Goal: Task Accomplishment & Management: Manage account settings

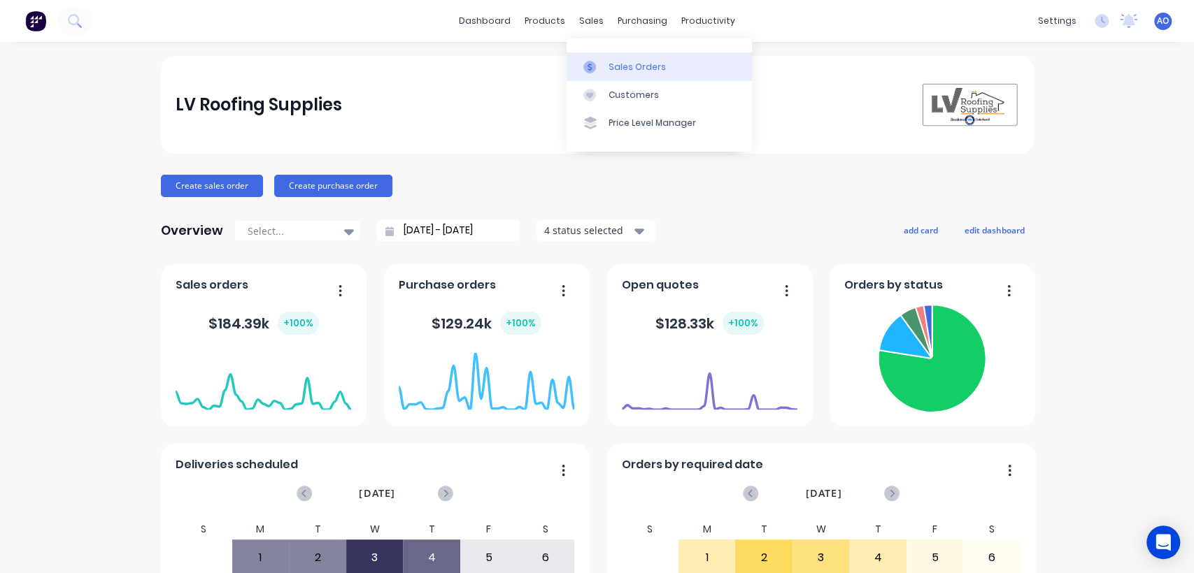
click at [592, 65] on icon at bounding box center [589, 67] width 13 height 13
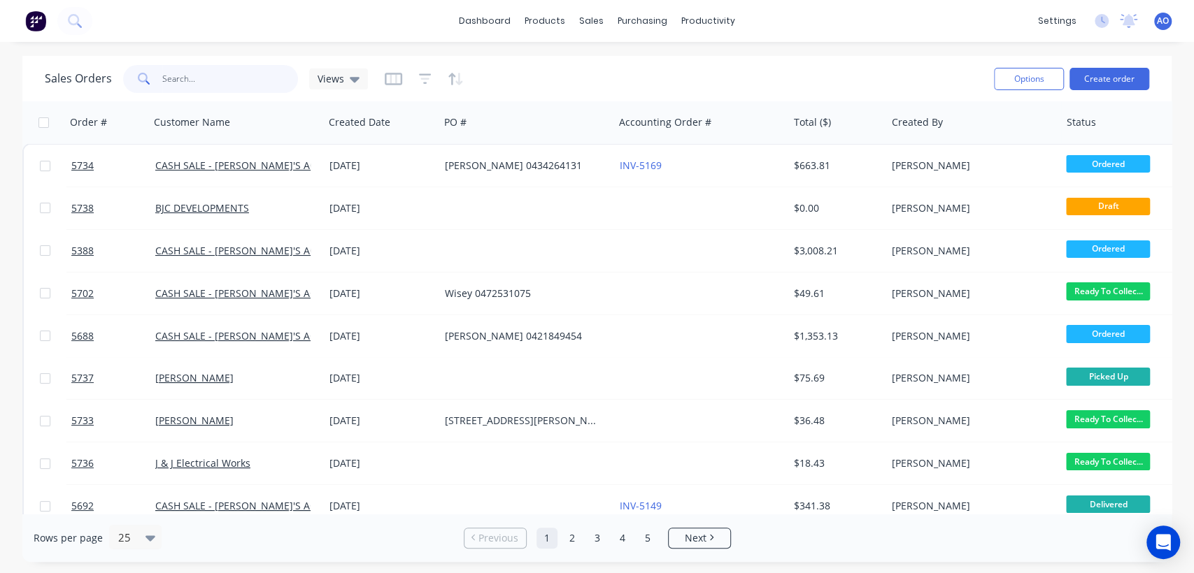
click at [239, 71] on input "text" at bounding box center [230, 79] width 136 height 28
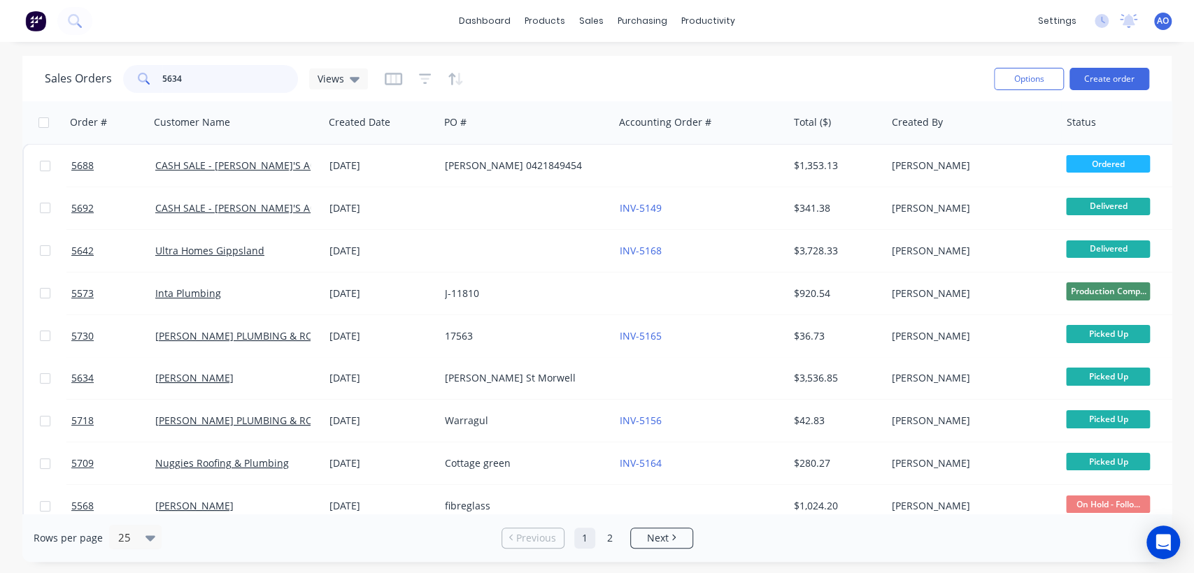
type input "5634"
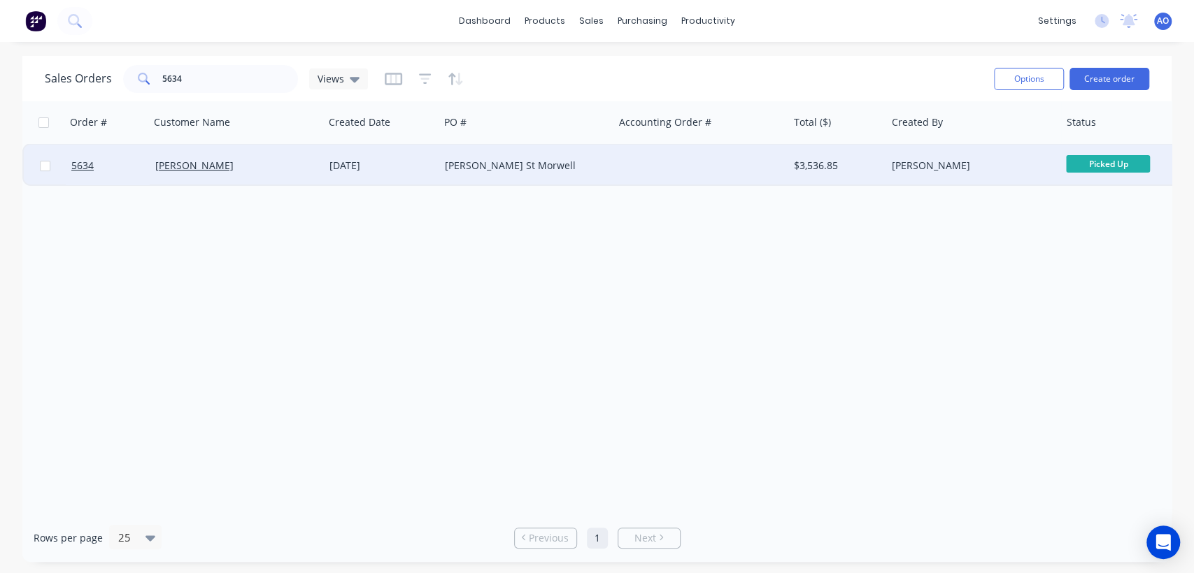
click at [586, 166] on div "[PERSON_NAME] St Morwell" at bounding box center [522, 166] width 155 height 14
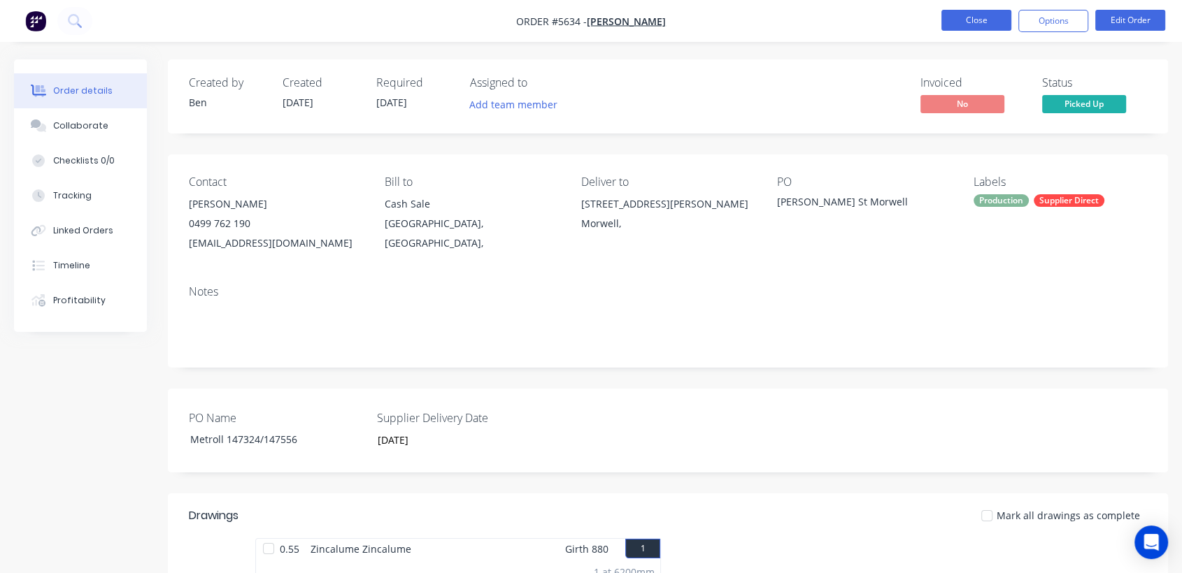
click at [966, 24] on button "Close" at bounding box center [976, 20] width 70 height 21
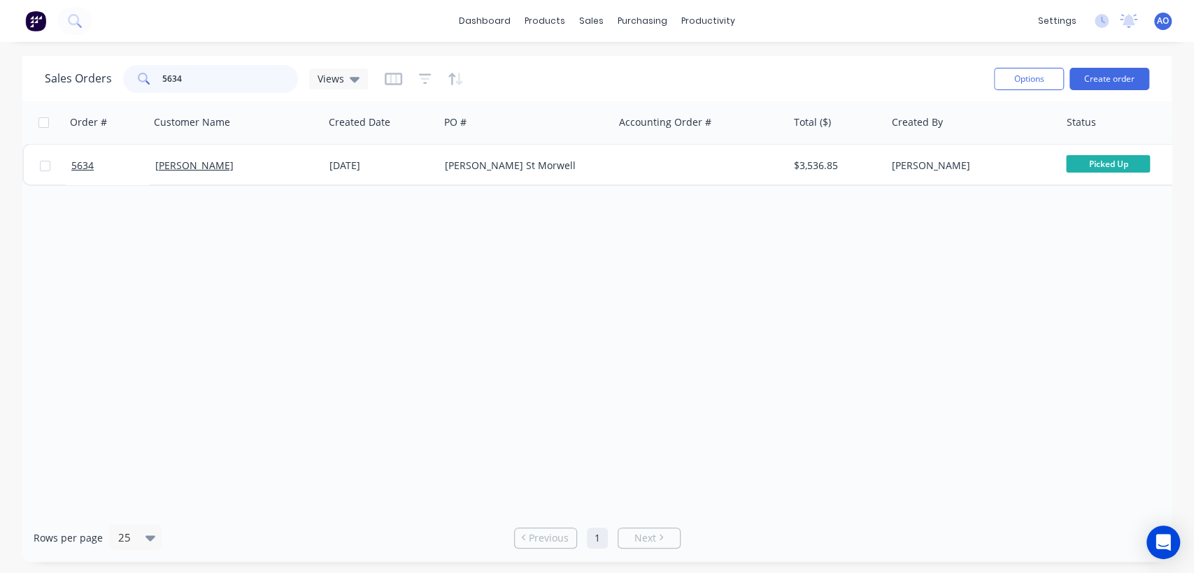
click at [213, 90] on input "5634" at bounding box center [230, 79] width 136 height 28
type input "5259"
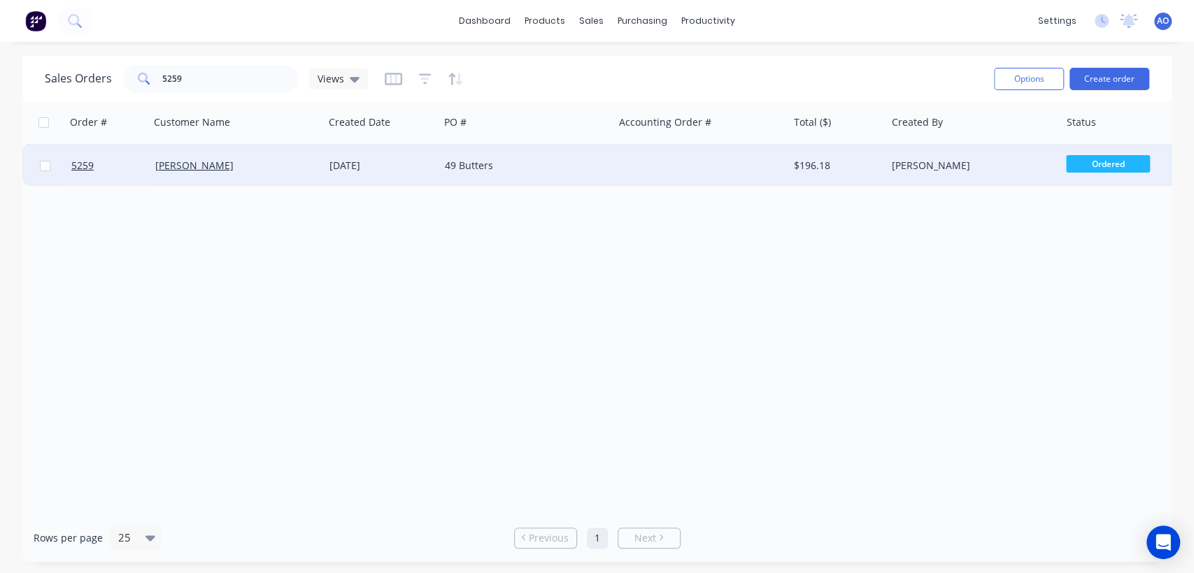
click at [574, 159] on div "49 Butters" at bounding box center [522, 166] width 155 height 14
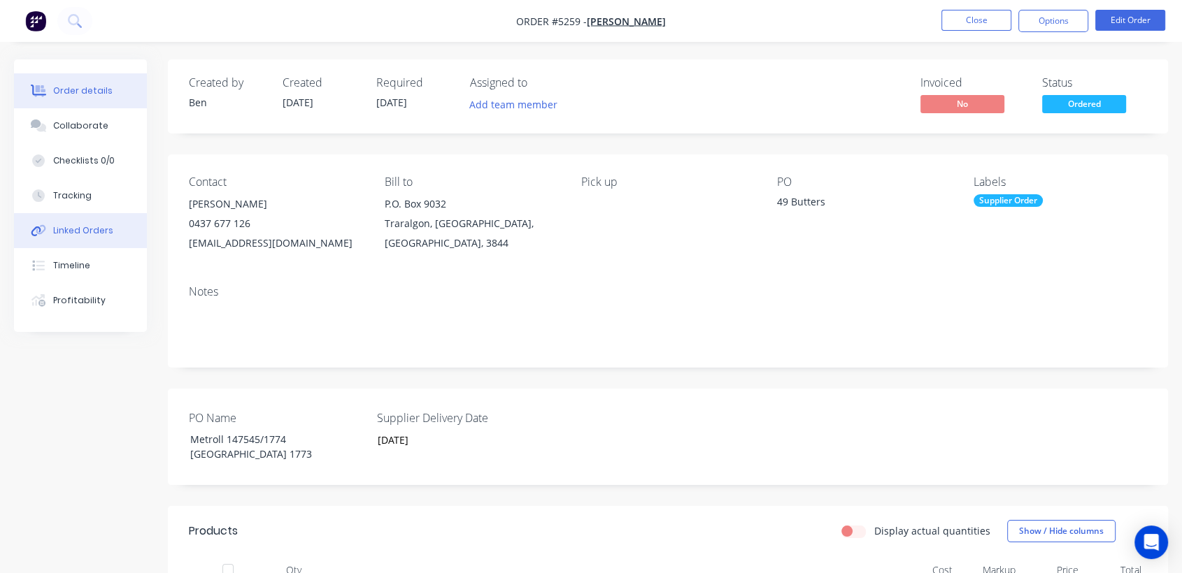
click at [120, 238] on button "Linked Orders" at bounding box center [80, 230] width 133 height 35
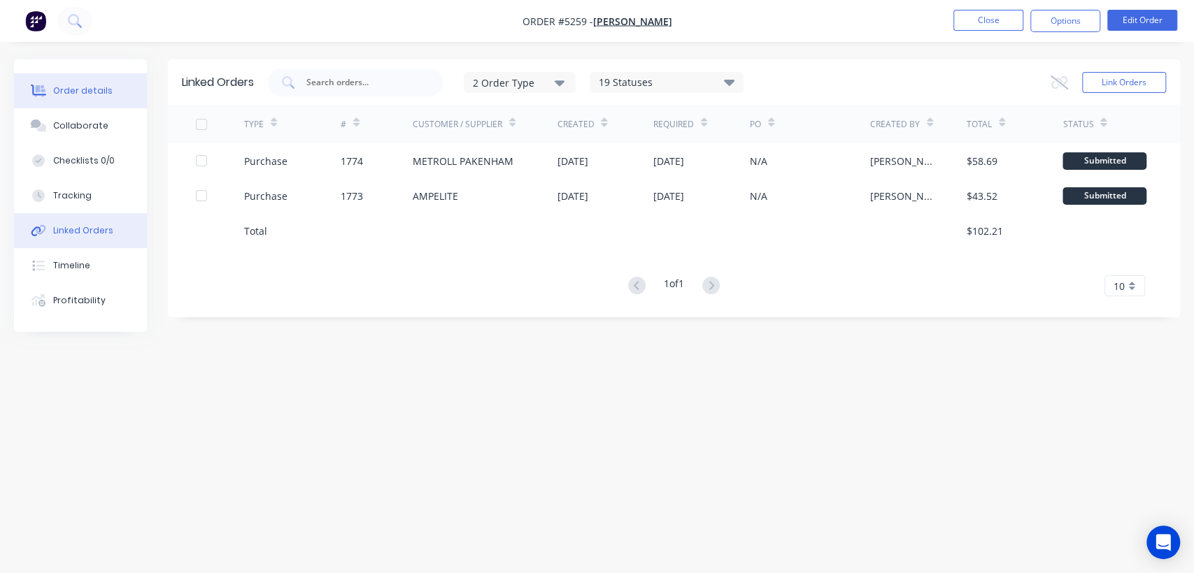
click at [86, 93] on div "Order details" at bounding box center [82, 91] width 59 height 13
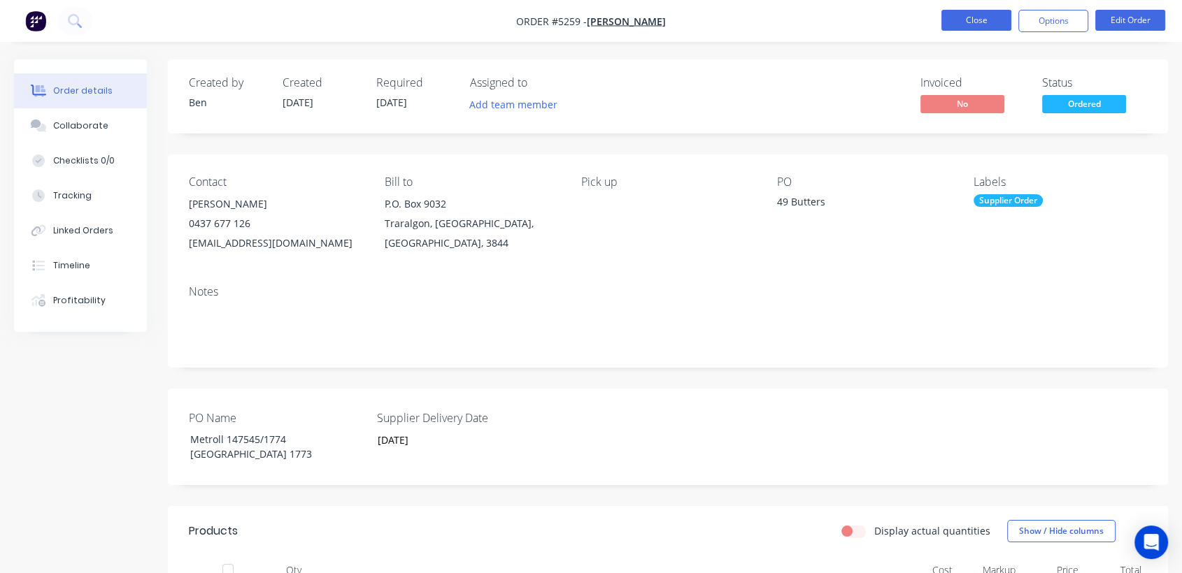
click at [983, 11] on button "Close" at bounding box center [976, 20] width 70 height 21
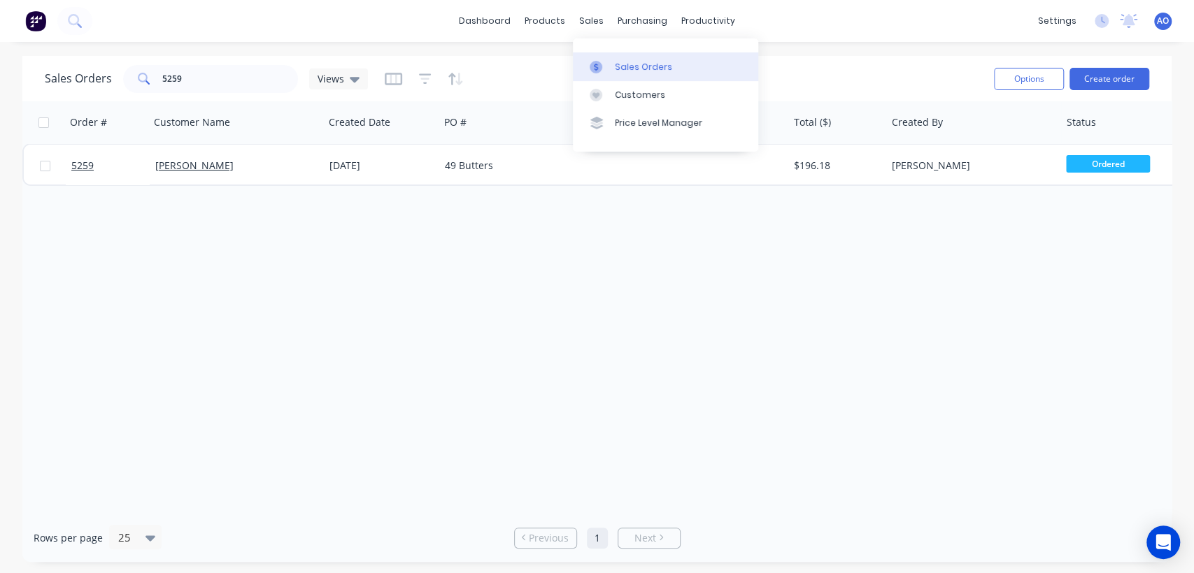
click at [632, 68] on div "Sales Orders" at bounding box center [643, 67] width 57 height 13
click at [216, 73] on input "5259" at bounding box center [230, 79] width 136 height 28
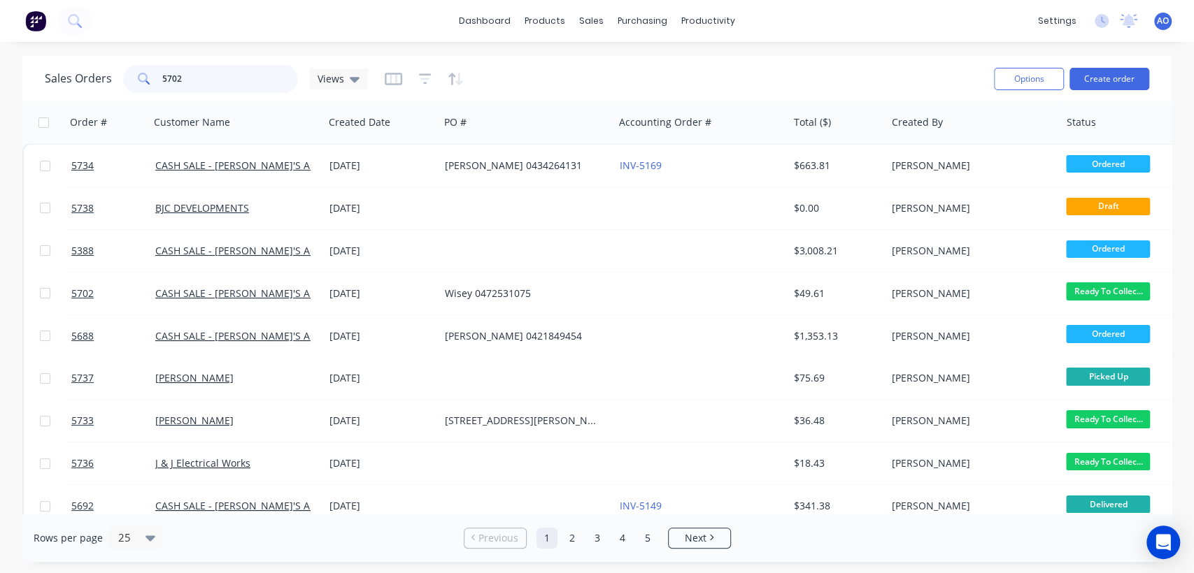
type input "5702"
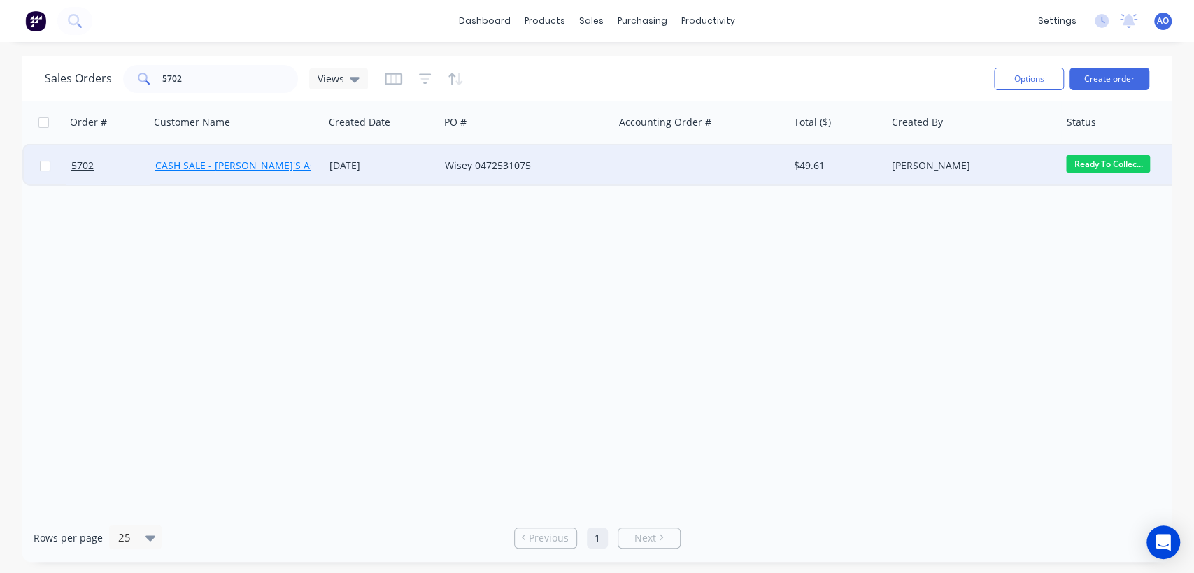
click at [249, 162] on link "CASH SALE - [PERSON_NAME]'S ACCOUNT" at bounding box center [252, 165] width 195 height 13
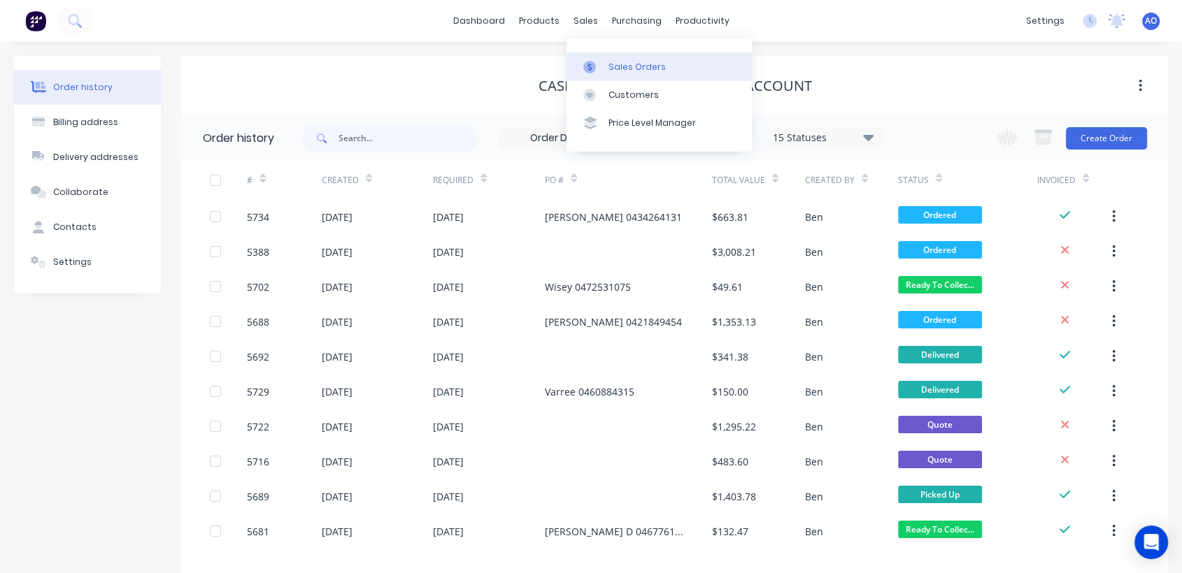
click at [597, 62] on div at bounding box center [593, 67] width 21 height 13
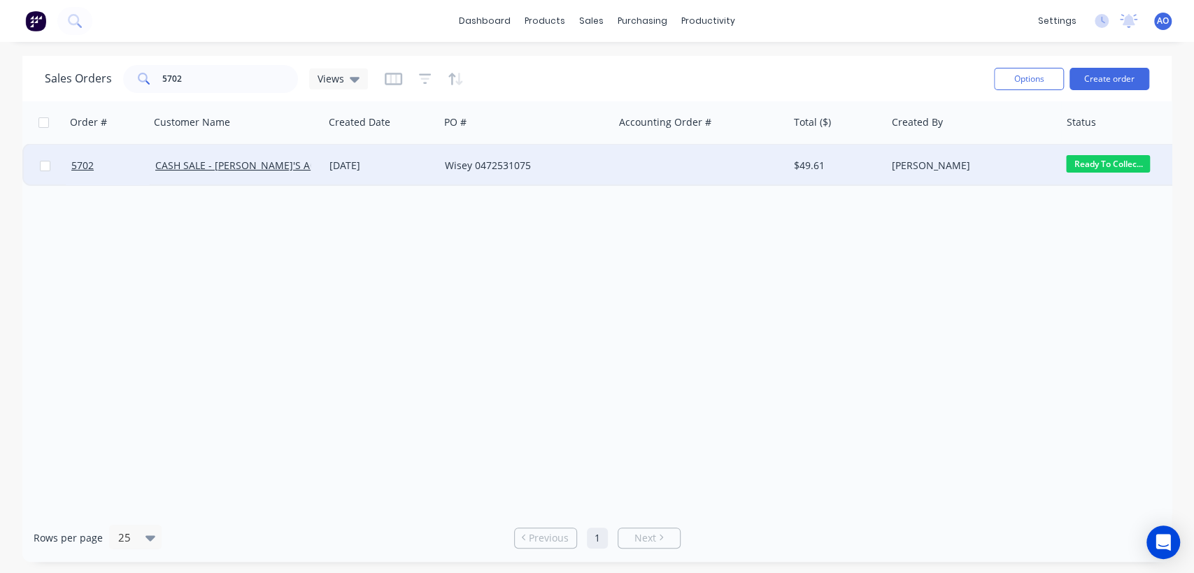
click at [520, 172] on div "Wisey 0472531075" at bounding box center [522, 166] width 155 height 14
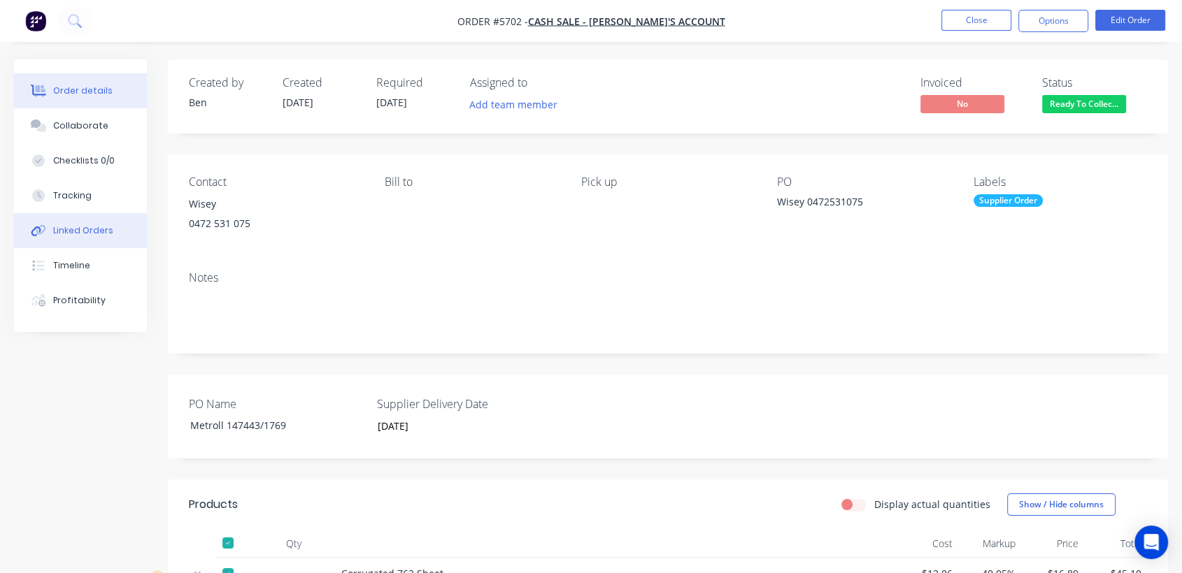
click at [96, 240] on button "Linked Orders" at bounding box center [80, 230] width 133 height 35
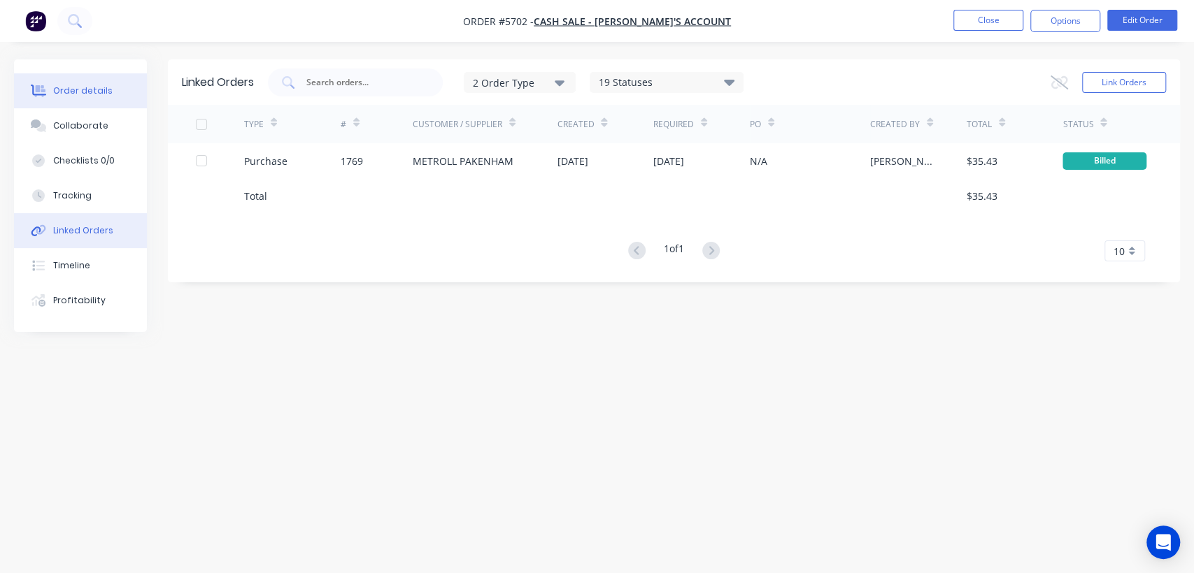
click at [80, 85] on div "Order details" at bounding box center [82, 91] width 59 height 13
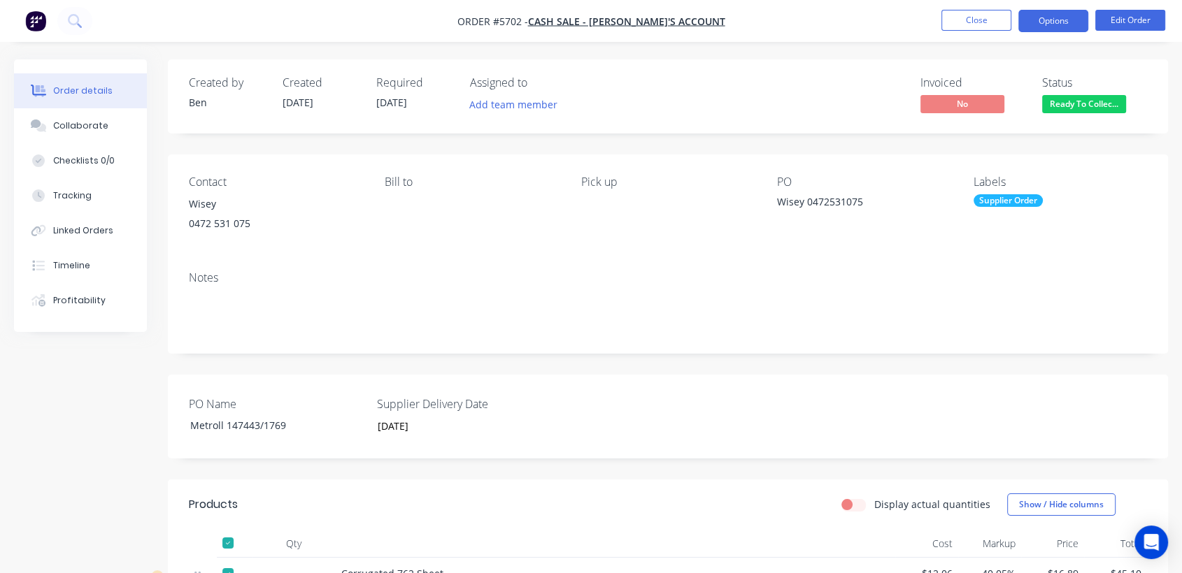
click at [1059, 15] on button "Options" at bounding box center [1053, 21] width 70 height 22
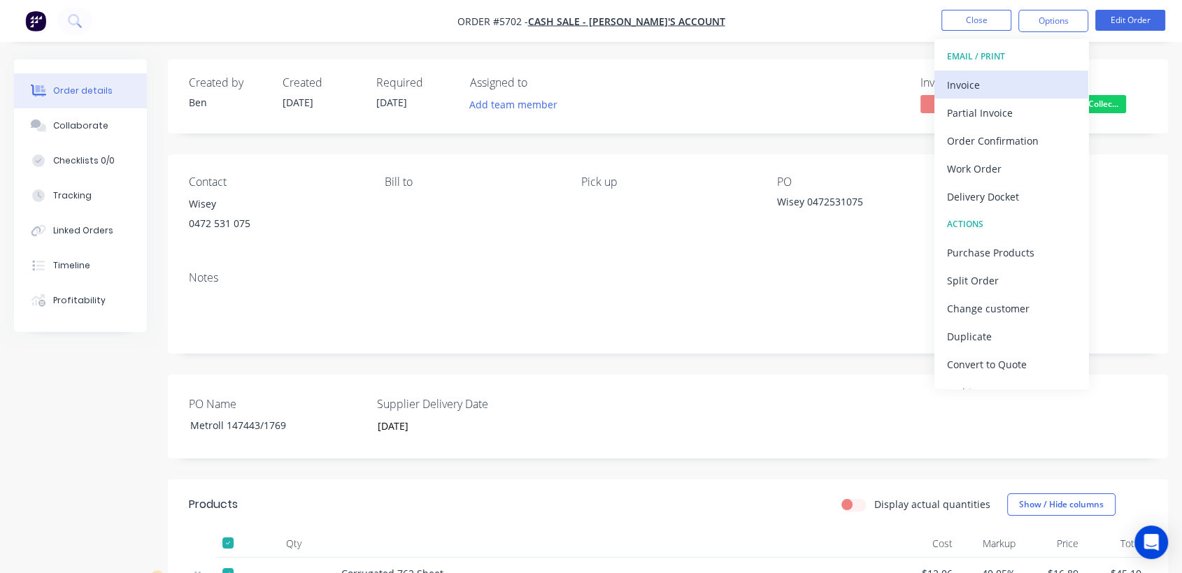
click at [990, 83] on div "Invoice" at bounding box center [1011, 85] width 129 height 20
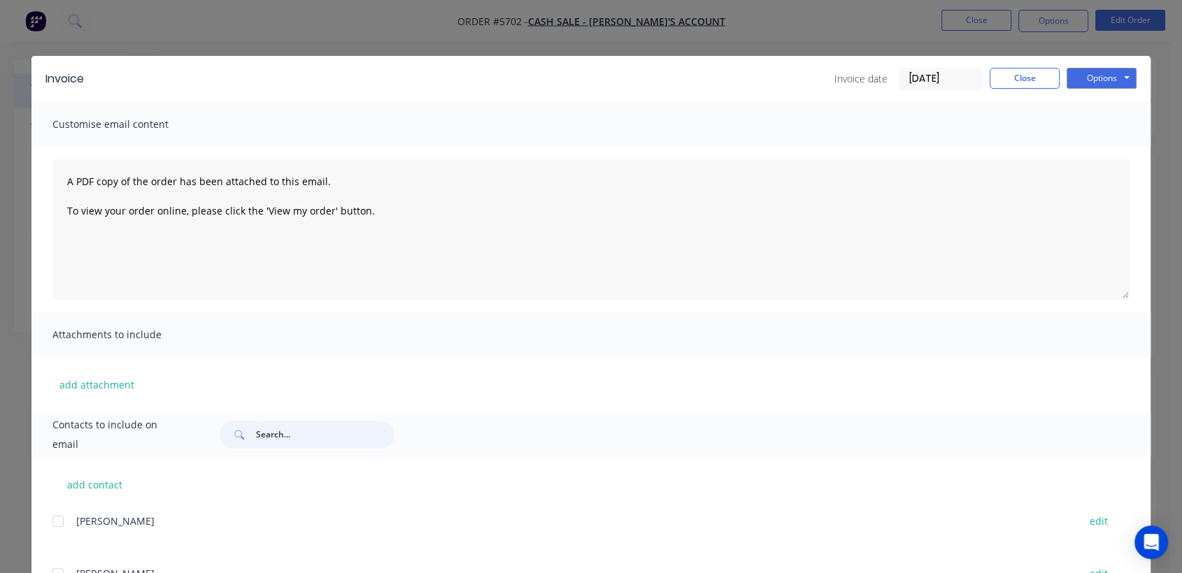
click at [290, 441] on input "text" at bounding box center [325, 435] width 138 height 28
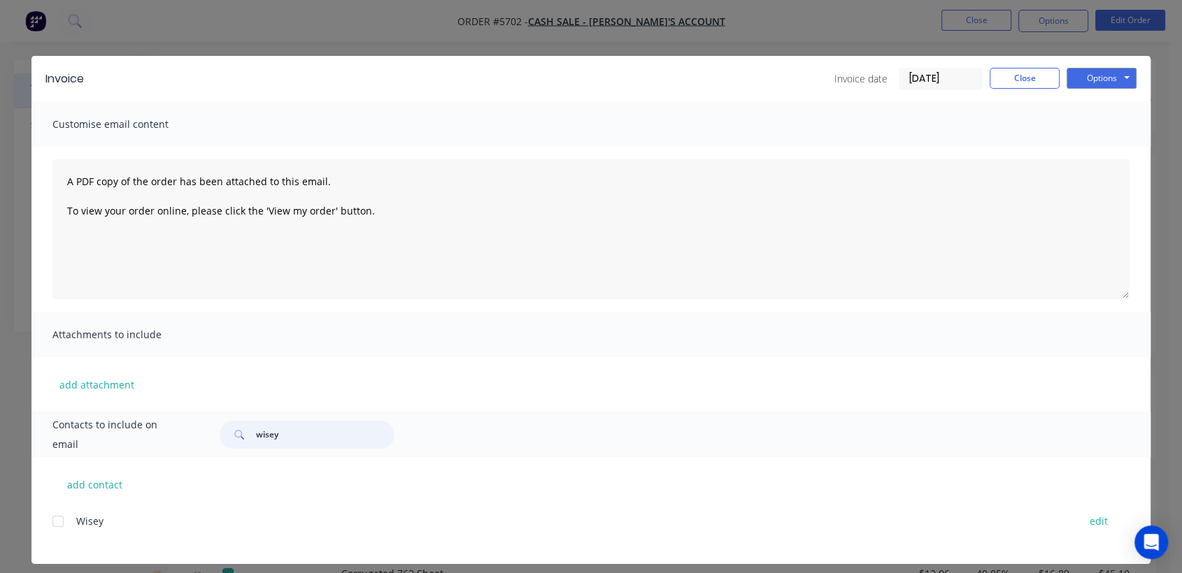
click at [54, 522] on div at bounding box center [58, 522] width 28 height 28
type input "wisey"
click at [1096, 84] on button "Options" at bounding box center [1101, 78] width 70 height 21
click at [1098, 124] on button "Print" at bounding box center [1111, 126] width 90 height 23
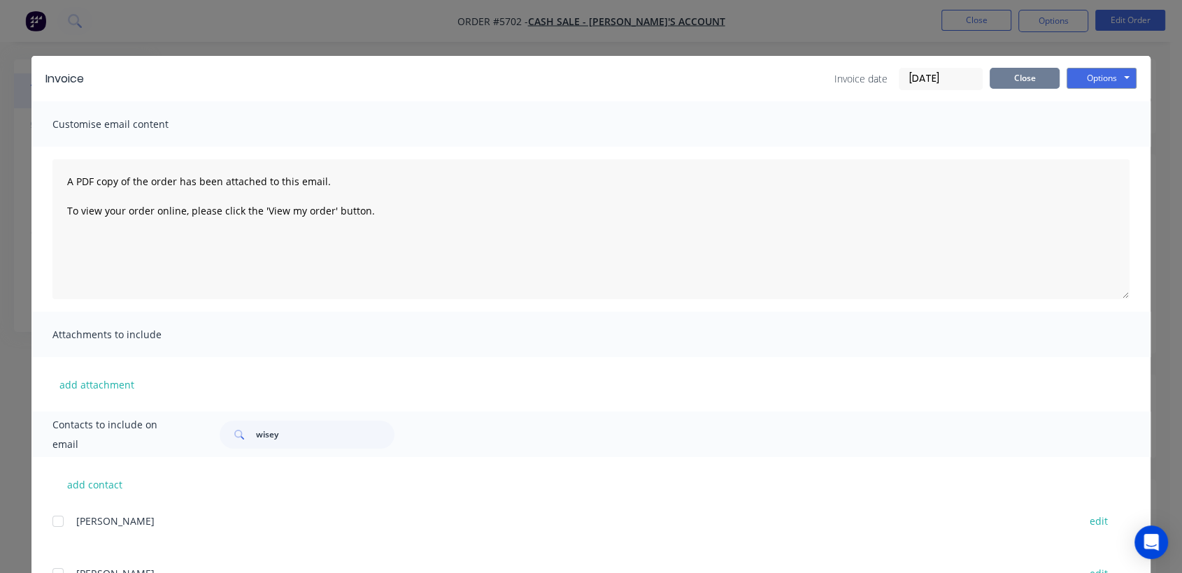
click at [1029, 78] on button "Close" at bounding box center [1025, 78] width 70 height 21
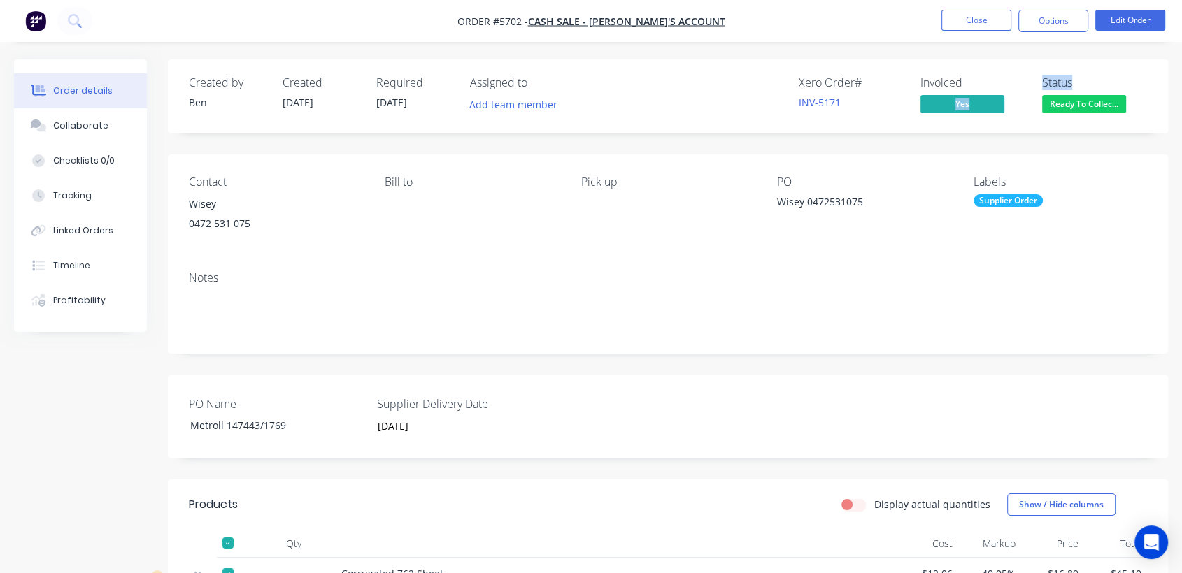
drag, startPoint x: 1029, startPoint y: 78, endPoint x: 1108, endPoint y: 90, distance: 79.2
click at [1108, 90] on div "Xero Order # INV-5171 Invoiced Yes Status Ready To Collec..." at bounding box center [878, 96] width 537 height 41
click at [982, 20] on button "Close" at bounding box center [976, 20] width 70 height 21
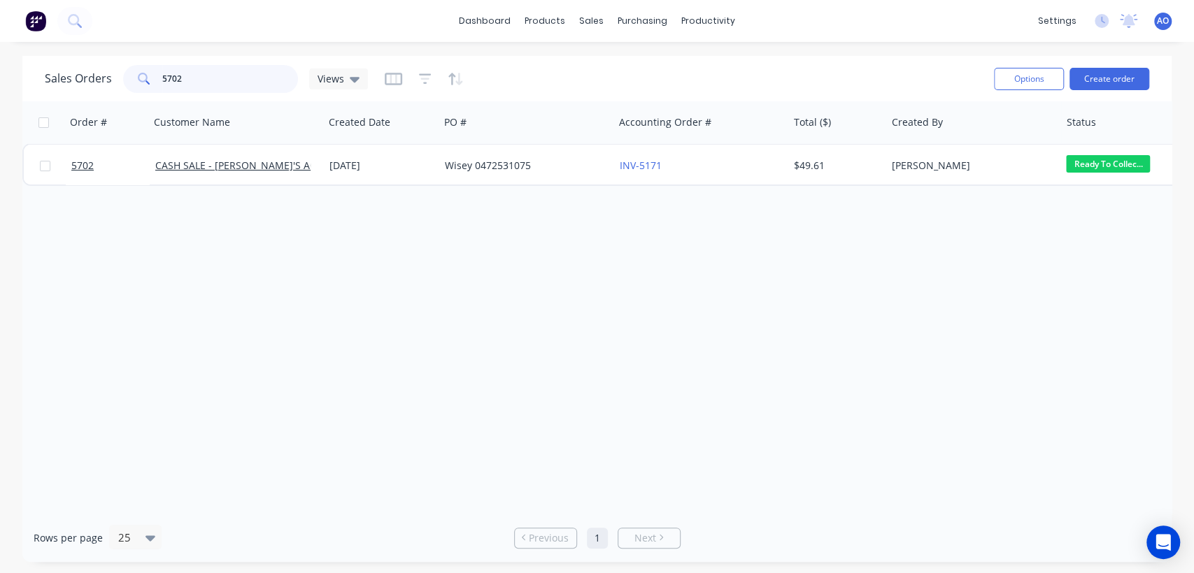
click at [246, 74] on input "5702" at bounding box center [230, 79] width 136 height 28
type input "5688"
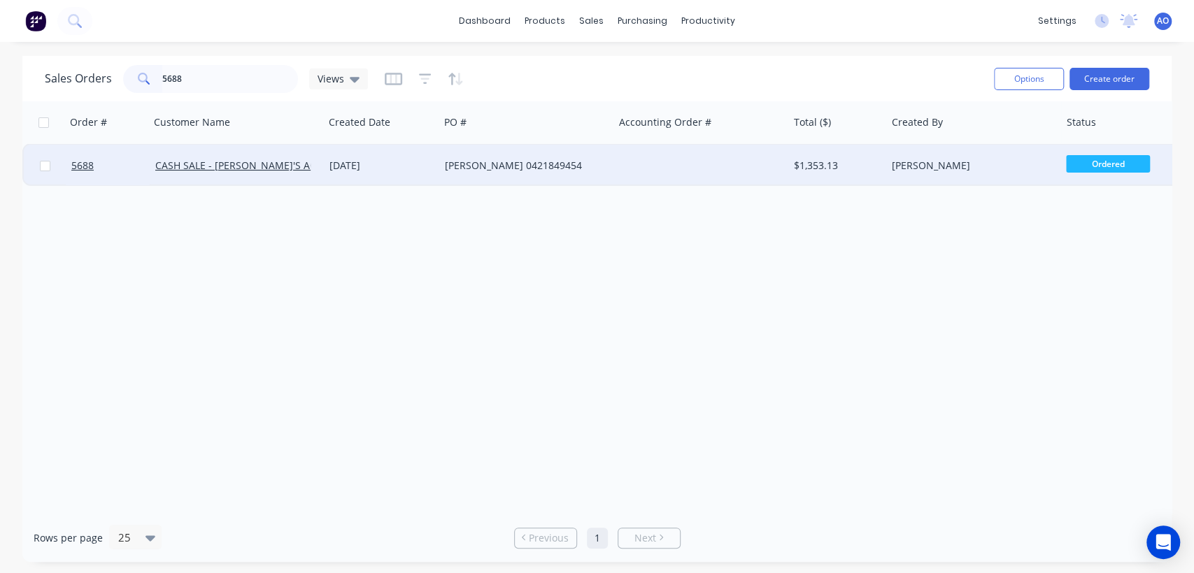
click at [622, 174] on div at bounding box center [701, 166] width 174 height 42
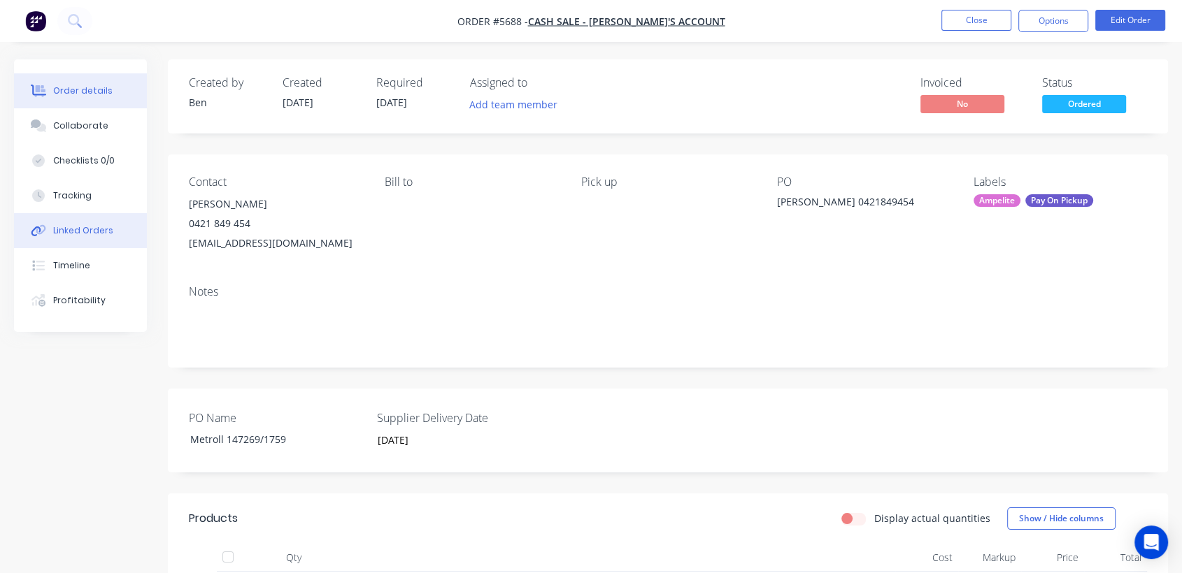
click at [86, 231] on div "Linked Orders" at bounding box center [83, 230] width 60 height 13
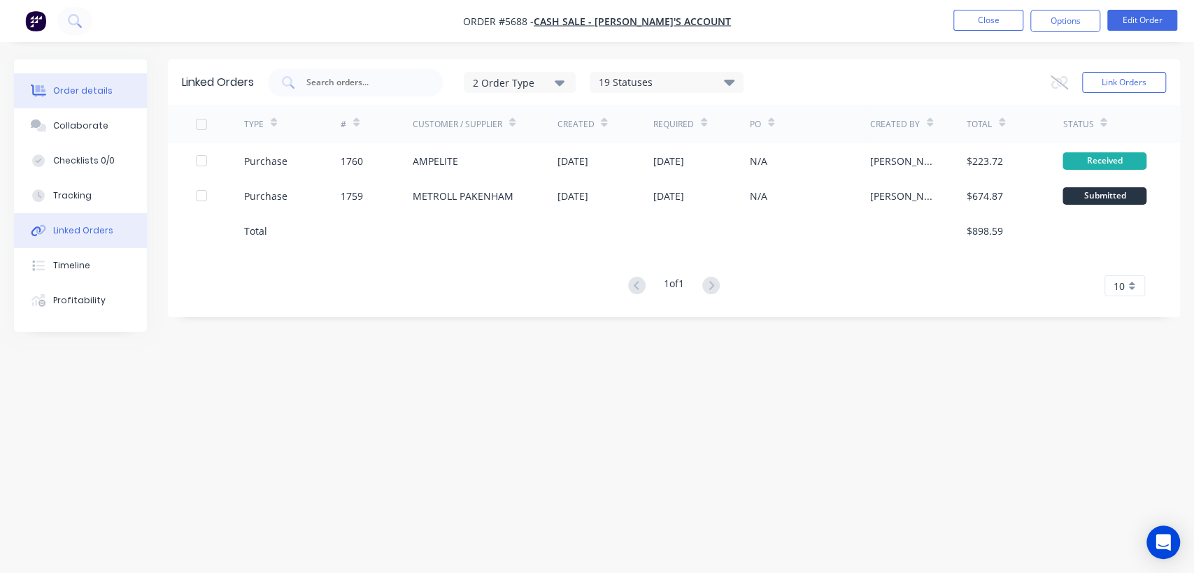
click at [72, 77] on button "Order details" at bounding box center [80, 90] width 133 height 35
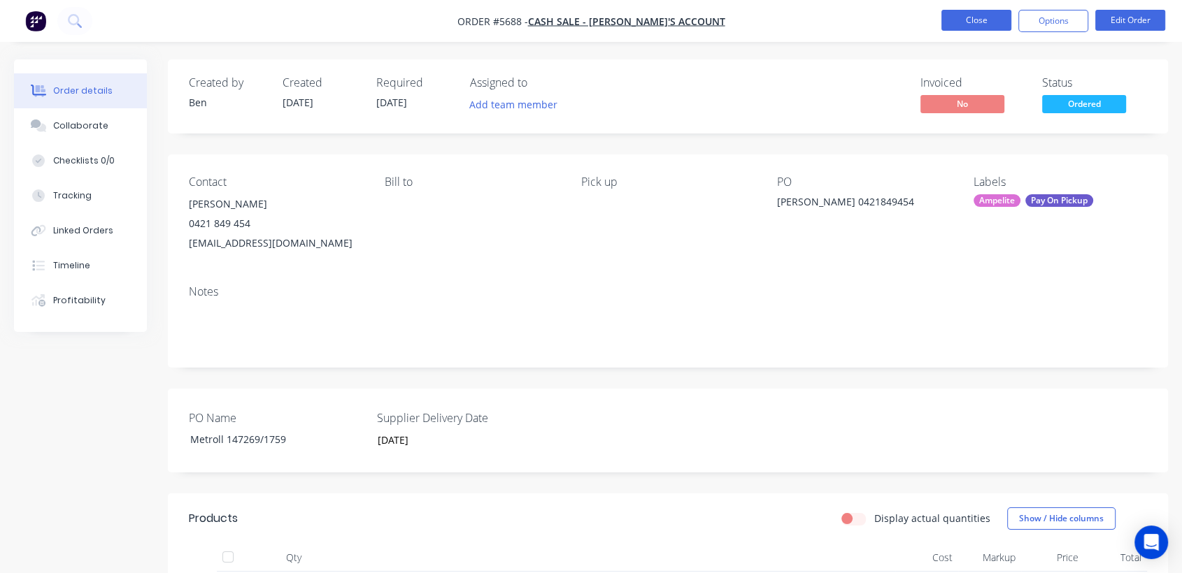
click at [1003, 20] on button "Close" at bounding box center [976, 20] width 70 height 21
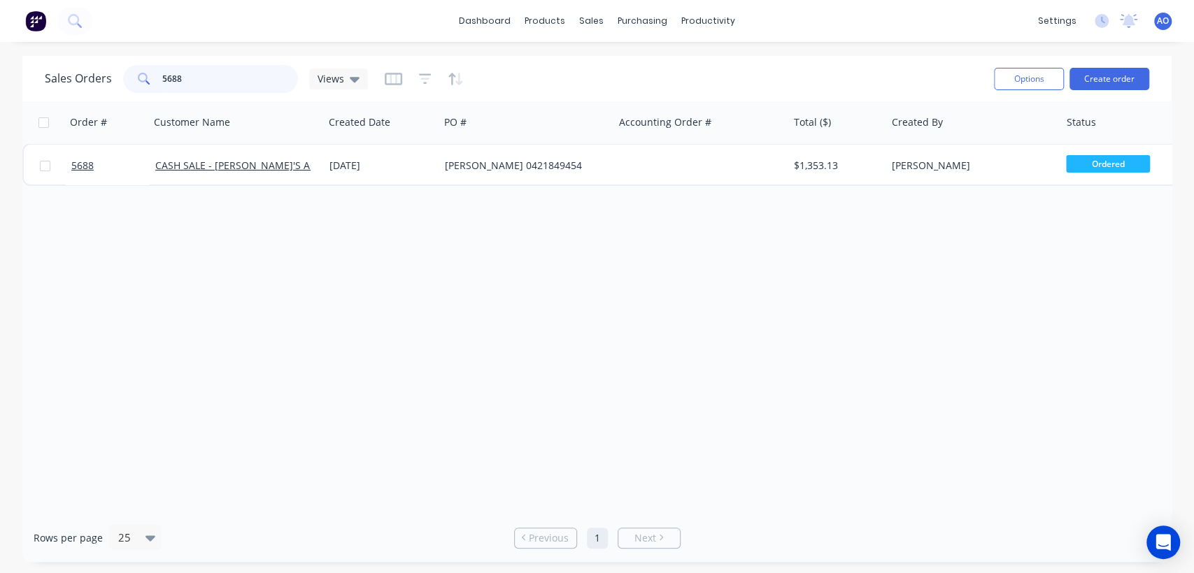
click at [208, 71] on input "5688" at bounding box center [230, 79] width 136 height 28
type input "5672"
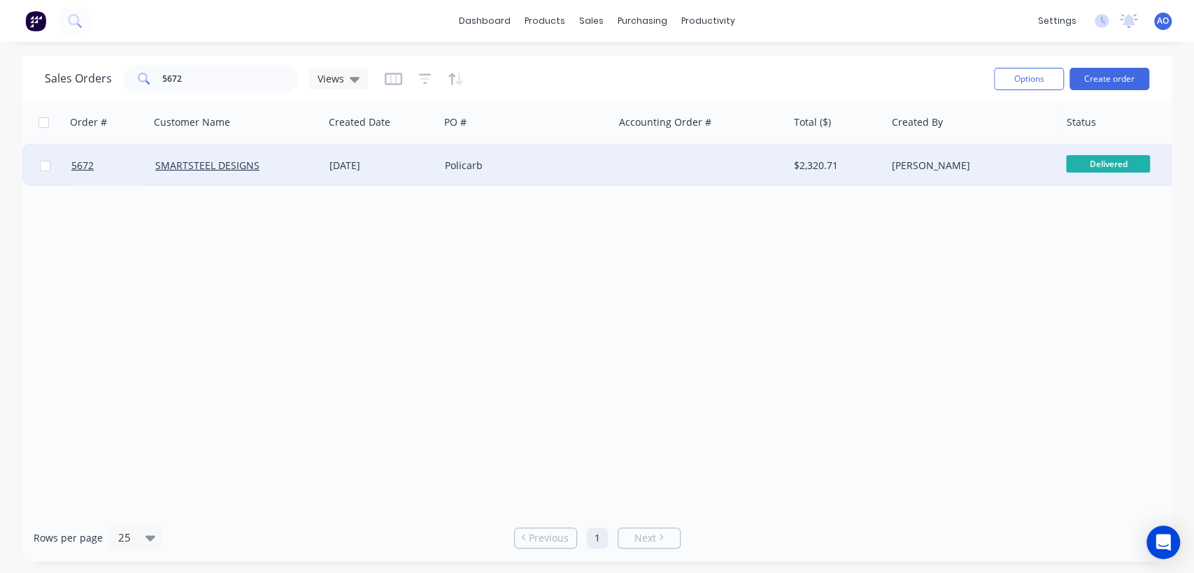
click at [522, 176] on div "Policarb" at bounding box center [526, 166] width 174 height 42
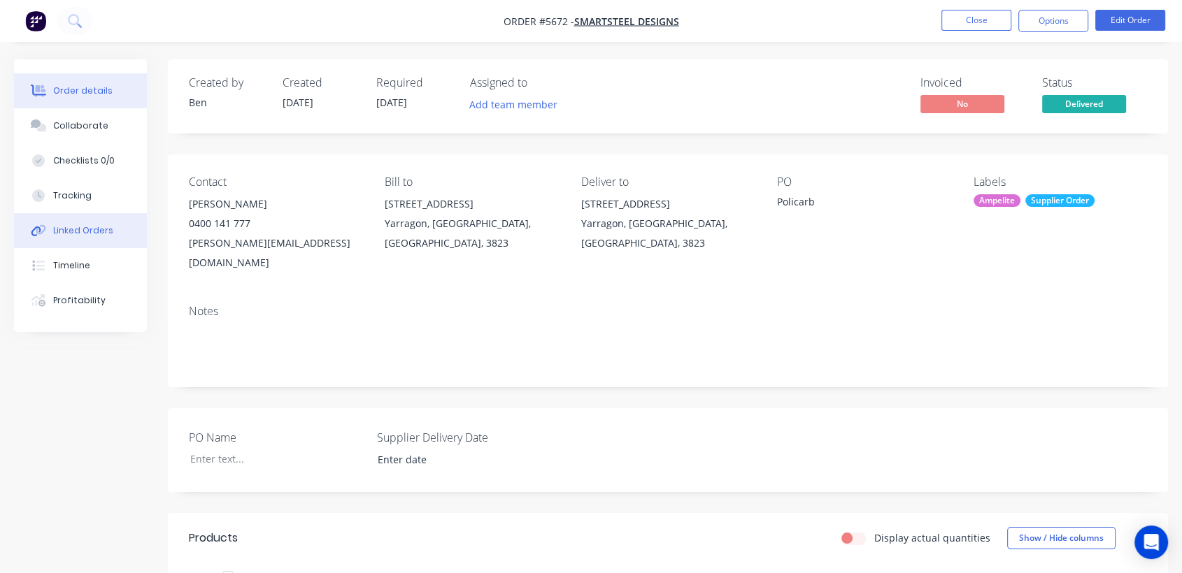
click at [94, 224] on div "Linked Orders" at bounding box center [83, 230] width 60 height 13
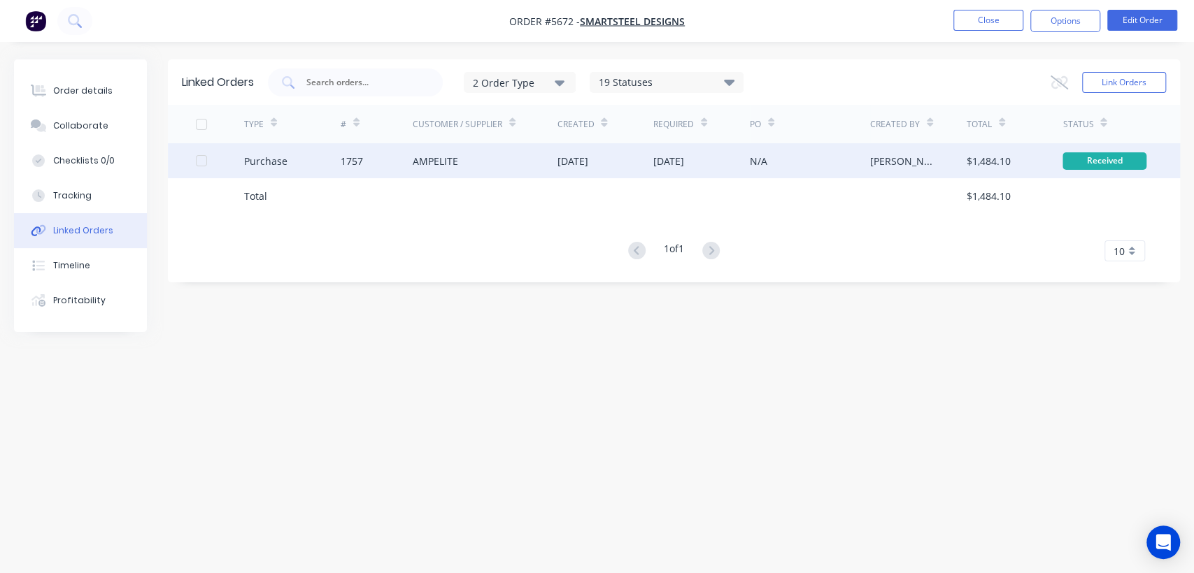
click at [717, 169] on div "[DATE]" at bounding box center [701, 160] width 97 height 35
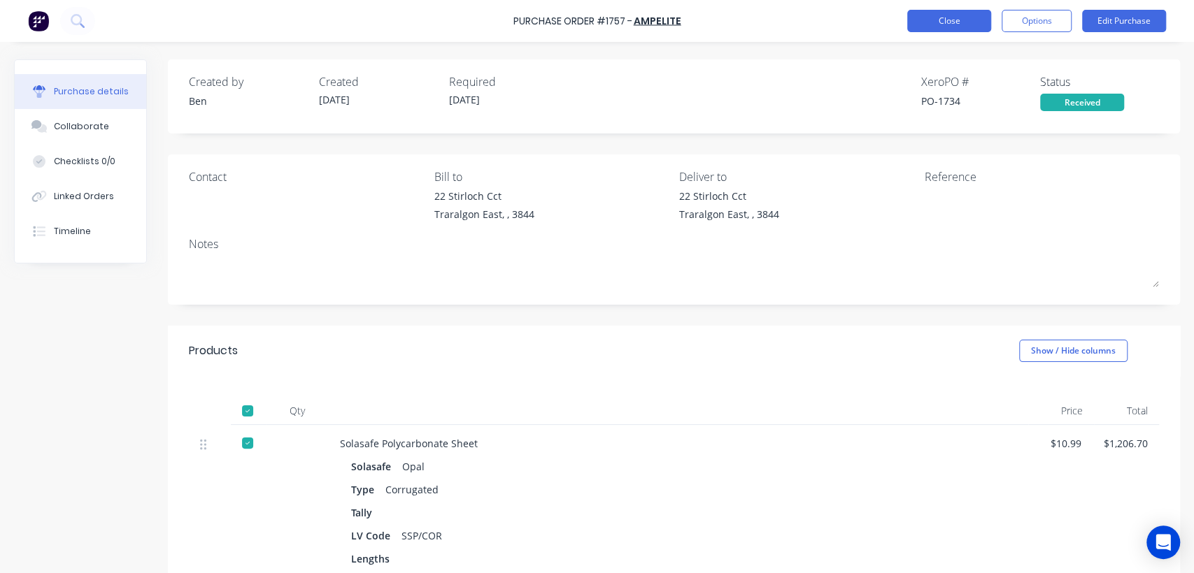
click at [933, 22] on button "Close" at bounding box center [949, 21] width 84 height 22
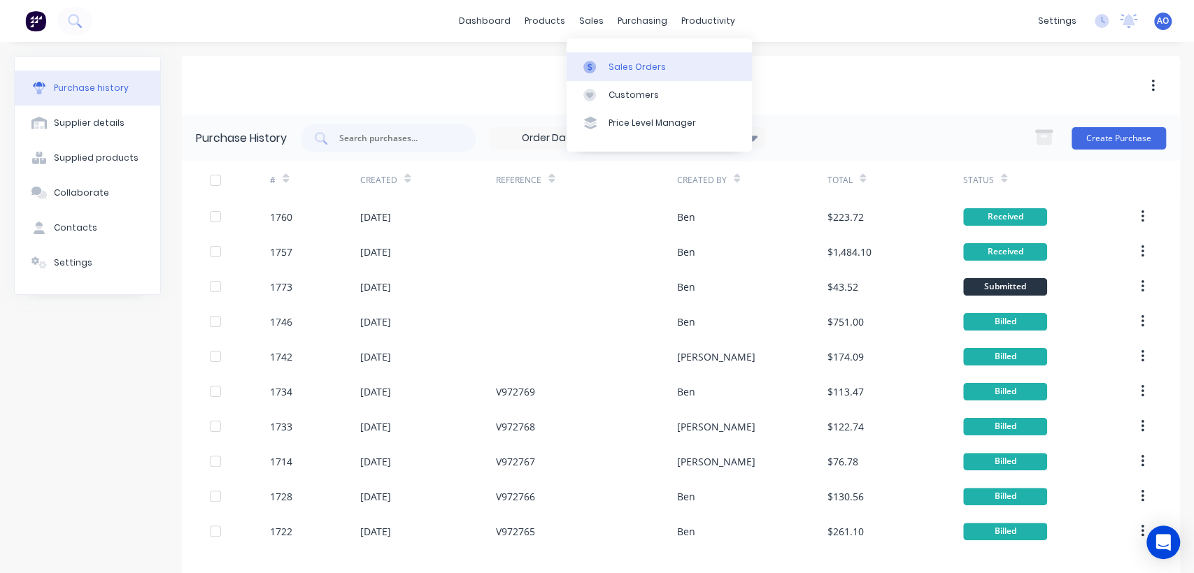
click at [629, 76] on link "Sales Orders" at bounding box center [658, 66] width 185 height 28
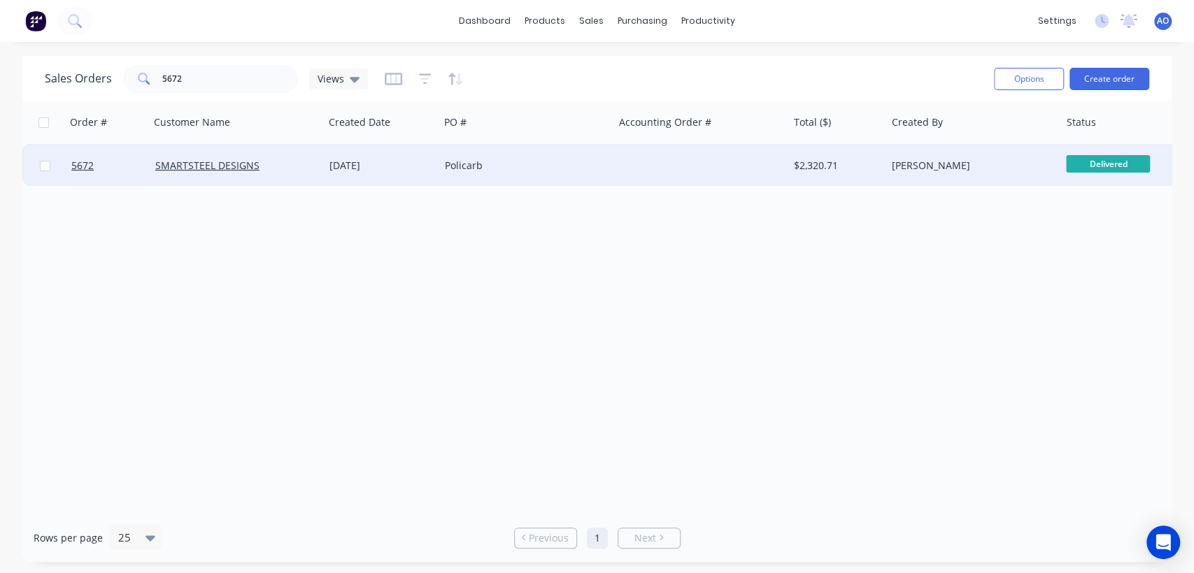
click at [550, 171] on div "Policarb" at bounding box center [522, 166] width 155 height 14
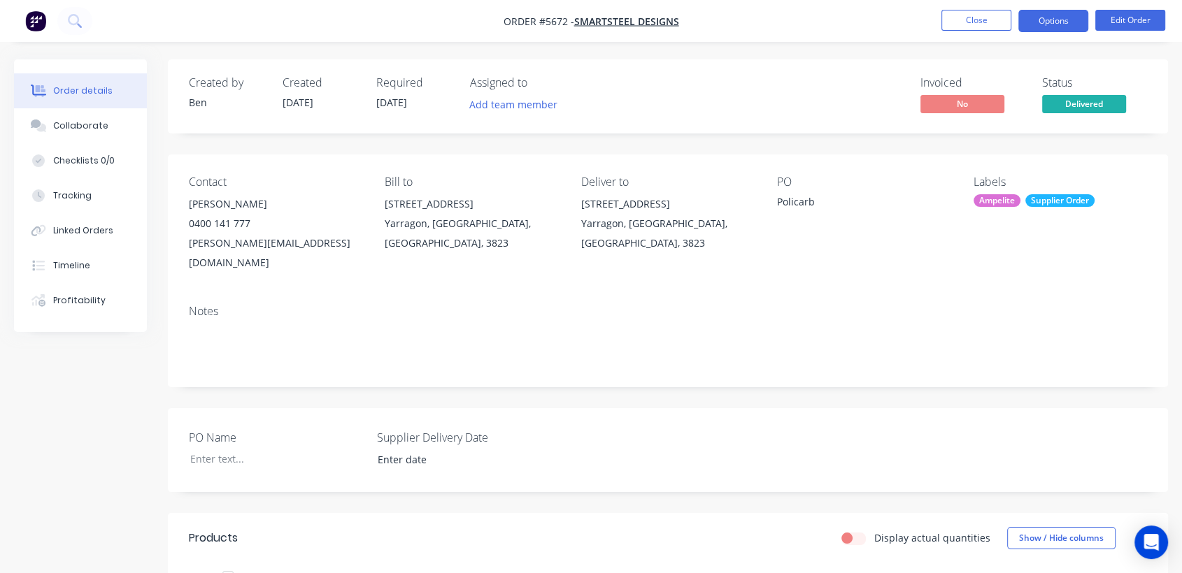
click at [1046, 17] on button "Options" at bounding box center [1053, 21] width 70 height 22
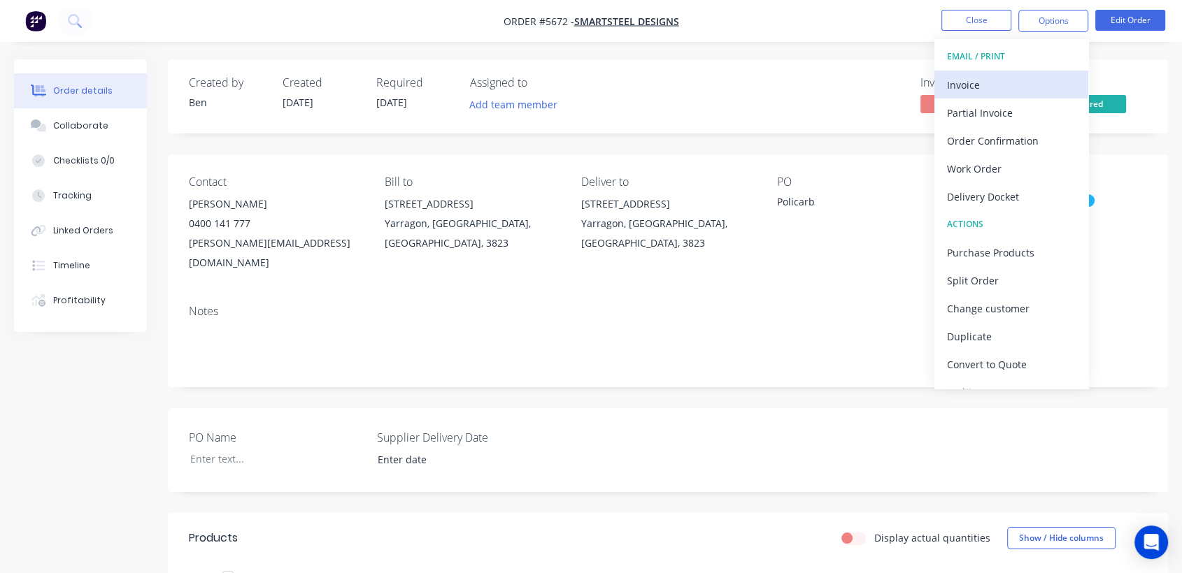
click at [1001, 86] on div "Invoice" at bounding box center [1011, 85] width 129 height 20
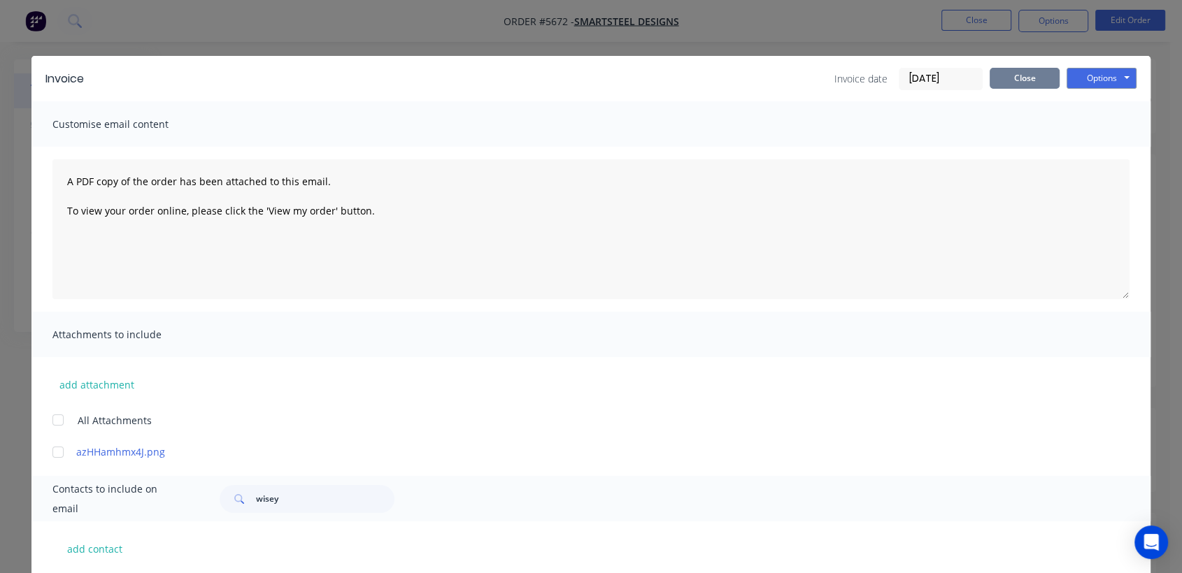
click at [1001, 83] on button "Close" at bounding box center [1025, 78] width 70 height 21
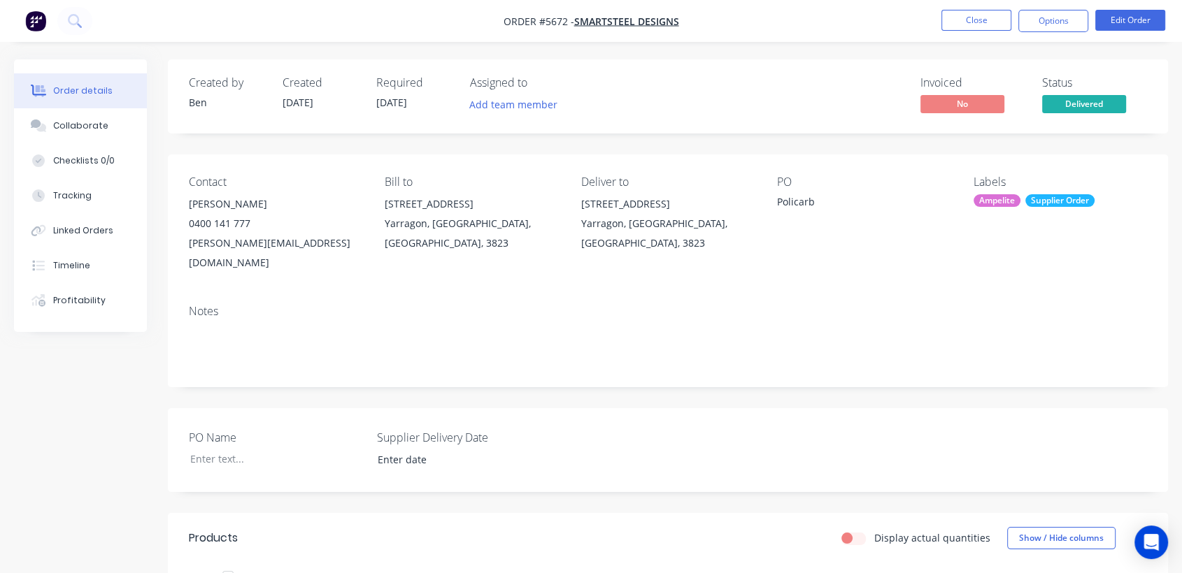
click at [1038, 7] on nav "Order #5672 - SMARTSTEEL DESIGNS Close Options Edit Order" at bounding box center [591, 21] width 1182 height 42
click at [1038, 24] on button "Options" at bounding box center [1053, 21] width 70 height 22
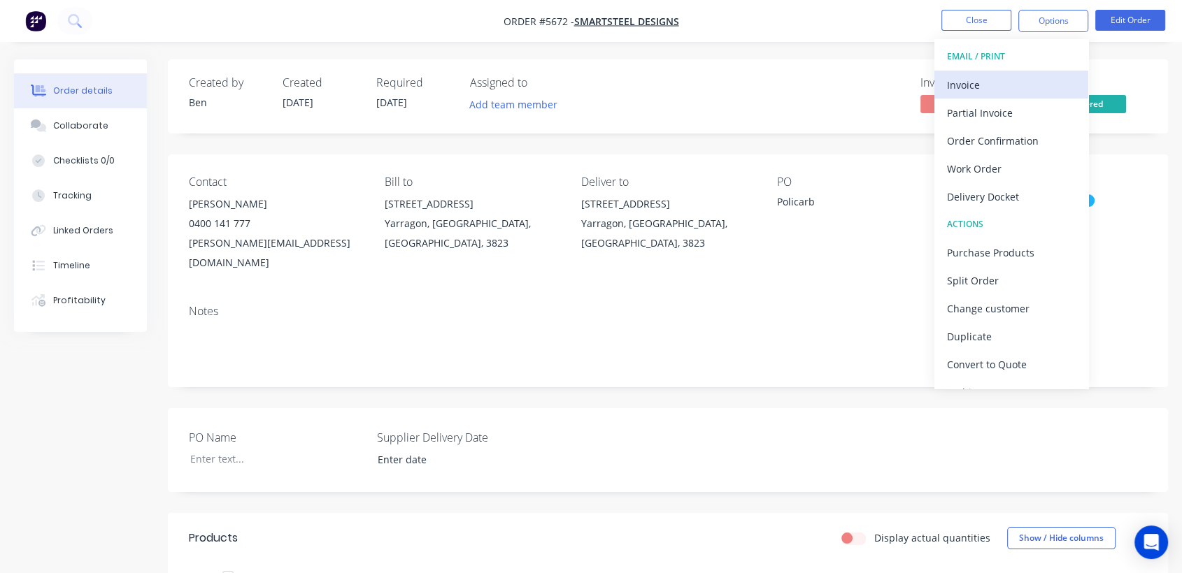
click at [971, 78] on div "Invoice" at bounding box center [1011, 85] width 129 height 20
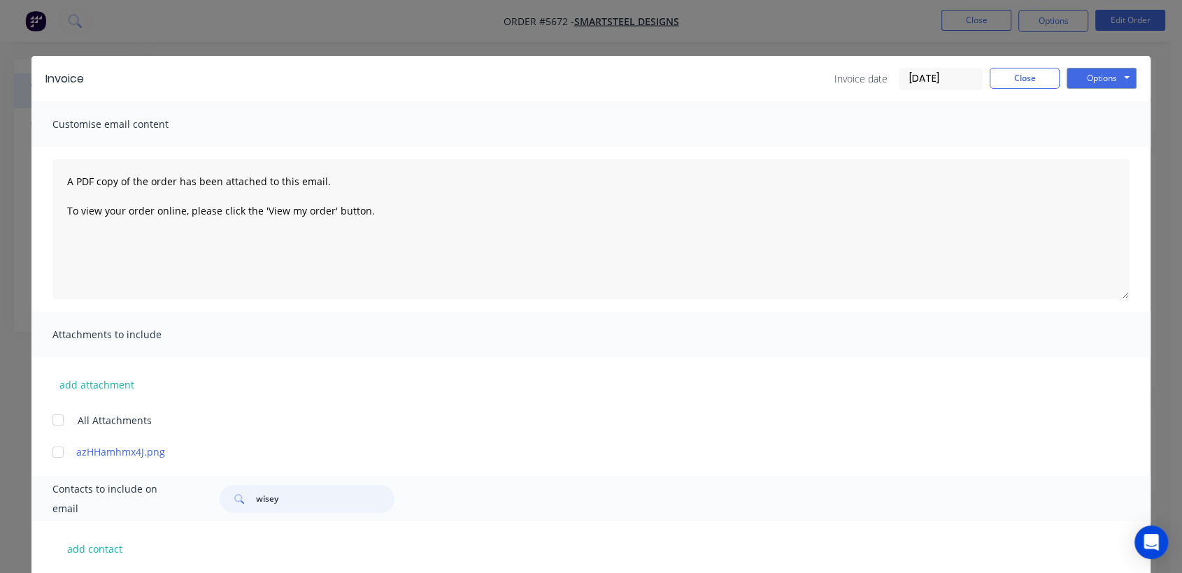
click at [324, 499] on input "wisey" at bounding box center [325, 499] width 138 height 28
type input "w"
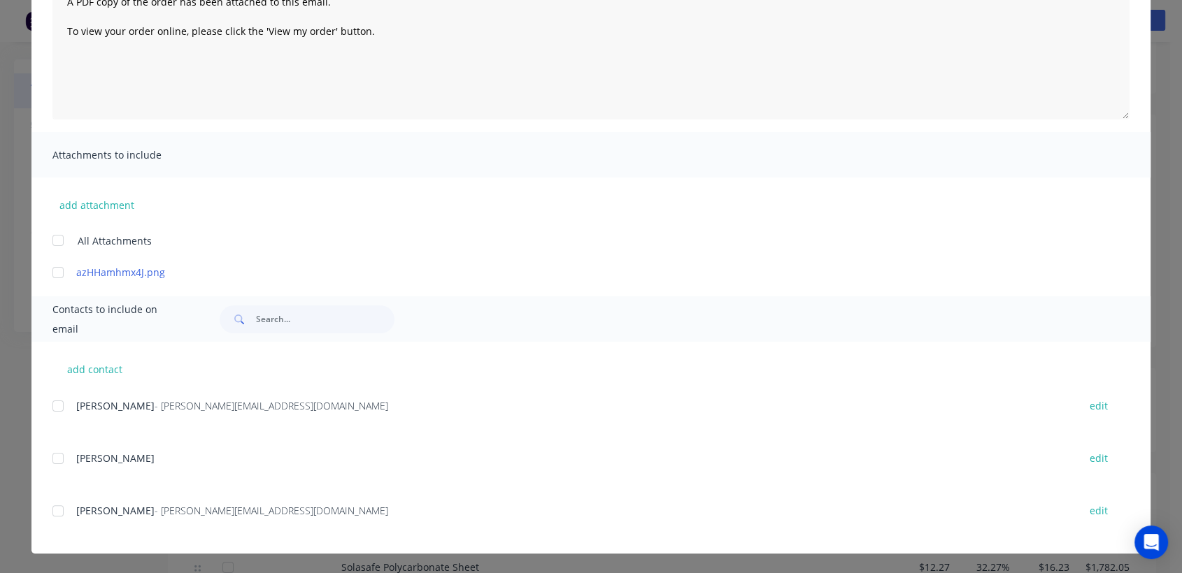
scroll to position [62, 0]
click at [48, 513] on div at bounding box center [58, 511] width 28 height 28
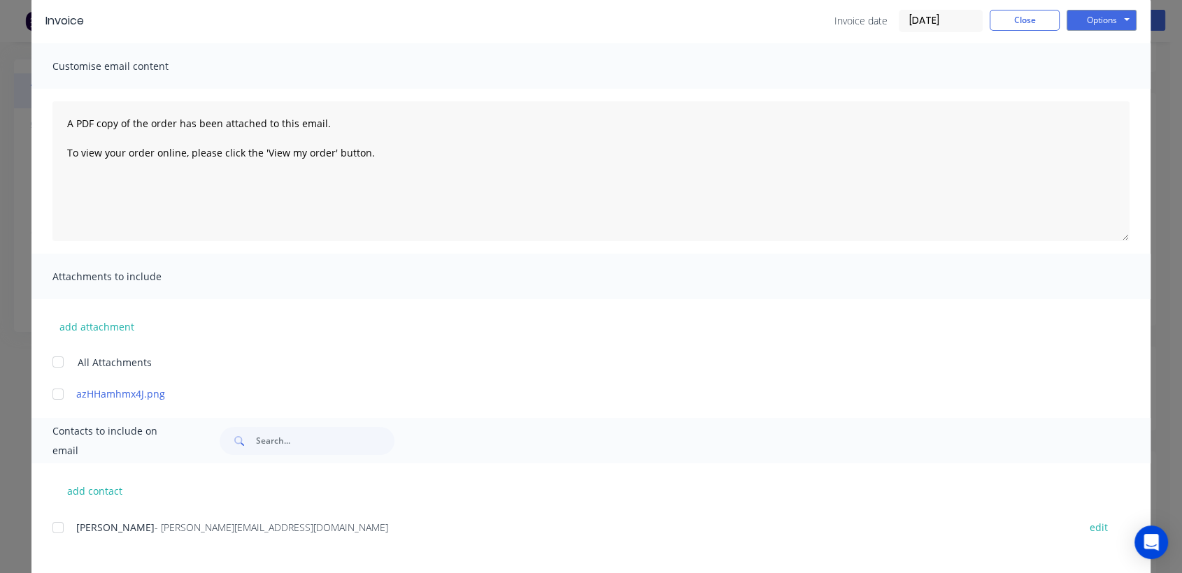
scroll to position [0, 0]
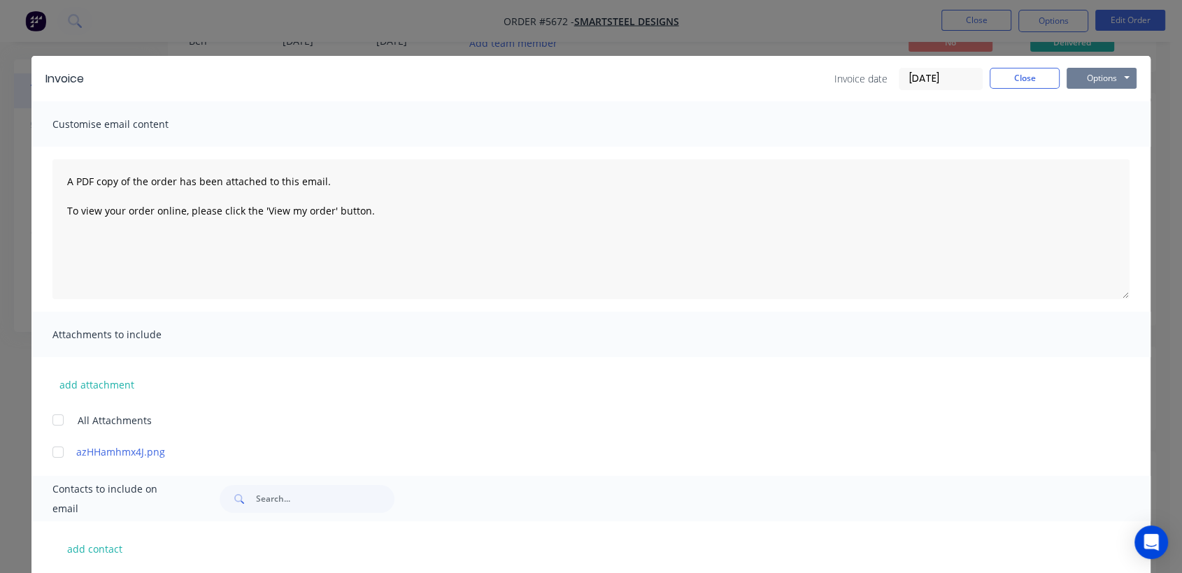
click at [1091, 82] on button "Options" at bounding box center [1101, 78] width 70 height 21
click at [1084, 147] on button "Email" at bounding box center [1111, 149] width 90 height 23
click at [1084, 147] on div "Sending to your accounting package... Loading... This may take a few moments. P…" at bounding box center [591, 286] width 1182 height 573
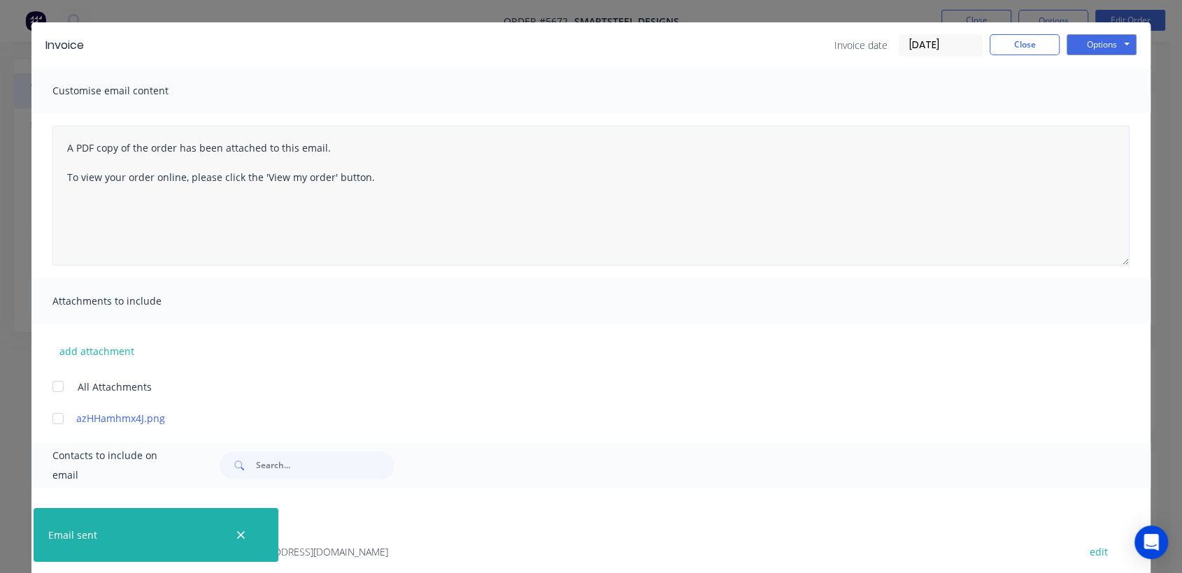
scroll to position [34, 0]
click at [1011, 44] on button "Close" at bounding box center [1025, 44] width 70 height 21
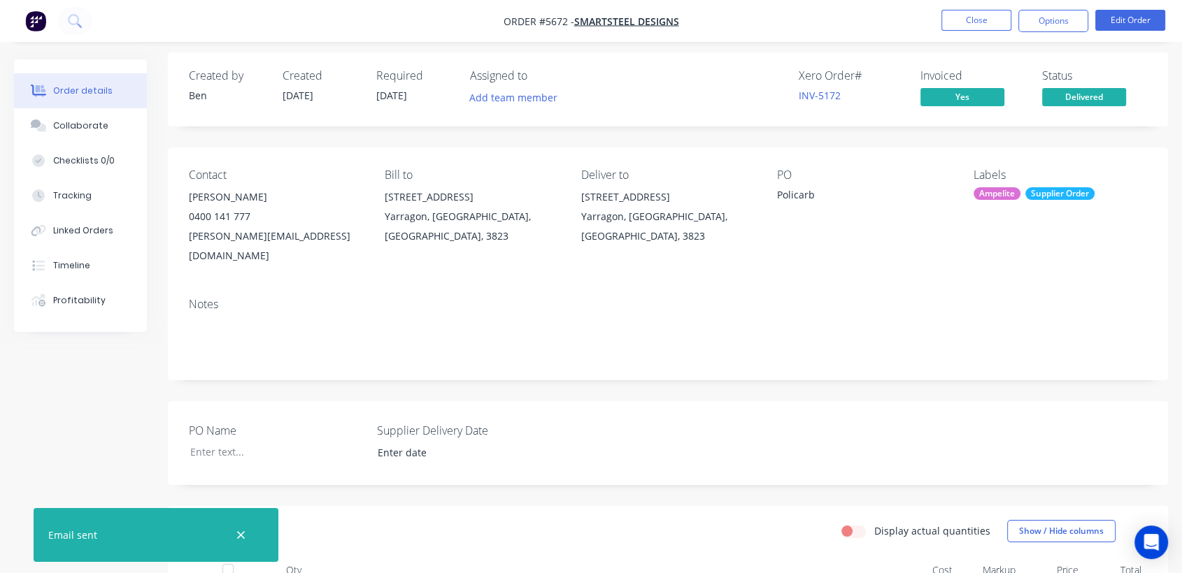
scroll to position [0, 0]
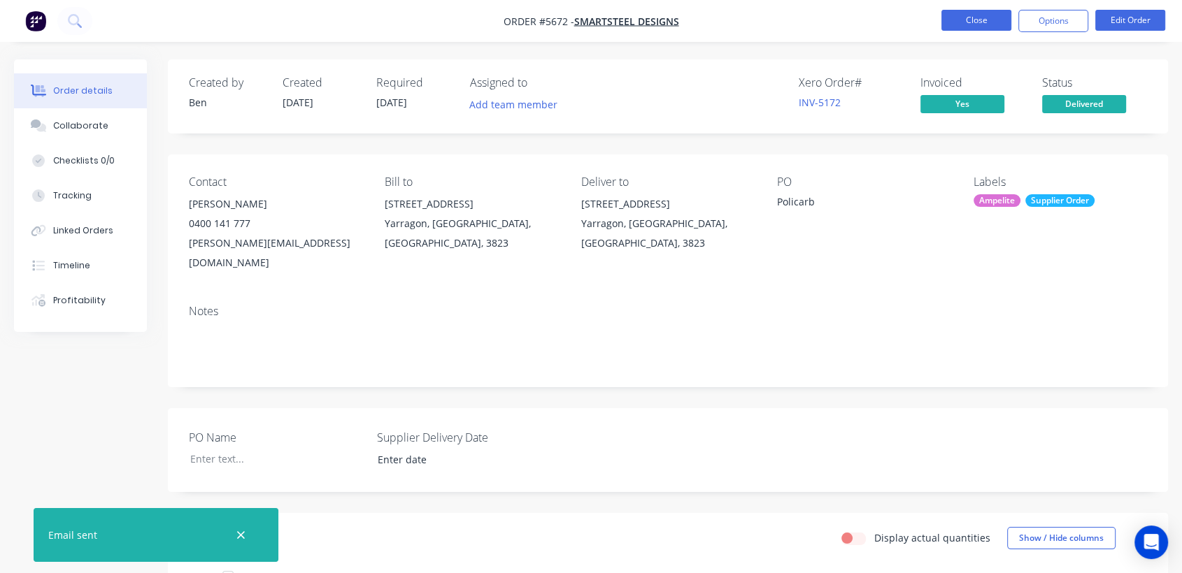
click at [957, 25] on button "Close" at bounding box center [976, 20] width 70 height 21
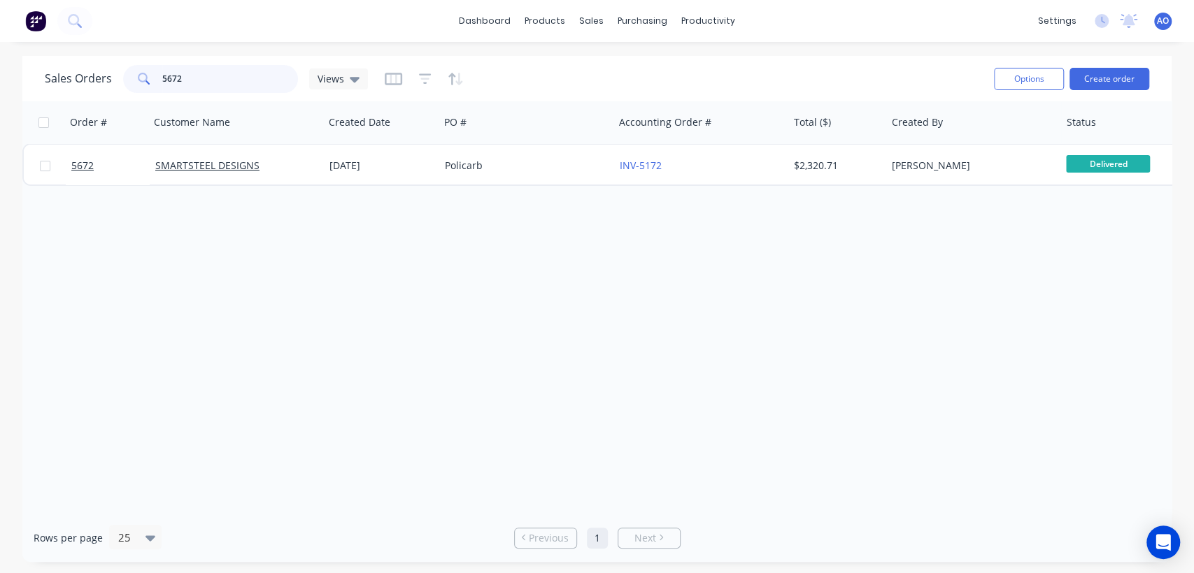
click at [245, 87] on input "5672" at bounding box center [230, 79] width 136 height 28
type input "5726"
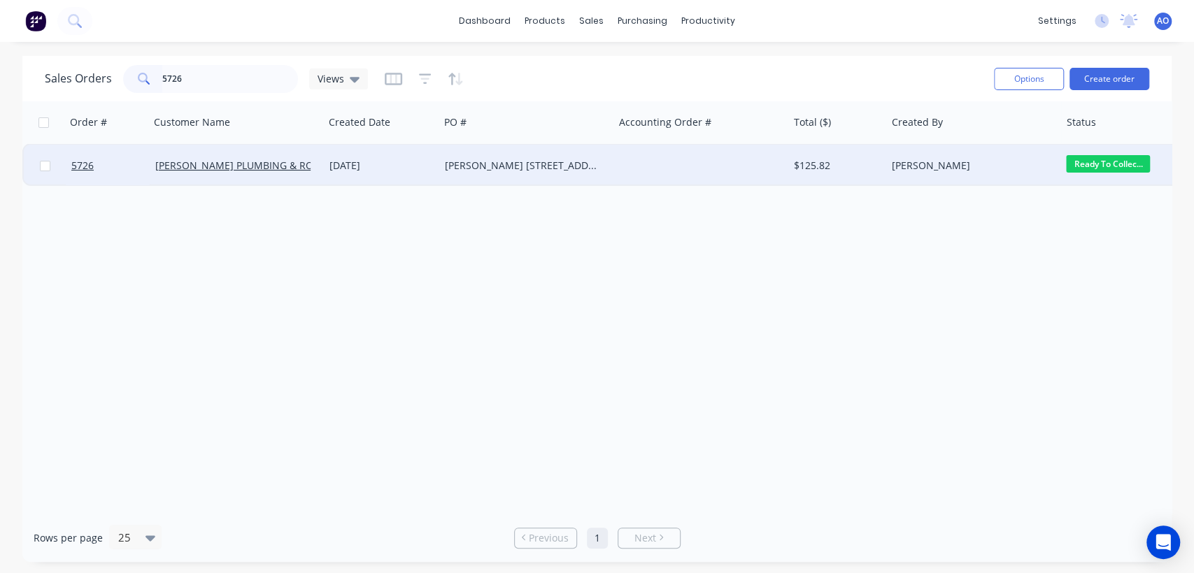
click at [405, 155] on div "[DATE]" at bounding box center [381, 166] width 115 height 42
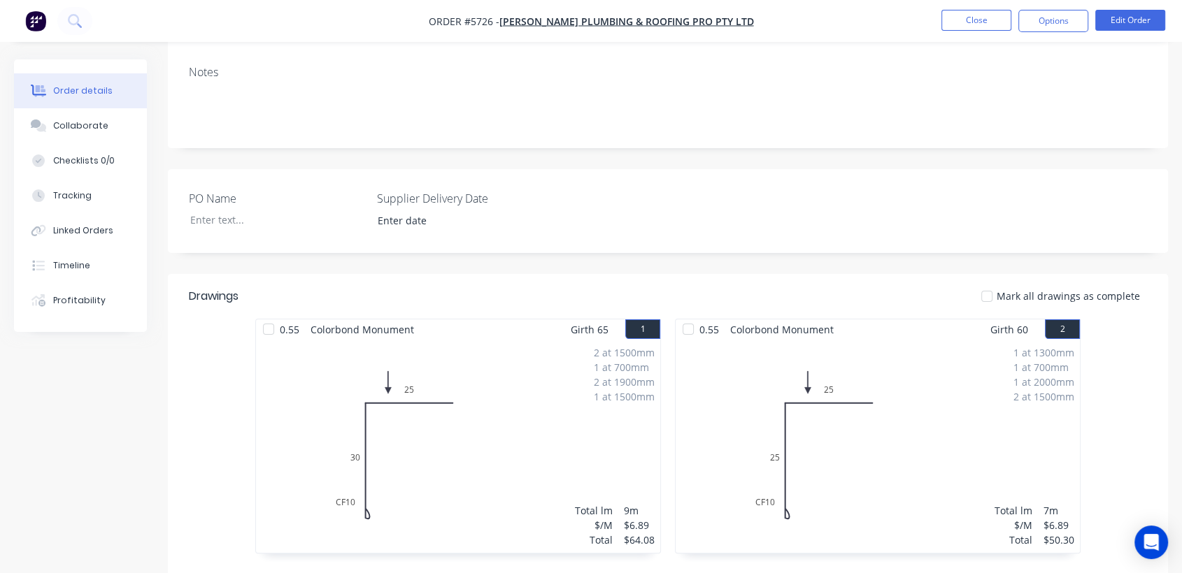
scroll to position [248, 0]
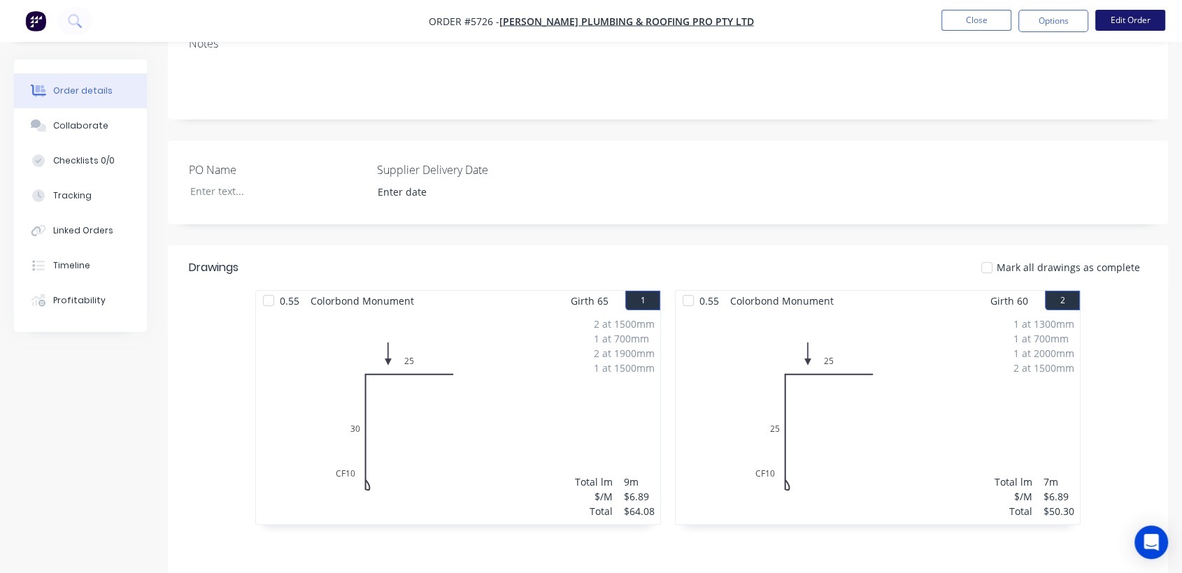
click at [1134, 16] on button "Edit Order" at bounding box center [1130, 20] width 70 height 21
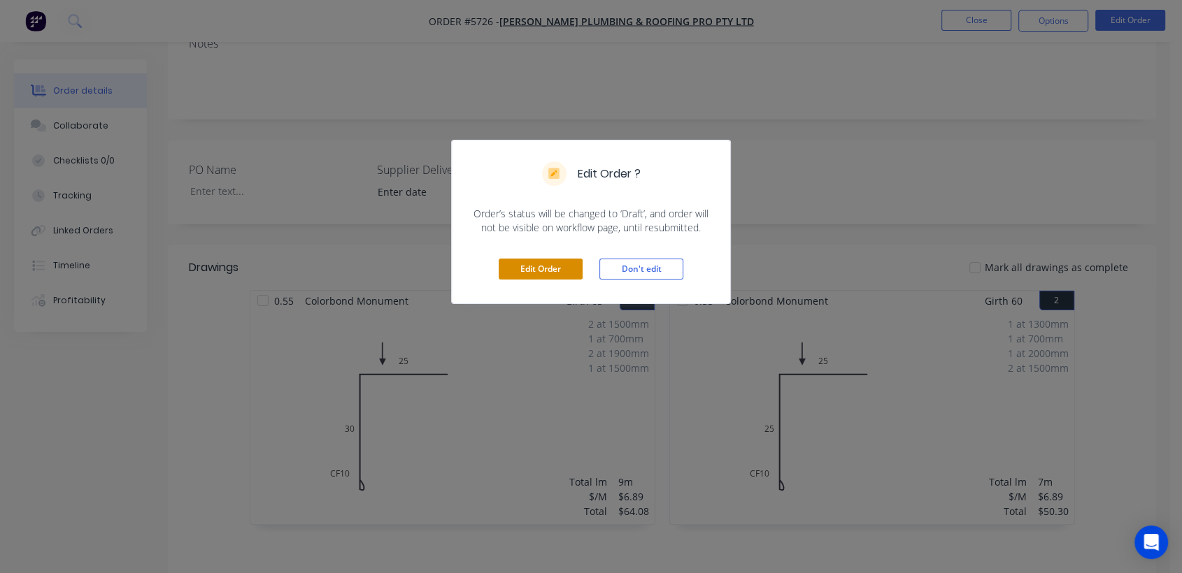
click at [550, 272] on button "Edit Order" at bounding box center [541, 269] width 84 height 21
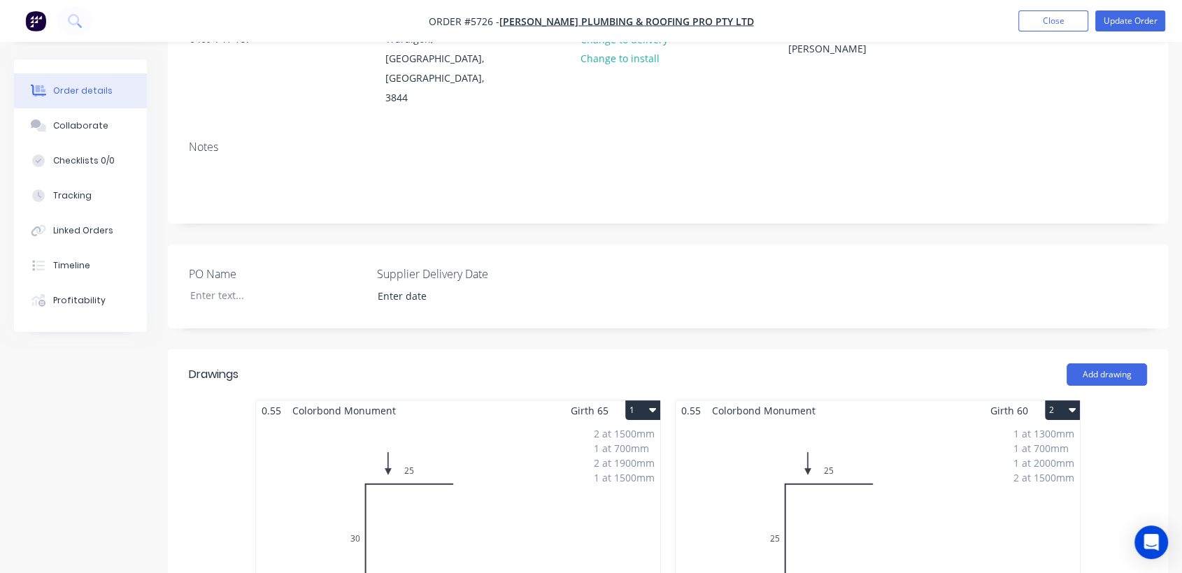
scroll to position [217, 0]
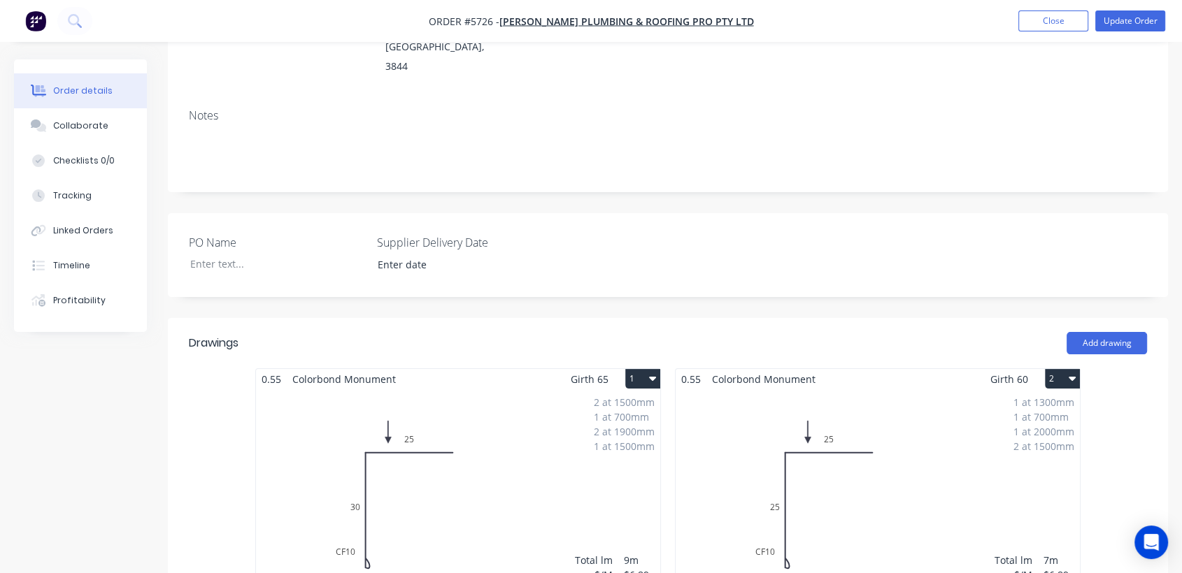
click at [550, 410] on div "2 at 1500mm 1 at 700mm 2 at 1900mm 1 at 1500mm Total lm $/M Total 9m $6.89 $64.…" at bounding box center [458, 496] width 404 height 213
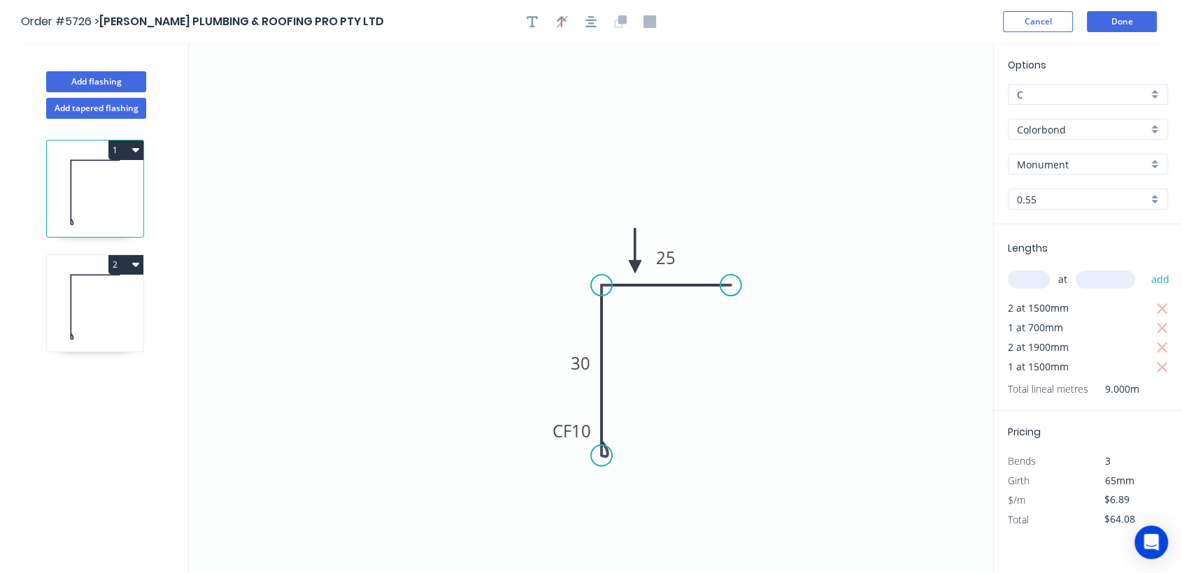
click at [1024, 273] on input "text" at bounding box center [1029, 280] width 42 height 18
type input "1"
type input "1000"
click at [1143, 268] on button "add" at bounding box center [1159, 280] width 33 height 24
type input "$70.97"
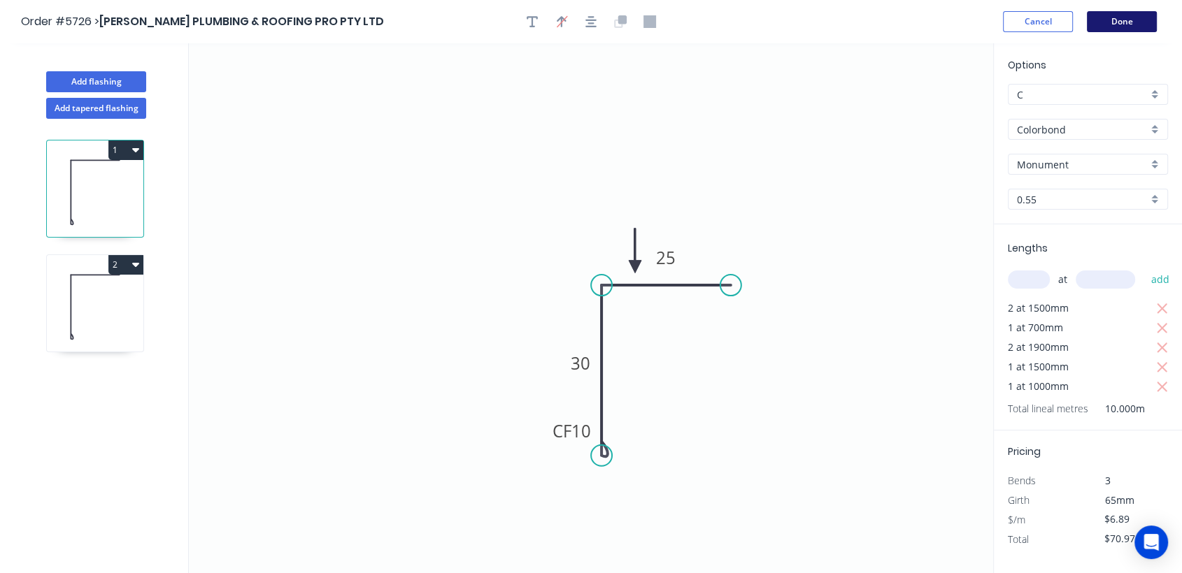
click at [1124, 18] on button "Done" at bounding box center [1122, 21] width 70 height 21
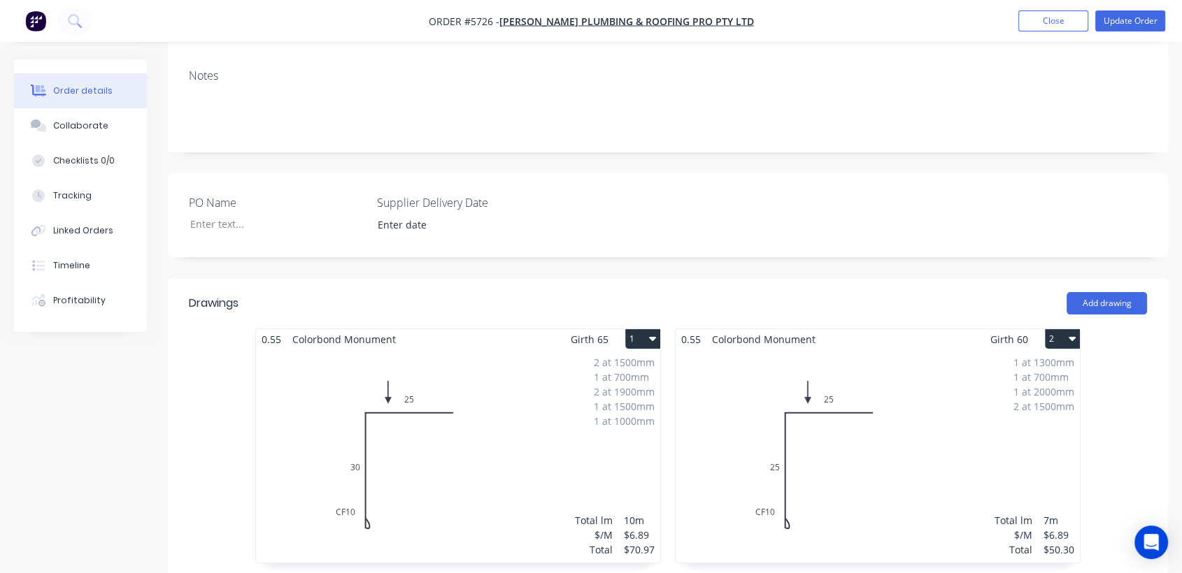
scroll to position [310, 0]
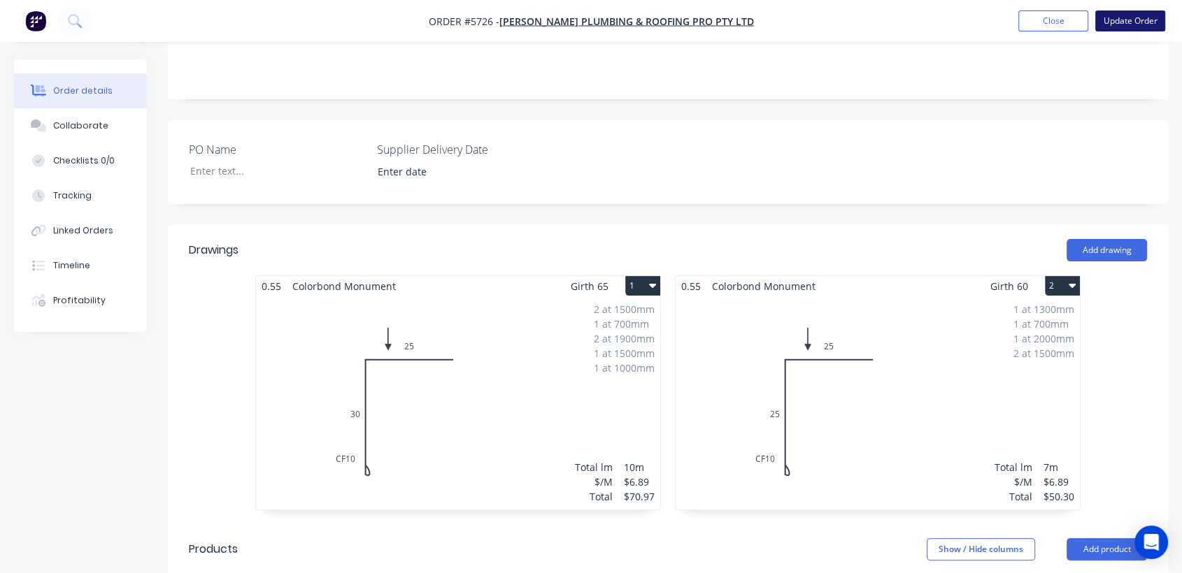
click at [1124, 19] on button "Update Order" at bounding box center [1130, 20] width 70 height 21
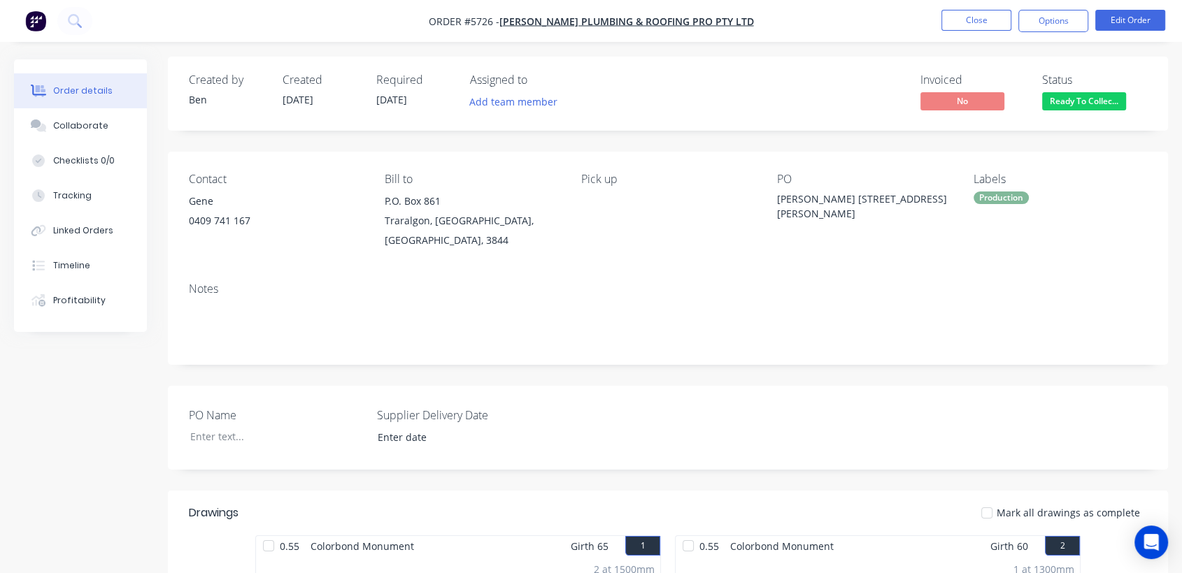
scroll to position [0, 0]
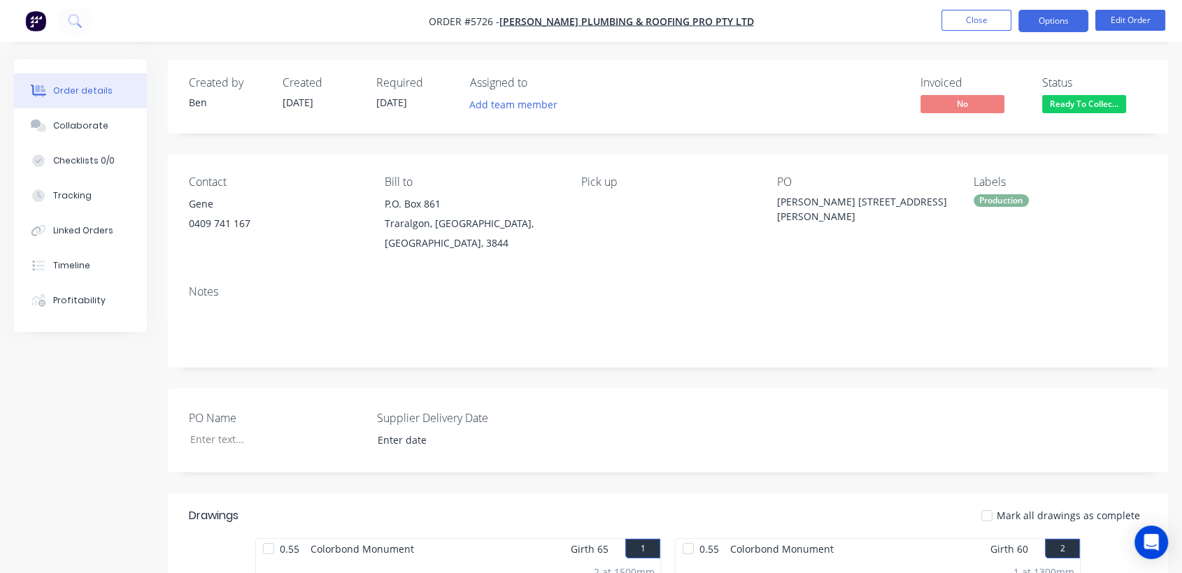
click at [1052, 22] on button "Options" at bounding box center [1053, 21] width 70 height 22
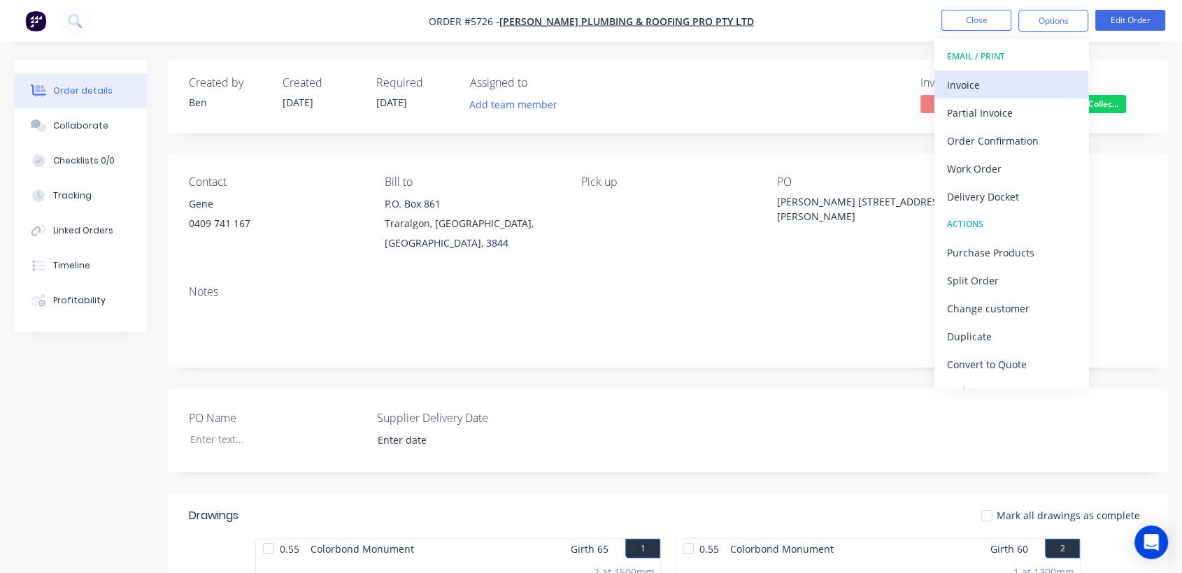
click at [977, 81] on div "Invoice" at bounding box center [1011, 85] width 129 height 20
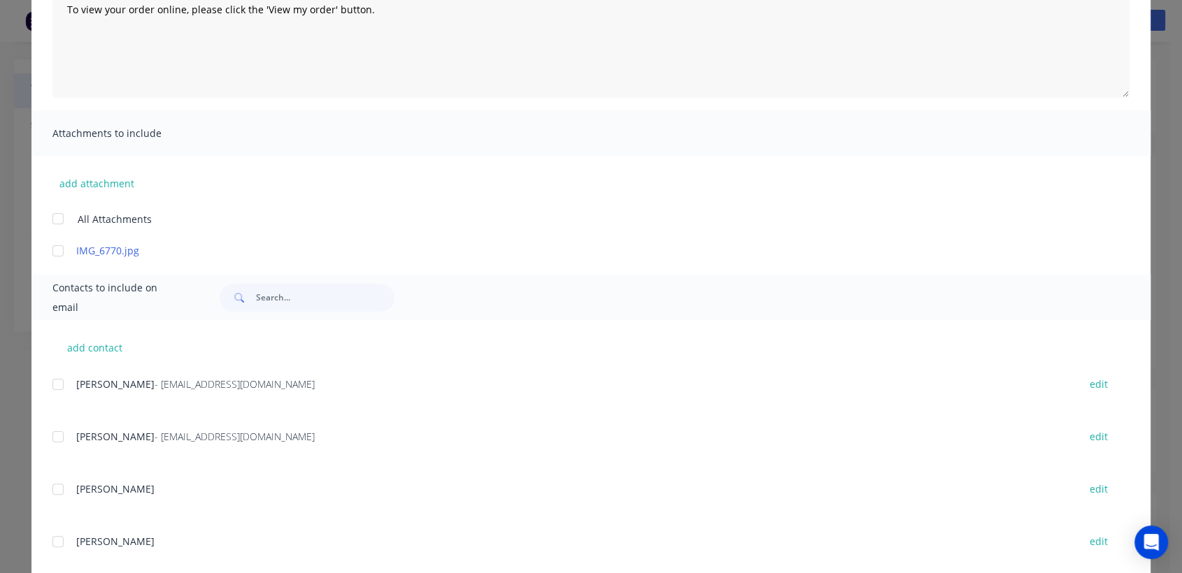
scroll to position [217, 0]
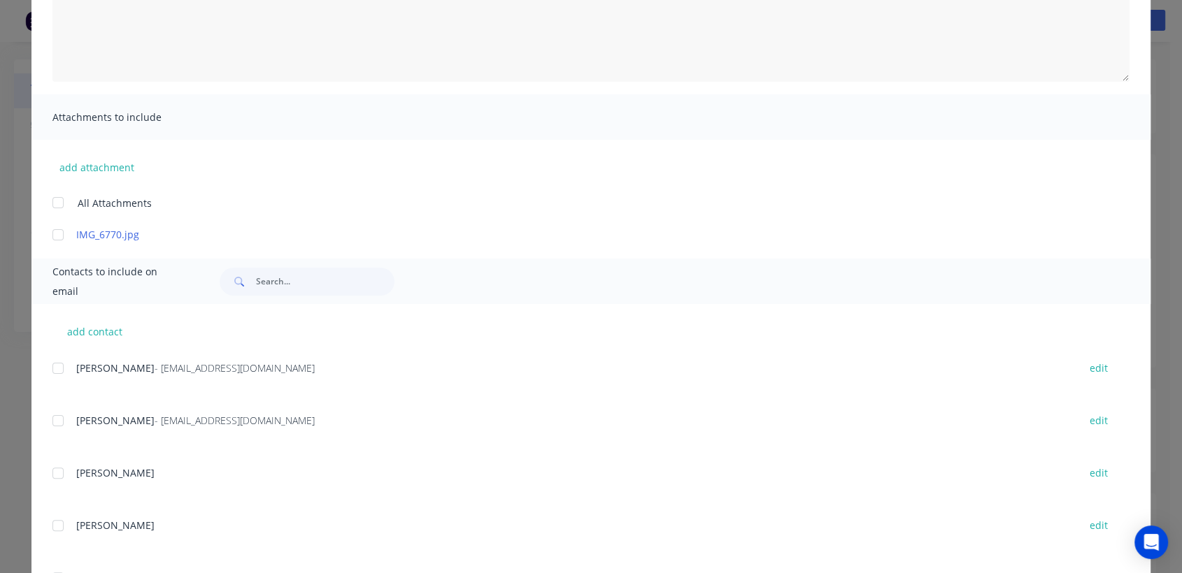
click at [50, 423] on div at bounding box center [58, 421] width 28 height 28
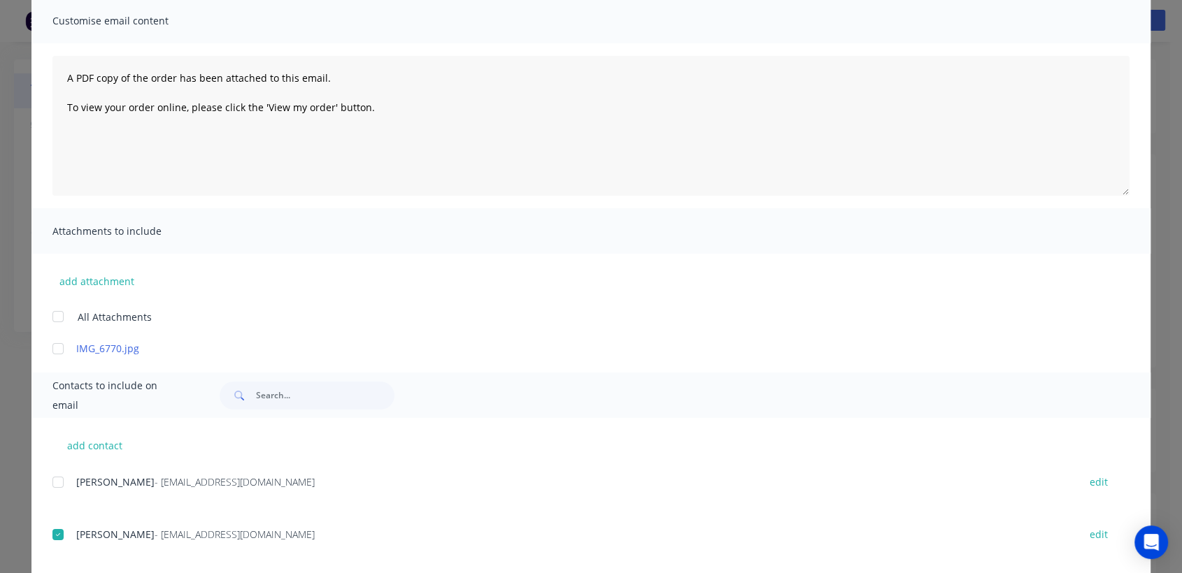
scroll to position [0, 0]
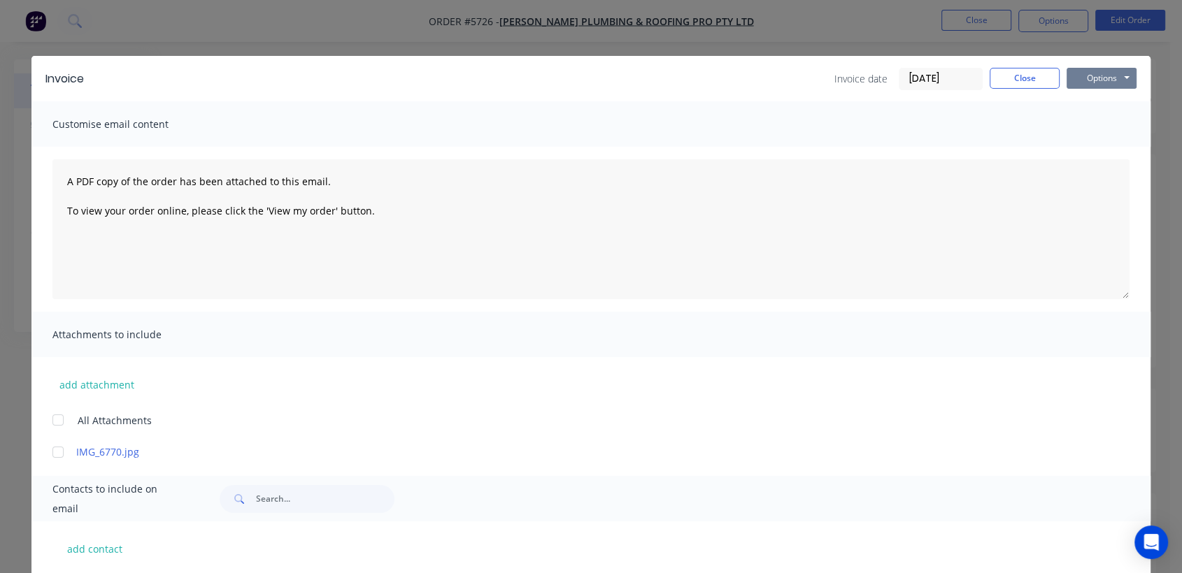
click at [1117, 83] on button "Options" at bounding box center [1101, 78] width 70 height 21
click at [1088, 151] on button "Email" at bounding box center [1111, 149] width 90 height 23
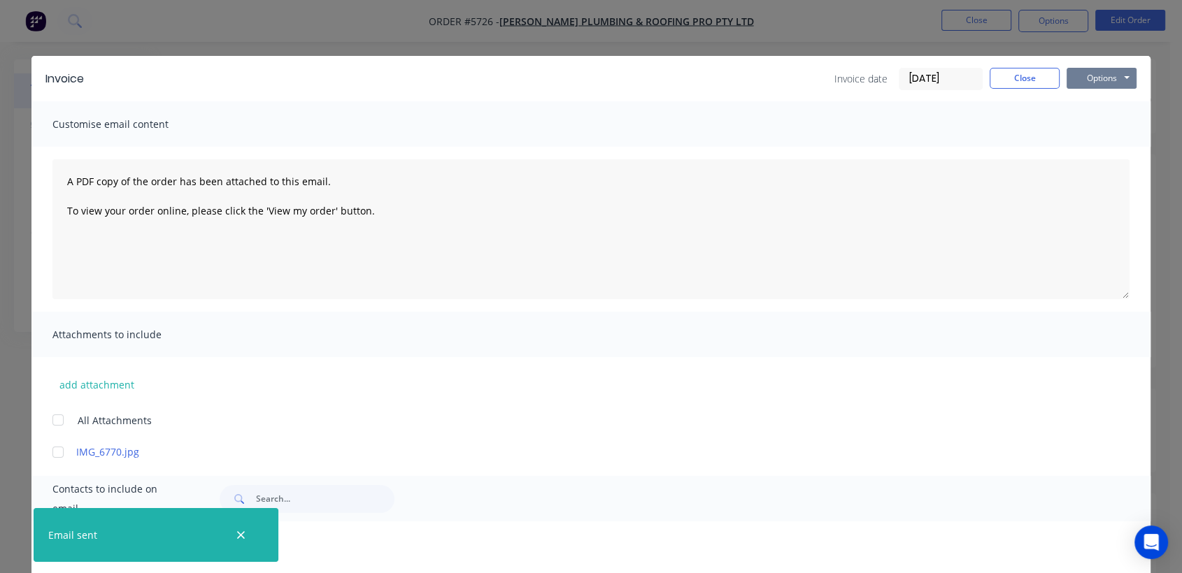
click at [1117, 84] on button "Options" at bounding box center [1101, 78] width 70 height 21
click at [1106, 129] on button "Print" at bounding box center [1111, 126] width 90 height 23
click at [1007, 83] on button "Close" at bounding box center [1025, 78] width 70 height 21
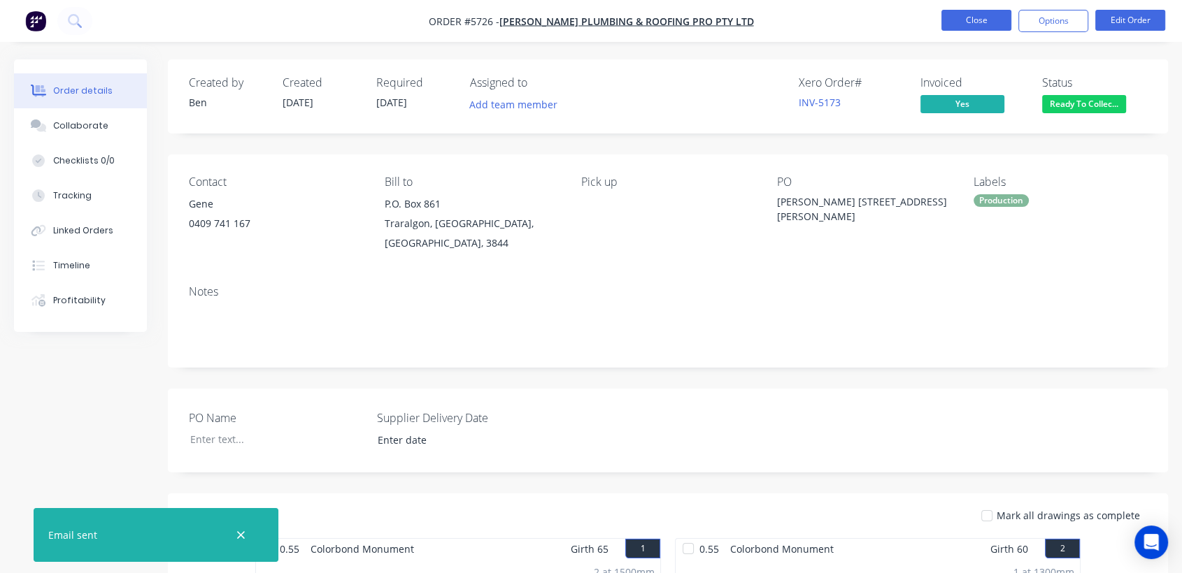
click at [984, 15] on button "Close" at bounding box center [976, 20] width 70 height 21
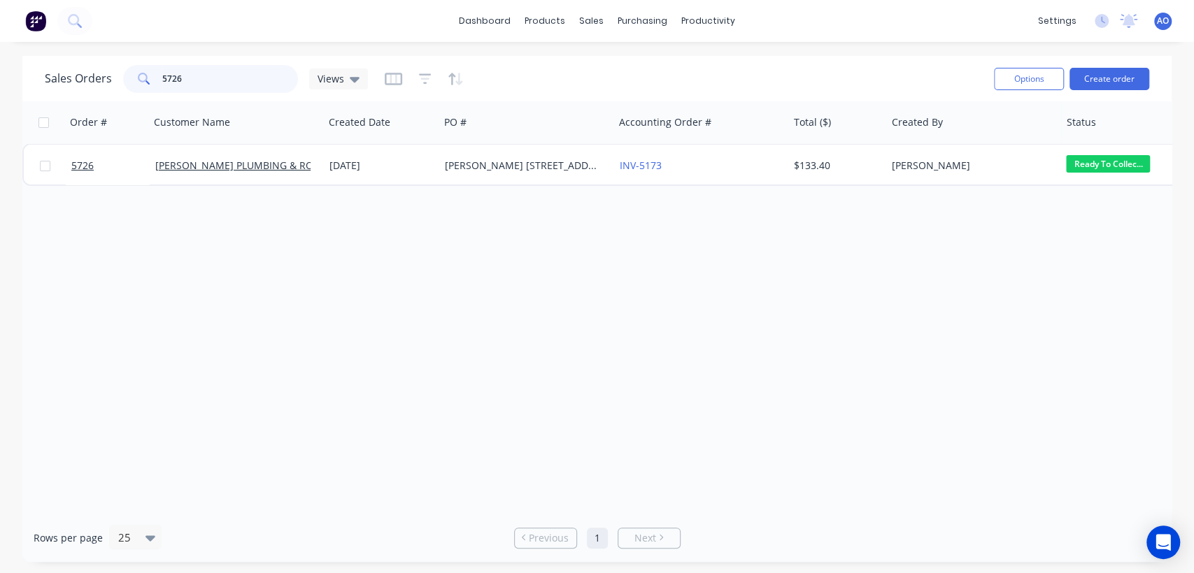
click at [192, 76] on input "5726" at bounding box center [230, 79] width 136 height 28
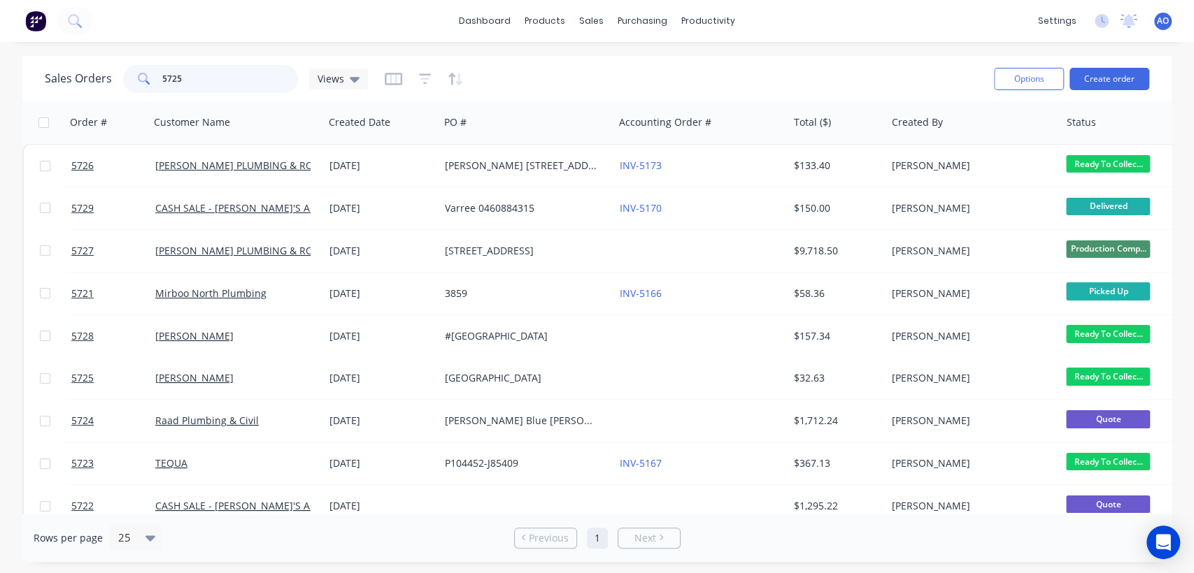
type input "5725"
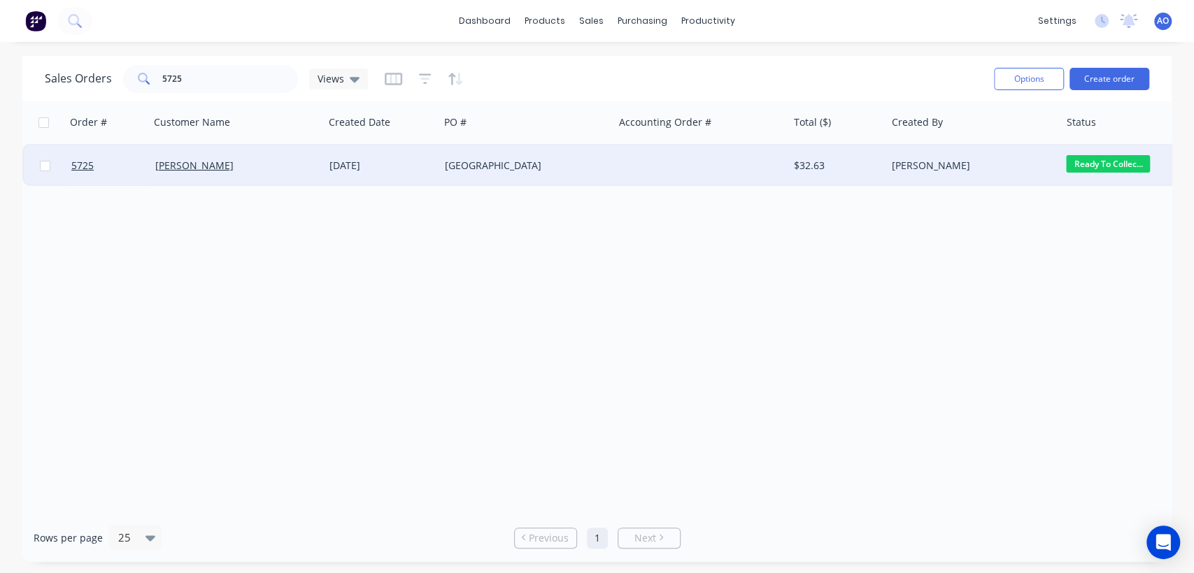
click at [301, 171] on div "[PERSON_NAME]" at bounding box center [232, 166] width 155 height 14
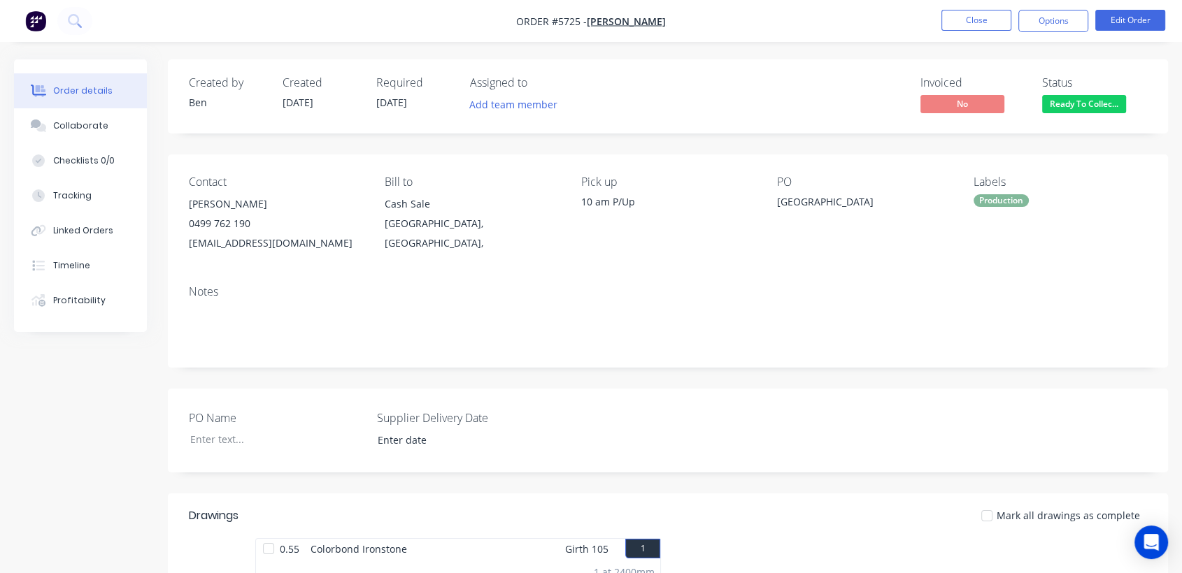
click at [301, 171] on div "Contact [PERSON_NAME] [PHONE_NUMBER] [EMAIL_ADDRESS][DOMAIN_NAME] Bill to Cash …" at bounding box center [668, 215] width 1000 height 120
click at [975, 22] on button "Close" at bounding box center [976, 20] width 70 height 21
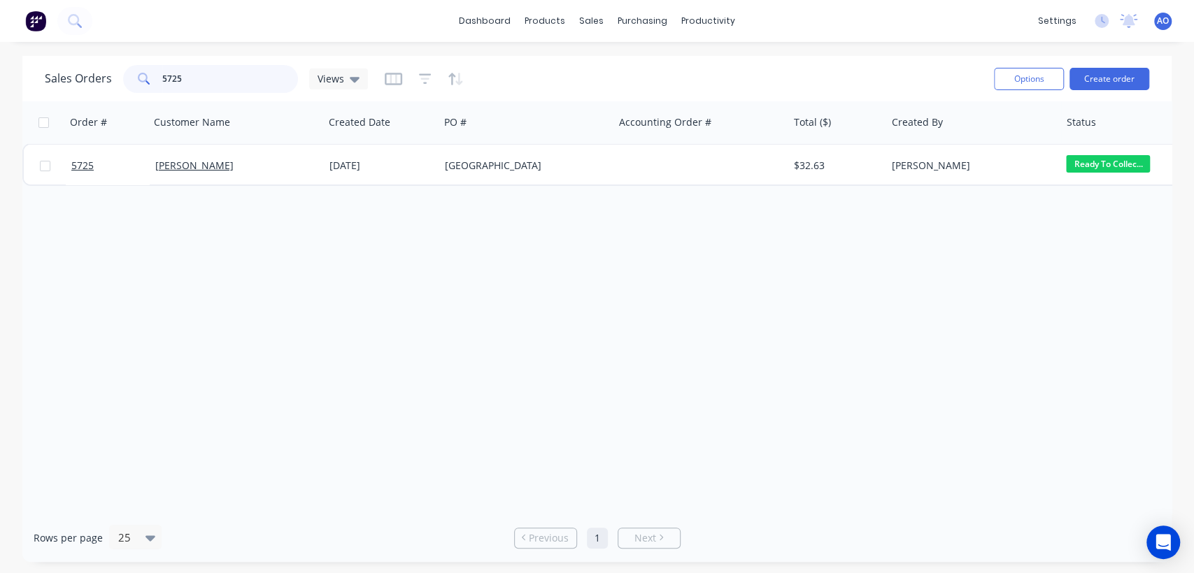
click at [237, 76] on input "5725" at bounding box center [230, 79] width 136 height 28
type input "5728"
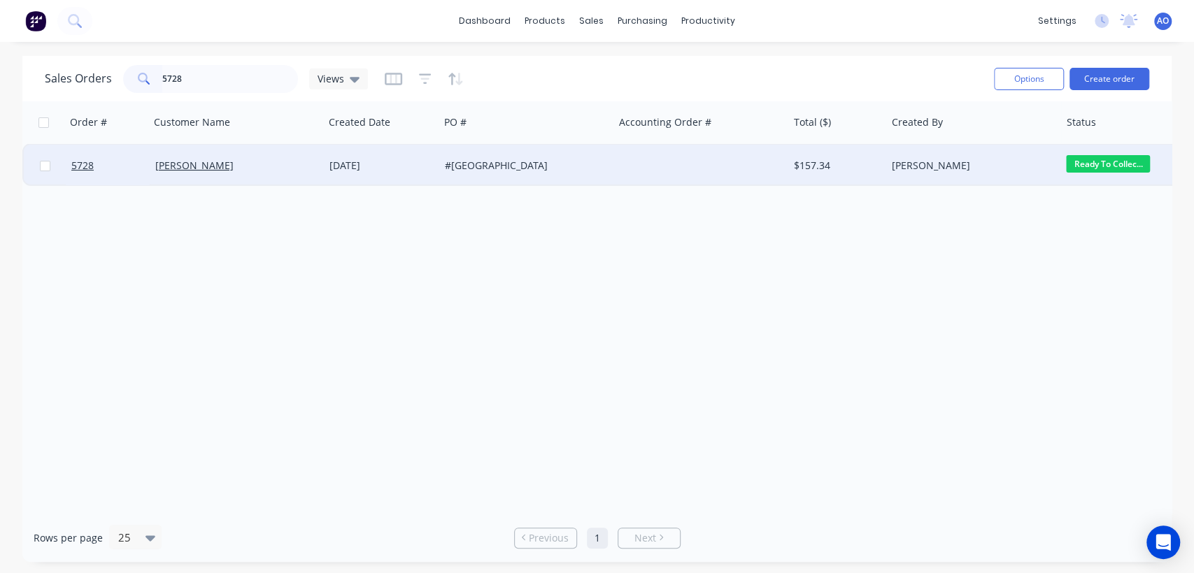
click at [301, 168] on div "[PERSON_NAME]" at bounding box center [232, 166] width 155 height 14
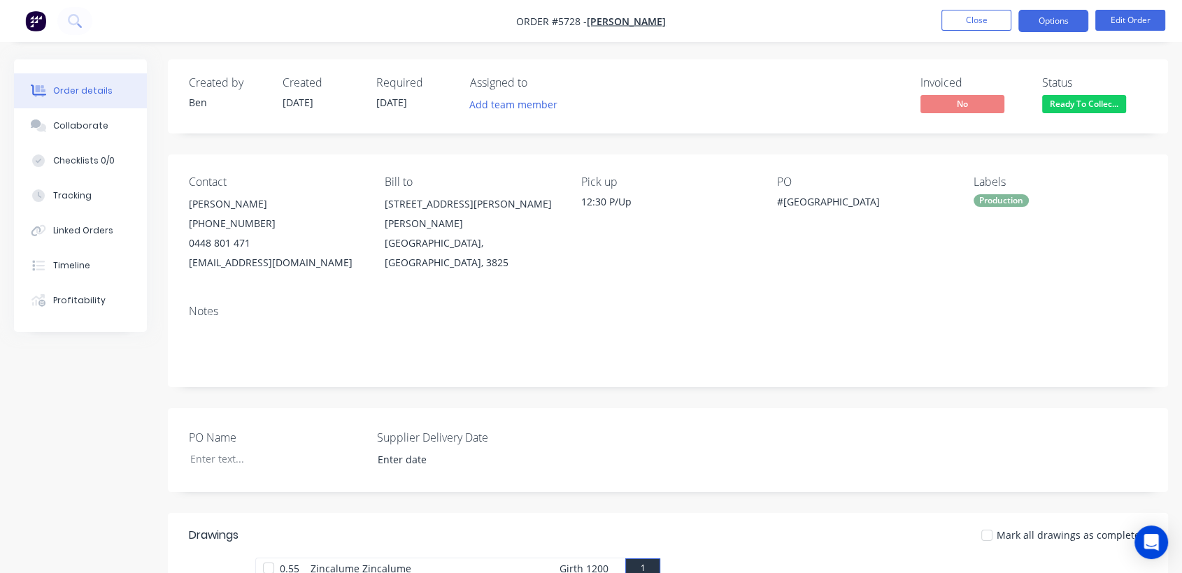
click at [1038, 29] on button "Options" at bounding box center [1053, 21] width 70 height 22
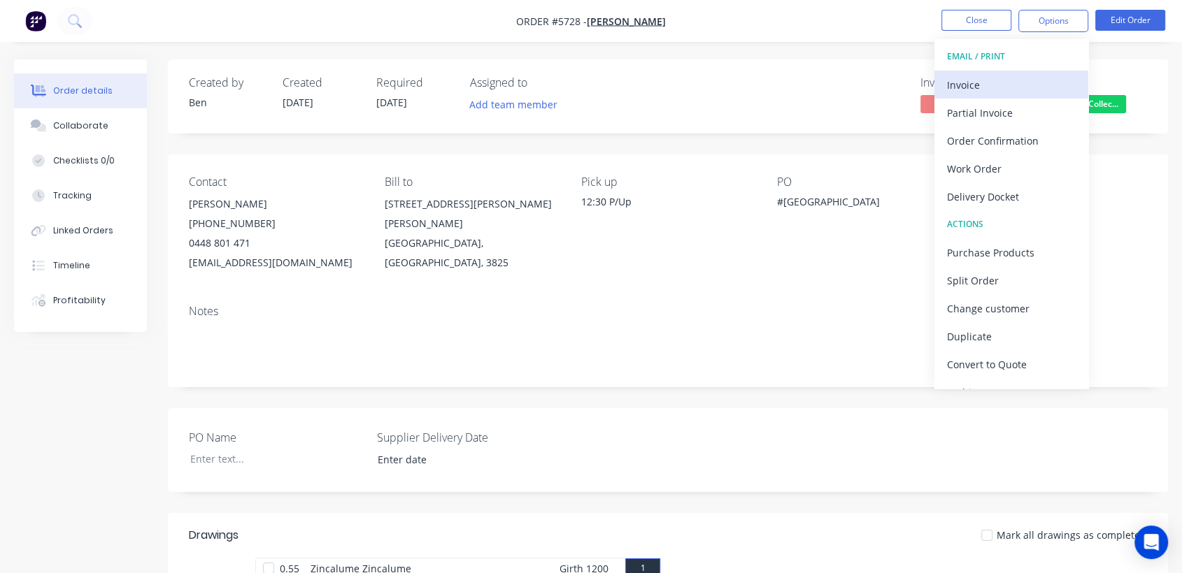
click at [969, 80] on div "Invoice" at bounding box center [1011, 85] width 129 height 20
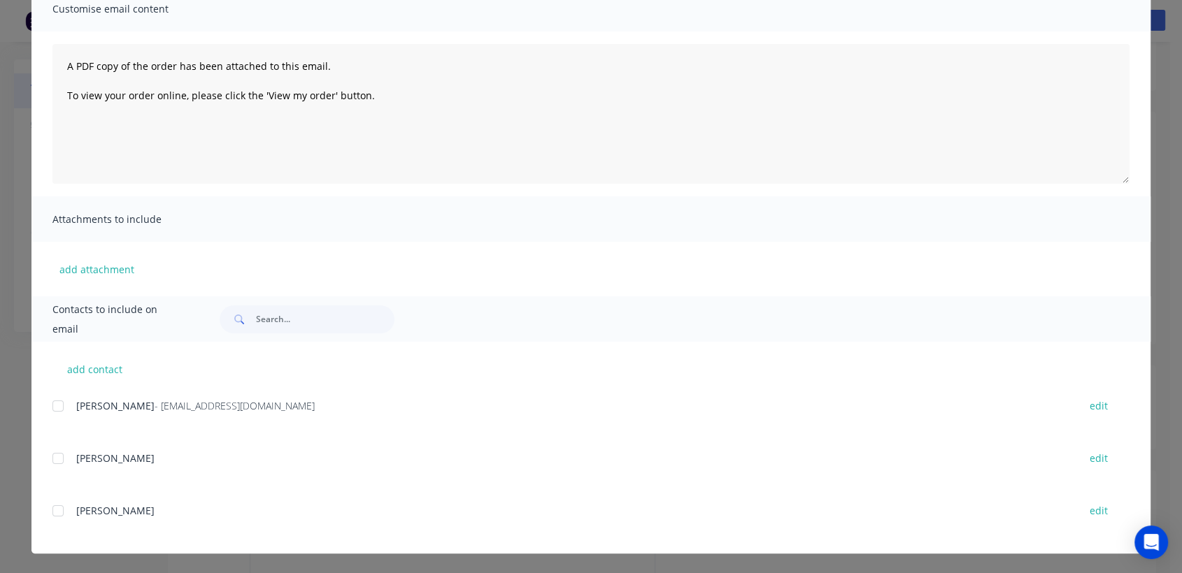
scroll to position [62, 0]
drag, startPoint x: 52, startPoint y: 399, endPoint x: 54, endPoint y: 406, distance: 7.3
click at [54, 406] on div at bounding box center [58, 406] width 28 height 28
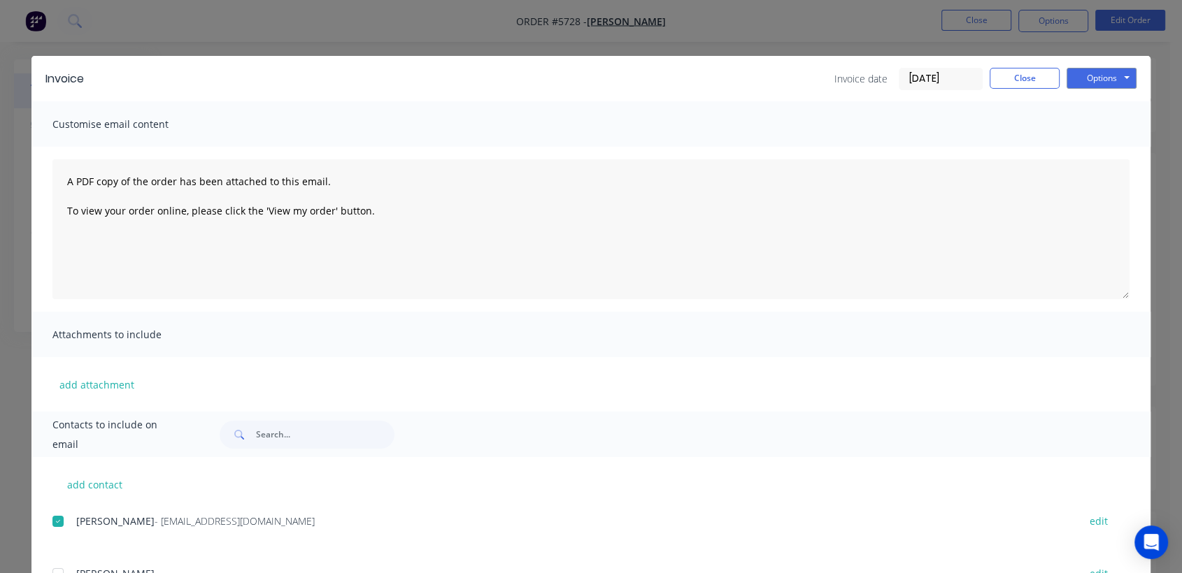
scroll to position [0, 0]
click at [1086, 72] on button "Options" at bounding box center [1101, 78] width 70 height 21
click at [1106, 144] on button "Email" at bounding box center [1111, 149] width 90 height 23
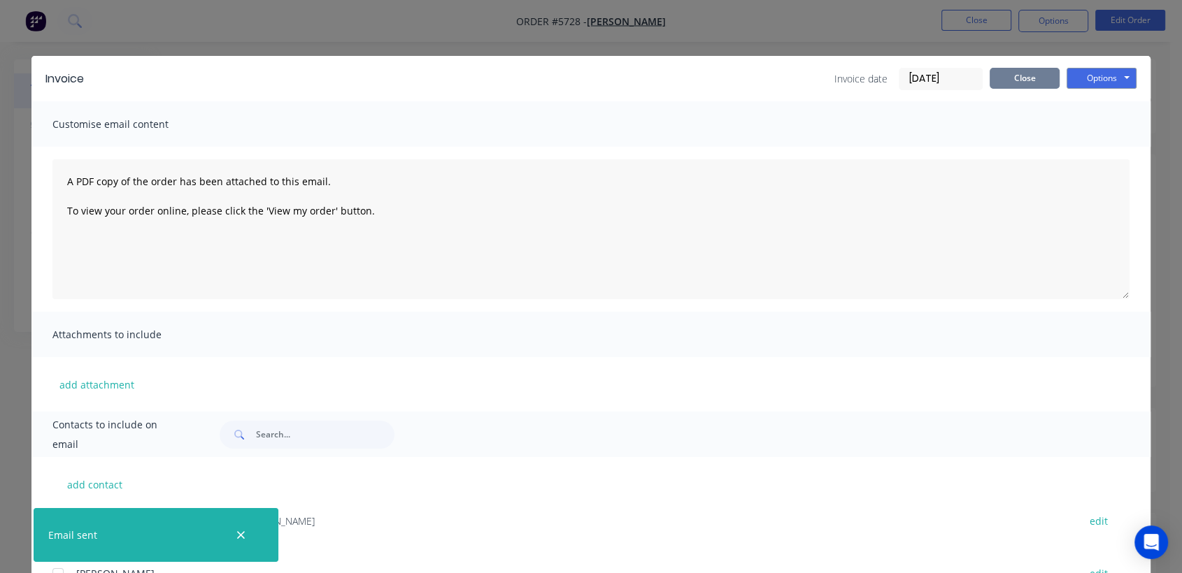
click at [1012, 76] on button "Close" at bounding box center [1025, 78] width 70 height 21
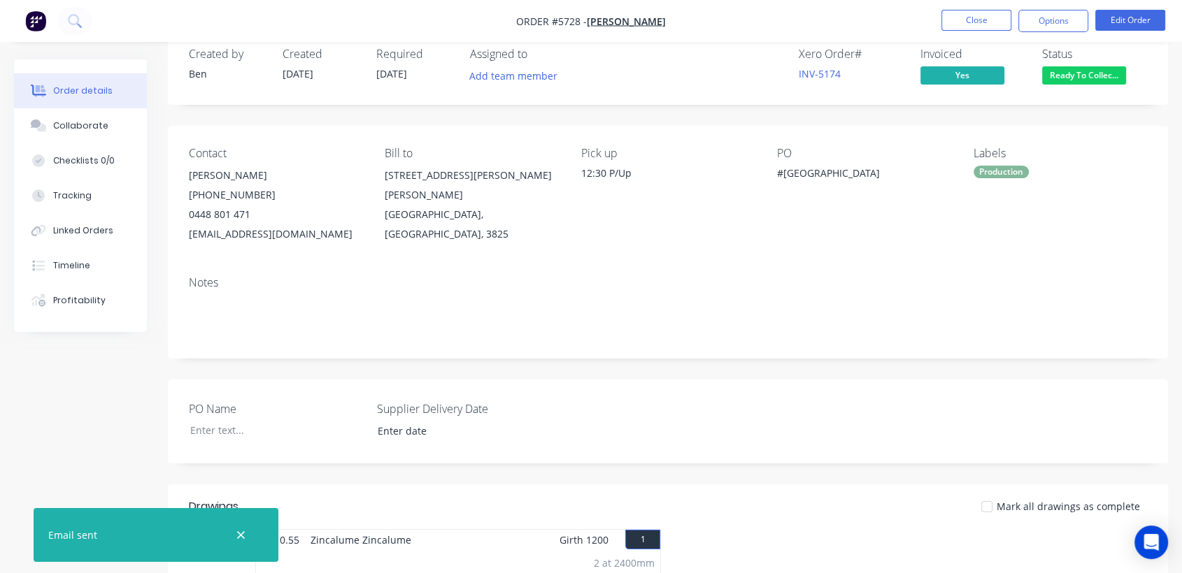
scroll to position [31, 0]
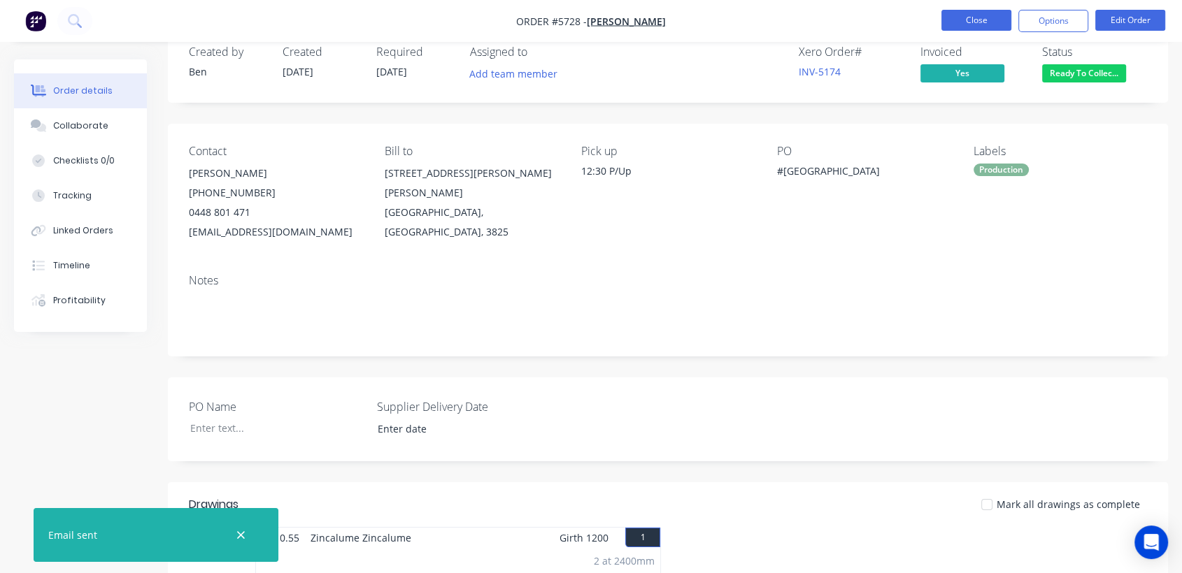
click at [978, 20] on button "Close" at bounding box center [976, 20] width 70 height 21
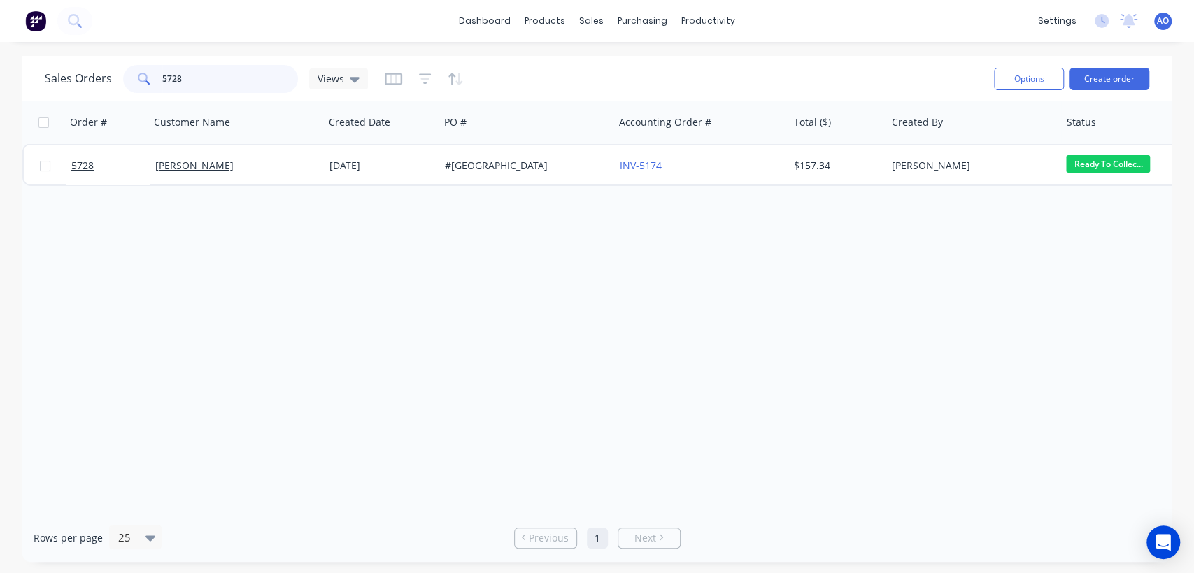
click at [222, 65] on input "5728" at bounding box center [230, 79] width 136 height 28
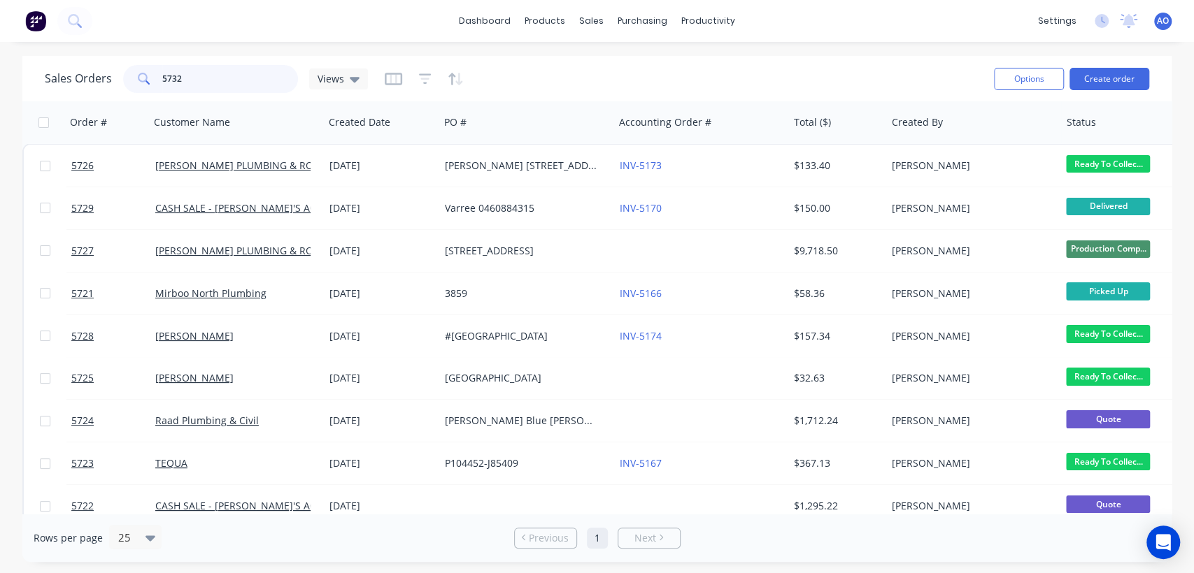
type input "5732"
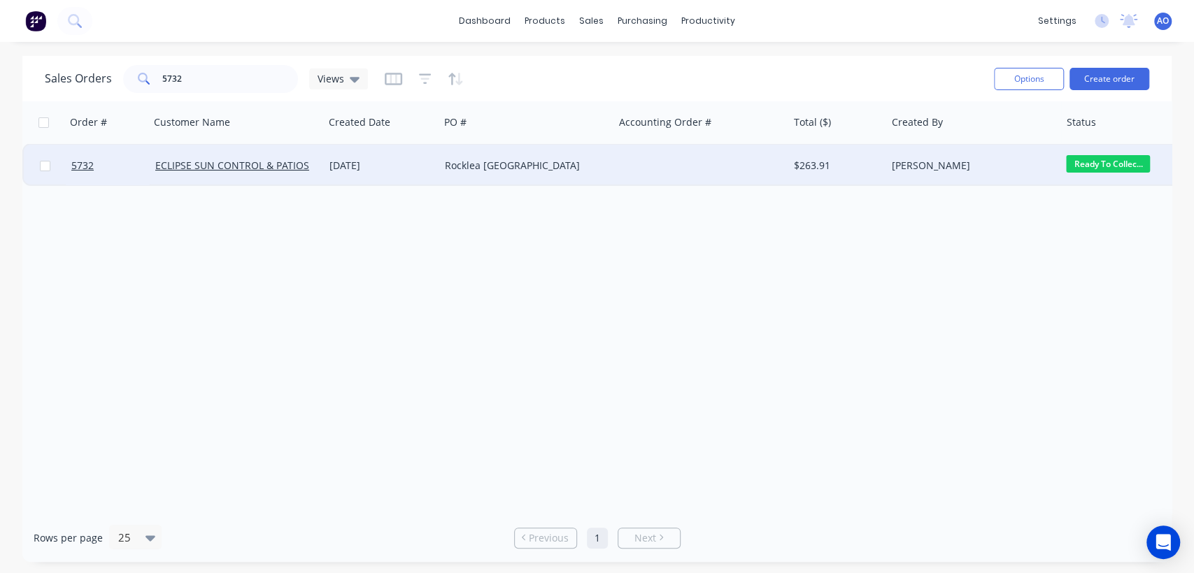
click at [540, 175] on div "Rocklea [GEOGRAPHIC_DATA]" at bounding box center [526, 166] width 174 height 42
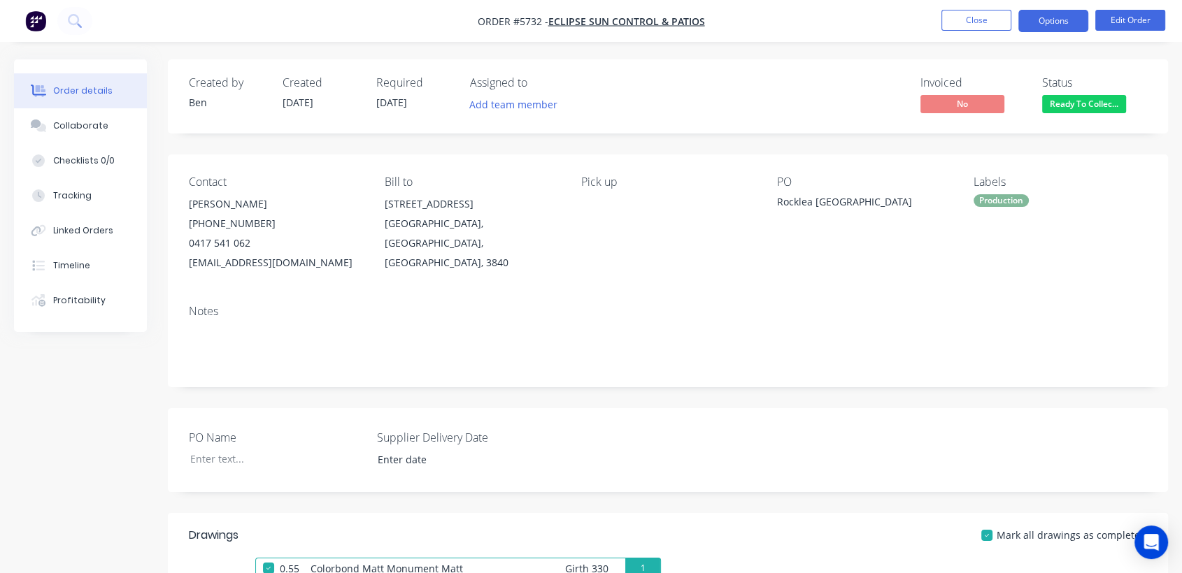
click at [1048, 27] on button "Options" at bounding box center [1053, 21] width 70 height 22
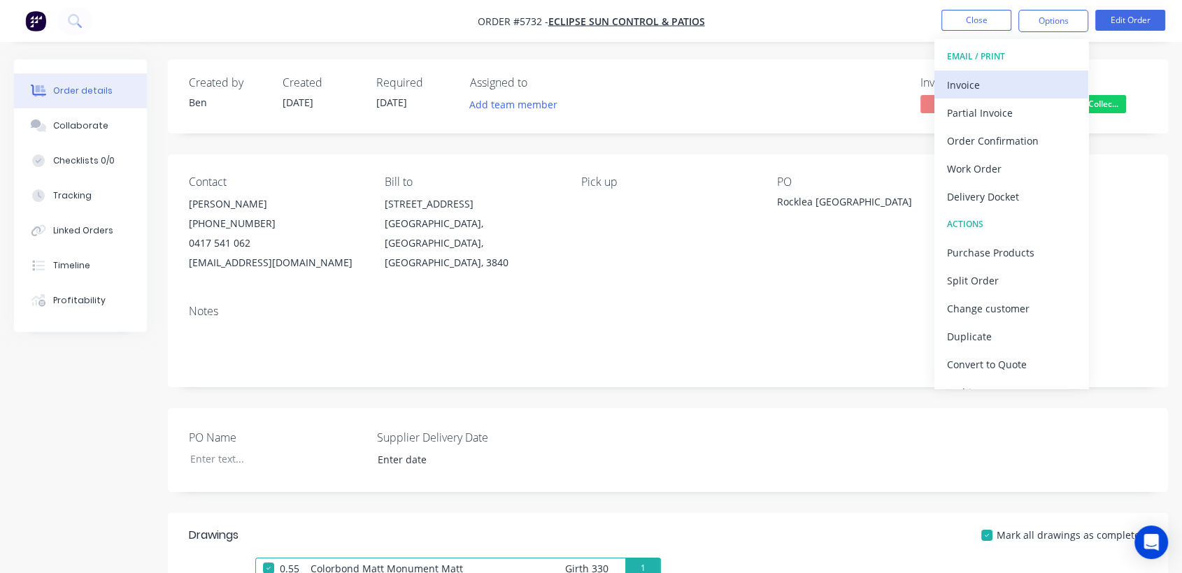
click at [985, 73] on button "Invoice" at bounding box center [1011, 85] width 154 height 28
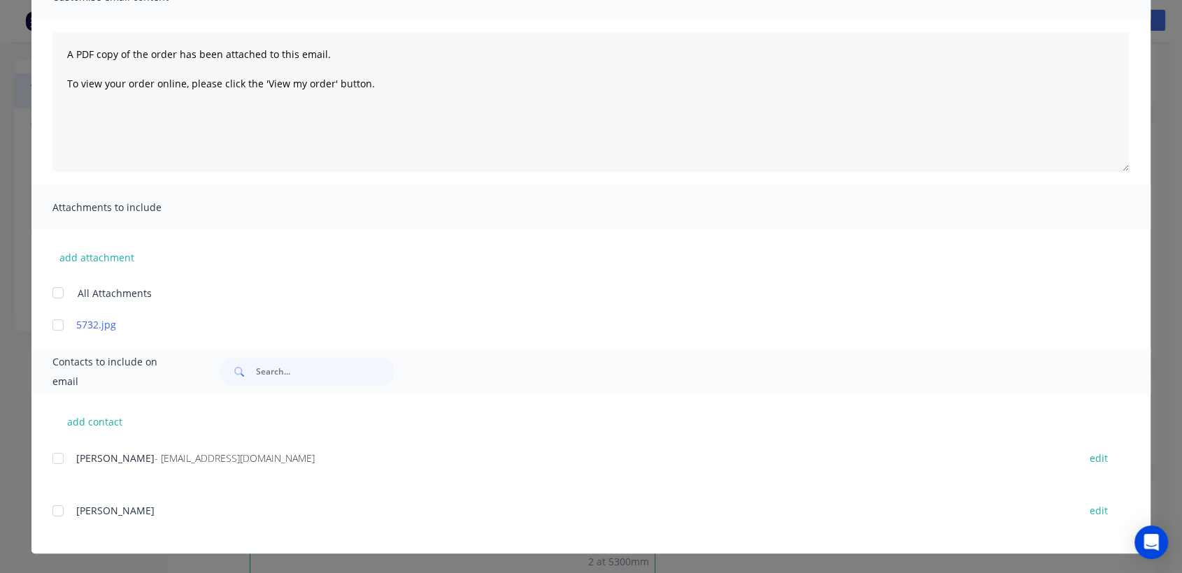
scroll to position [31, 0]
click at [56, 458] on div at bounding box center [58, 459] width 28 height 28
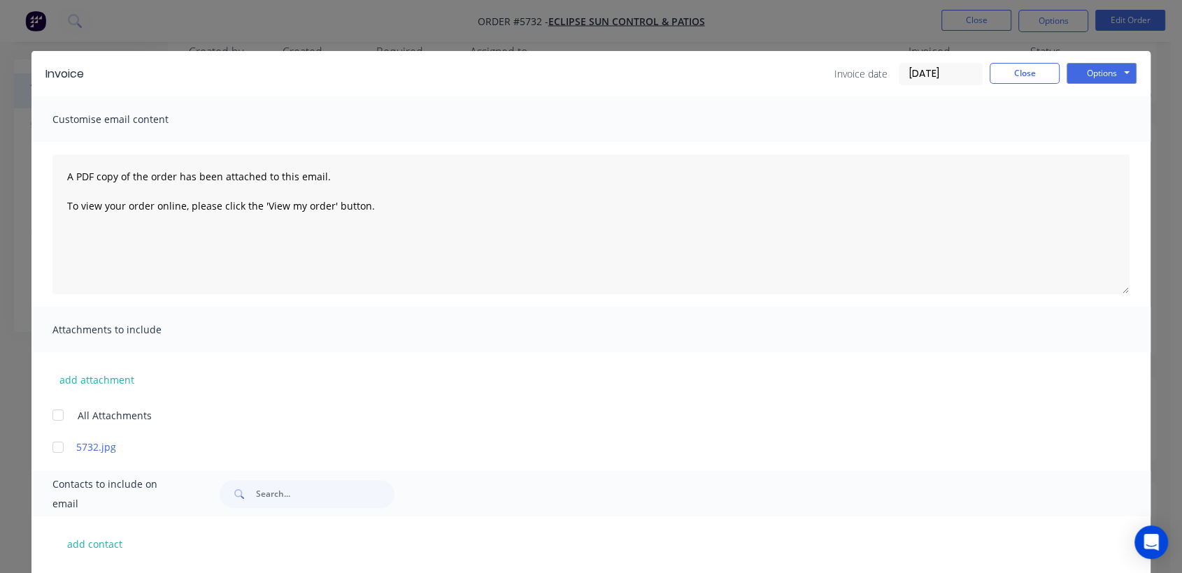
scroll to position [3, 0]
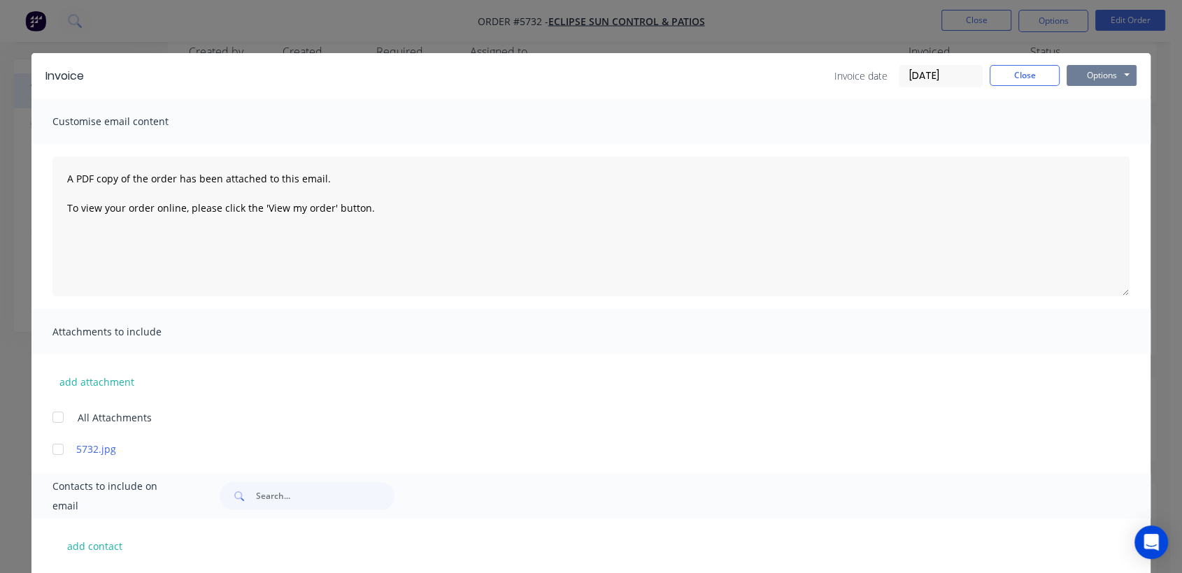
click at [1084, 74] on button "Options" at bounding box center [1101, 75] width 70 height 21
click at [1104, 147] on button "Email" at bounding box center [1111, 146] width 90 height 23
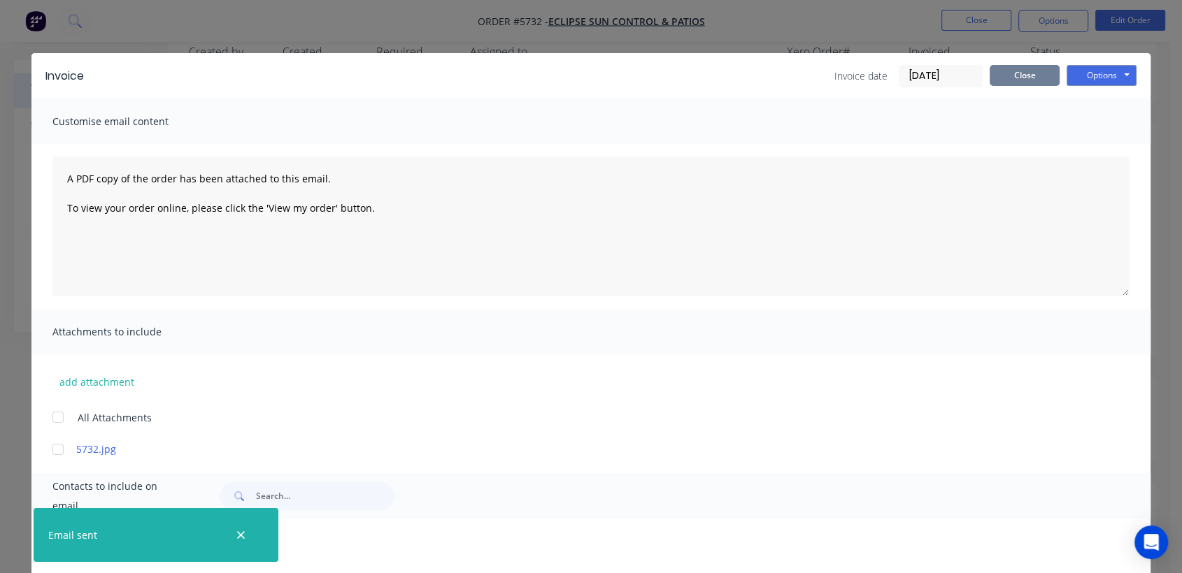
click at [1029, 81] on button "Close" at bounding box center [1025, 75] width 70 height 21
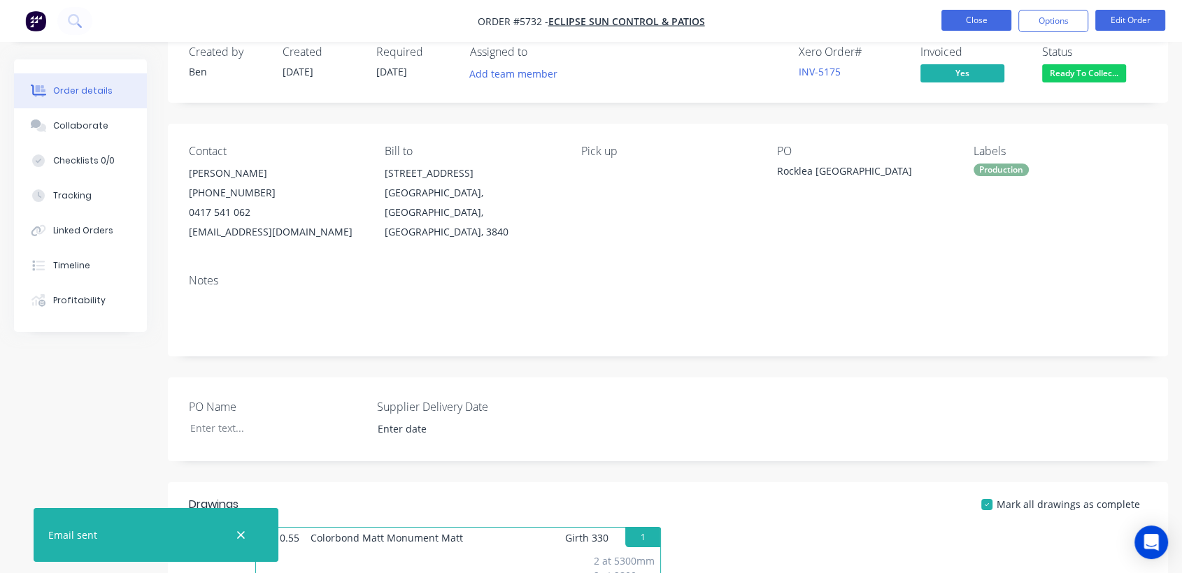
click at [978, 15] on button "Close" at bounding box center [976, 20] width 70 height 21
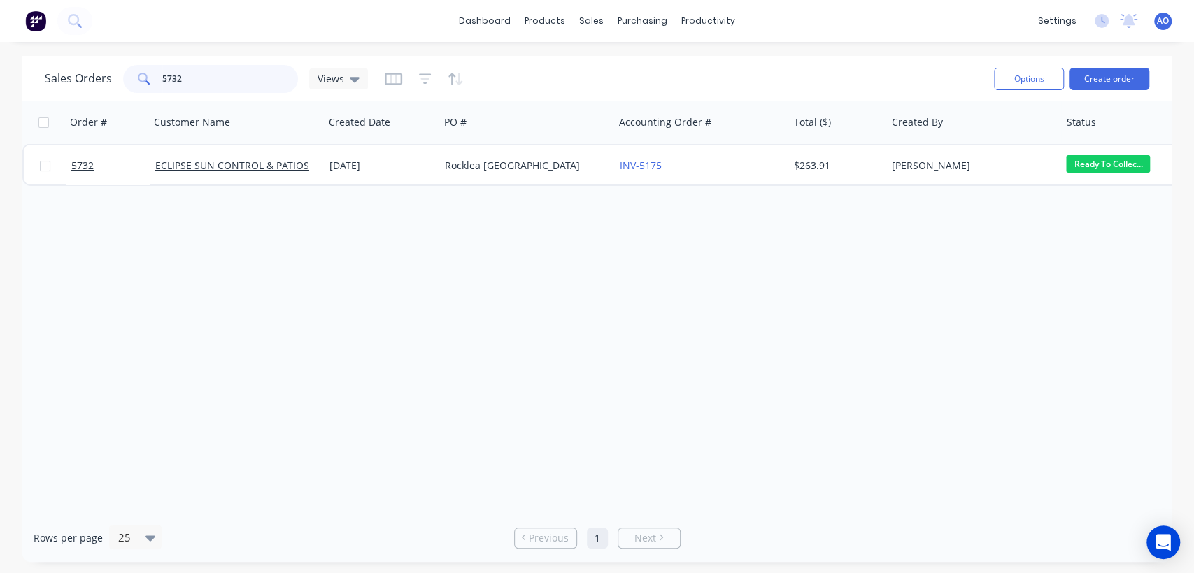
click at [251, 83] on input "5732" at bounding box center [230, 79] width 136 height 28
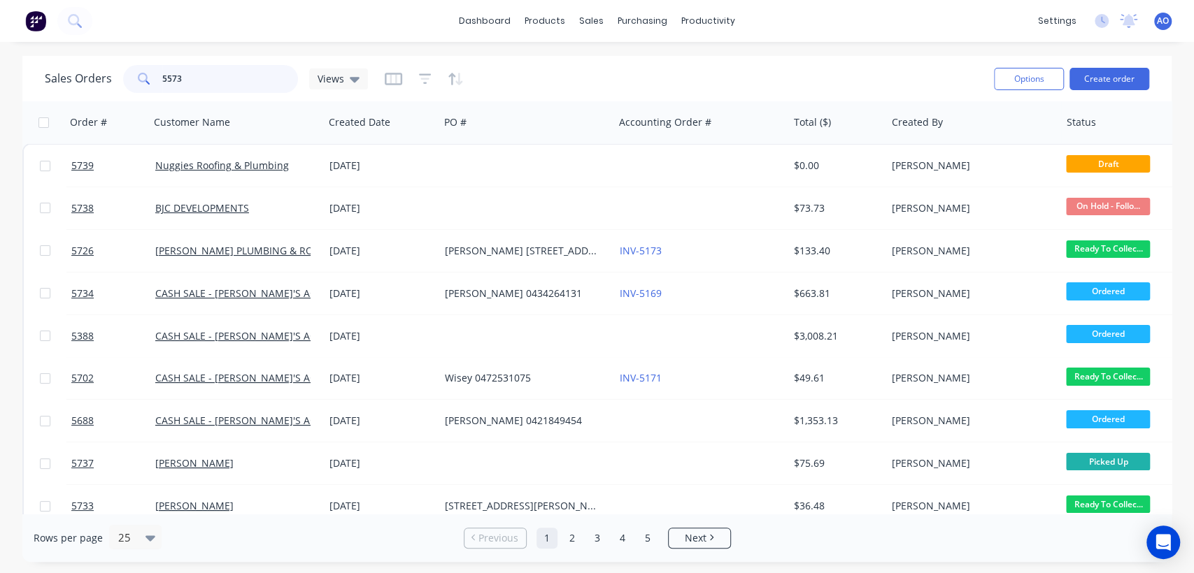
type input "5573"
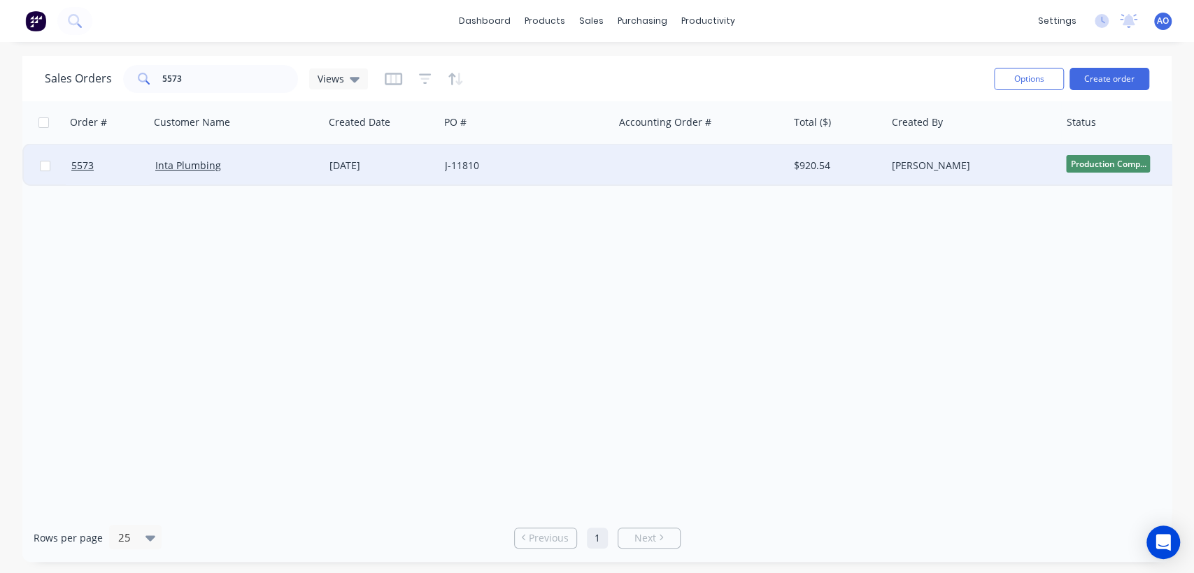
click at [472, 172] on div "J-11810" at bounding box center [522, 166] width 155 height 14
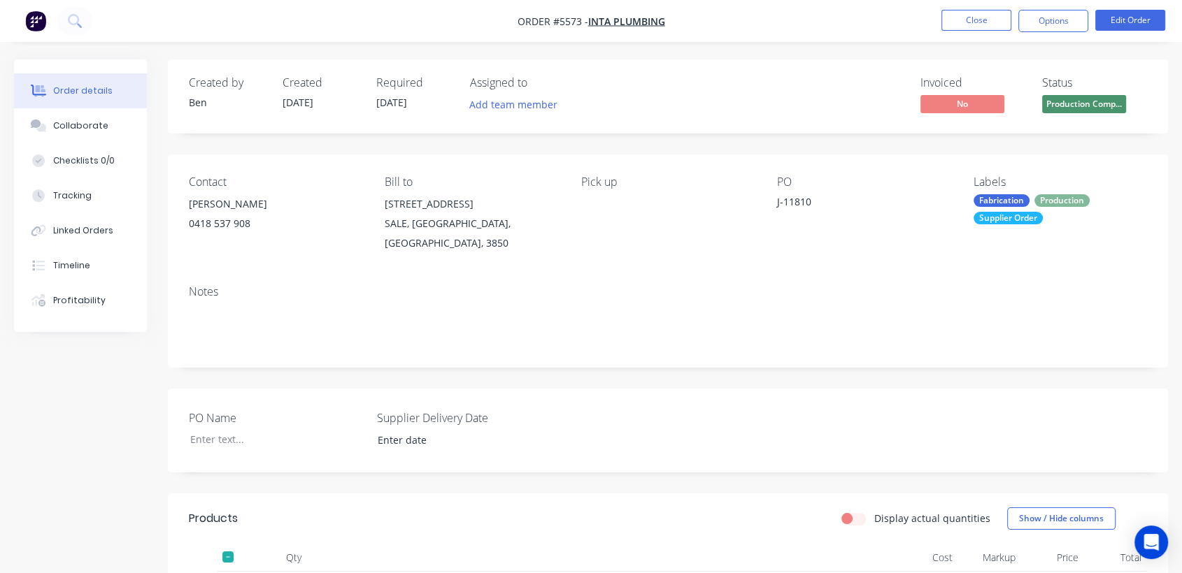
type input "[DATE]"
click at [966, 15] on button "Close" at bounding box center [976, 20] width 70 height 21
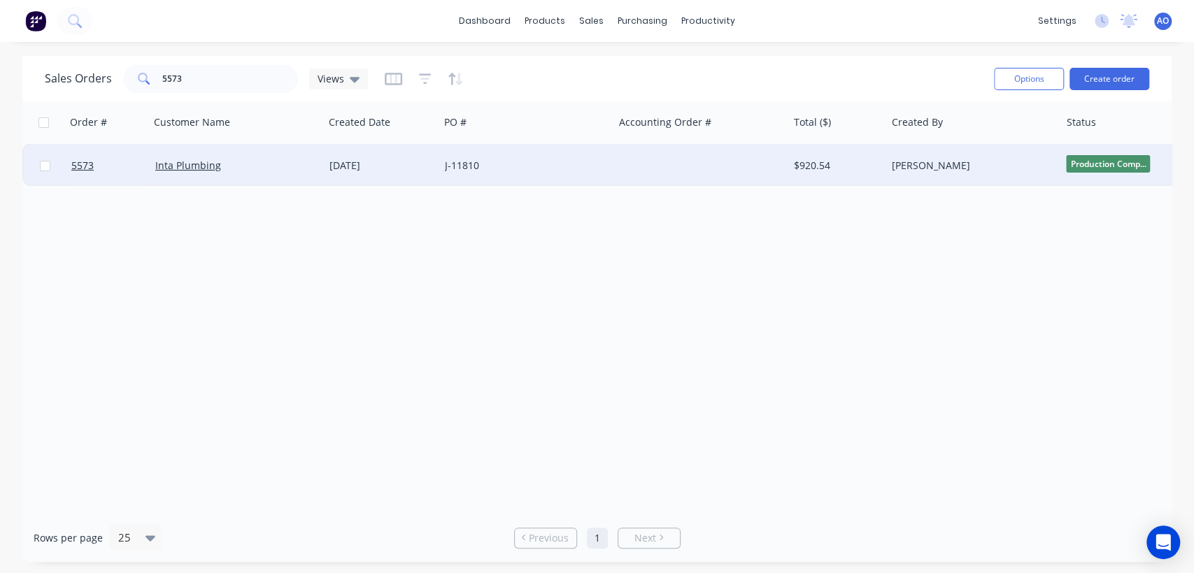
click at [629, 152] on div at bounding box center [701, 166] width 174 height 42
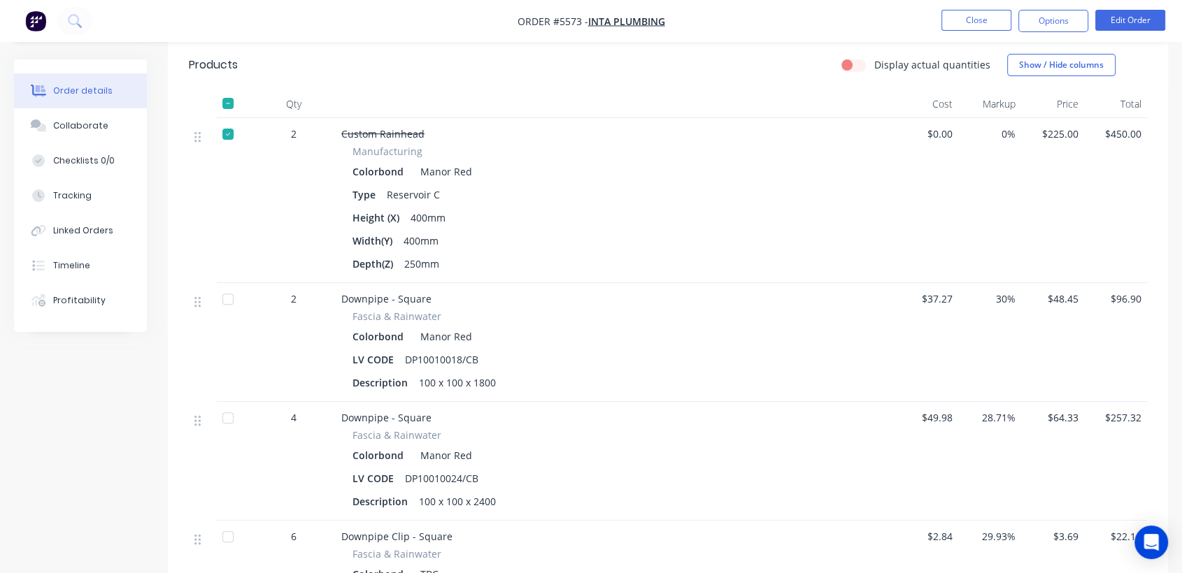
scroll to position [466, 0]
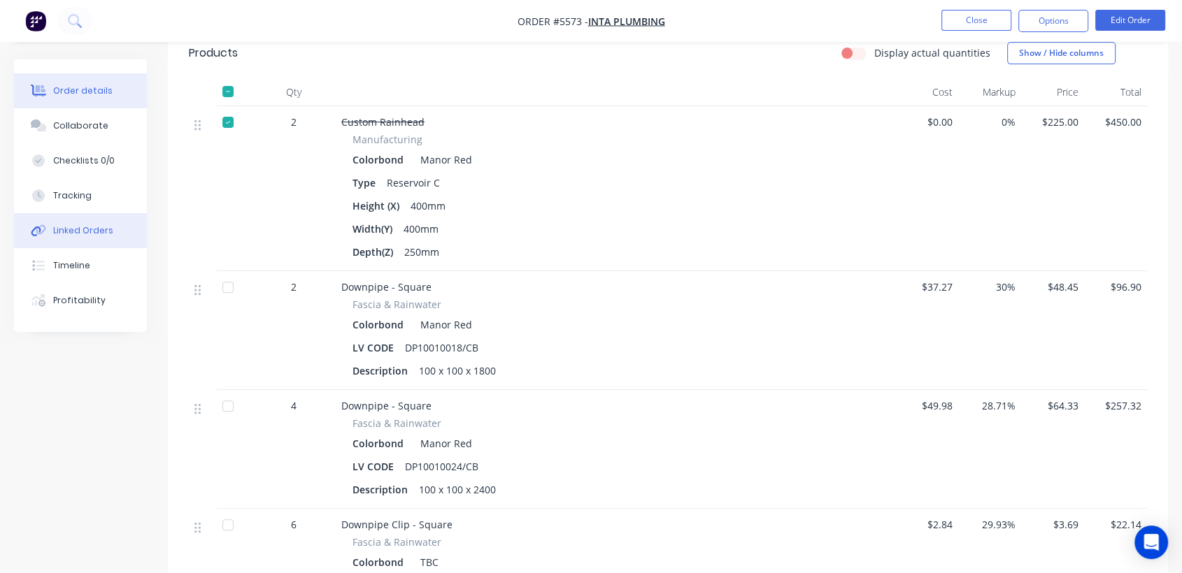
click at [100, 219] on button "Linked Orders" at bounding box center [80, 230] width 133 height 35
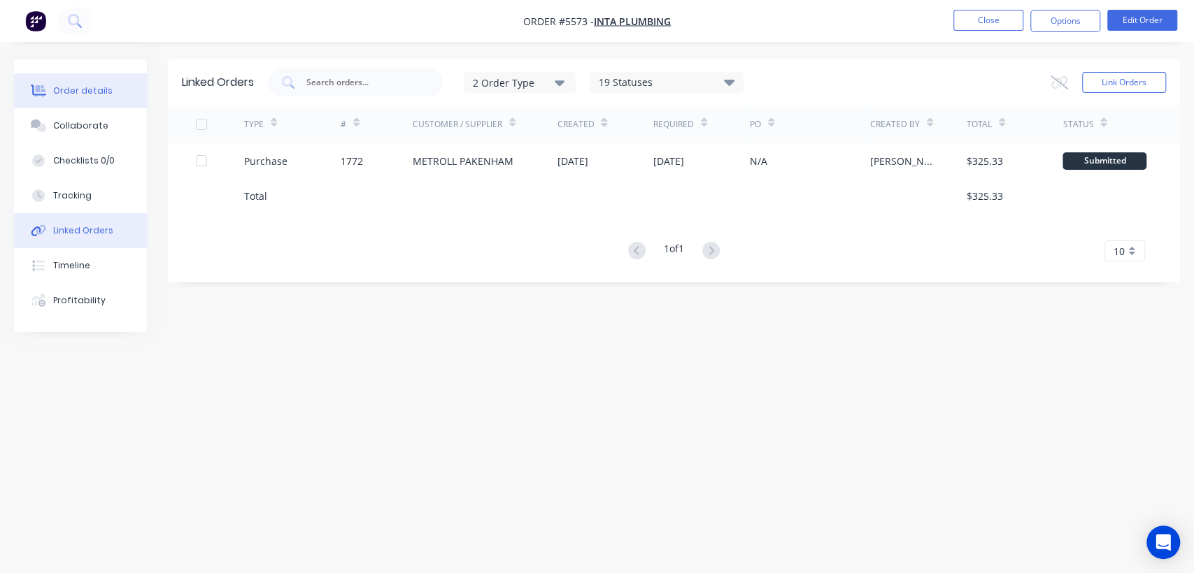
click at [96, 94] on div "Order details" at bounding box center [82, 91] width 59 height 13
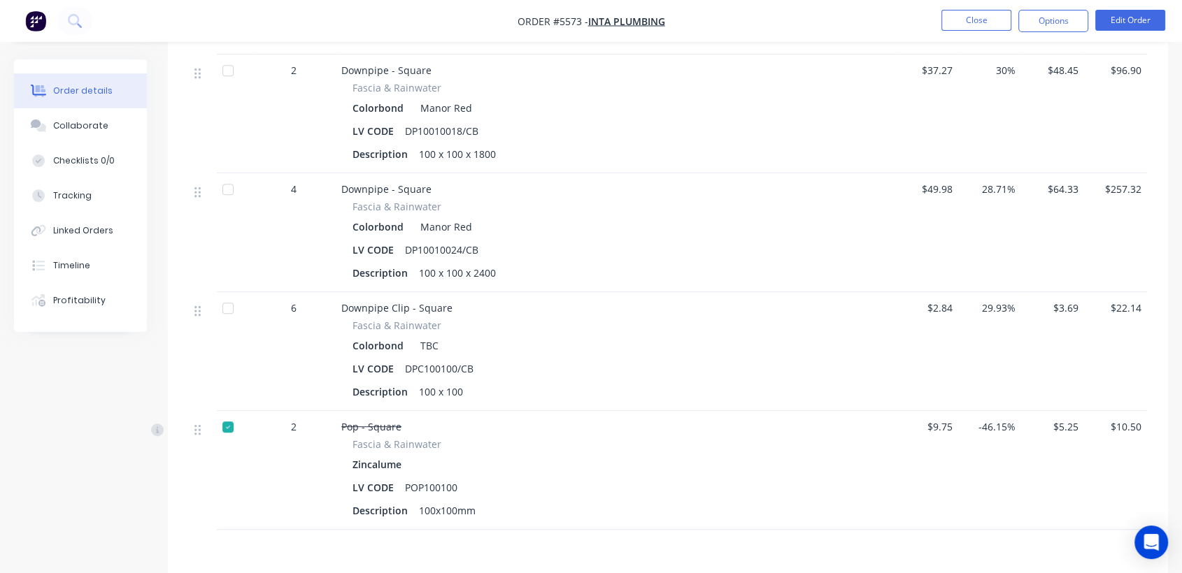
scroll to position [683, 0]
click at [954, 23] on button "Close" at bounding box center [976, 20] width 70 height 21
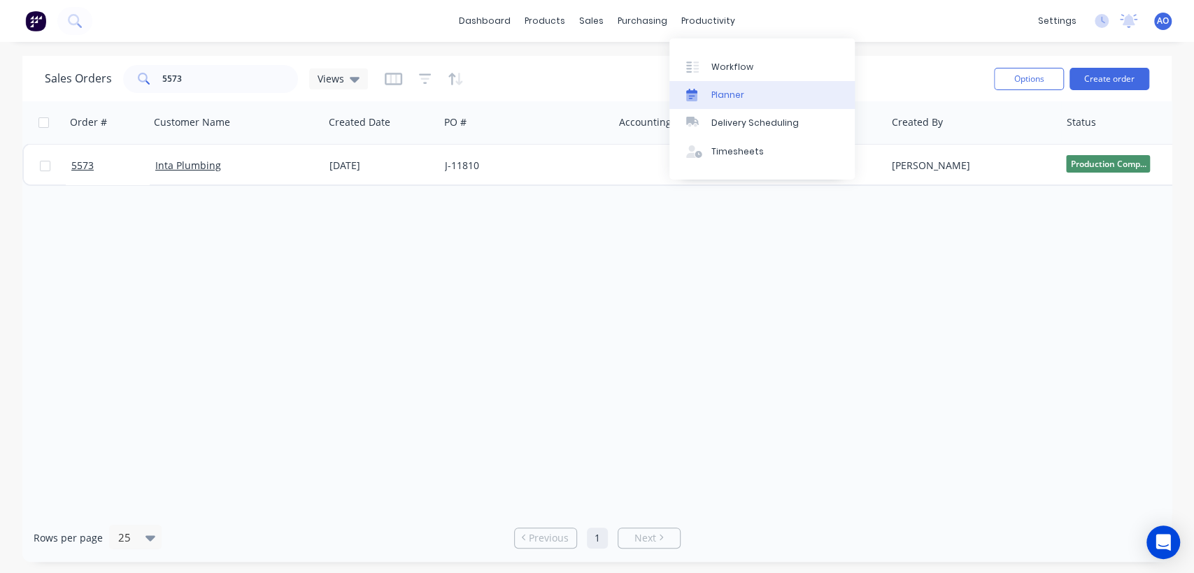
click at [720, 95] on div "Planner" at bounding box center [727, 95] width 33 height 13
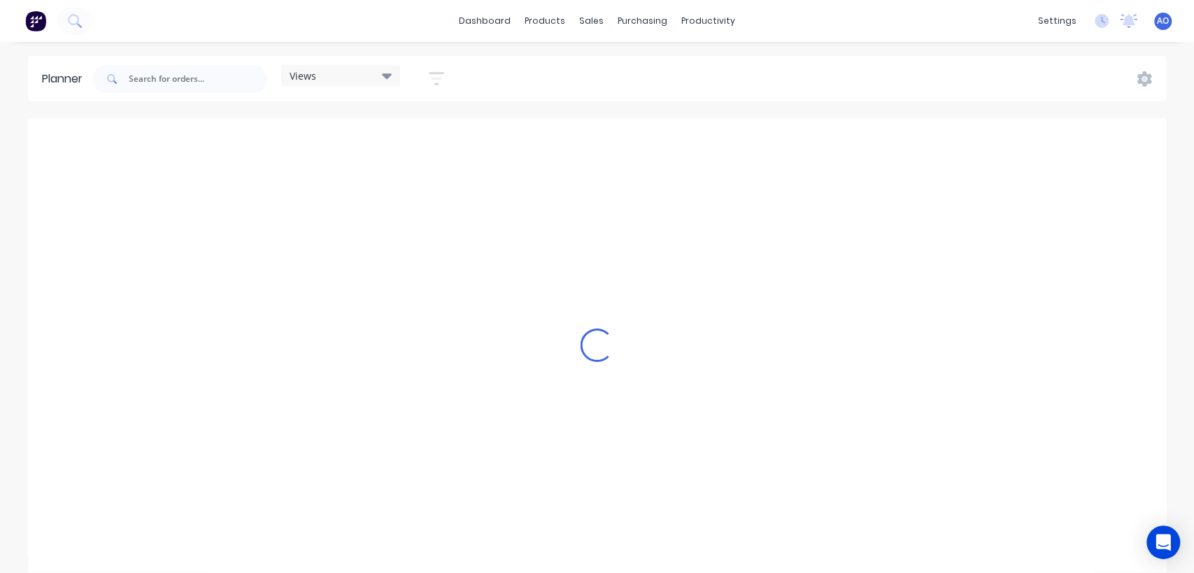
scroll to position [0, 1119]
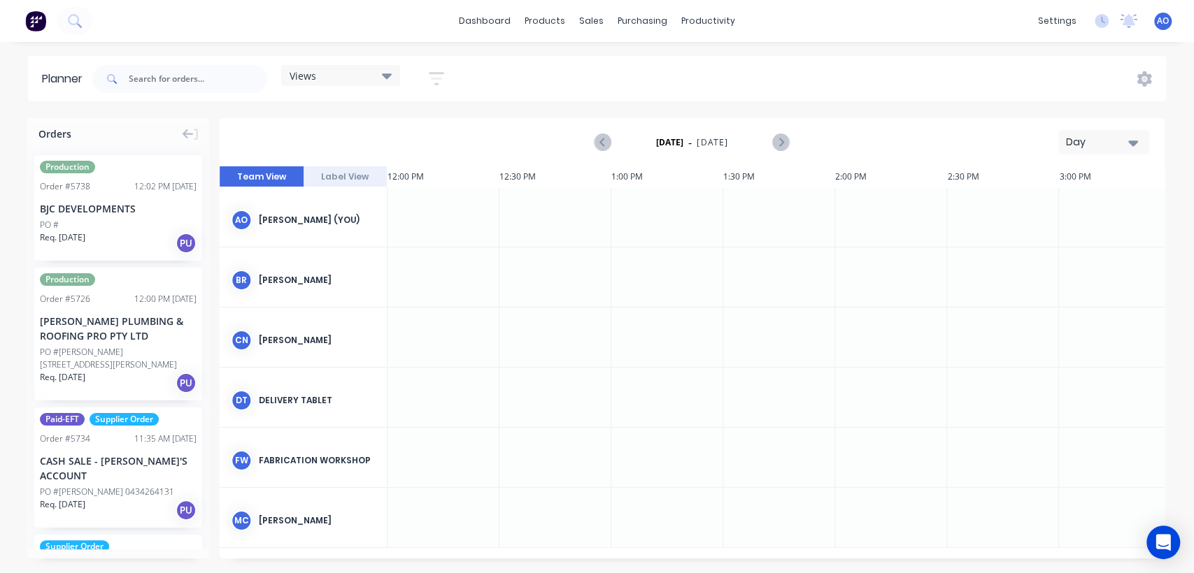
click at [1134, 138] on icon "button" at bounding box center [1133, 142] width 10 height 15
click at [1050, 240] on div "Month" at bounding box center [1078, 236] width 138 height 28
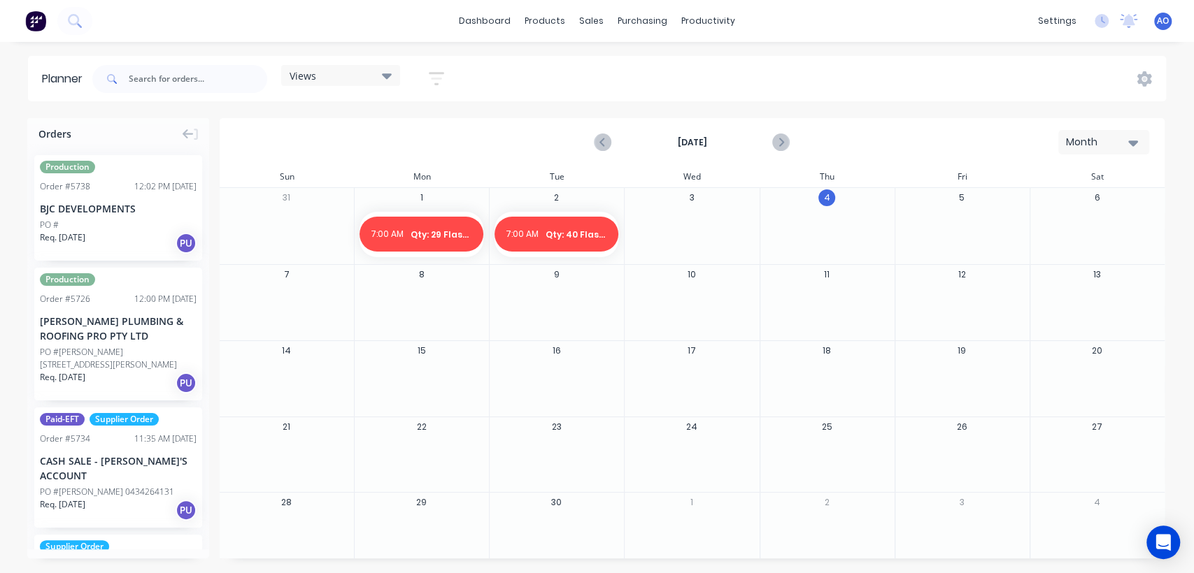
click at [698, 227] on div at bounding box center [691, 234] width 134 height 45
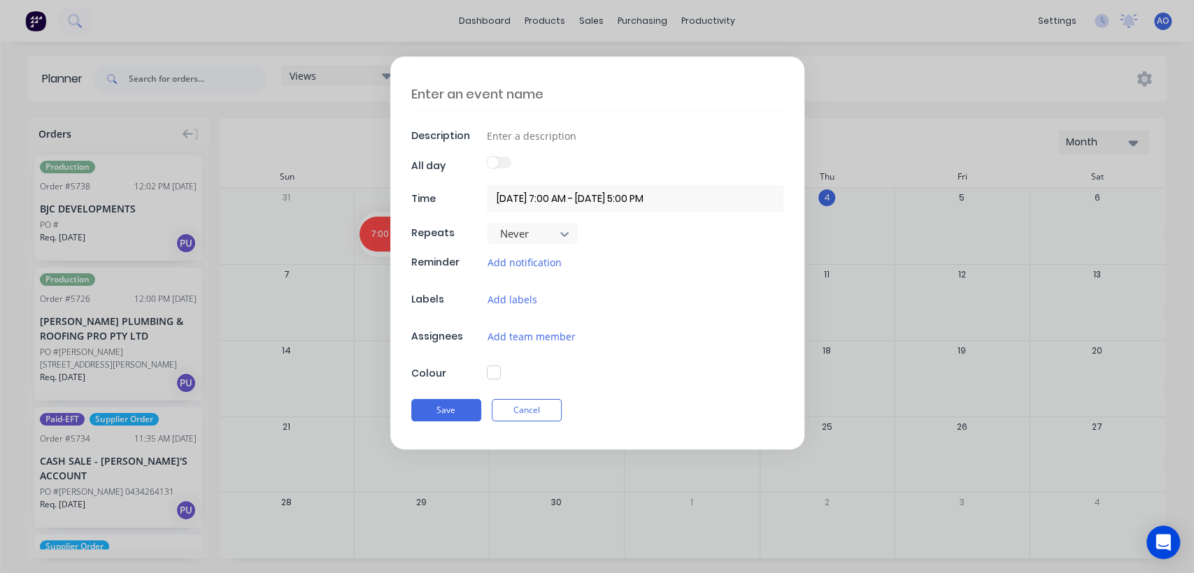
click at [509, 91] on textarea at bounding box center [597, 94] width 372 height 33
type textarea "x"
type textarea "Q"
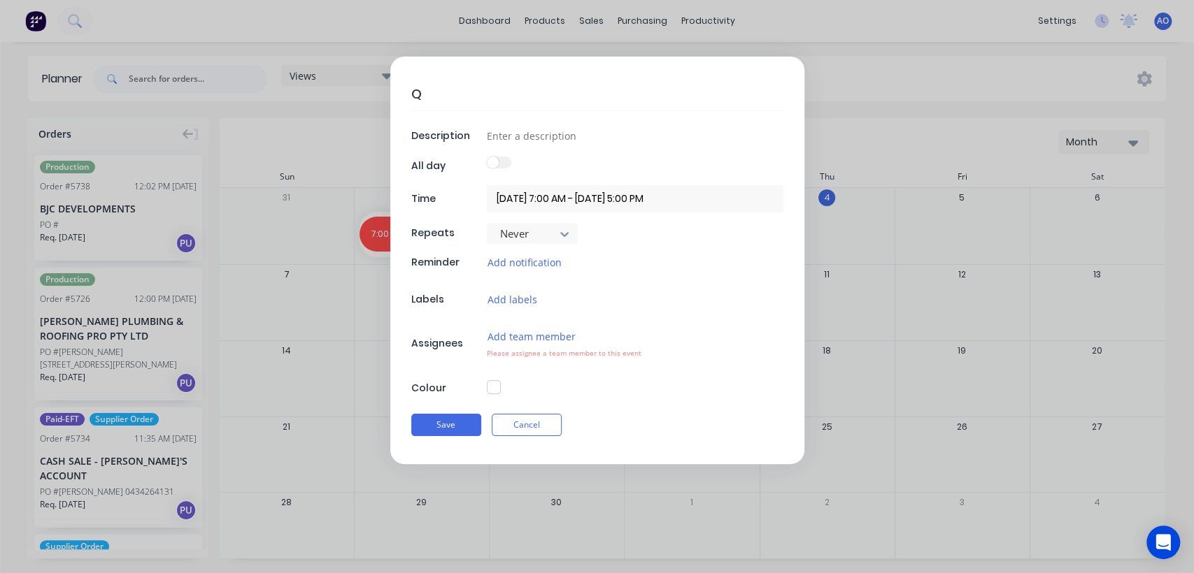
type textarea "x"
type textarea "Qt"
type textarea "x"
type textarea "Qty"
type textarea "x"
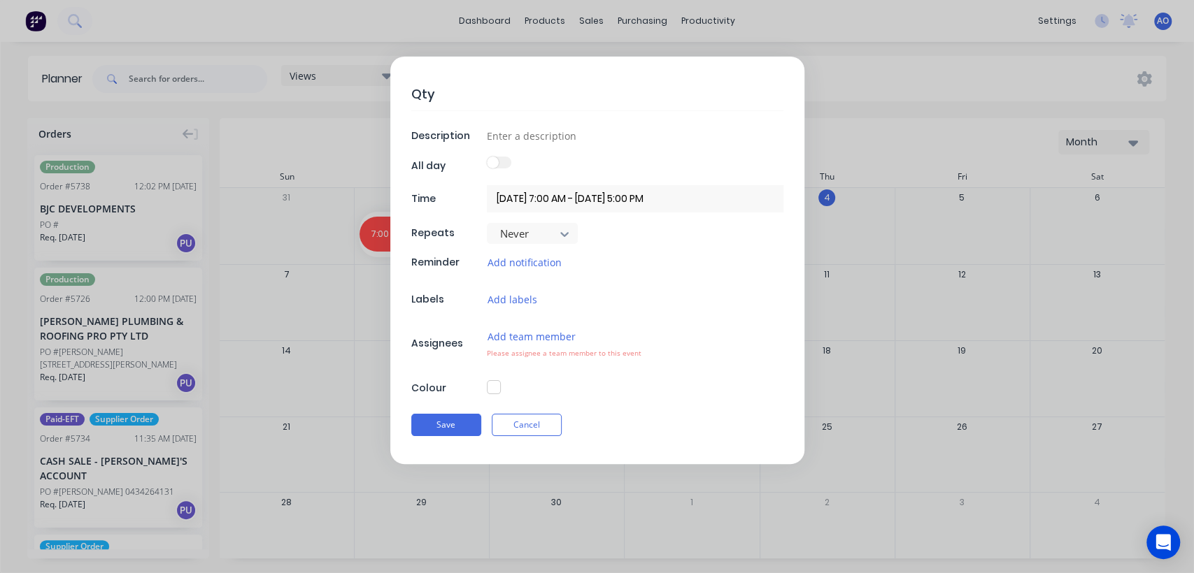
type textarea "Qty:"
type textarea "x"
type textarea "Qty:"
type textarea "x"
type textarea "Qty: 2"
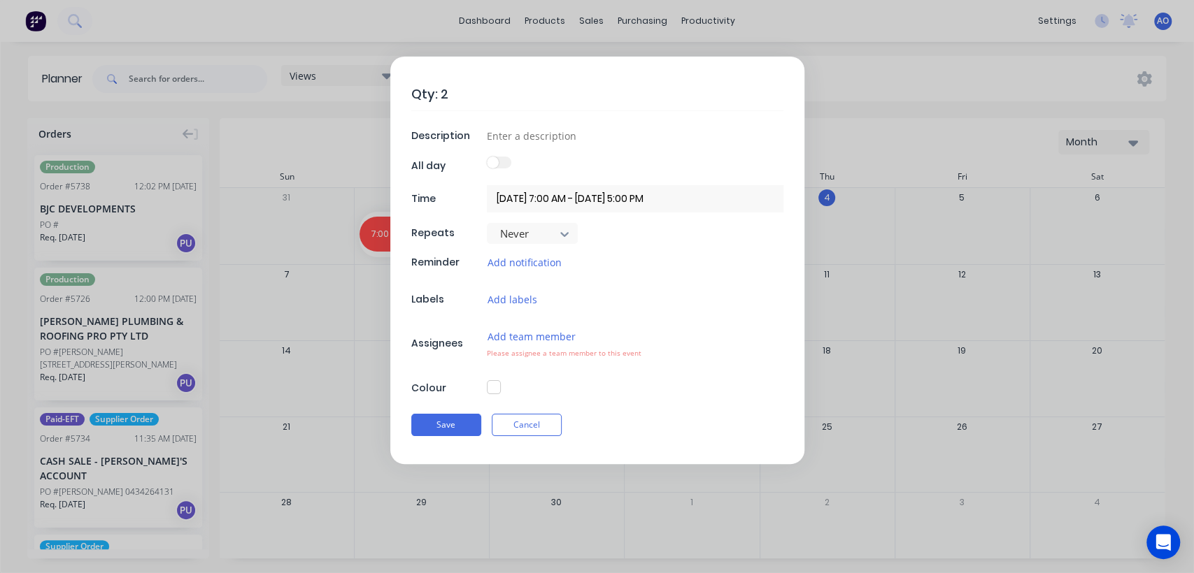
type textarea "x"
type textarea "Qty: 21"
type textarea "x"
type textarea "Qty: 21"
type textarea "x"
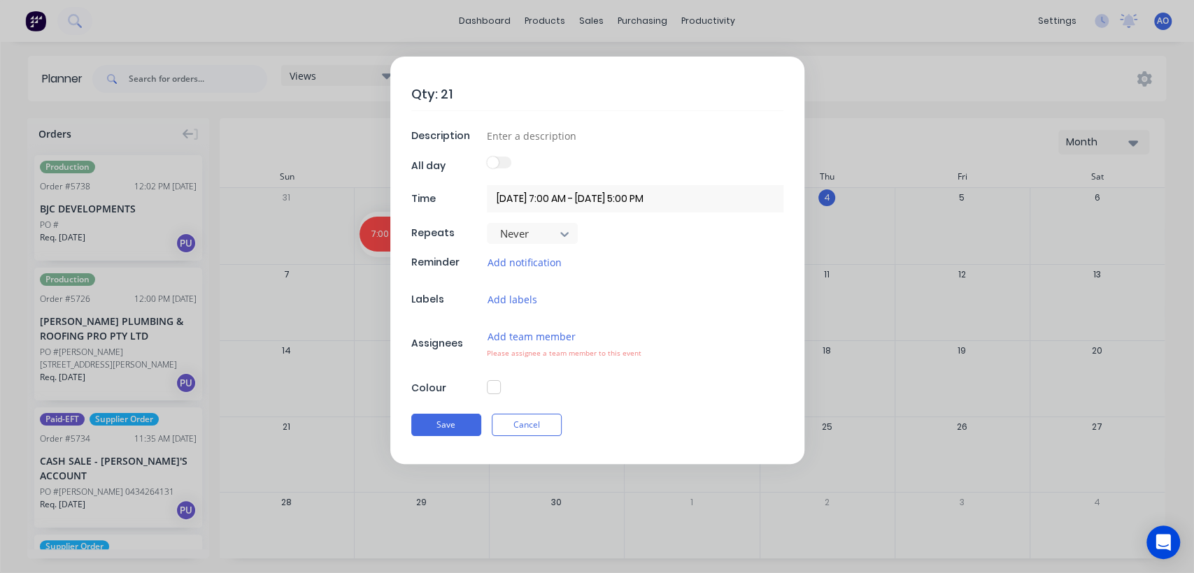
type textarea "Qty: 21 F"
type textarea "x"
type textarea "Qty: 21 Fl"
type textarea "x"
type textarea "Qty: 21 Fla"
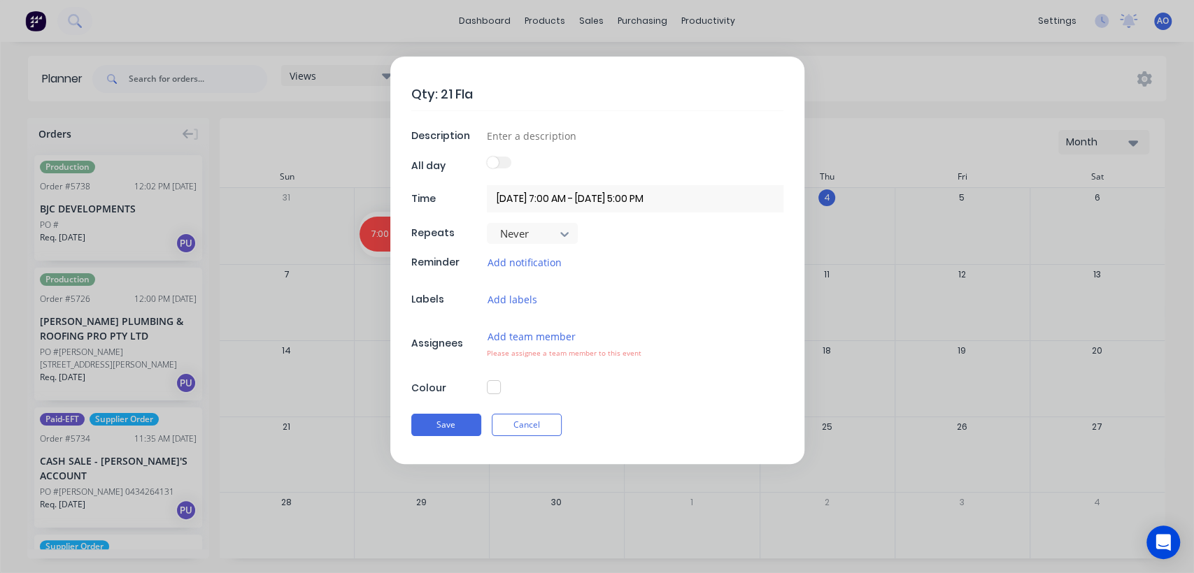
type textarea "x"
type textarea "Qty: 21 Flas"
type textarea "x"
type textarea "Qty: 21 Flash"
type textarea "x"
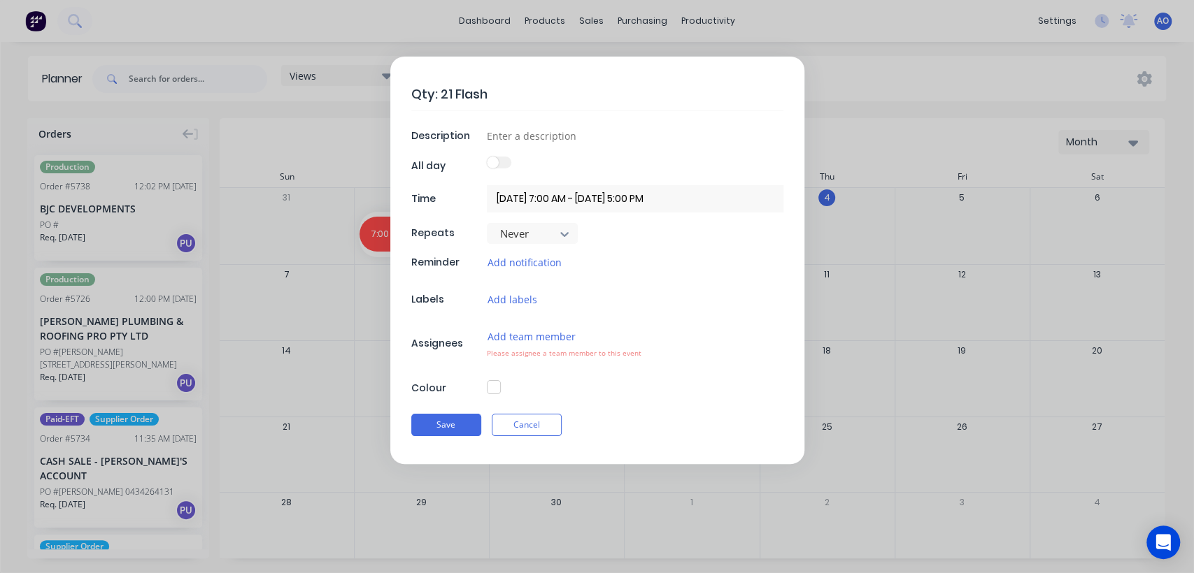
type textarea "Qty: 21 Flashi"
type textarea "x"
type textarea "Qty: 21 Flashin"
type textarea "x"
type textarea "Qty: 21 Flashing"
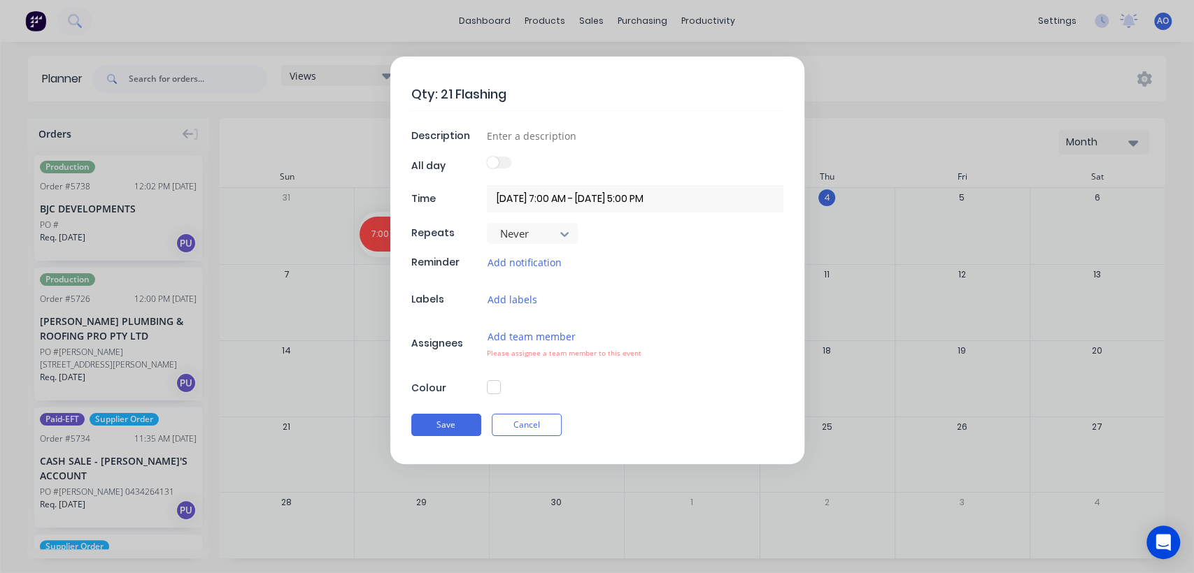
type textarea "x"
type textarea "Qty: 21 Flashings"
click at [503, 141] on input at bounding box center [635, 135] width 297 height 21
type textarea "x"
type input "D"
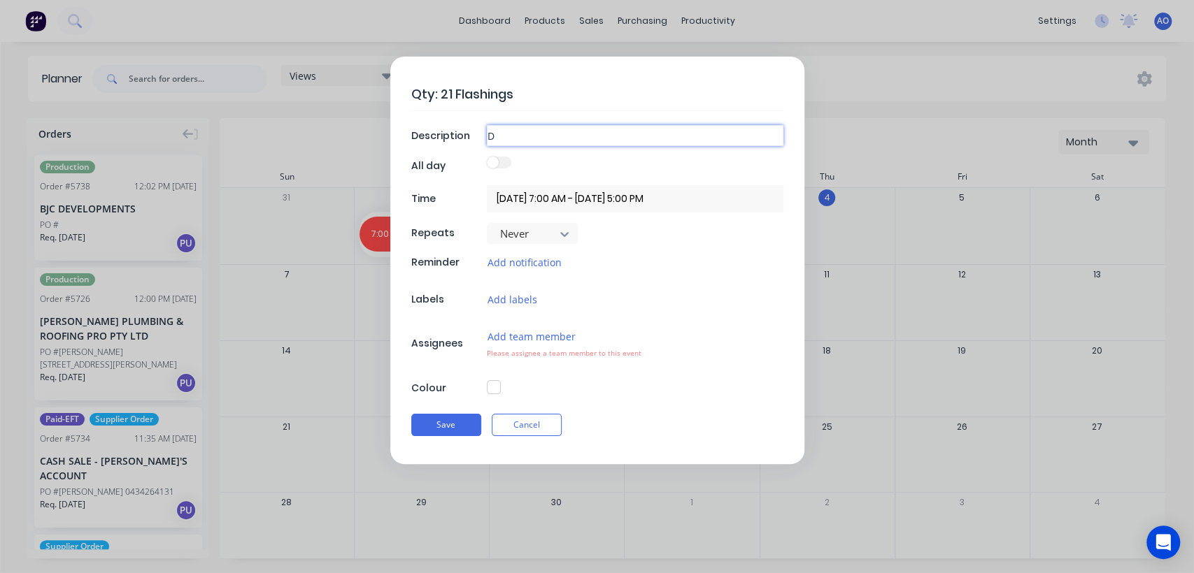
type textarea "x"
type input "Da"
type textarea "x"
type input "Dai"
type textarea "x"
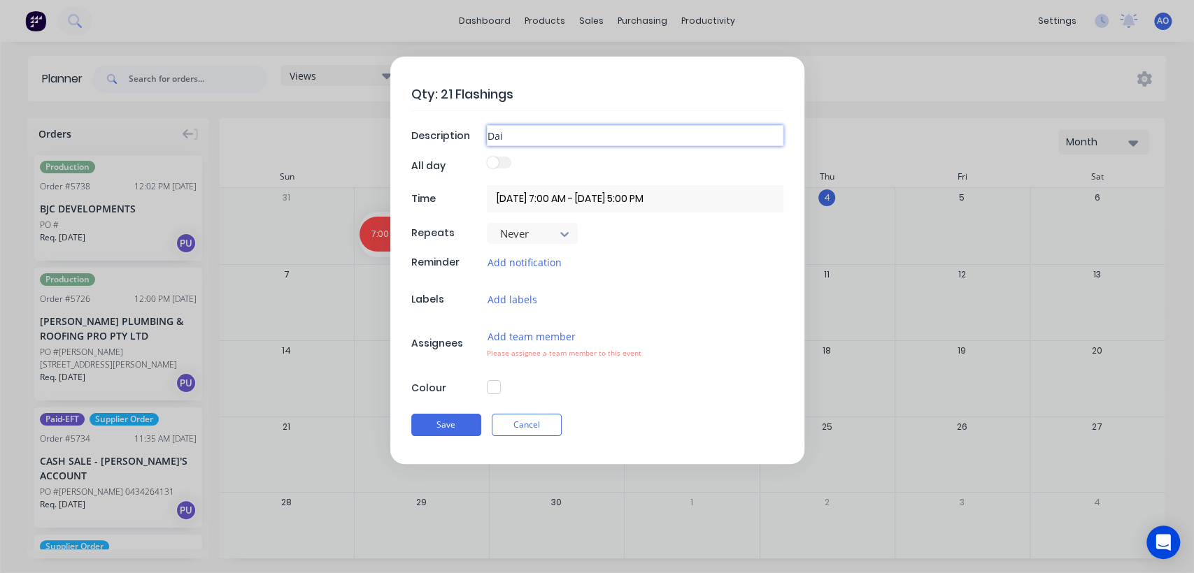
type input "Dail"
type textarea "x"
type input "Daily"
type textarea "x"
type input "Daily"
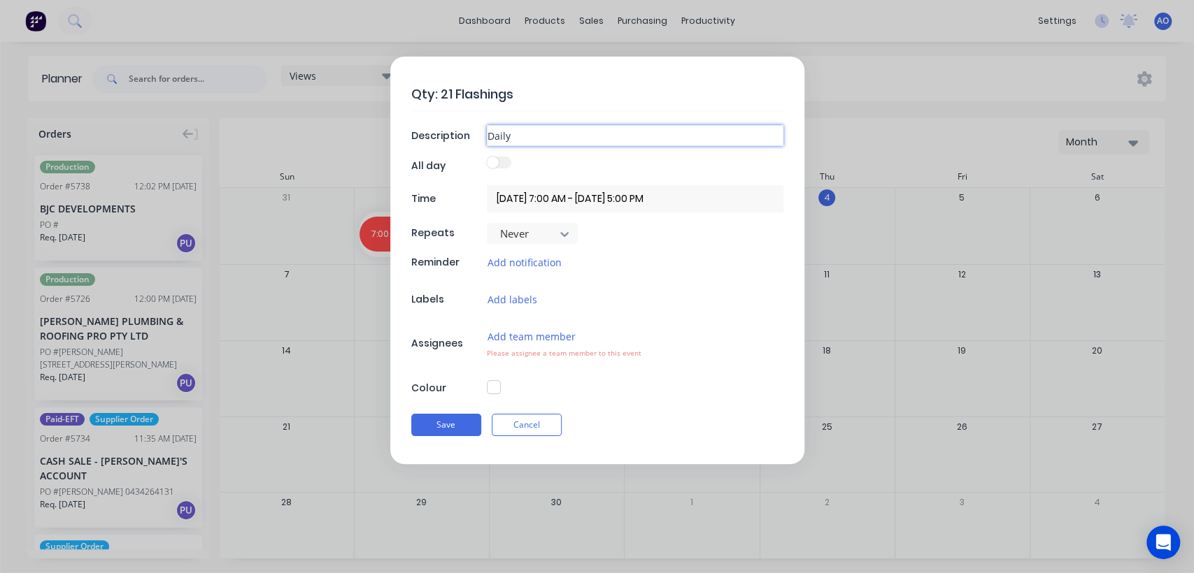
type textarea "x"
type input "Daily F"
type textarea "x"
type input "Daily Fl"
type textarea "x"
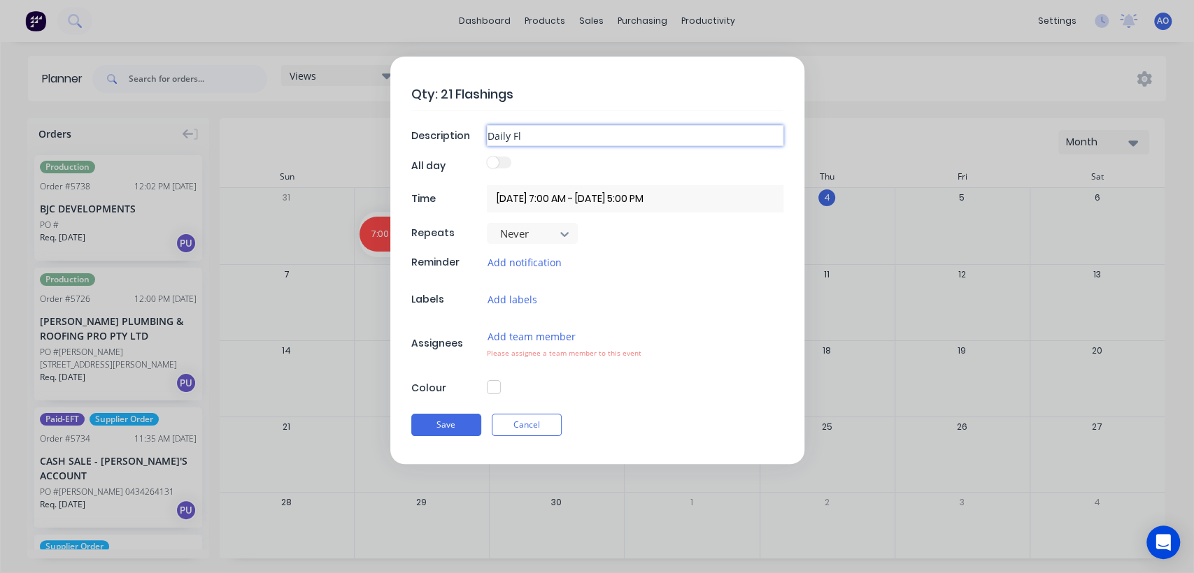
type input "Daily Fla"
type textarea "x"
type input "Daily Flas"
type textarea "x"
type input "Daily Flashi"
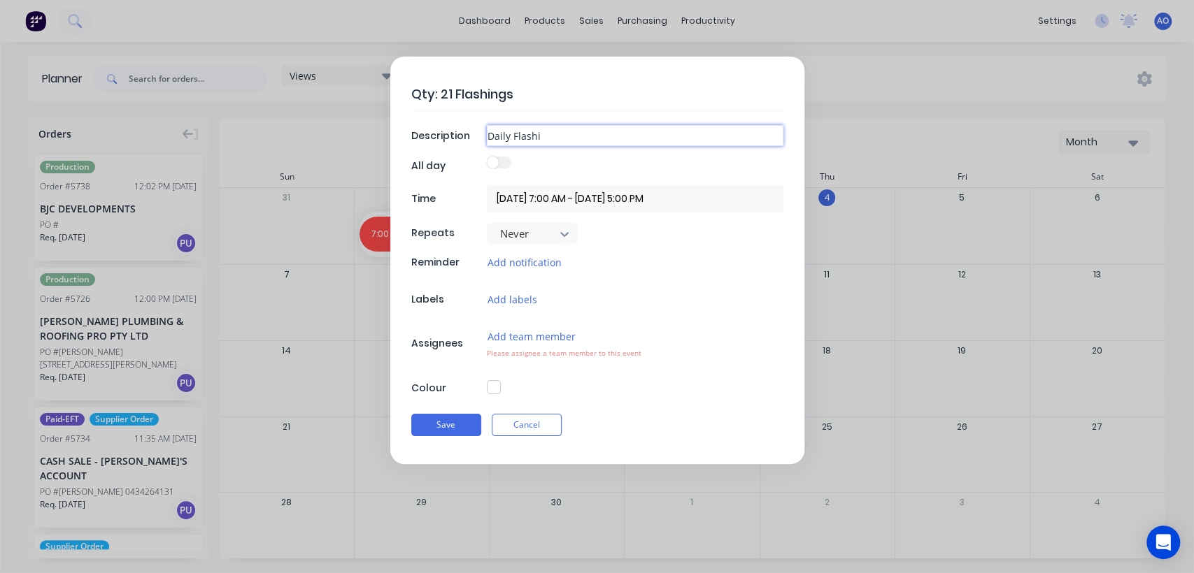
type textarea "x"
type input "Daily Flashin"
type textarea "x"
type input "Daily Flashing"
type textarea "x"
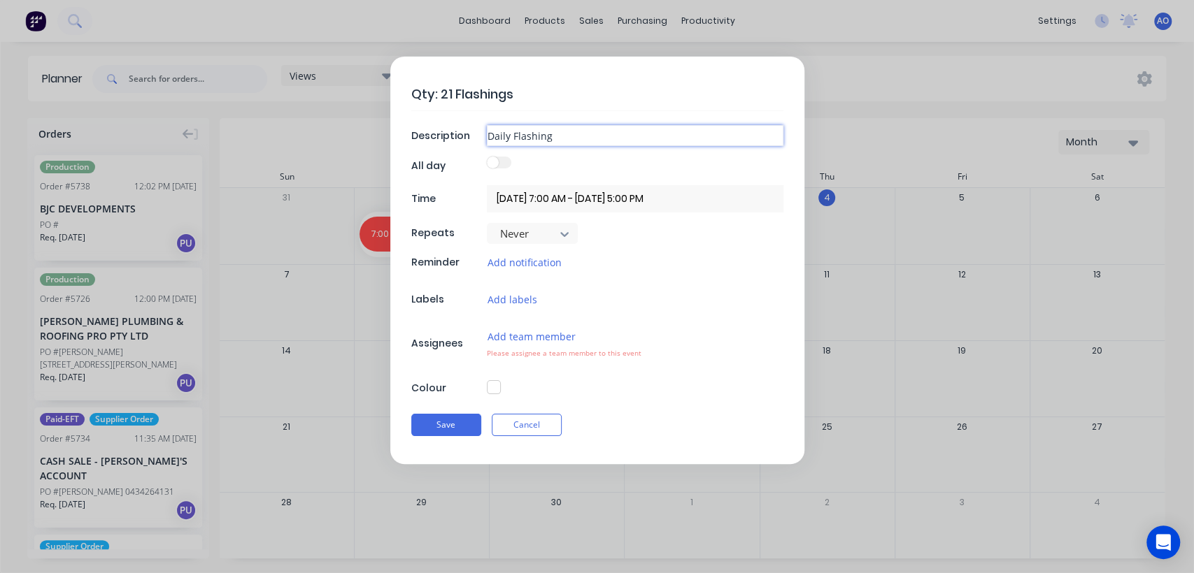
type input "Daily Flashing"
type textarea "x"
type input "Daily Flashing C"
type textarea "x"
type input "Daily Flashing Co"
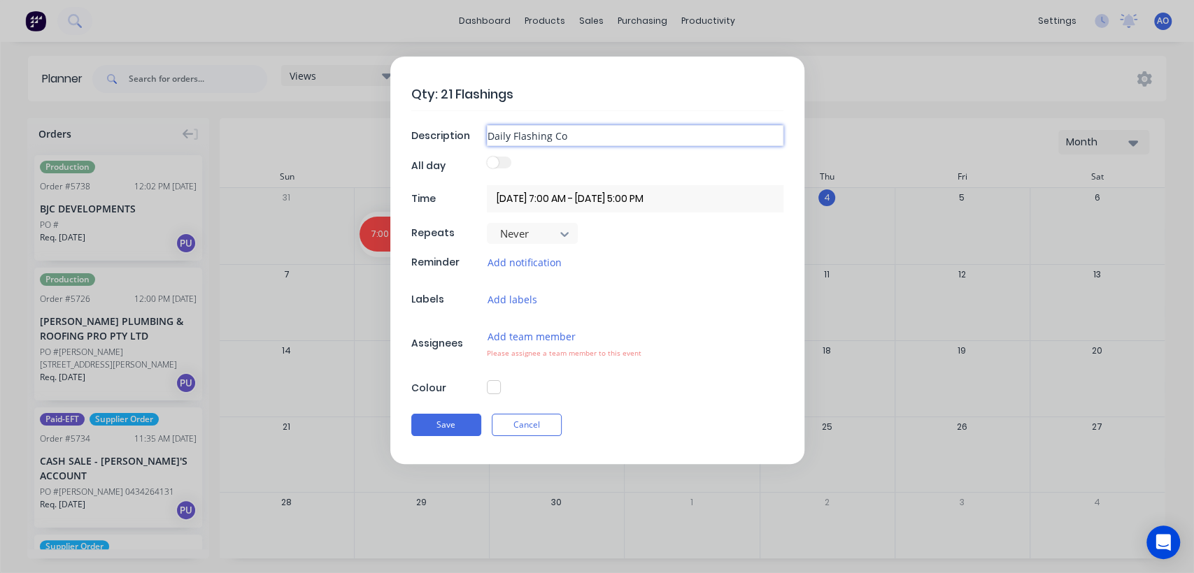
type textarea "x"
type input "Daily Flashing Cou"
type textarea "x"
type input "Daily Flashing Coun"
type textarea "x"
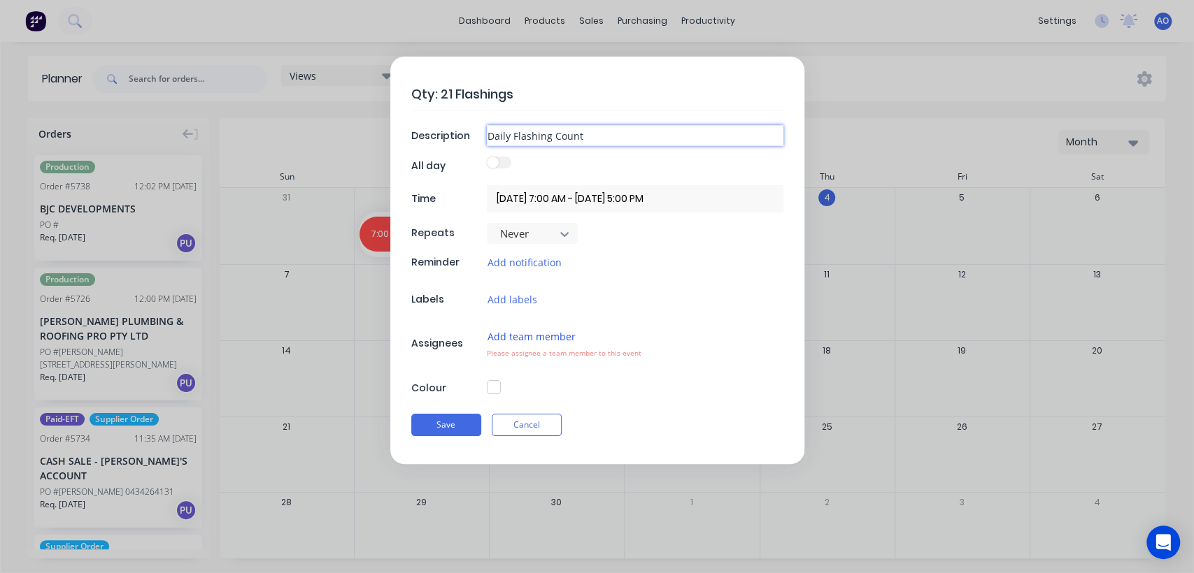
type input "Daily Flashing Count"
click at [545, 339] on button "Add team member" at bounding box center [532, 337] width 90 height 16
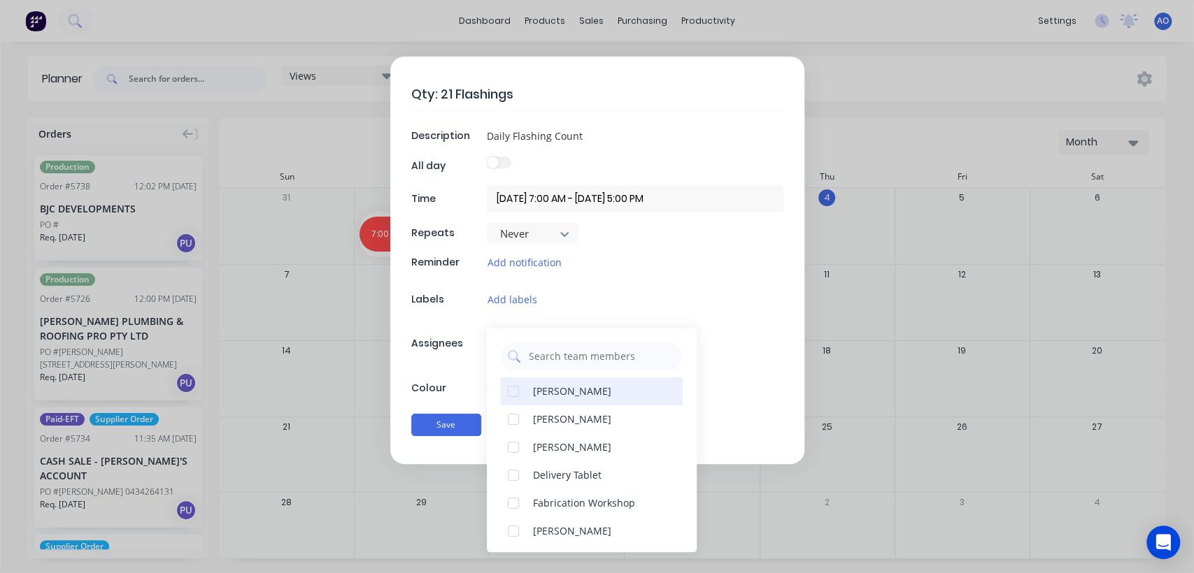
click at [543, 390] on div "[PERSON_NAME]" at bounding box center [572, 391] width 78 height 15
click at [372, 379] on form "Qty: 21 Flashings Description Daily Flashing Count All day Time [DATE] 7:00 AM …" at bounding box center [597, 261] width 1164 height 408
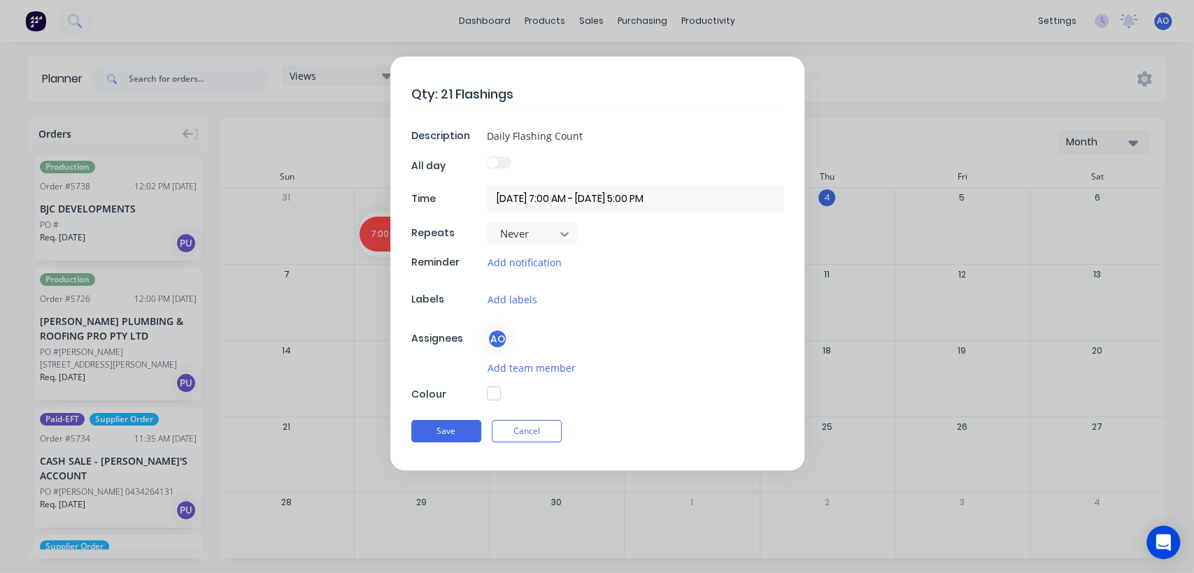
click at [496, 393] on button "button" at bounding box center [494, 394] width 14 height 14
type textarea "x"
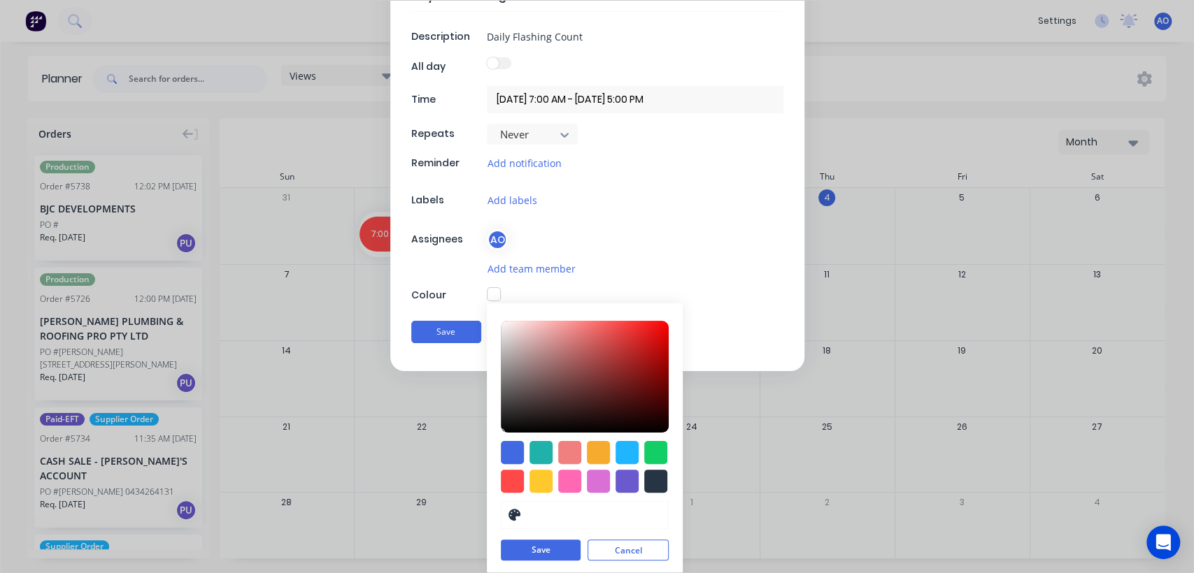
scroll to position [101, 0]
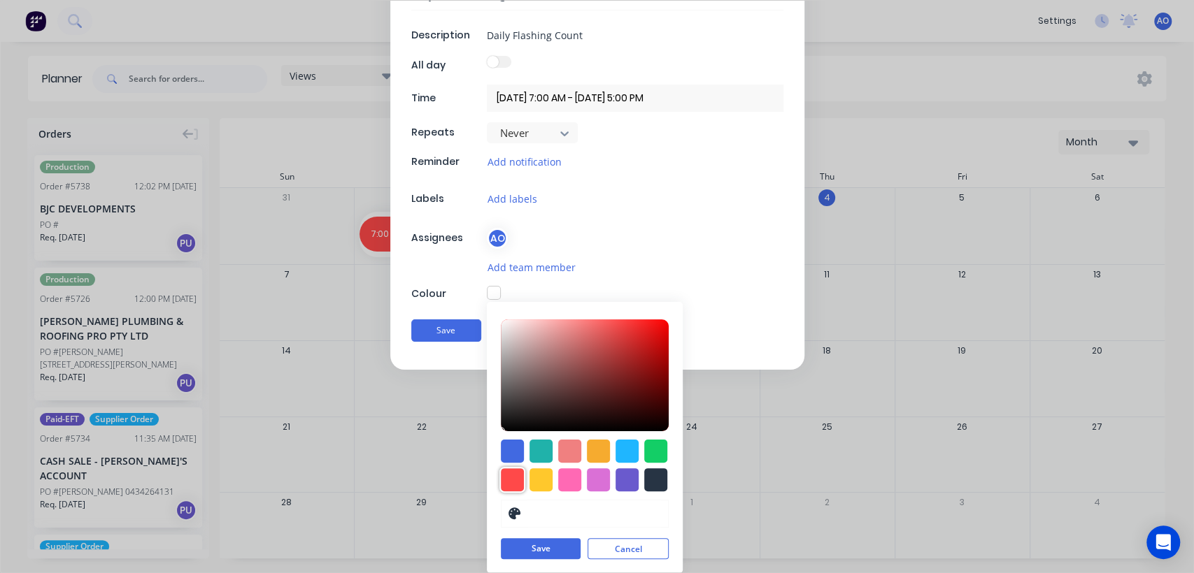
click at [501, 477] on div at bounding box center [512, 480] width 23 height 23
type input "#FF4949"
click at [521, 548] on button "Save" at bounding box center [541, 549] width 80 height 21
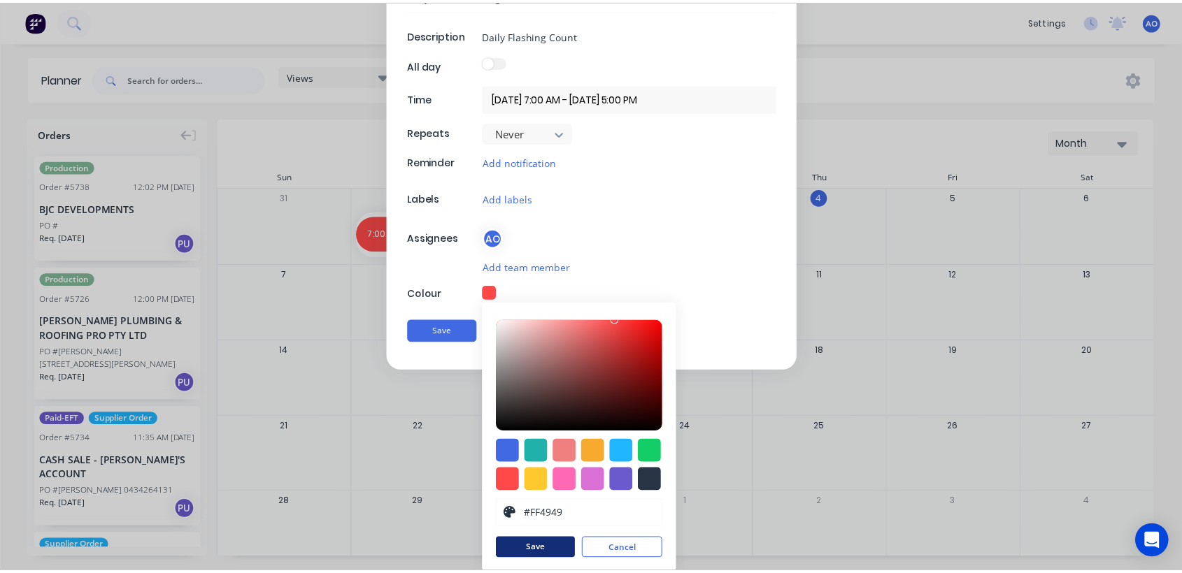
scroll to position [0, 0]
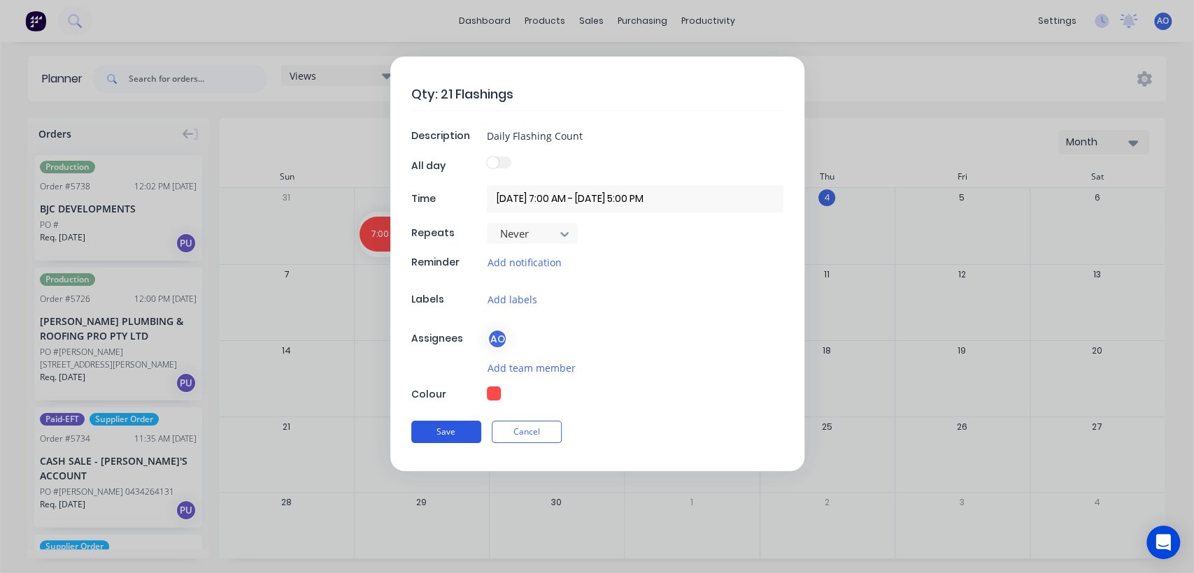
click at [443, 427] on button "Save" at bounding box center [446, 432] width 70 height 22
type textarea "x"
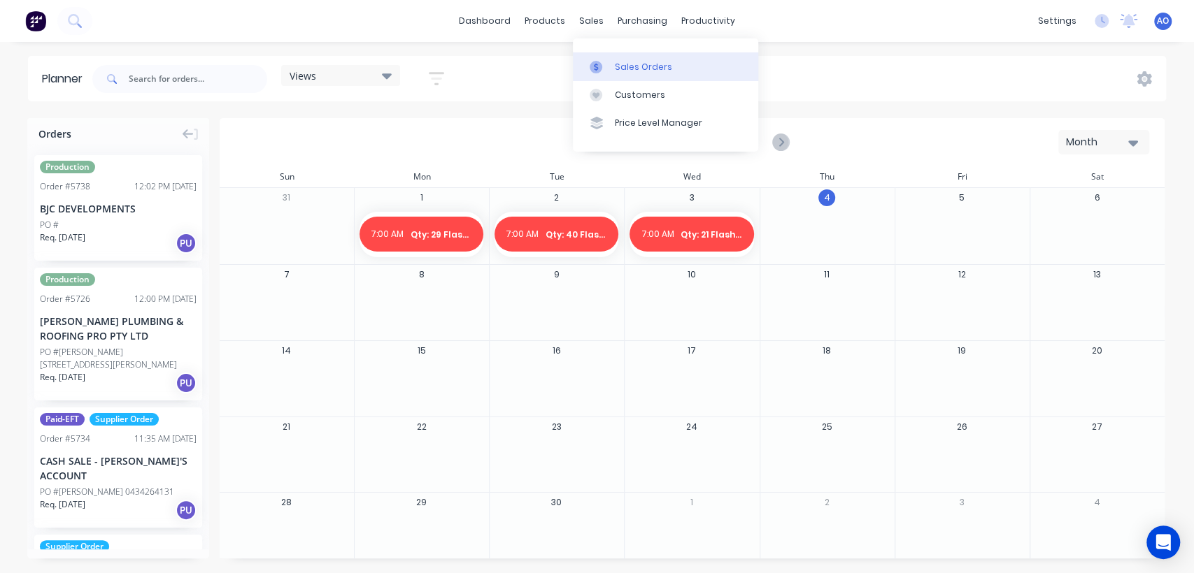
click at [599, 67] on icon at bounding box center [596, 67] width 13 height 13
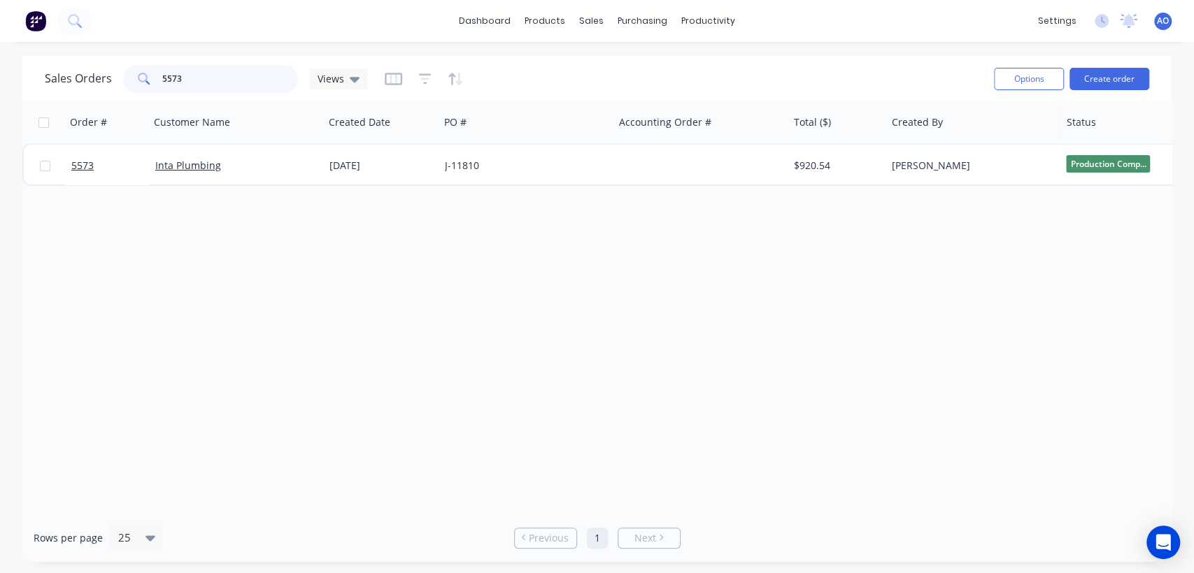
click at [269, 71] on input "5573" at bounding box center [230, 79] width 136 height 28
type input "5715"
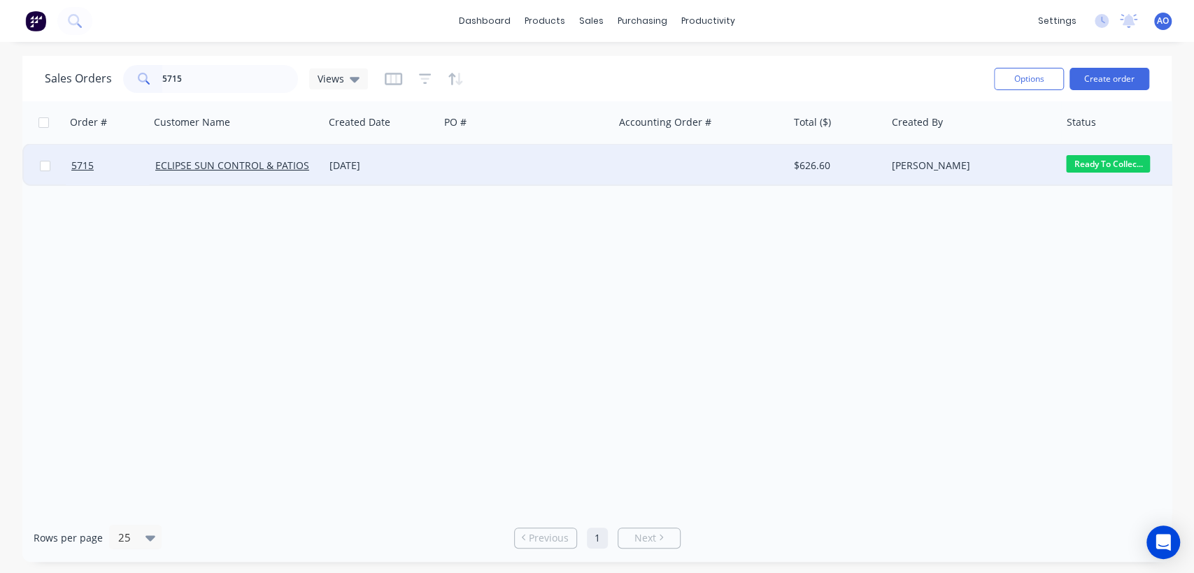
click at [347, 147] on div "[DATE]" at bounding box center [381, 166] width 115 height 42
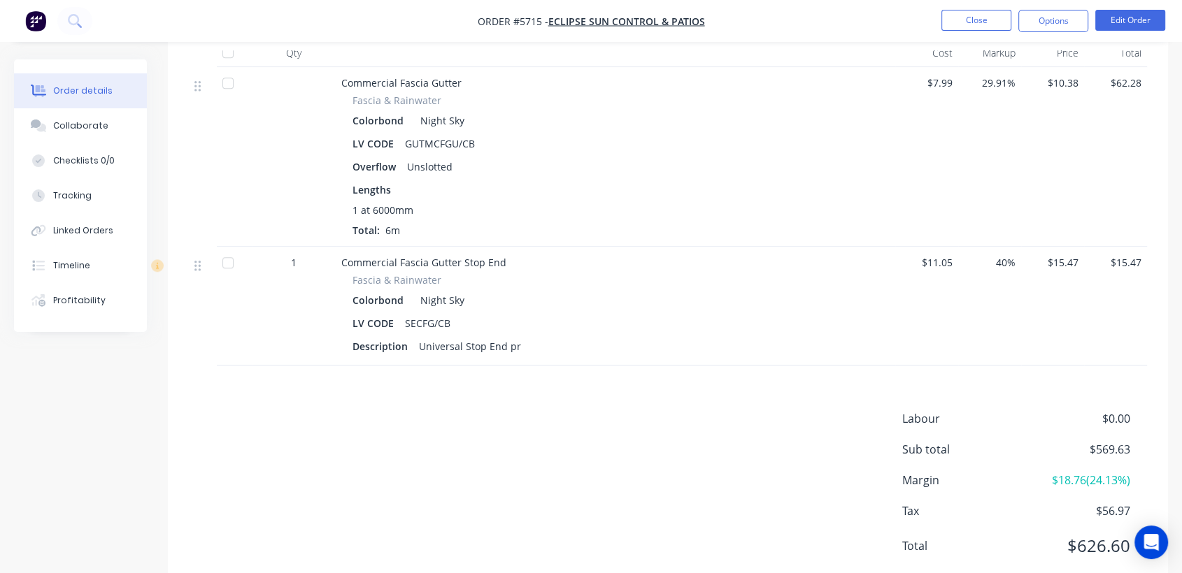
scroll to position [1356, 0]
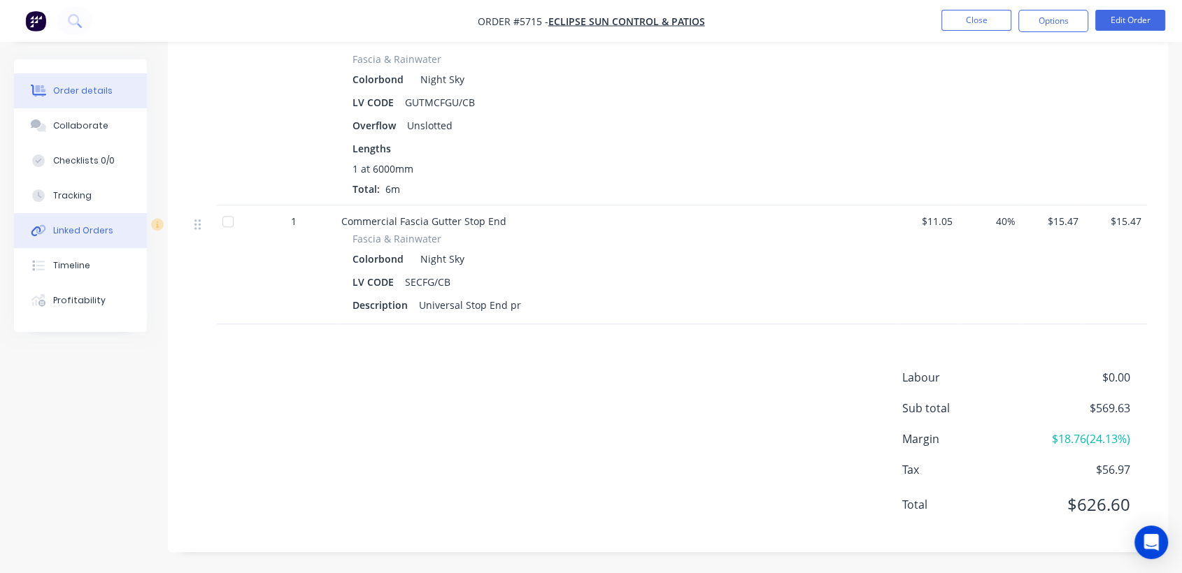
click at [108, 230] on div "Linked Orders" at bounding box center [83, 230] width 60 height 13
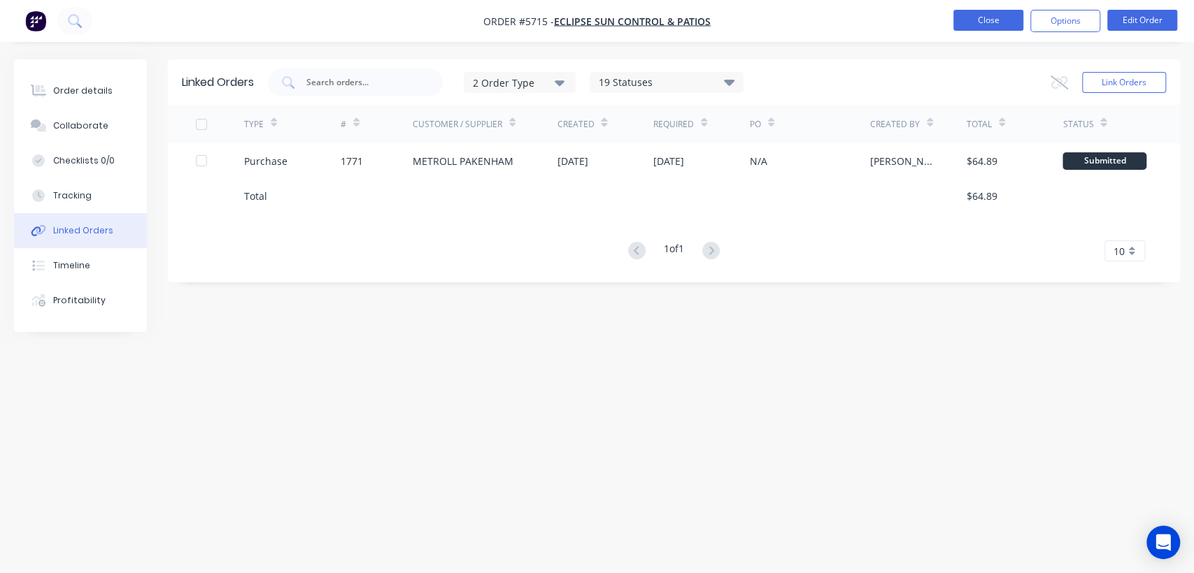
click at [1001, 23] on button "Close" at bounding box center [988, 20] width 70 height 21
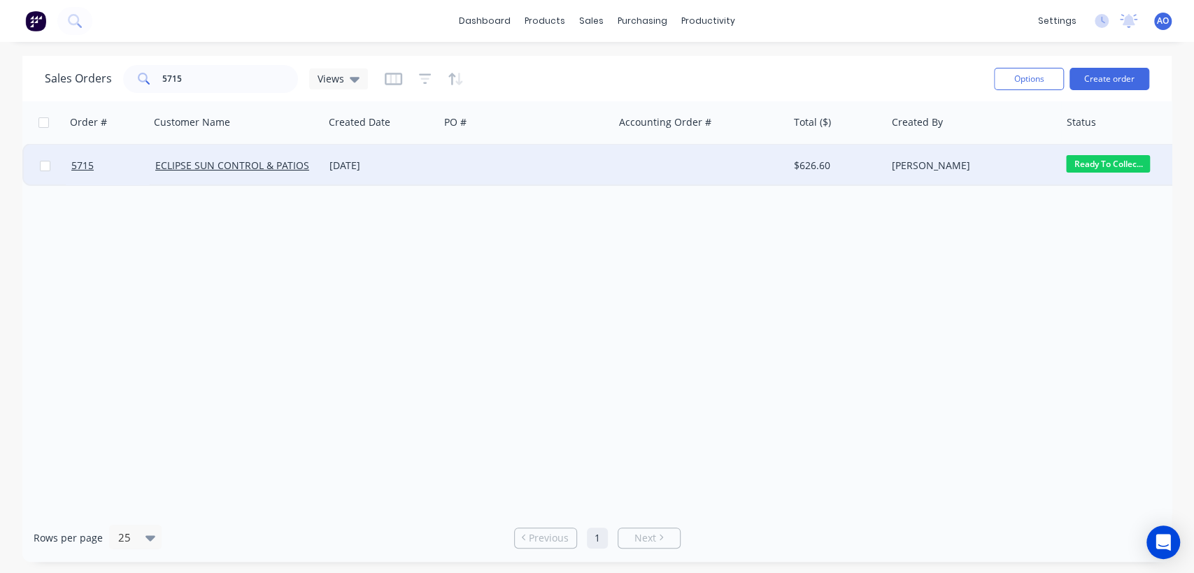
click at [557, 179] on div at bounding box center [526, 166] width 174 height 42
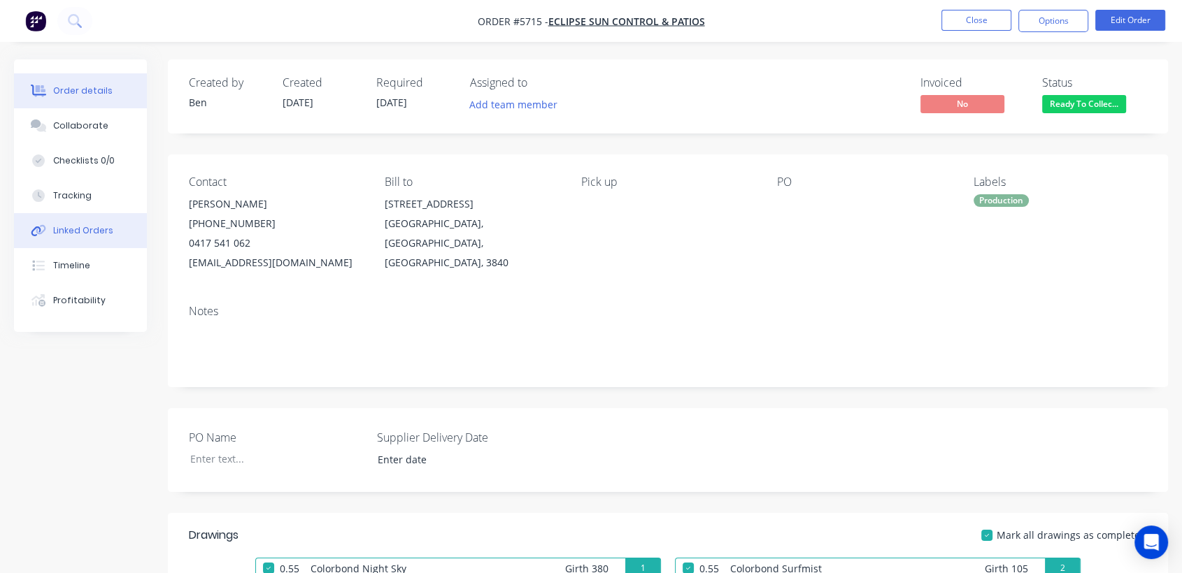
click at [97, 227] on div "Linked Orders" at bounding box center [83, 230] width 60 height 13
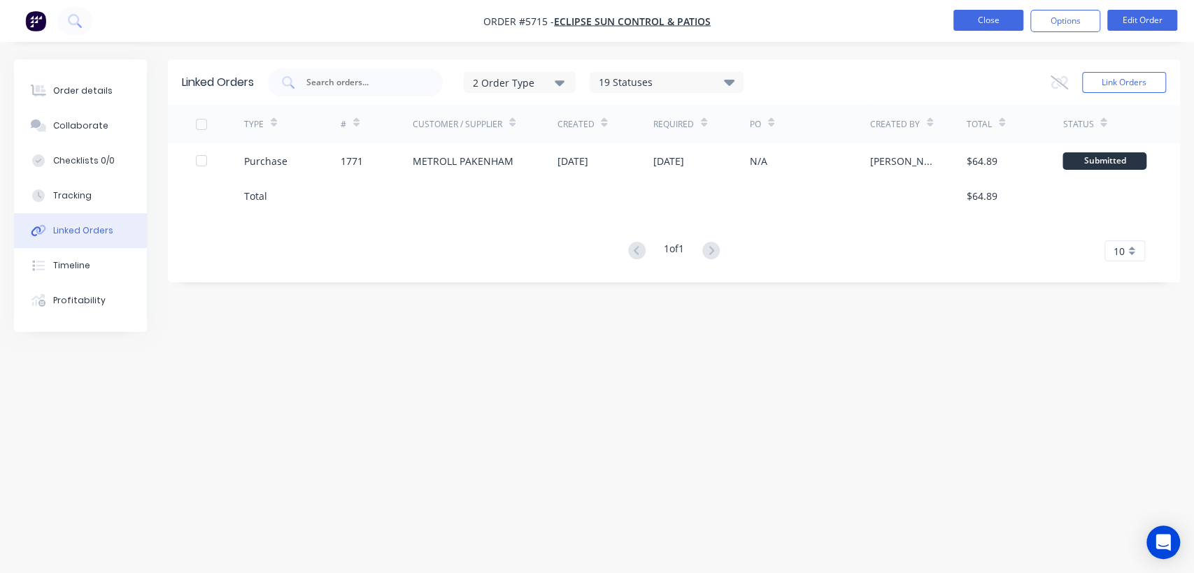
click at [983, 17] on button "Close" at bounding box center [988, 20] width 70 height 21
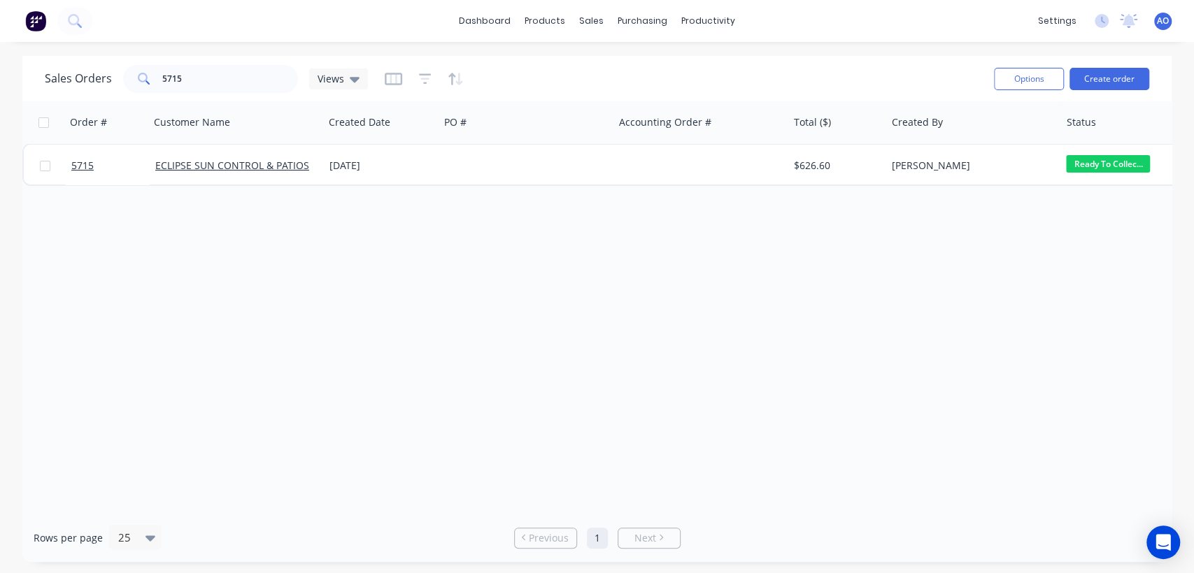
click at [1165, 22] on span "AO" at bounding box center [1163, 21] width 12 height 13
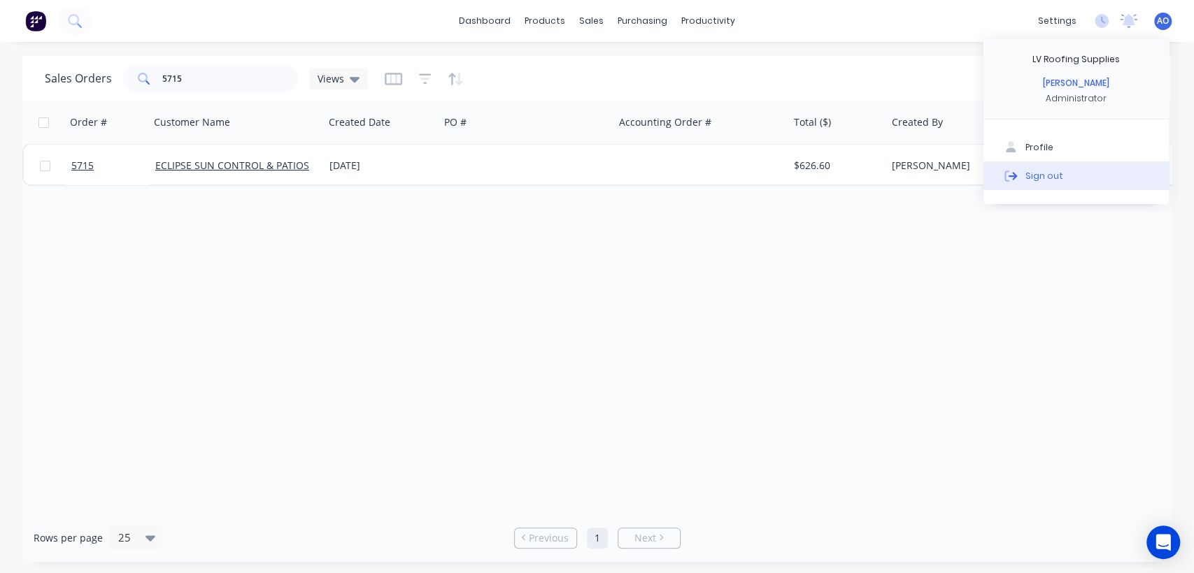
click at [1038, 178] on div "Sign out" at bounding box center [1044, 175] width 38 height 13
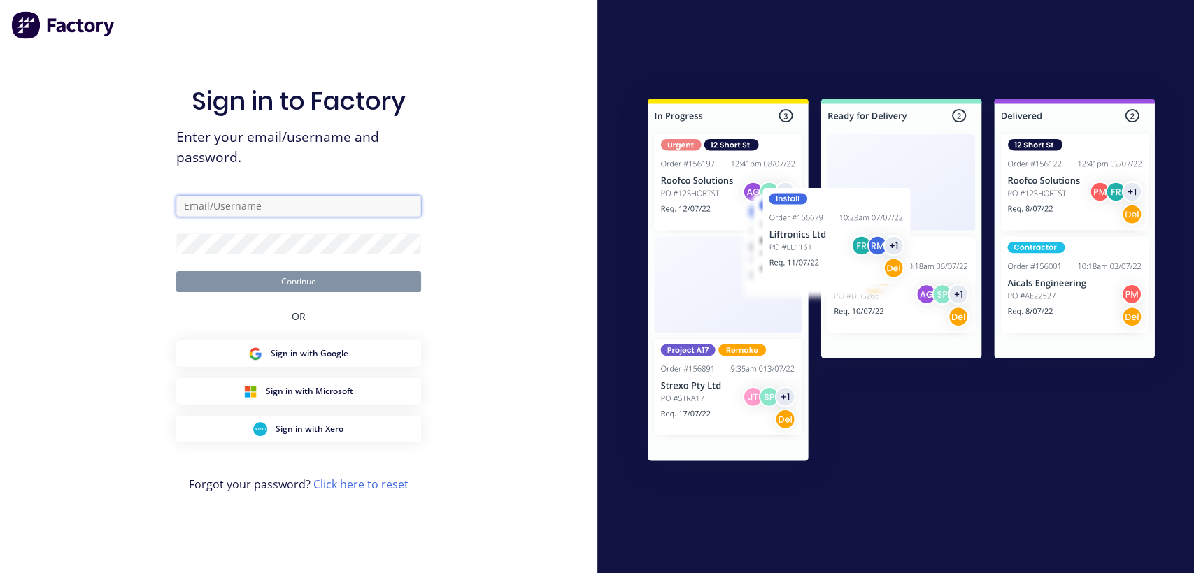
type input "maxana0410@lvroofing.com.au"
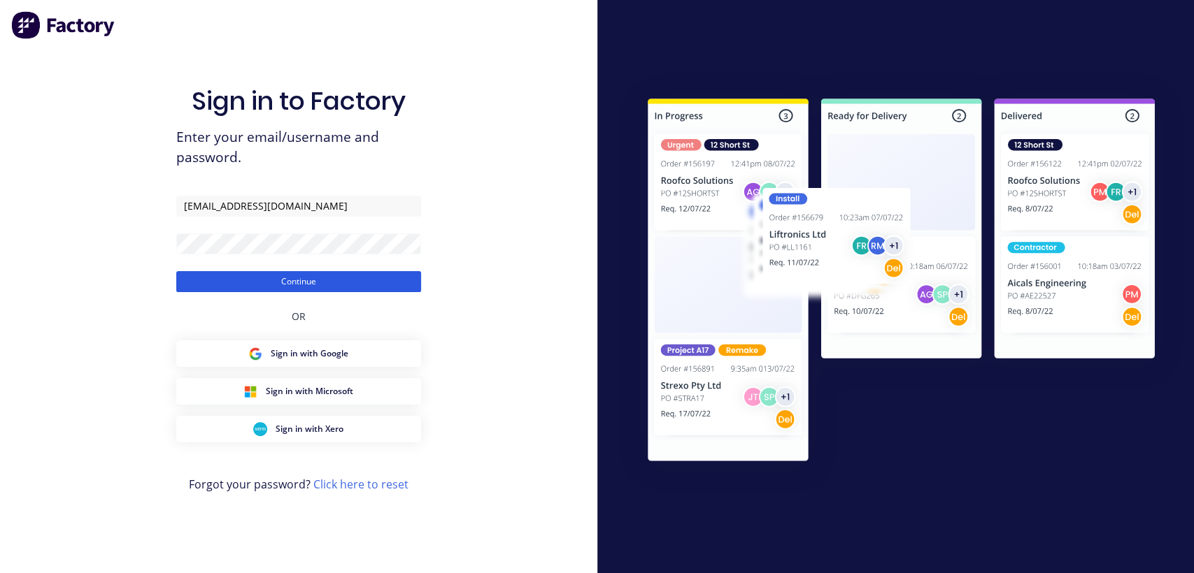
click at [373, 288] on button "Continue" at bounding box center [298, 281] width 245 height 21
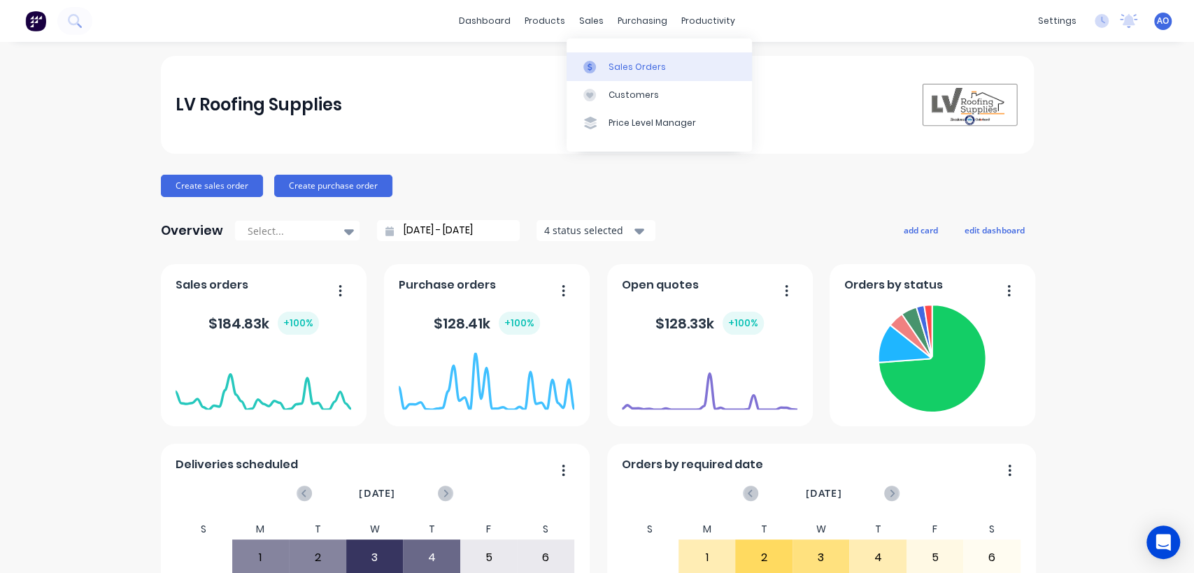
click at [595, 67] on icon at bounding box center [589, 67] width 13 height 13
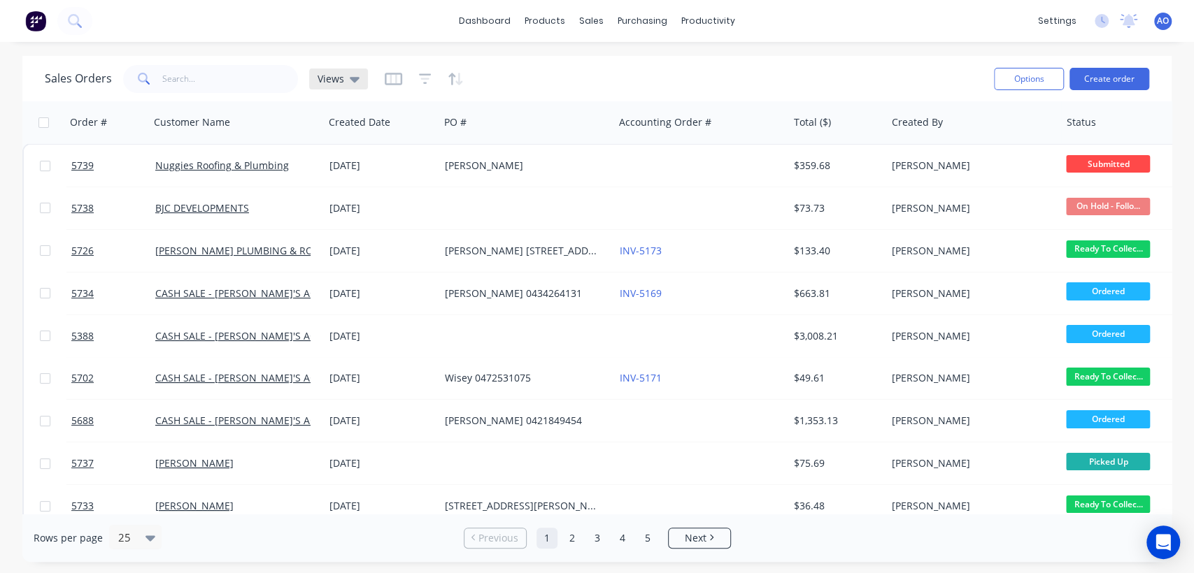
click at [350, 80] on icon at bounding box center [355, 78] width 10 height 15
click at [390, 79] on icon "button" at bounding box center [393, 79] width 17 height 14
click at [908, 78] on div "Sales Orders Views" at bounding box center [514, 79] width 938 height 34
click at [565, 546] on link "2" at bounding box center [572, 538] width 21 height 21
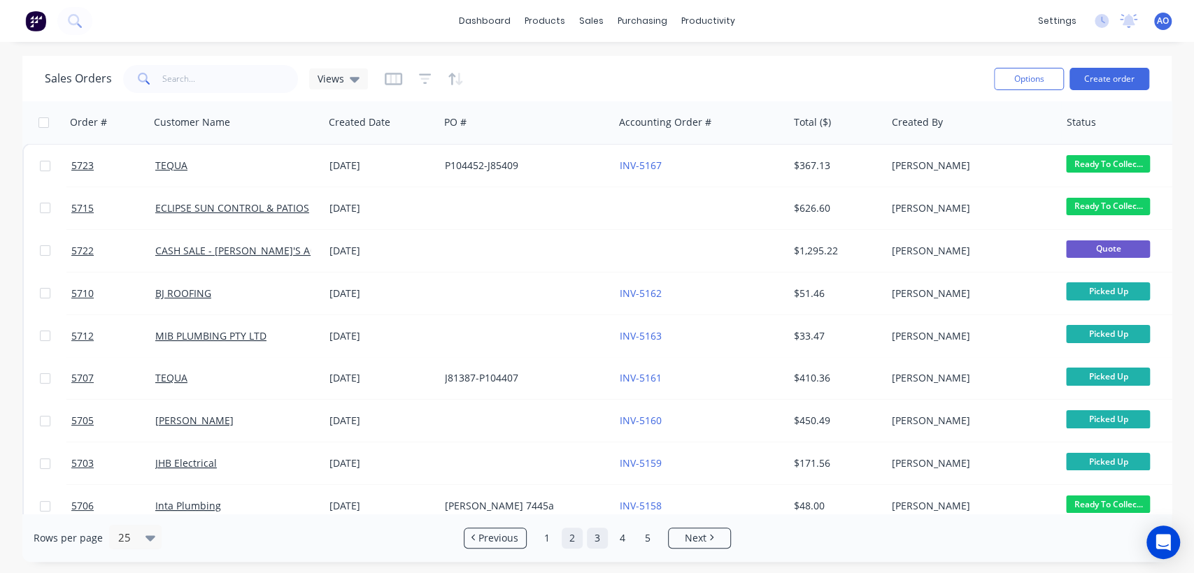
click at [602, 540] on link "3" at bounding box center [597, 538] width 21 height 21
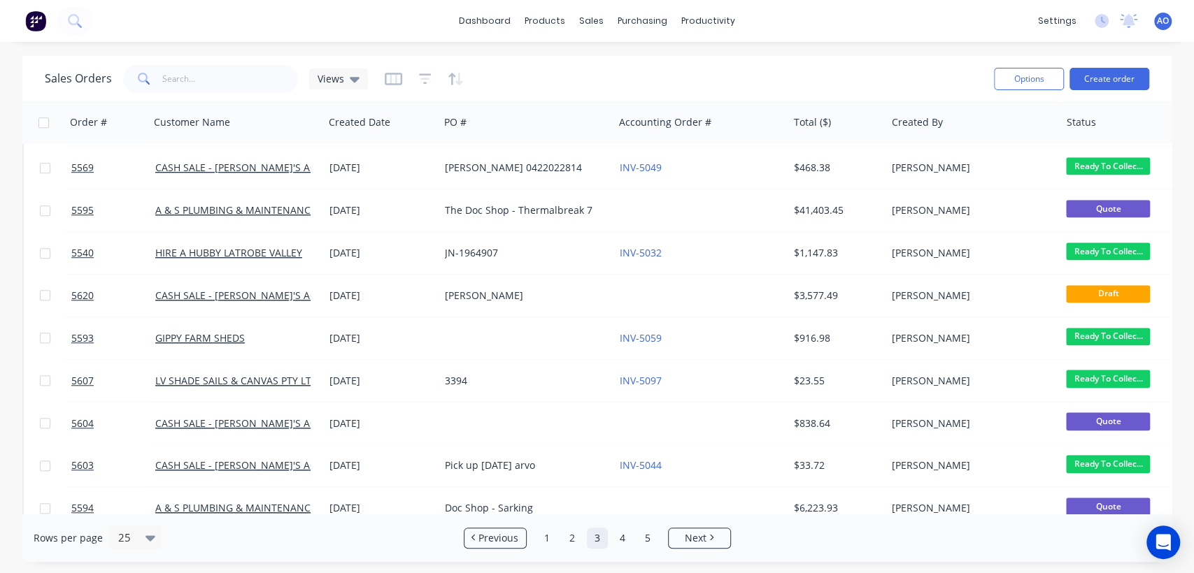
scroll to position [680, 0]
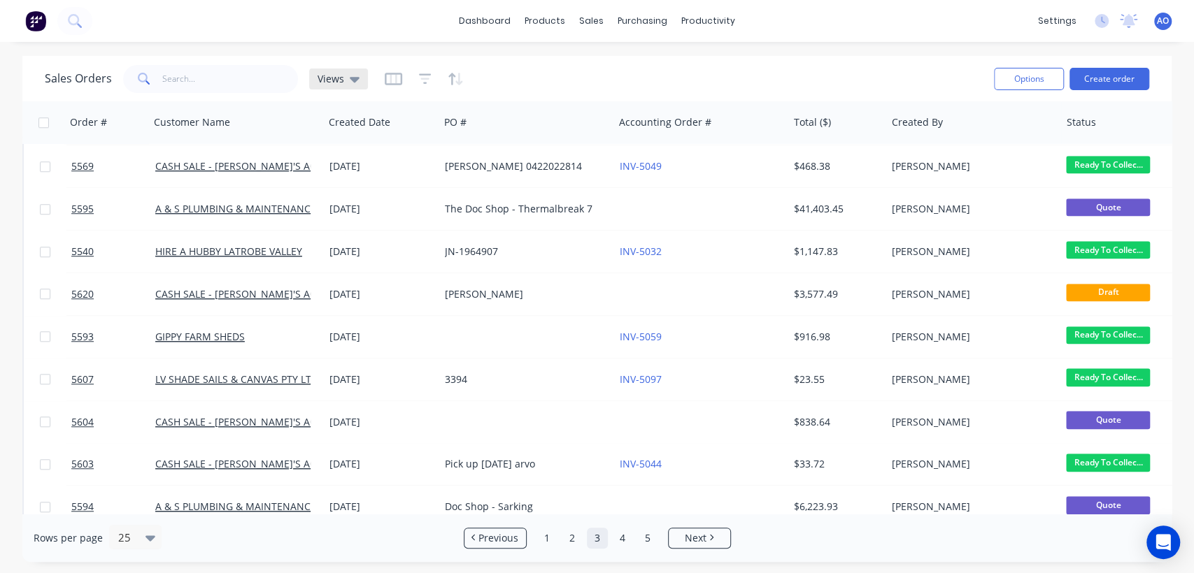
click at [347, 76] on div "Views" at bounding box center [338, 79] width 42 height 13
click at [351, 136] on input "text" at bounding box center [418, 132] width 152 height 28
click at [386, 79] on icon "button" at bounding box center [393, 79] width 17 height 14
click at [408, 57] on div "Sales Orders Views Options Create order" at bounding box center [596, 78] width 1149 height 45
click at [422, 80] on icon "button" at bounding box center [425, 79] width 13 height 14
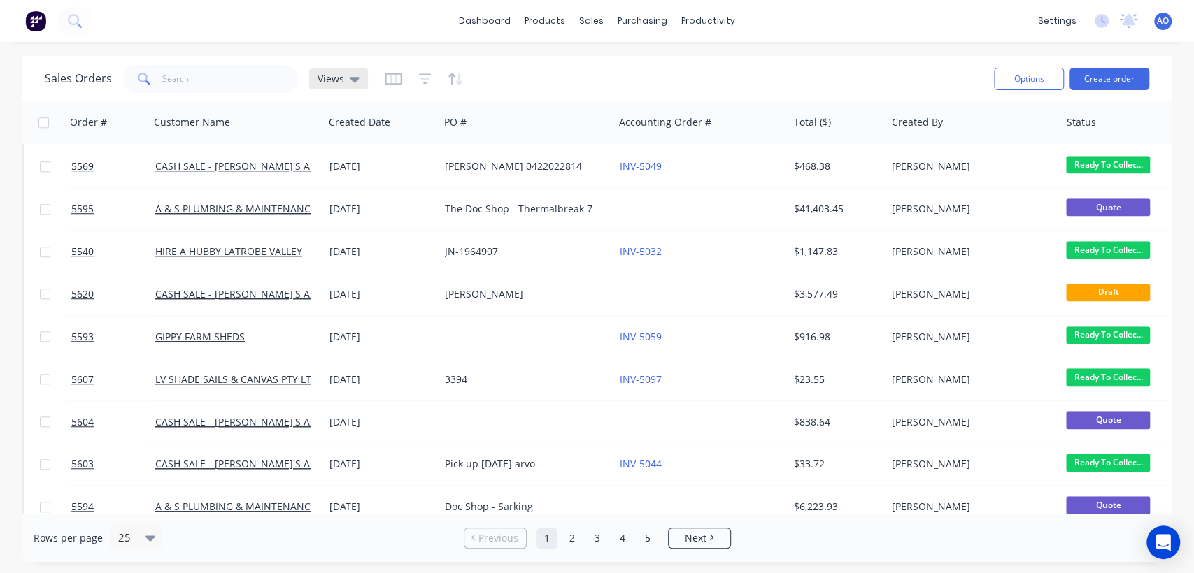
click at [358, 75] on div "Views" at bounding box center [338, 79] width 59 height 21
click at [401, 80] on div at bounding box center [424, 79] width 79 height 22
click at [392, 75] on icon "button" at bounding box center [393, 79] width 17 height 14
click at [356, 85] on div "Views" at bounding box center [338, 79] width 59 height 21
click at [453, 78] on icon "button" at bounding box center [456, 79] width 16 height 14
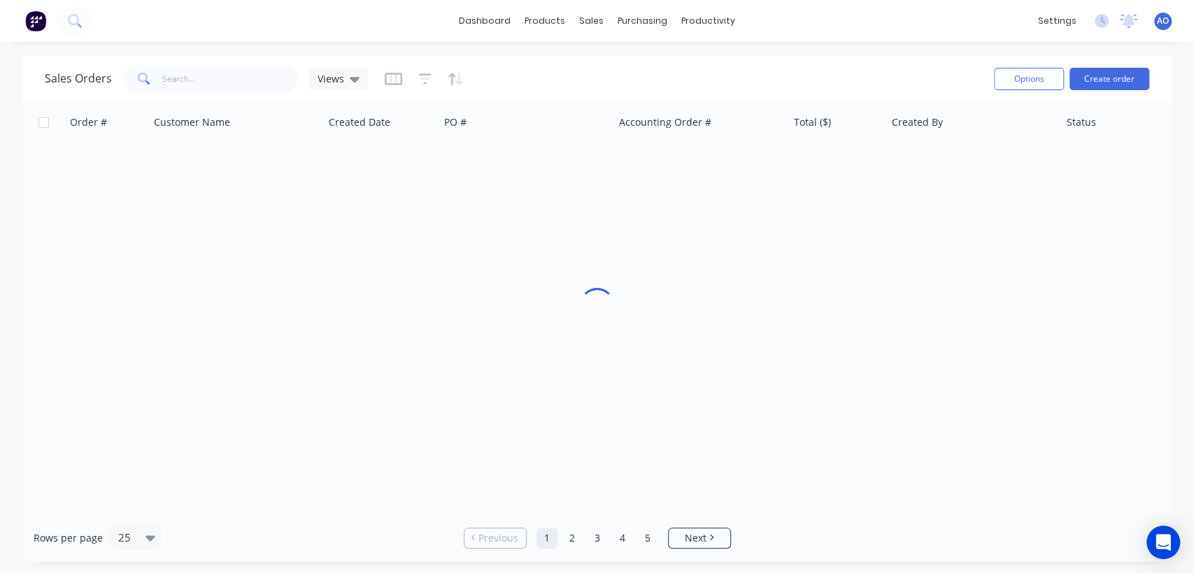
scroll to position [6, 0]
click at [577, 45] on div "dashboard products sales purchasing productivity dashboard products Product Cat…" at bounding box center [597, 286] width 1194 height 573
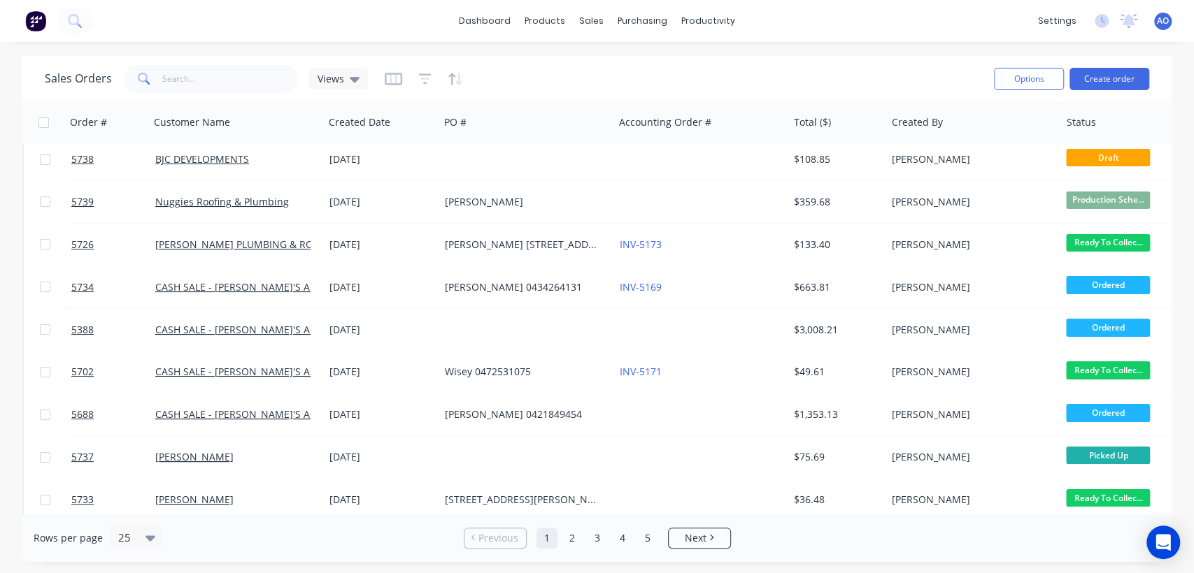
scroll to position [0, 0]
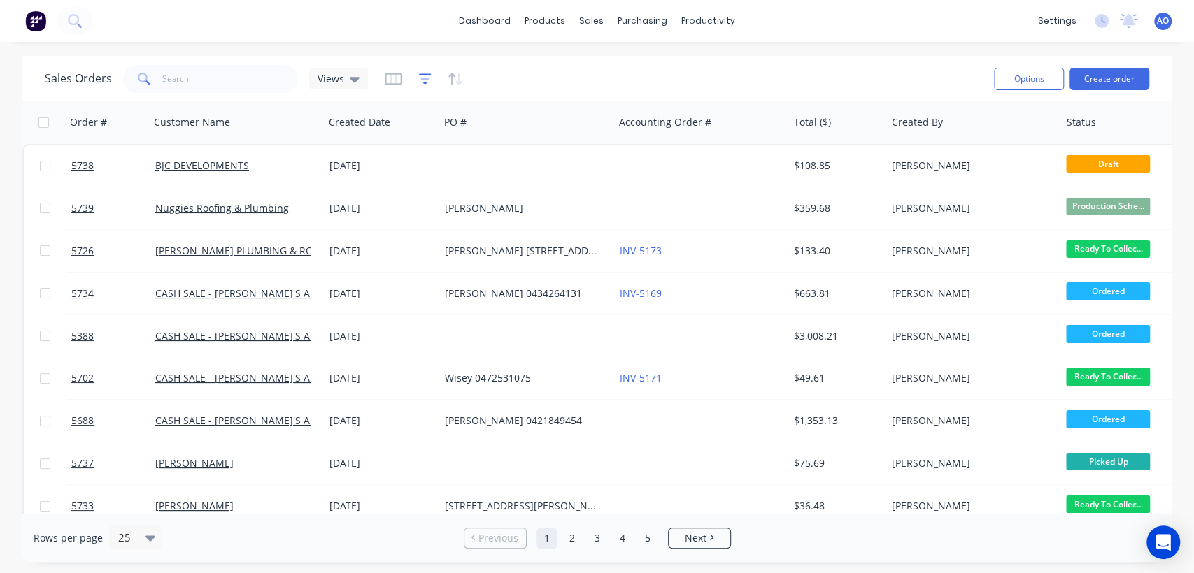
click at [426, 73] on icon "button" at bounding box center [425, 78] width 13 height 10
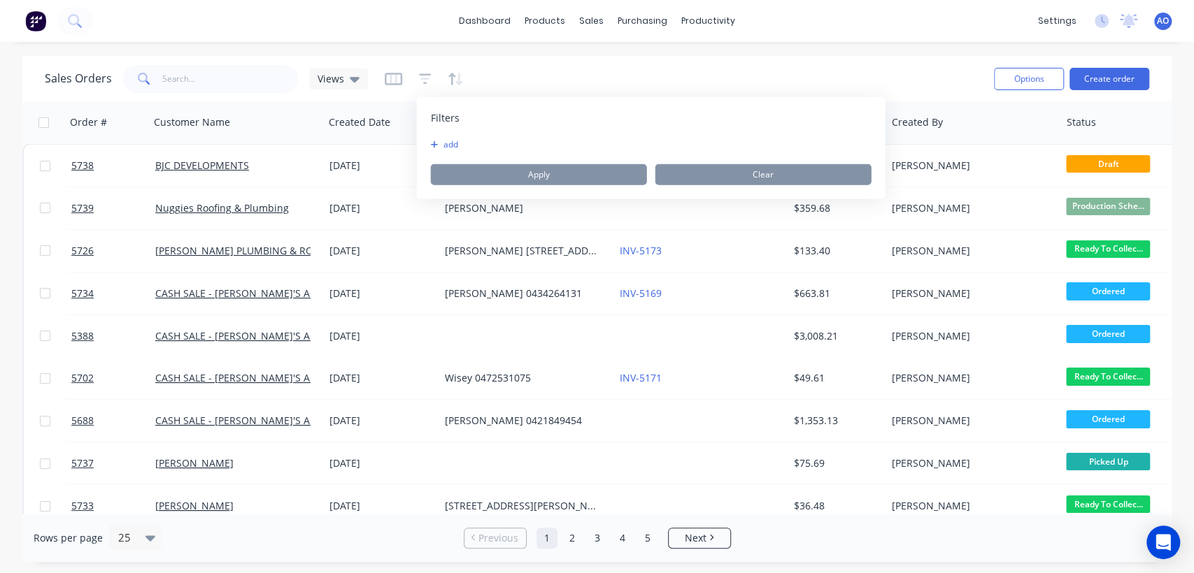
click at [436, 145] on icon "button" at bounding box center [434, 144] width 7 height 7
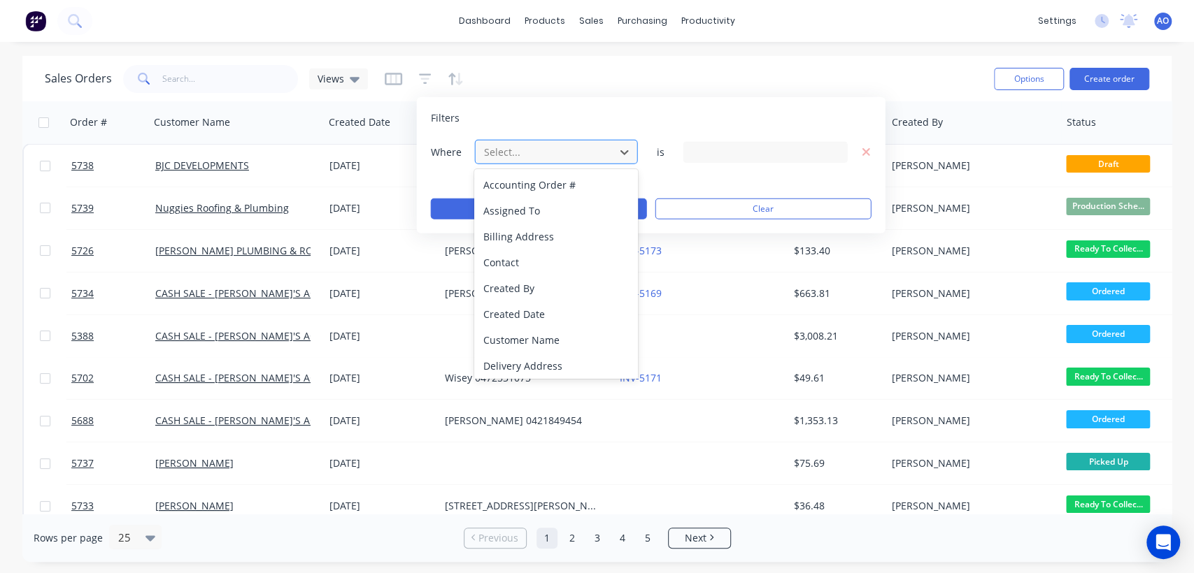
click at [608, 148] on div "Select..." at bounding box center [545, 152] width 134 height 23
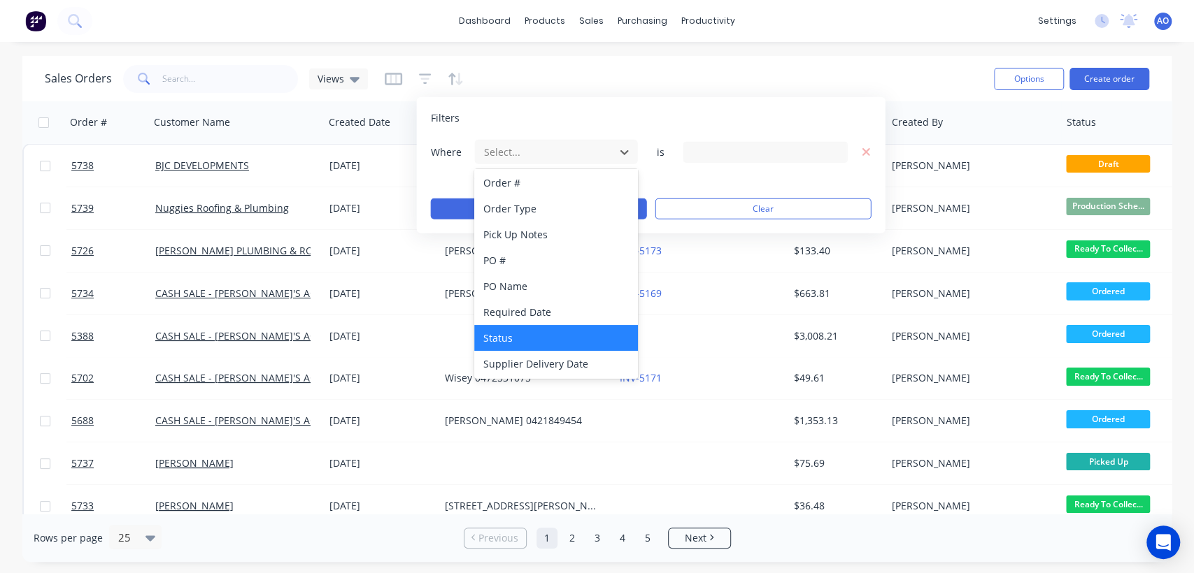
click at [557, 341] on div "Status" at bounding box center [555, 338] width 163 height 26
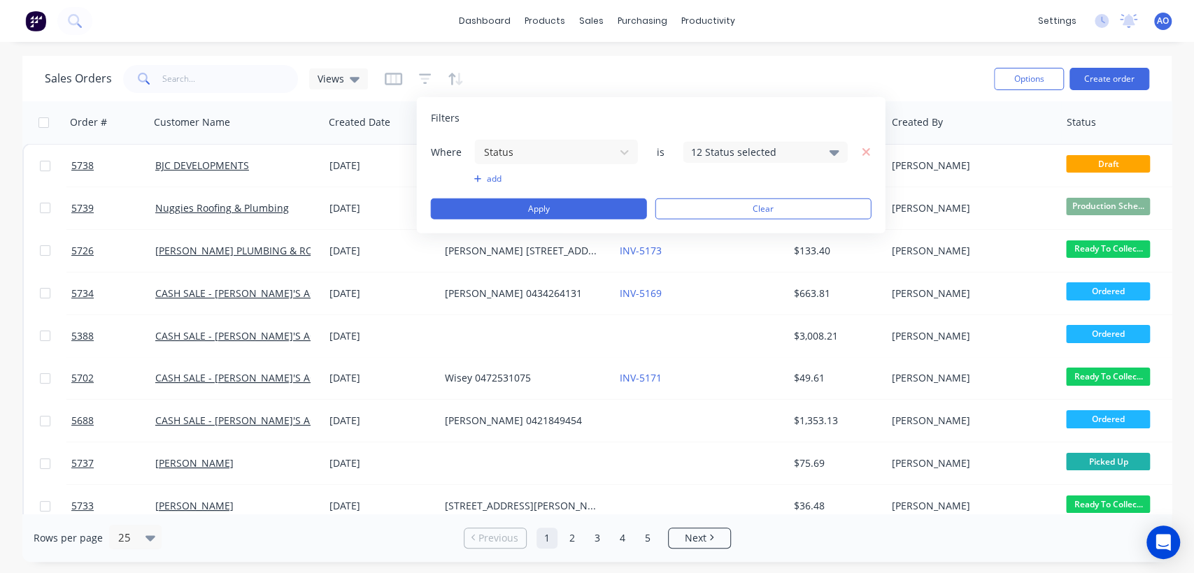
click at [834, 152] on icon at bounding box center [834, 153] width 10 height 6
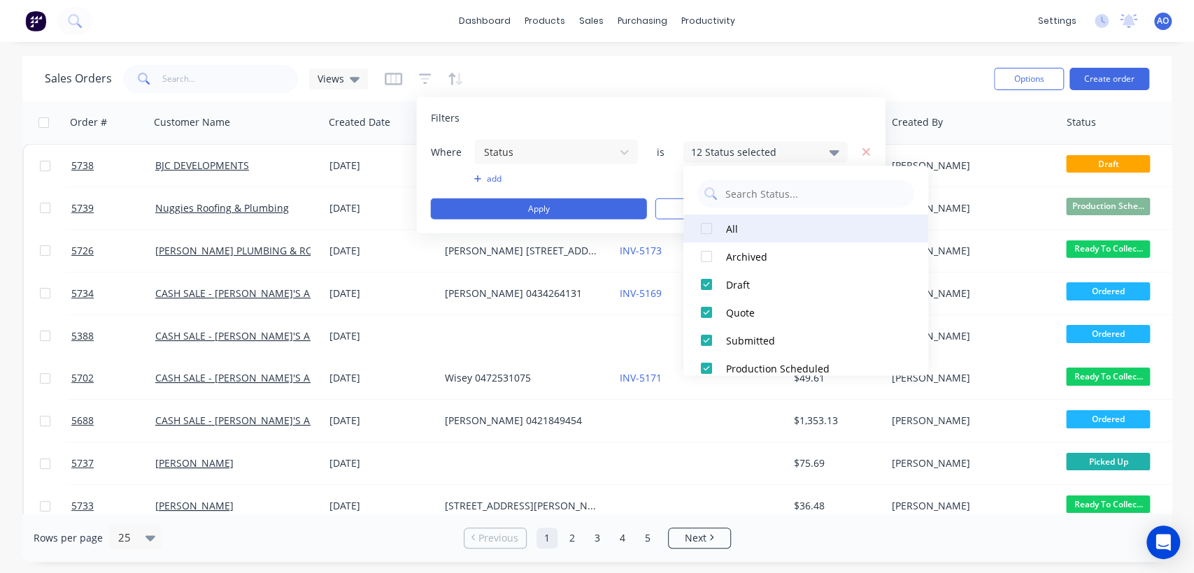
click at [706, 225] on div at bounding box center [706, 229] width 28 height 28
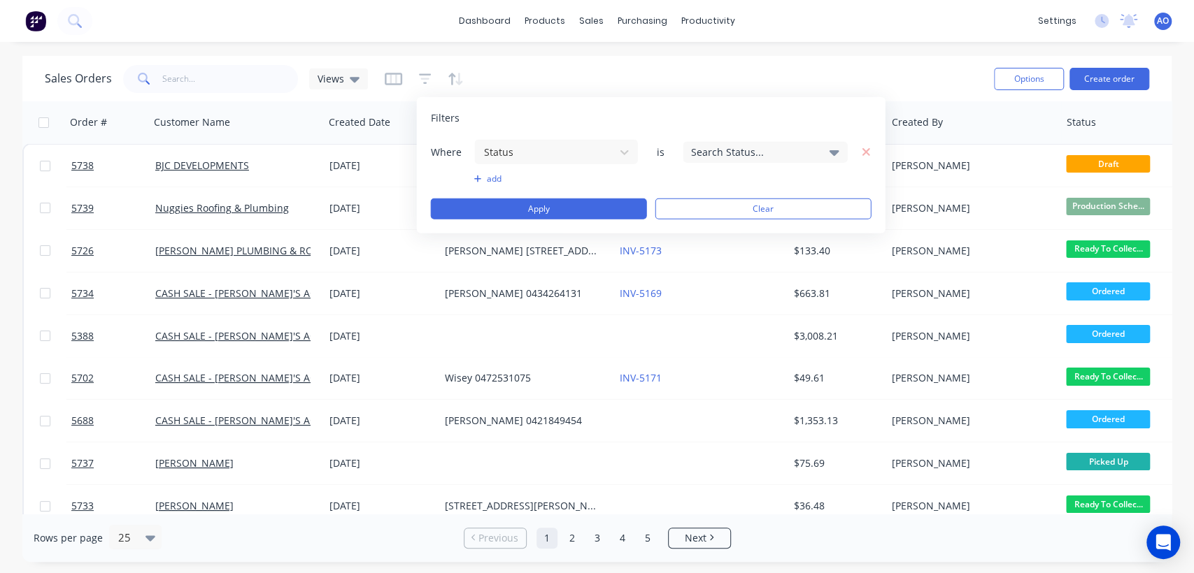
click at [836, 111] on div "Filters" at bounding box center [651, 118] width 441 height 14
click at [829, 152] on icon at bounding box center [834, 151] width 10 height 15
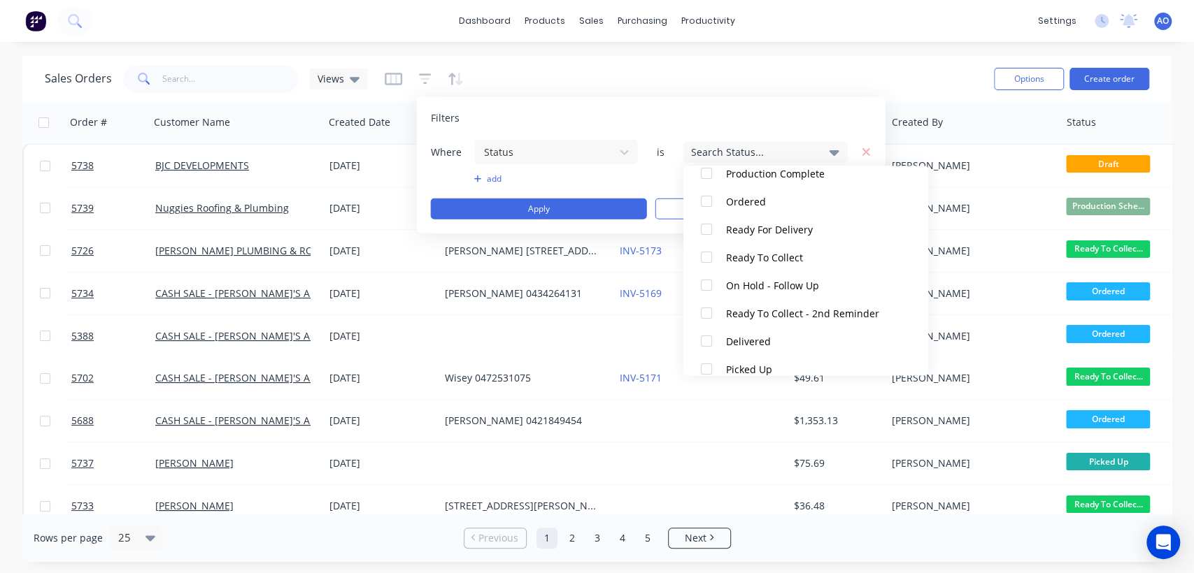
scroll to position [237, 0]
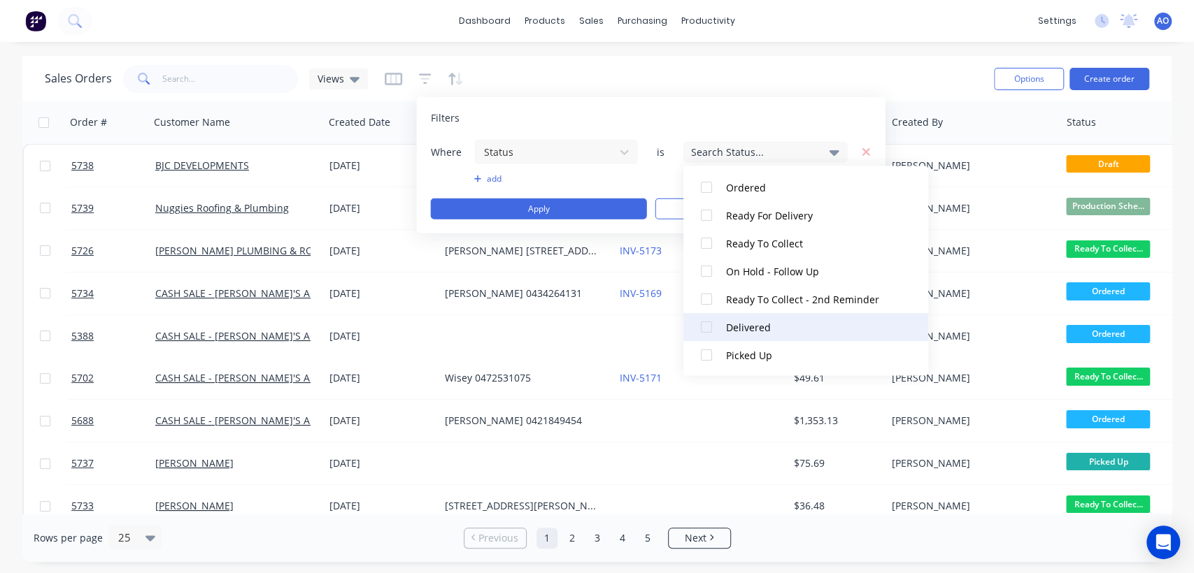
click at [705, 324] on div at bounding box center [706, 327] width 28 height 28
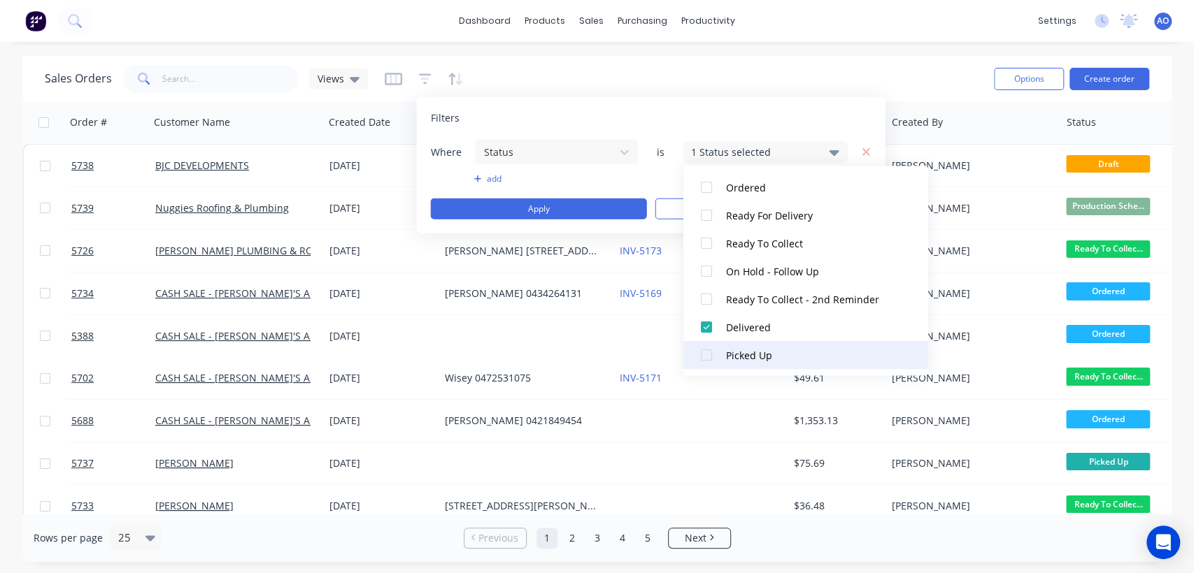
click at [701, 359] on div at bounding box center [706, 355] width 28 height 28
click at [806, 99] on div "Filters Where Status is 2 Status selected add Apply Clear" at bounding box center [651, 165] width 469 height 136
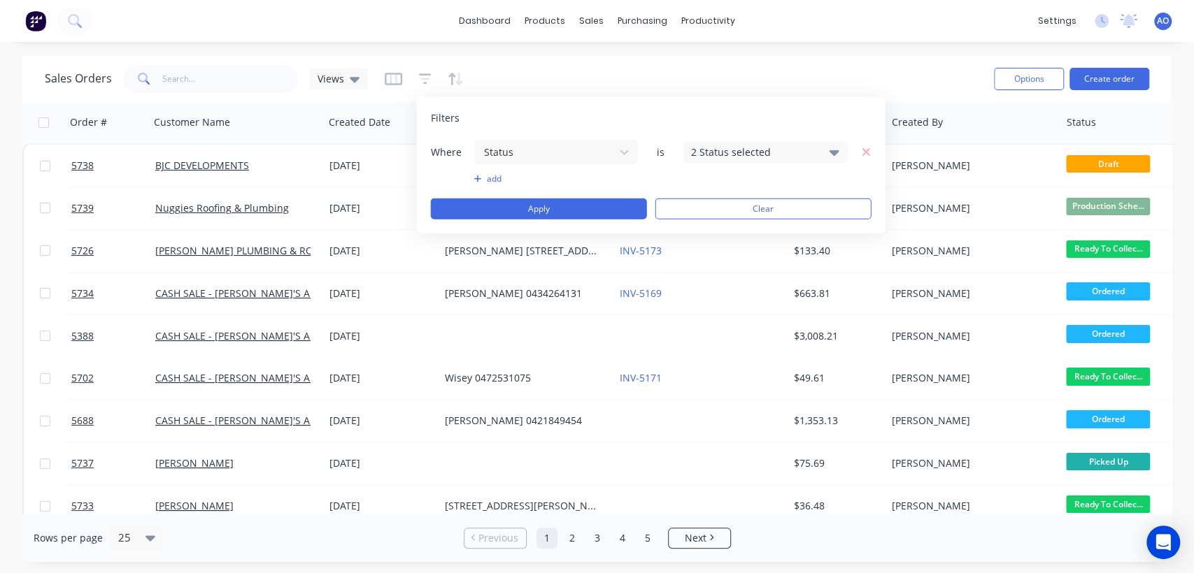
click at [836, 155] on icon at bounding box center [834, 151] width 10 height 15
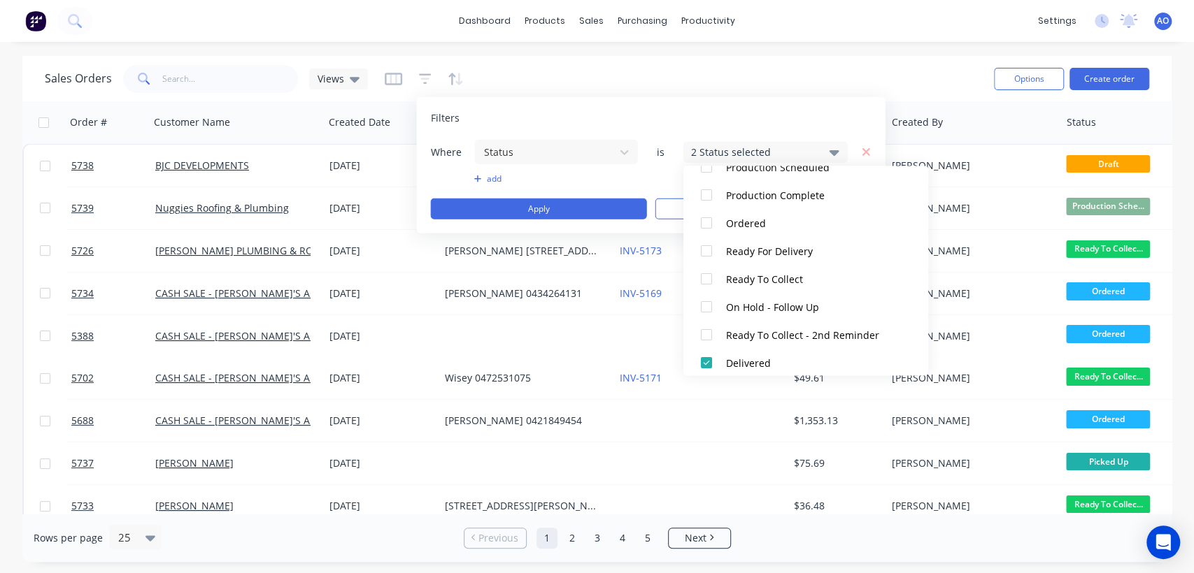
scroll to position [203, 0]
click at [703, 278] on div at bounding box center [706, 278] width 28 height 28
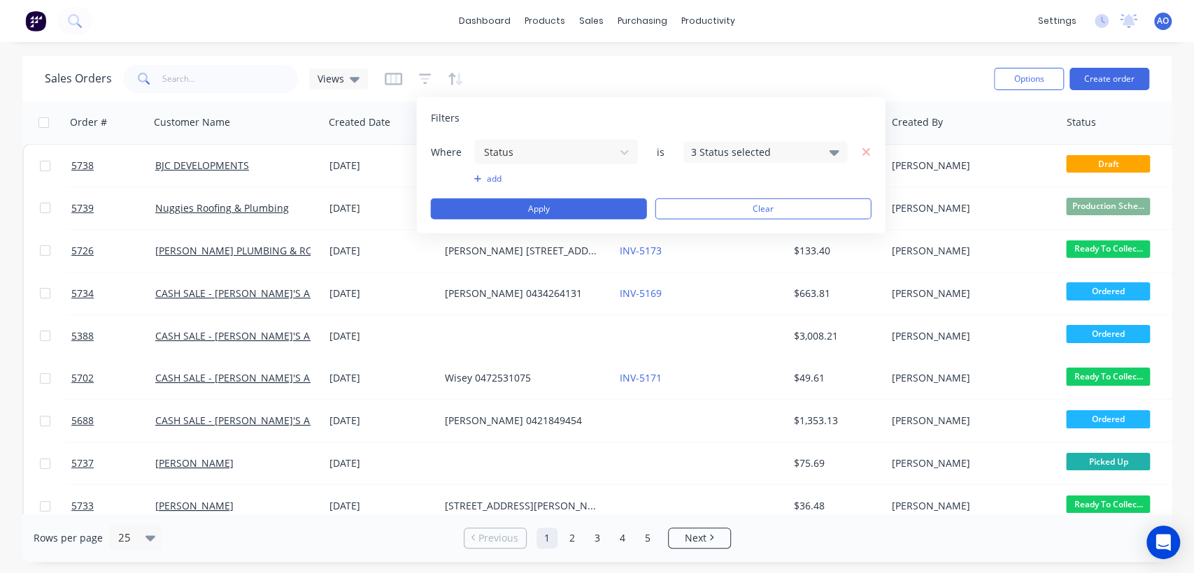
click at [622, 179] on button "add" at bounding box center [556, 178] width 164 height 11
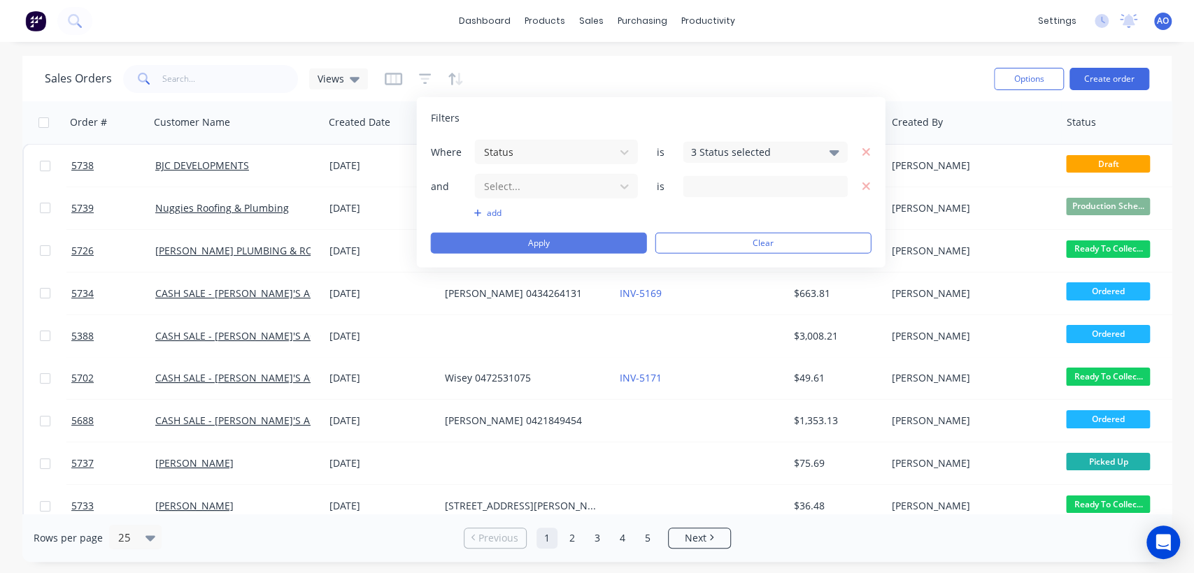
click at [606, 246] on button "Apply" at bounding box center [539, 243] width 216 height 21
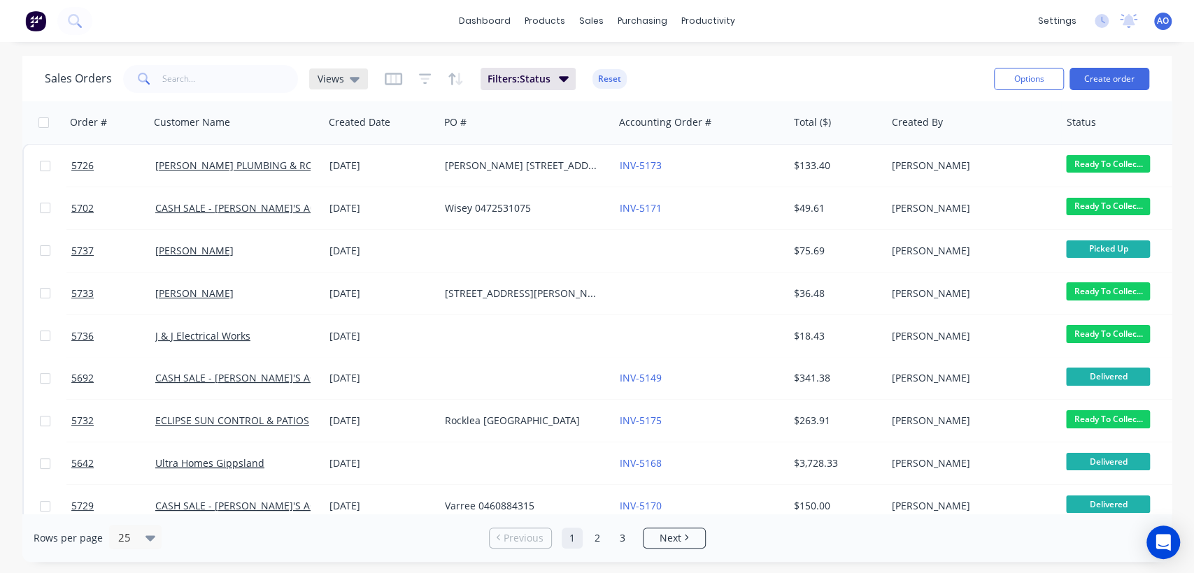
click at [352, 71] on div "Views" at bounding box center [338, 79] width 59 height 21
click at [356, 134] on input "text" at bounding box center [418, 132] width 152 height 28
click at [560, 85] on icon "button" at bounding box center [564, 78] width 10 height 15
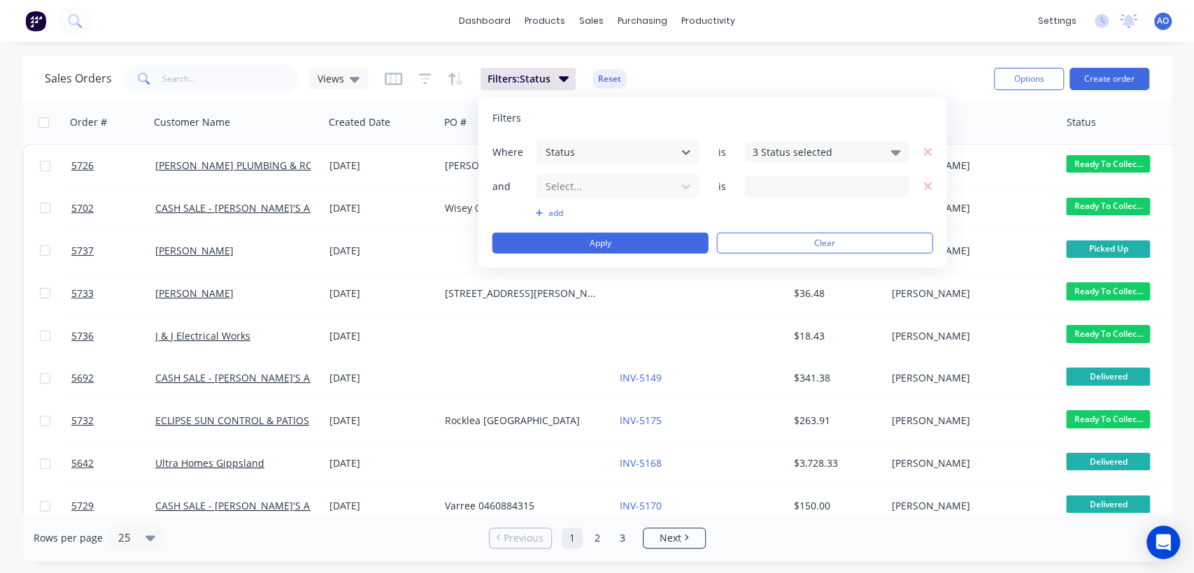
click at [896, 150] on icon at bounding box center [896, 153] width 10 height 6
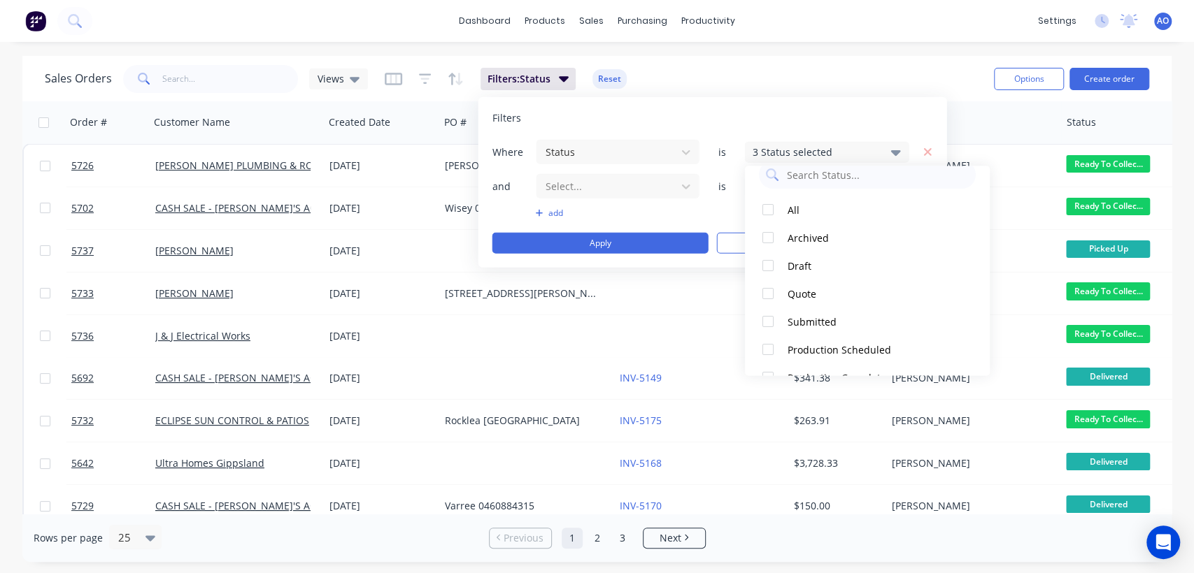
scroll to position [0, 0]
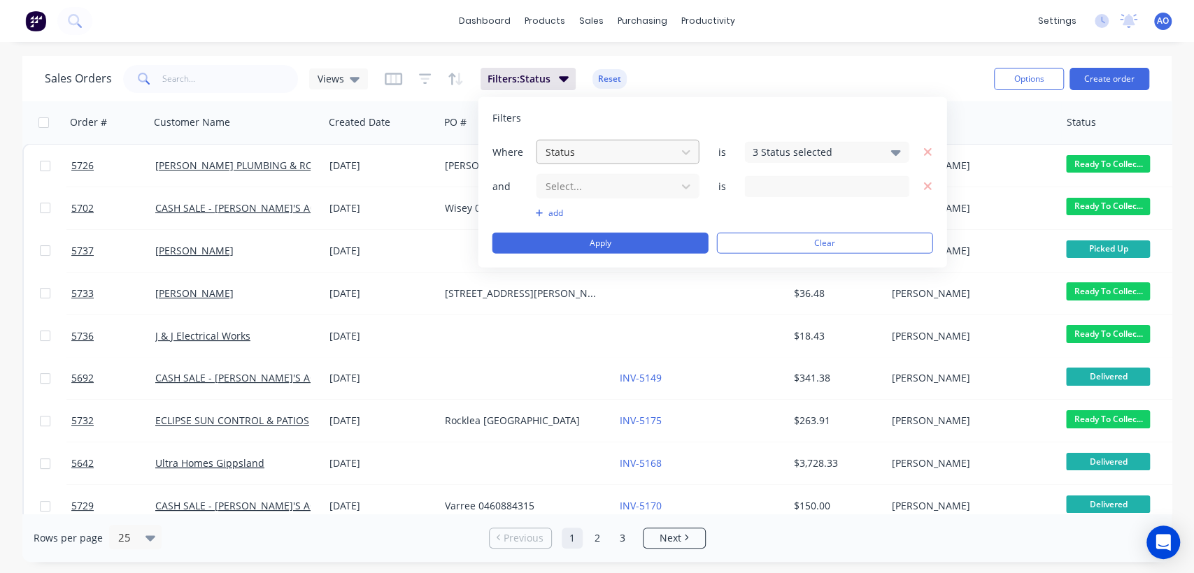
click at [850, 111] on div "Filters" at bounding box center [712, 118] width 441 height 14
click at [542, 214] on icon "button" at bounding box center [540, 213] width 8 height 8
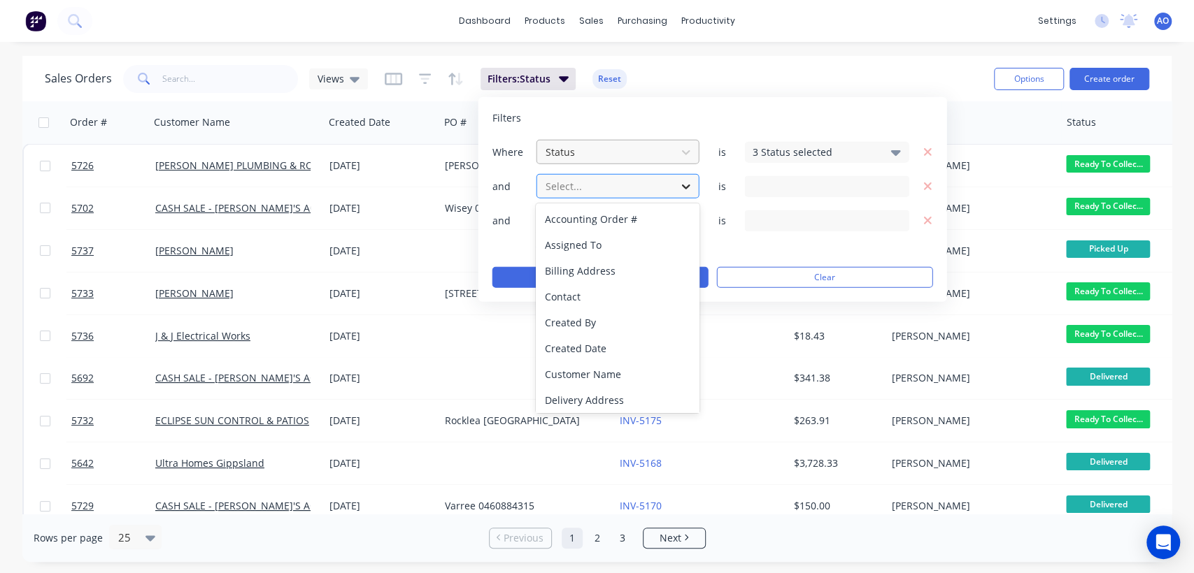
click at [690, 190] on icon at bounding box center [686, 186] width 14 height 14
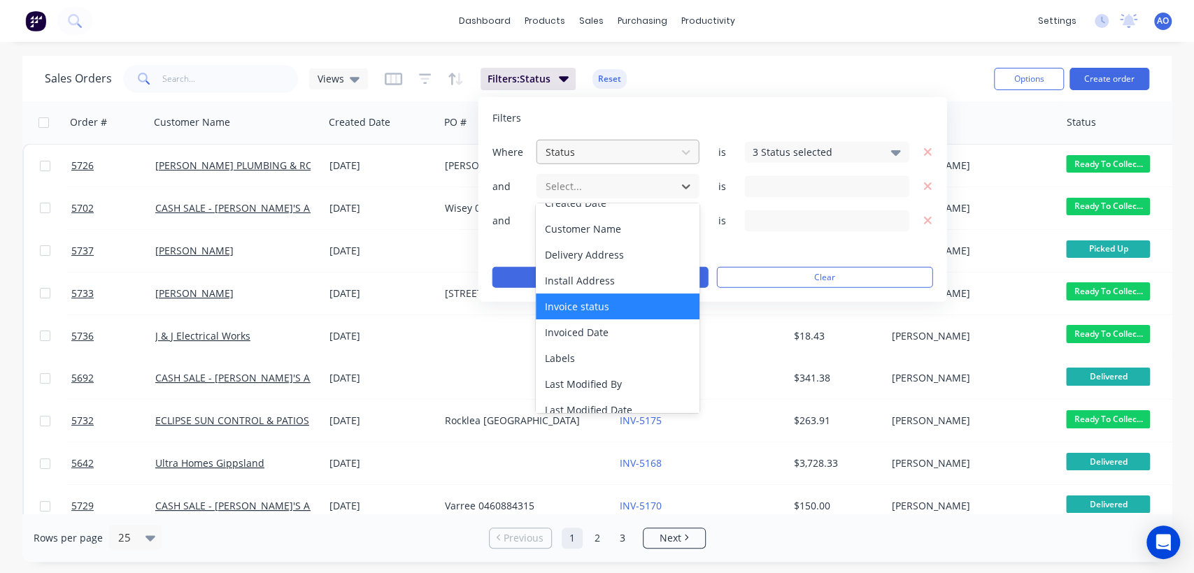
click at [577, 299] on div "Invoice status" at bounding box center [617, 307] width 163 height 26
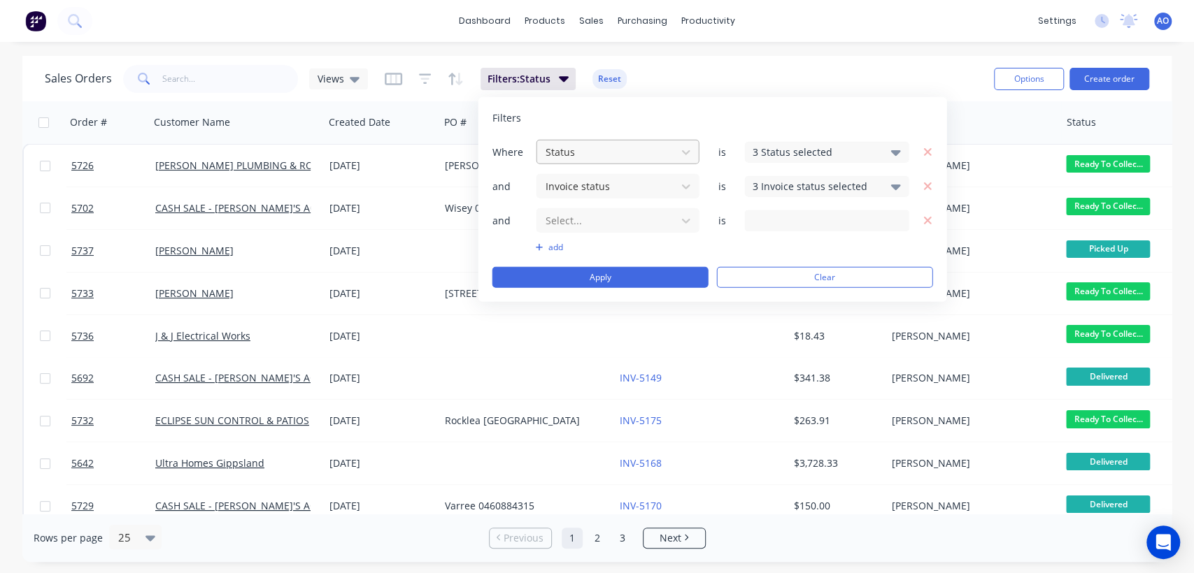
click at [898, 185] on icon at bounding box center [896, 187] width 10 height 6
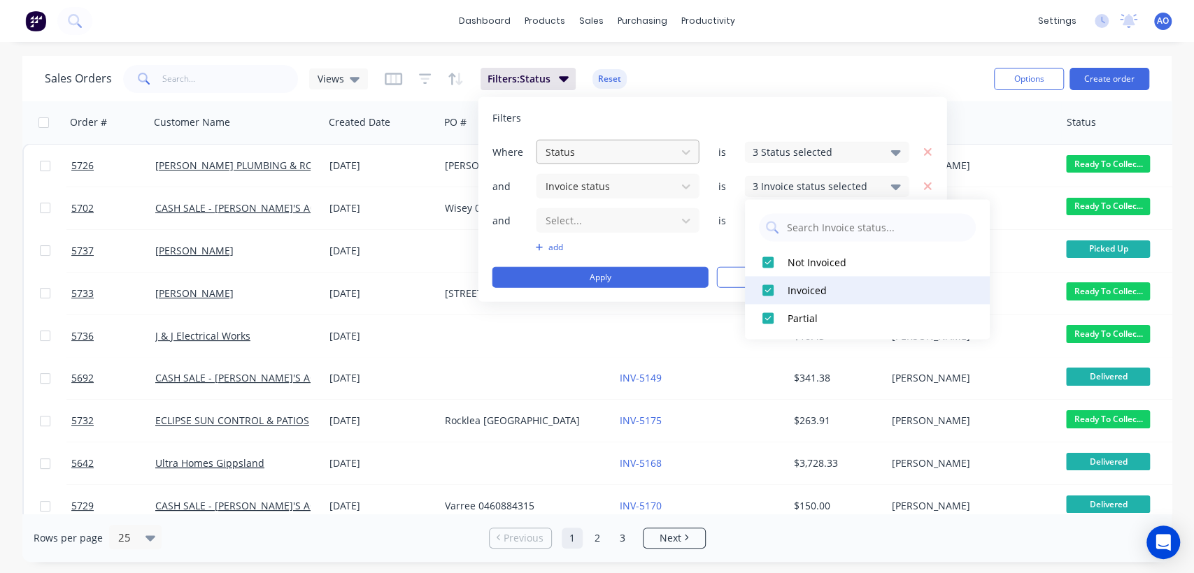
click at [765, 290] on div at bounding box center [768, 290] width 28 height 28
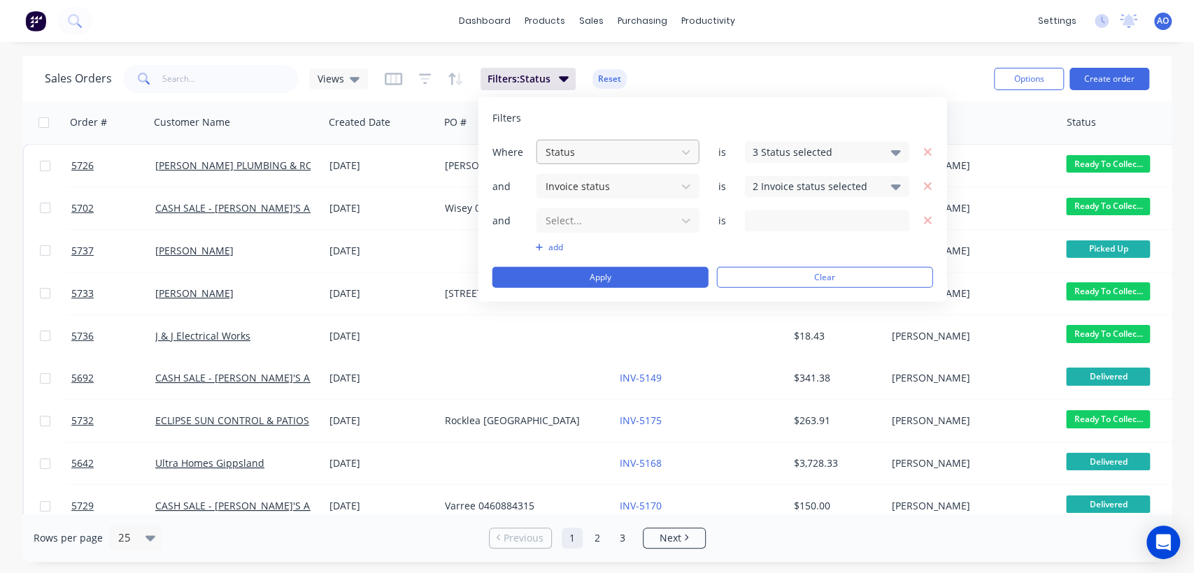
click at [880, 105] on div "Filters Where Status is 3 Status selected and Invoice status is 2 Invoice statu…" at bounding box center [712, 199] width 469 height 205
click at [564, 271] on button "Apply" at bounding box center [600, 277] width 216 height 21
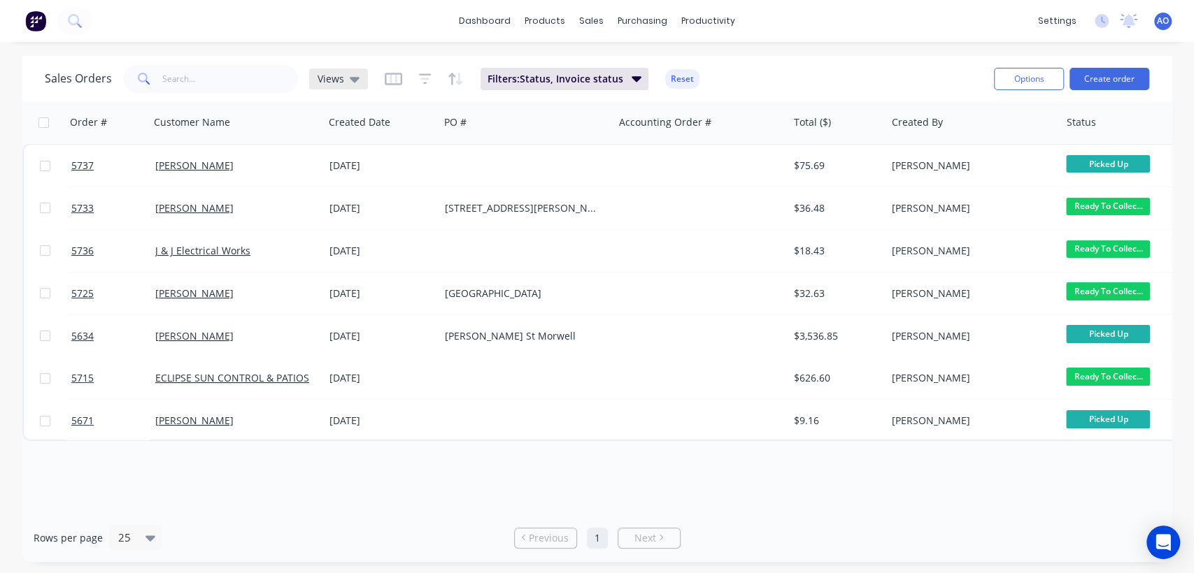
click at [352, 78] on icon at bounding box center [355, 80] width 10 height 6
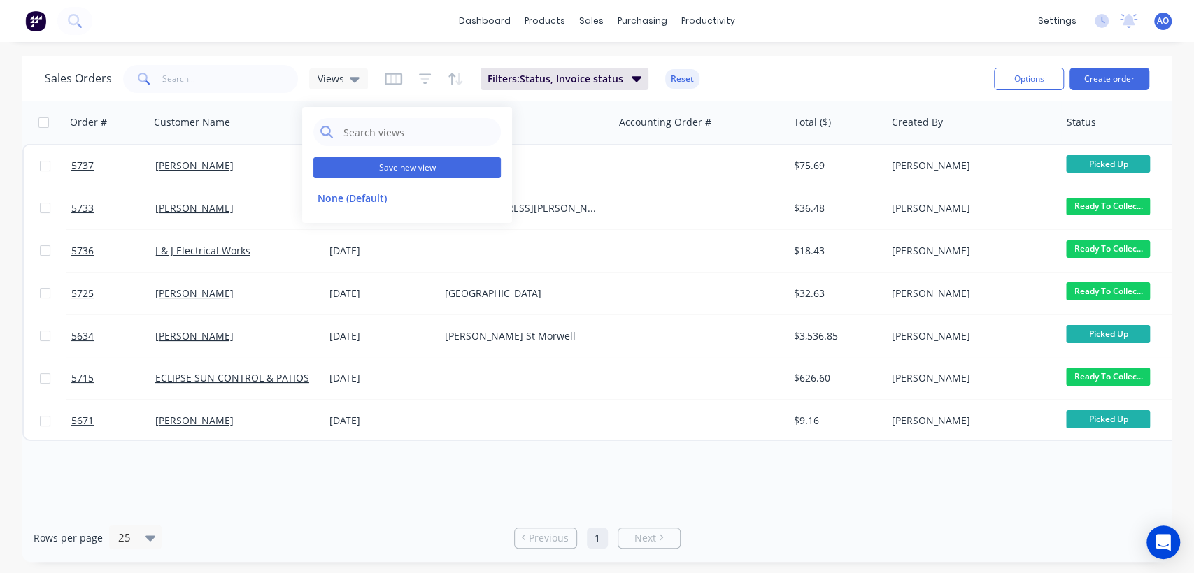
click at [369, 175] on button "Save new view" at bounding box center [406, 167] width 187 height 21
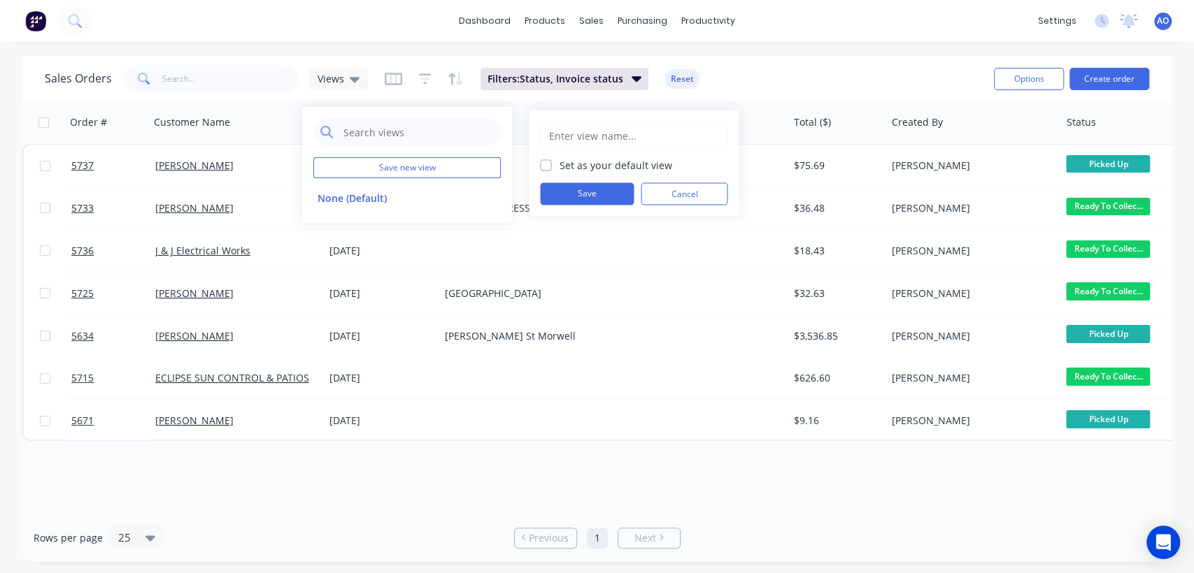
click at [576, 138] on input "text" at bounding box center [634, 135] width 172 height 27
type input "Jobs to be invoiced"
click at [575, 190] on button "Save" at bounding box center [587, 194] width 94 height 22
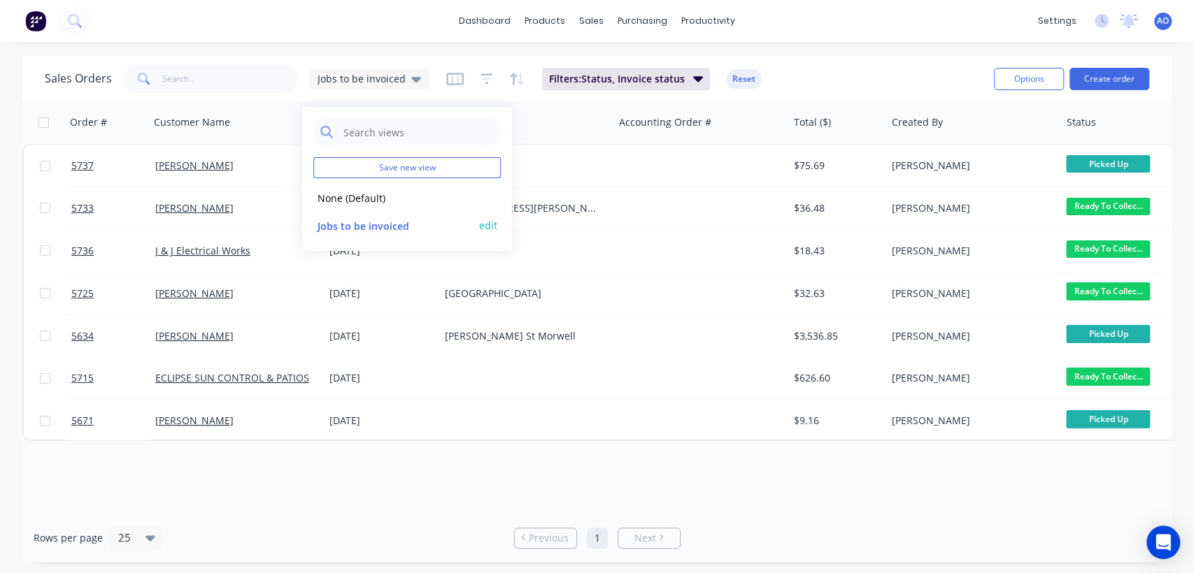
click at [388, 222] on button "Jobs to be invoiced" at bounding box center [392, 225] width 159 height 16
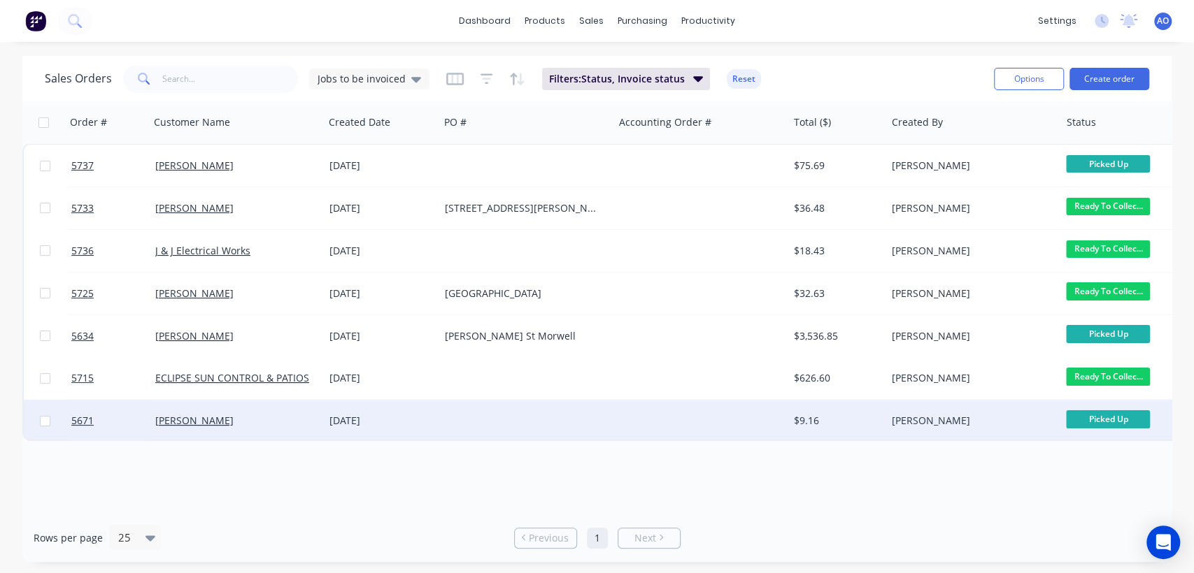
click at [499, 422] on div at bounding box center [526, 421] width 174 height 42
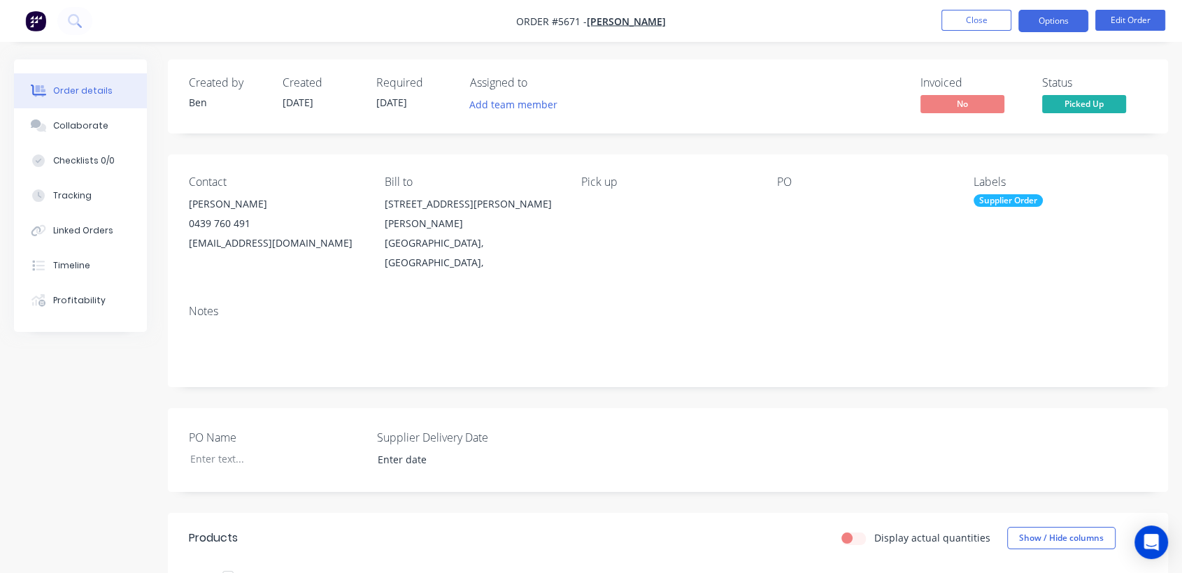
click at [1052, 25] on button "Options" at bounding box center [1053, 21] width 70 height 22
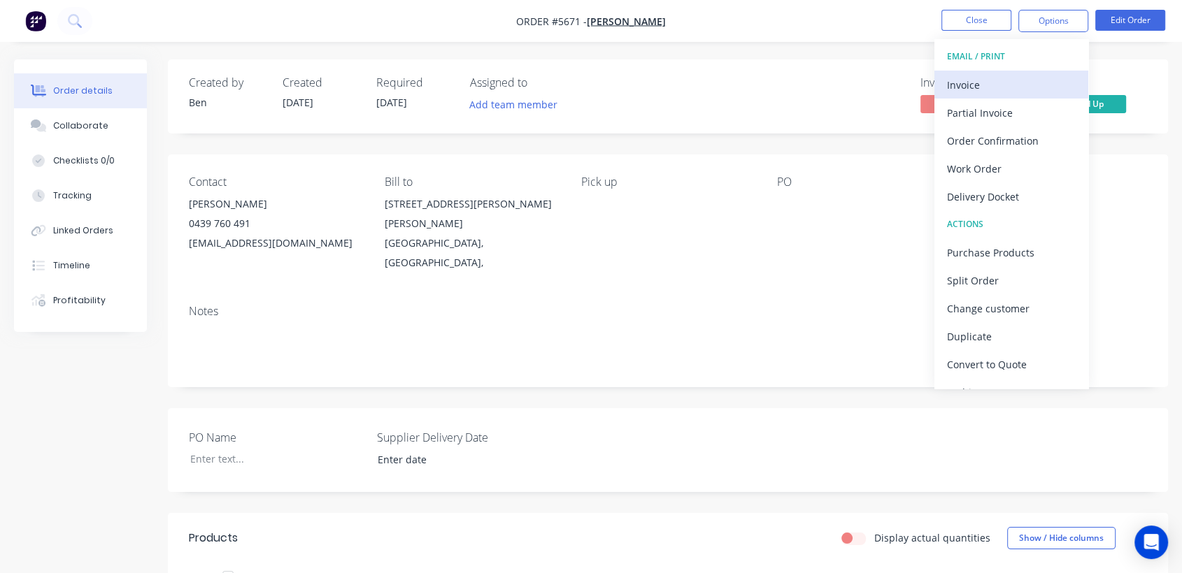
click at [1002, 83] on div "Invoice" at bounding box center [1011, 85] width 129 height 20
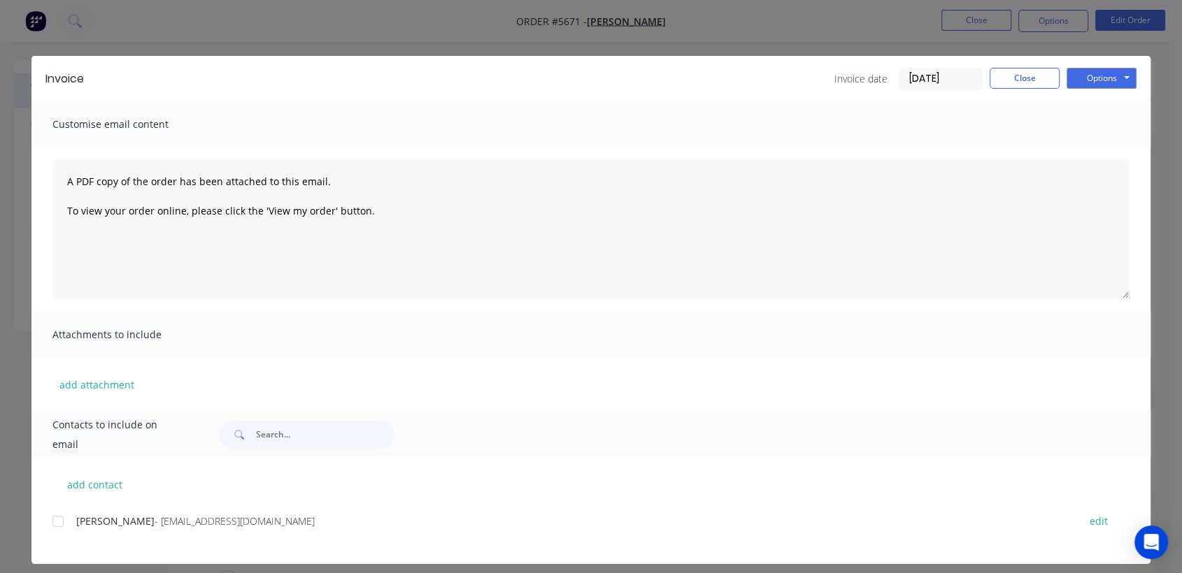
click at [48, 529] on div at bounding box center [58, 522] width 28 height 28
click at [1082, 73] on button "Options" at bounding box center [1101, 78] width 70 height 21
click at [1092, 150] on button "Email" at bounding box center [1111, 149] width 90 height 23
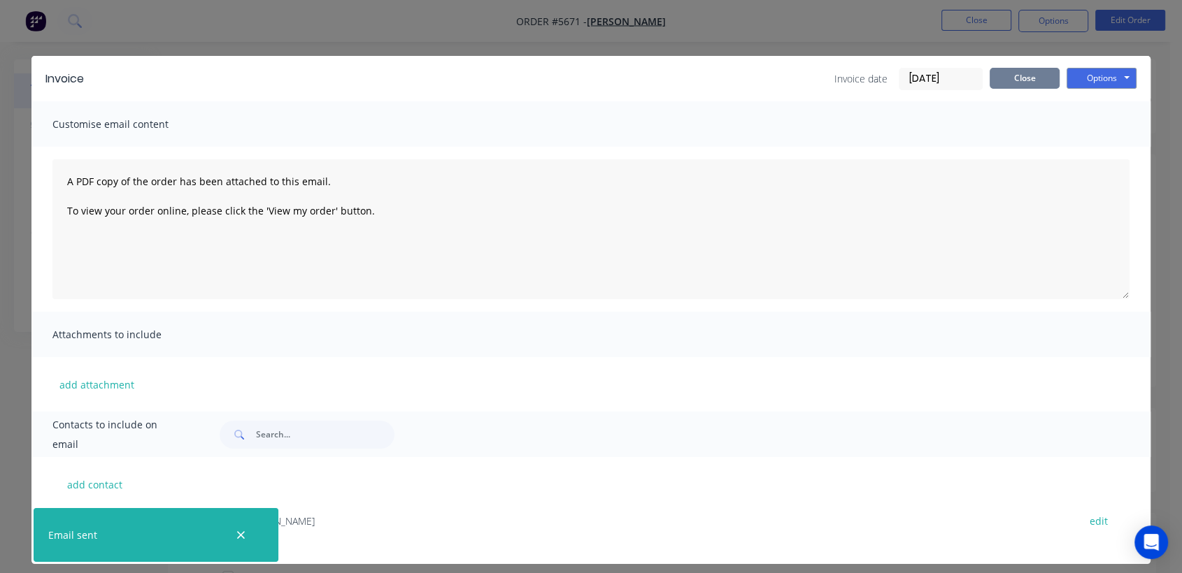
click at [1022, 76] on button "Close" at bounding box center [1025, 78] width 70 height 21
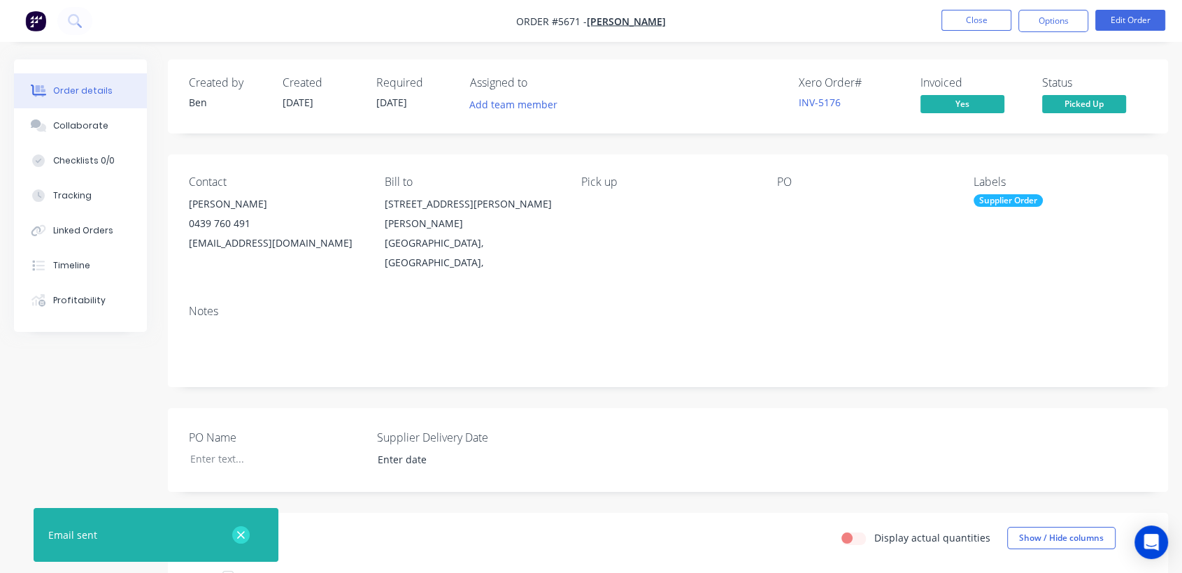
click at [238, 532] on icon "button" at bounding box center [241, 535] width 8 height 8
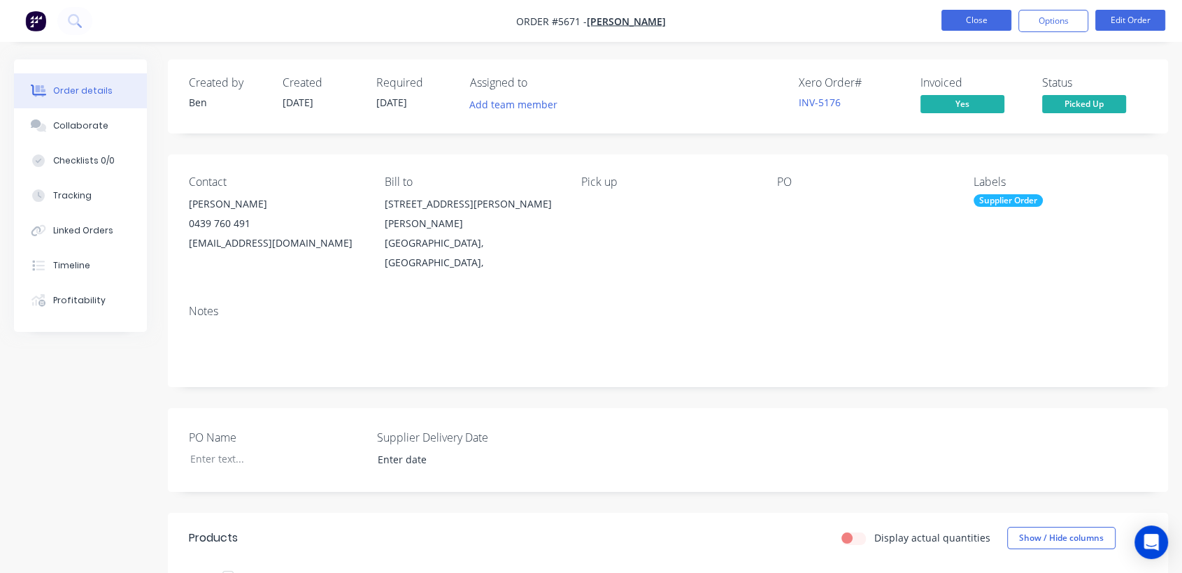
click at [989, 24] on button "Close" at bounding box center [976, 20] width 70 height 21
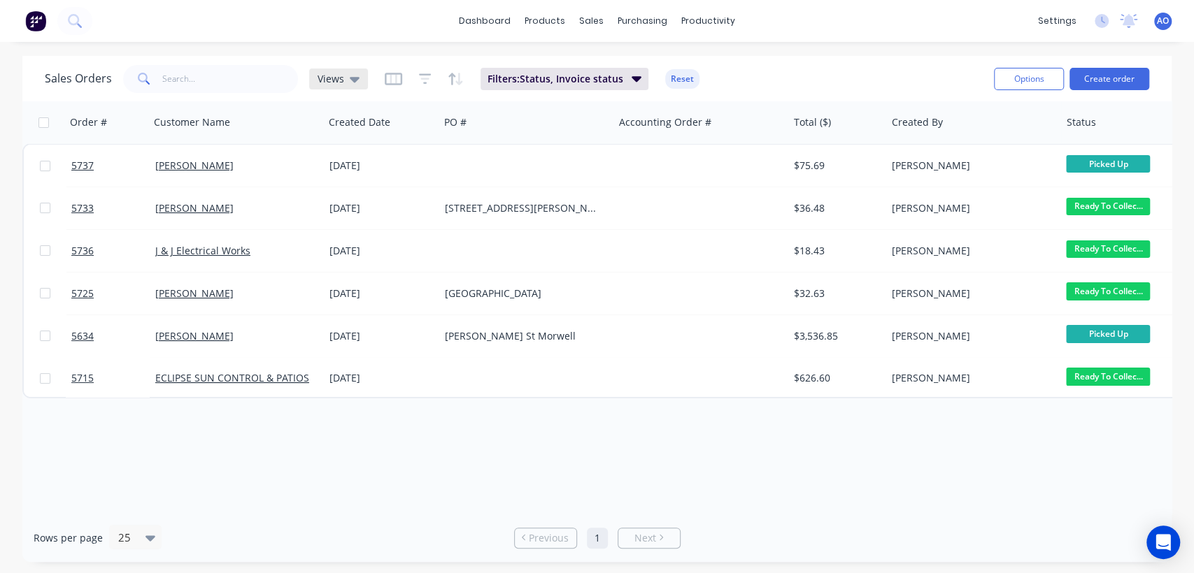
click at [352, 80] on icon at bounding box center [355, 80] width 10 height 6
click at [757, 80] on div "Sales Orders Views Filters: Status, Invoice status Reset" at bounding box center [514, 79] width 938 height 34
click at [631, 80] on icon "button" at bounding box center [636, 78] width 10 height 15
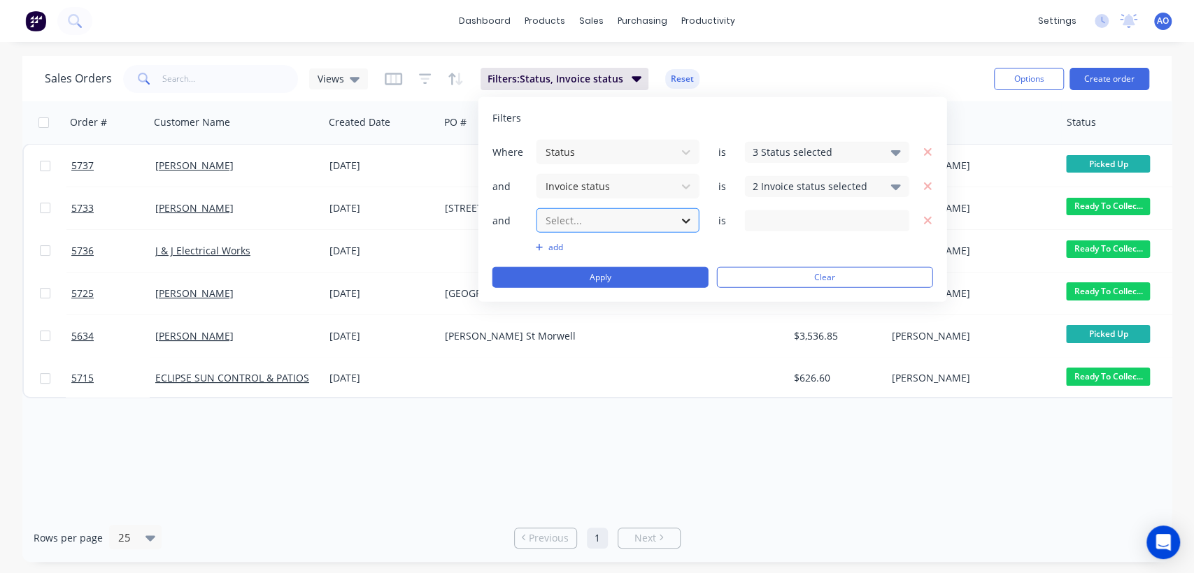
click at [689, 211] on div at bounding box center [685, 220] width 25 height 25
click at [755, 245] on div "add" at bounding box center [712, 247] width 441 height 11
click at [632, 74] on icon "button" at bounding box center [636, 78] width 10 height 15
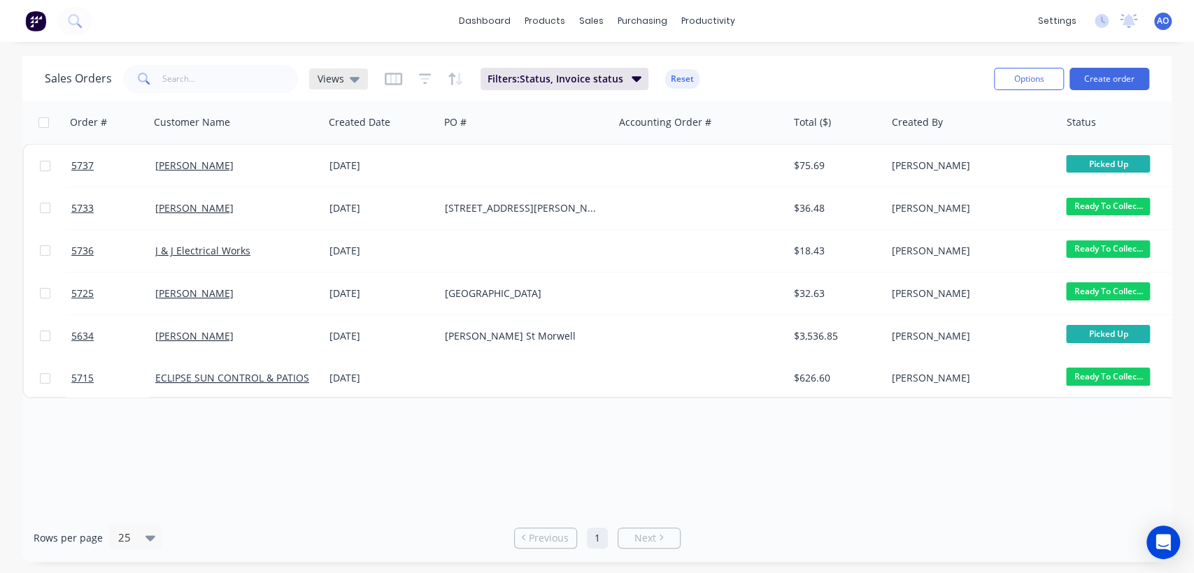
click at [352, 77] on icon at bounding box center [355, 80] width 10 height 6
click at [632, 80] on icon "button" at bounding box center [636, 79] width 10 height 6
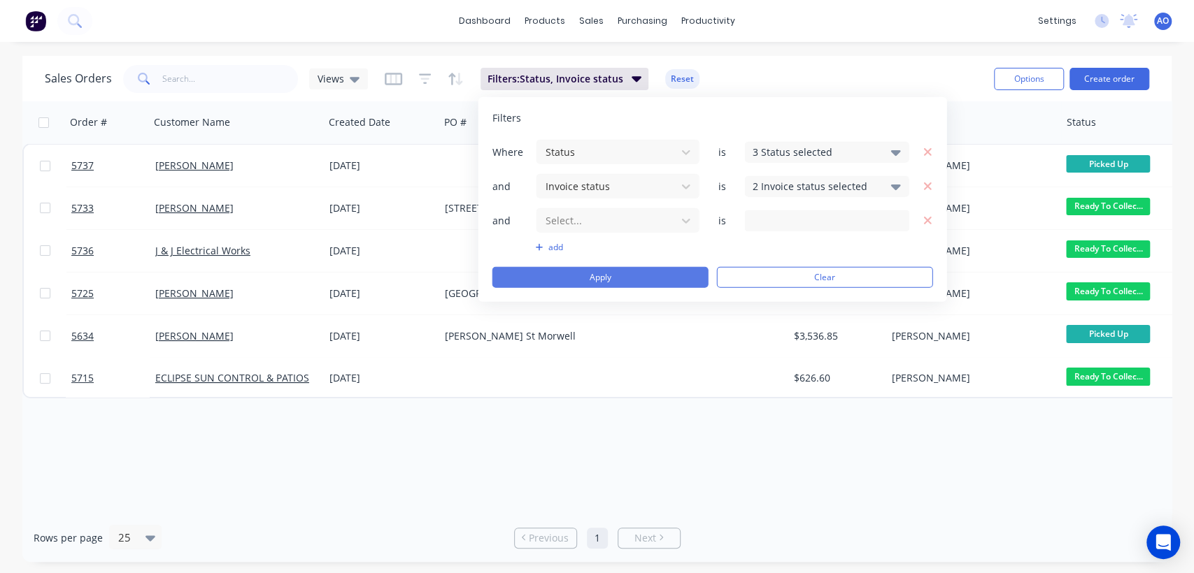
click at [645, 279] on button "Apply" at bounding box center [600, 277] width 216 height 21
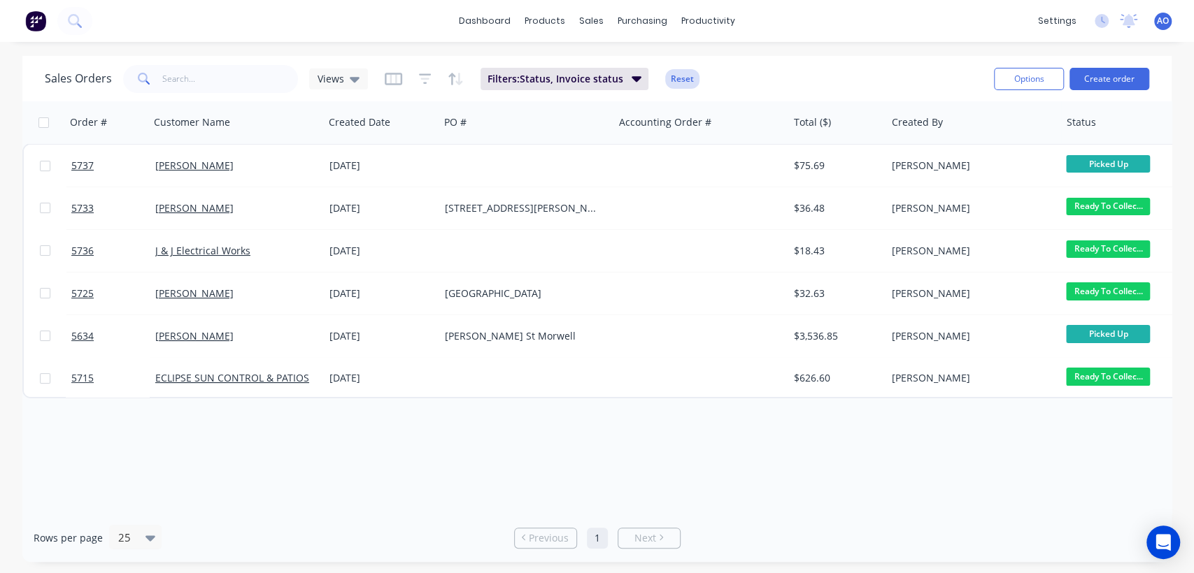
click at [679, 72] on button "Reset" at bounding box center [682, 79] width 34 height 20
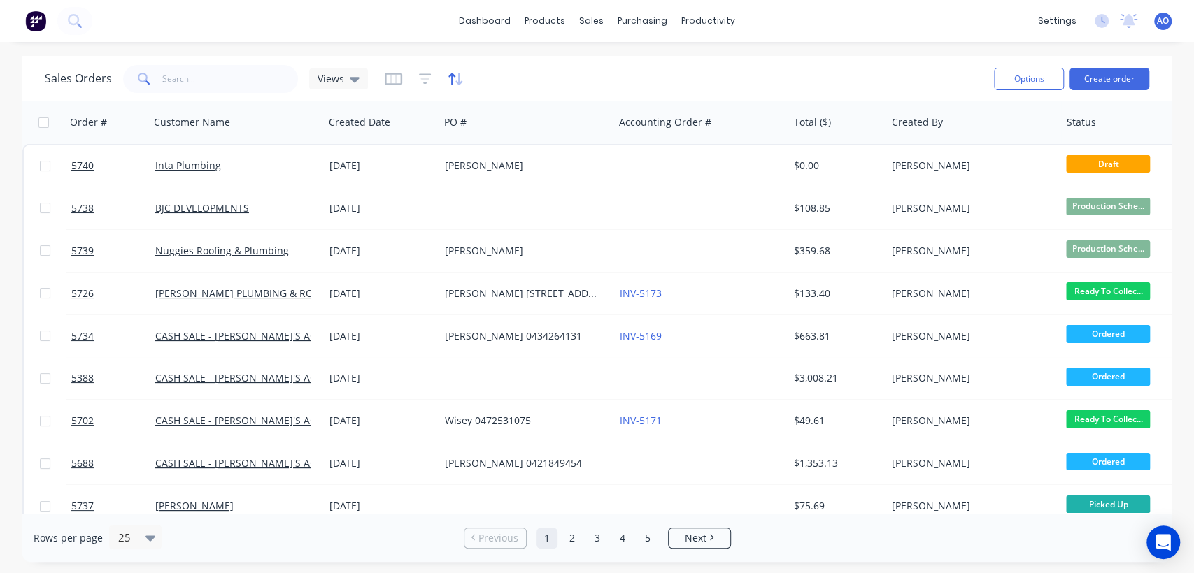
click at [449, 76] on icon "button" at bounding box center [451, 79] width 7 height 12
click at [352, 76] on icon at bounding box center [355, 78] width 10 height 15
click at [450, 85] on icon "button" at bounding box center [456, 79] width 16 height 14
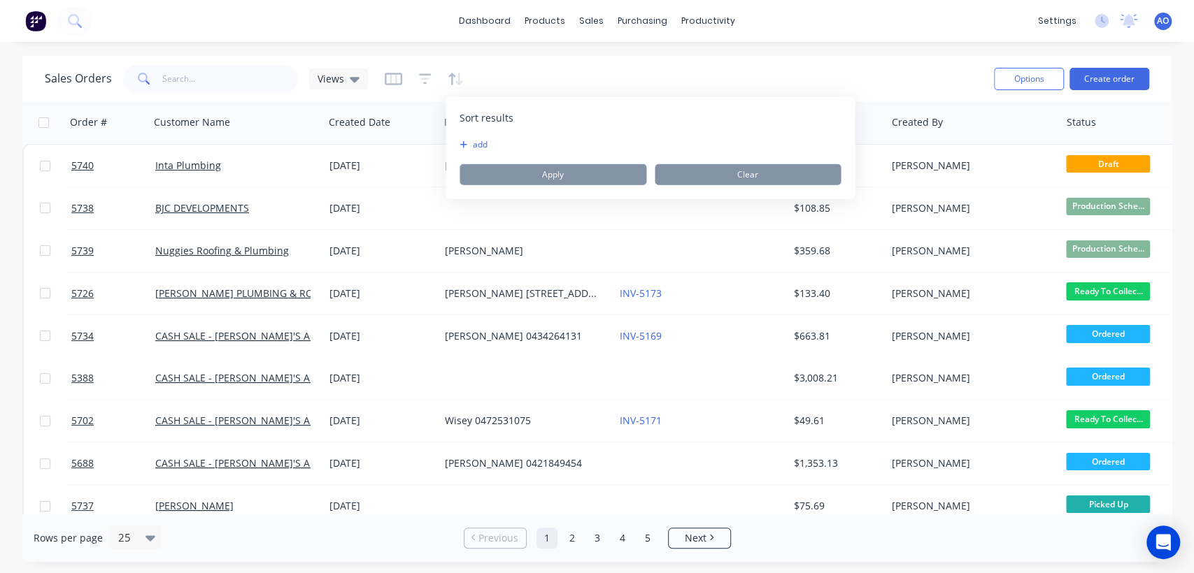
click at [466, 141] on icon "button" at bounding box center [463, 145] width 8 height 8
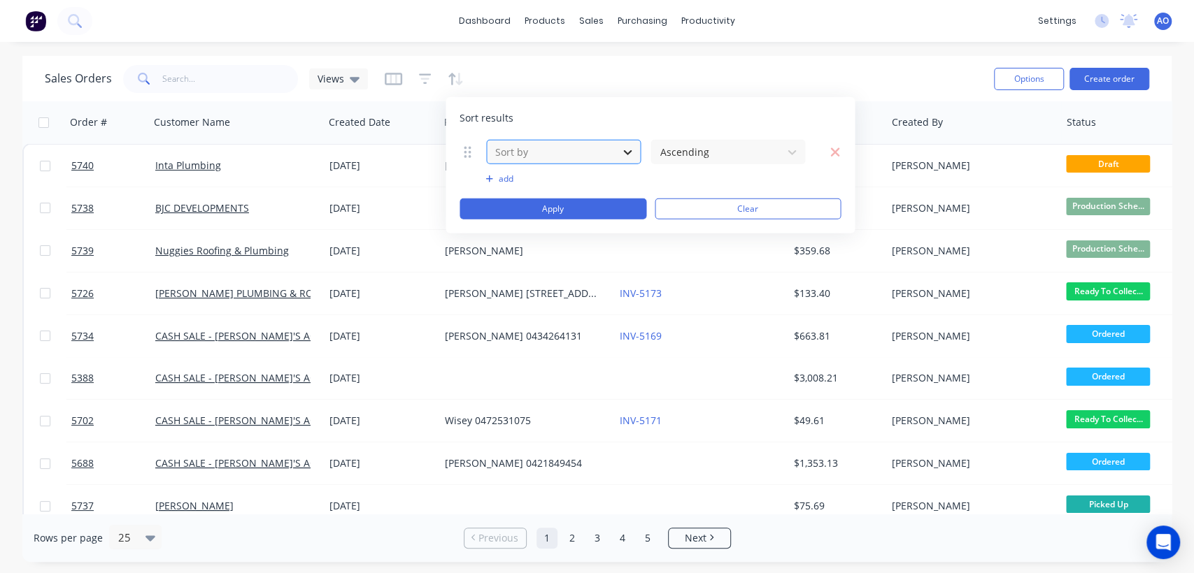
click at [627, 150] on icon at bounding box center [627, 152] width 14 height 14
click at [789, 156] on icon at bounding box center [792, 152] width 14 height 14
click at [627, 152] on icon at bounding box center [627, 152] width 14 height 14
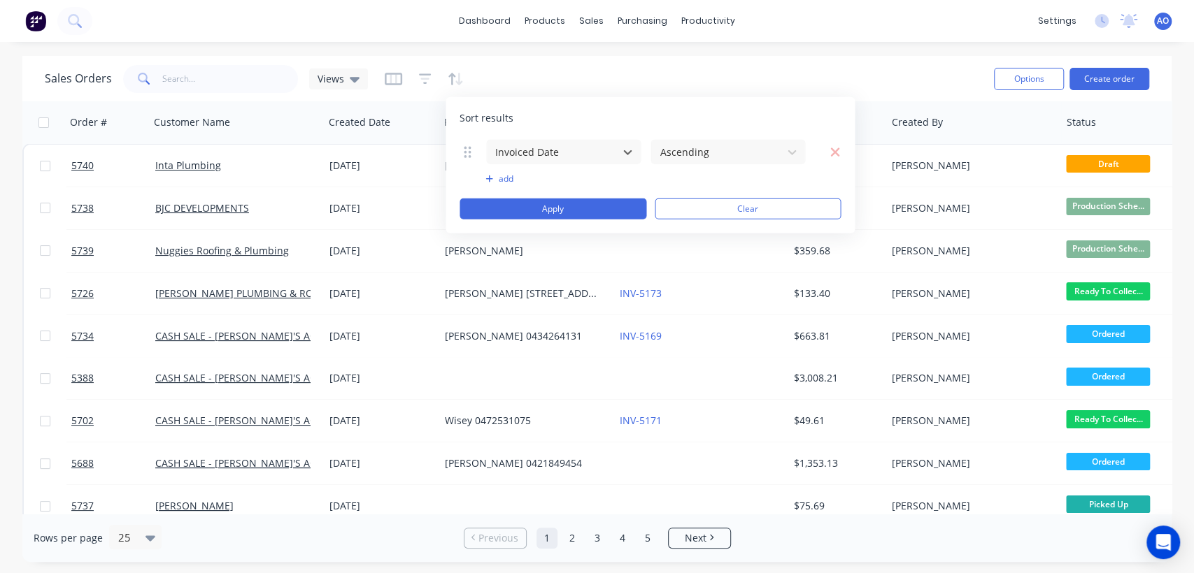
scroll to position [161, 0]
click at [792, 147] on icon at bounding box center [792, 152] width 14 height 14
click at [792, 149] on icon at bounding box center [792, 152] width 14 height 14
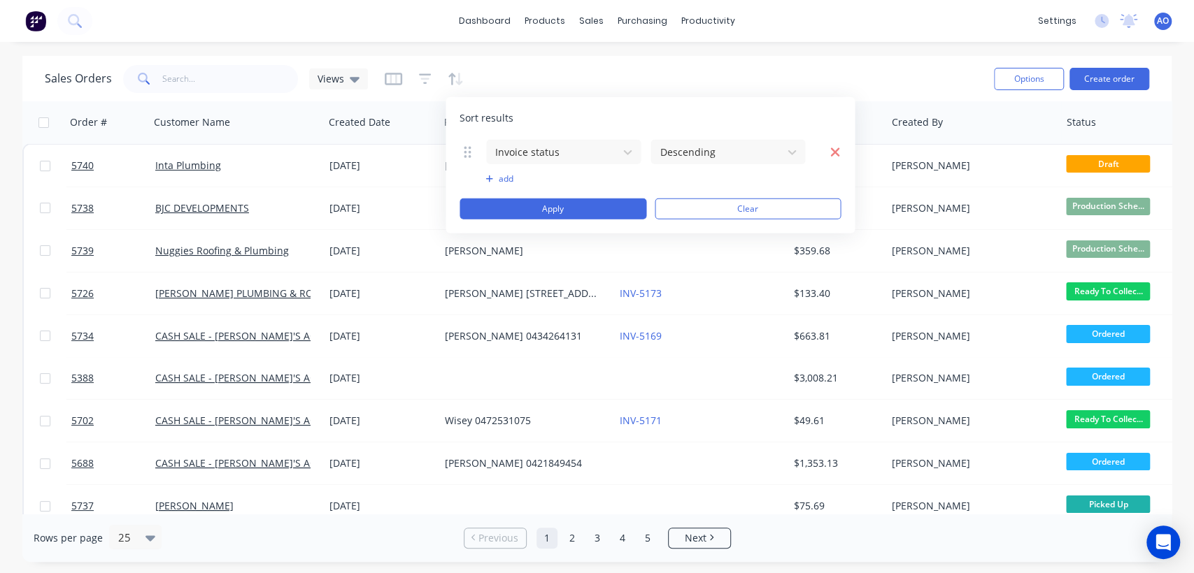
click at [836, 146] on icon "button" at bounding box center [834, 152] width 10 height 14
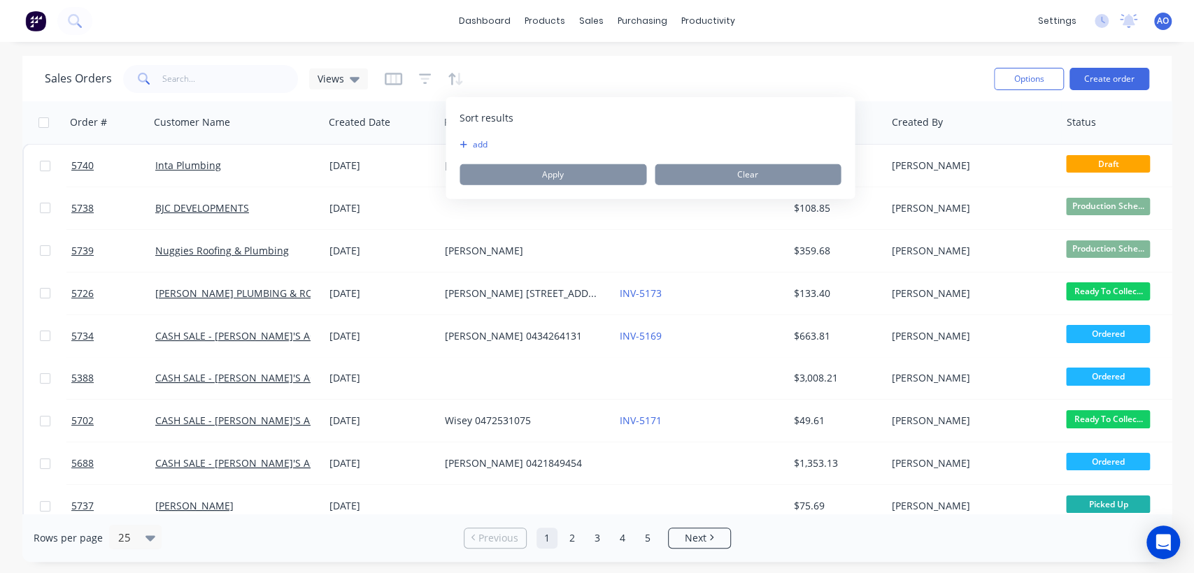
click at [464, 143] on icon "button" at bounding box center [463, 145] width 8 height 8
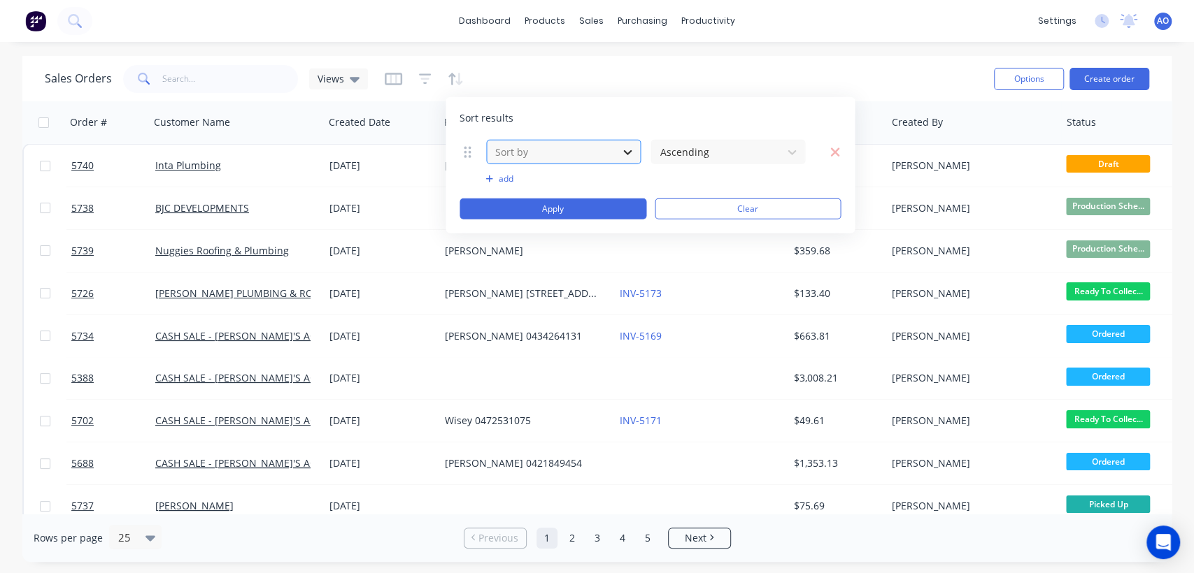
click at [629, 147] on icon at bounding box center [627, 152] width 14 height 14
click at [794, 147] on icon at bounding box center [792, 152] width 14 height 14
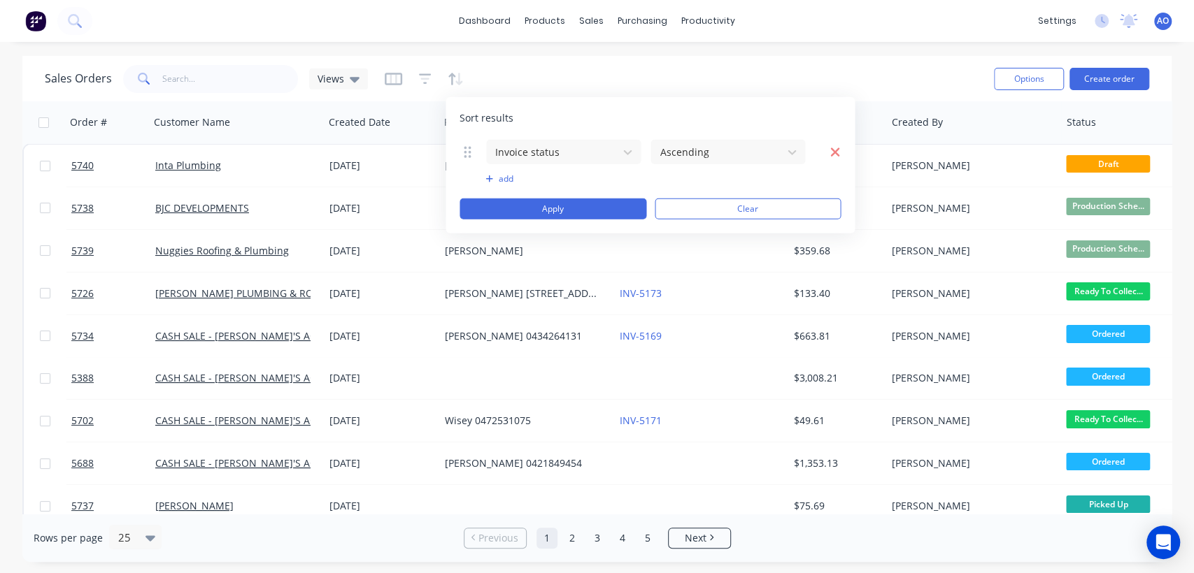
click at [839, 150] on icon "button" at bounding box center [834, 152] width 10 height 14
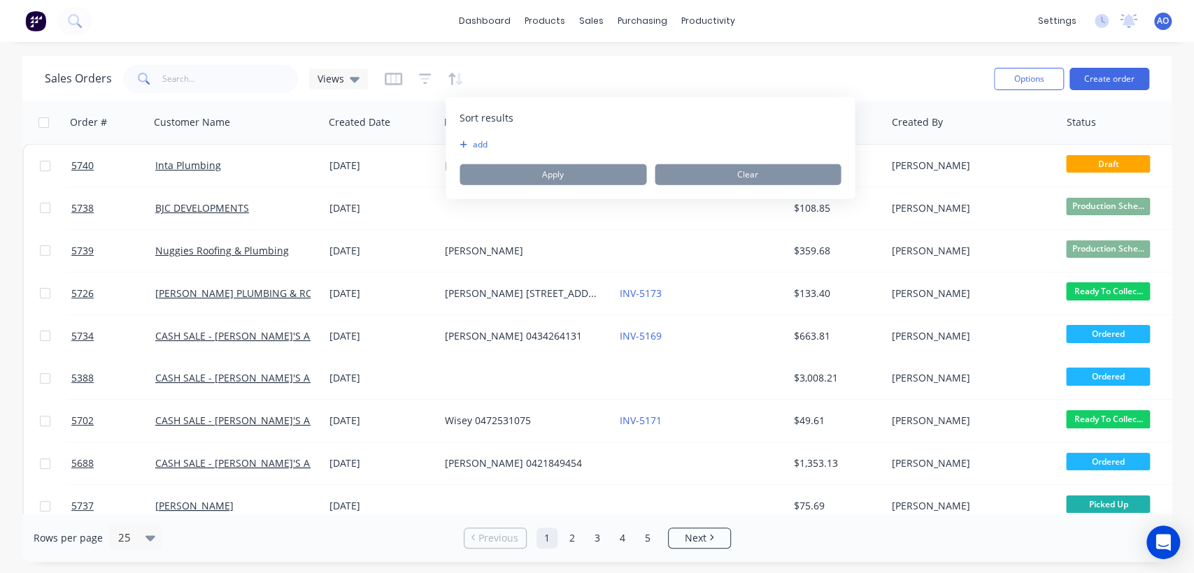
click at [462, 143] on icon "button" at bounding box center [463, 145] width 8 height 8
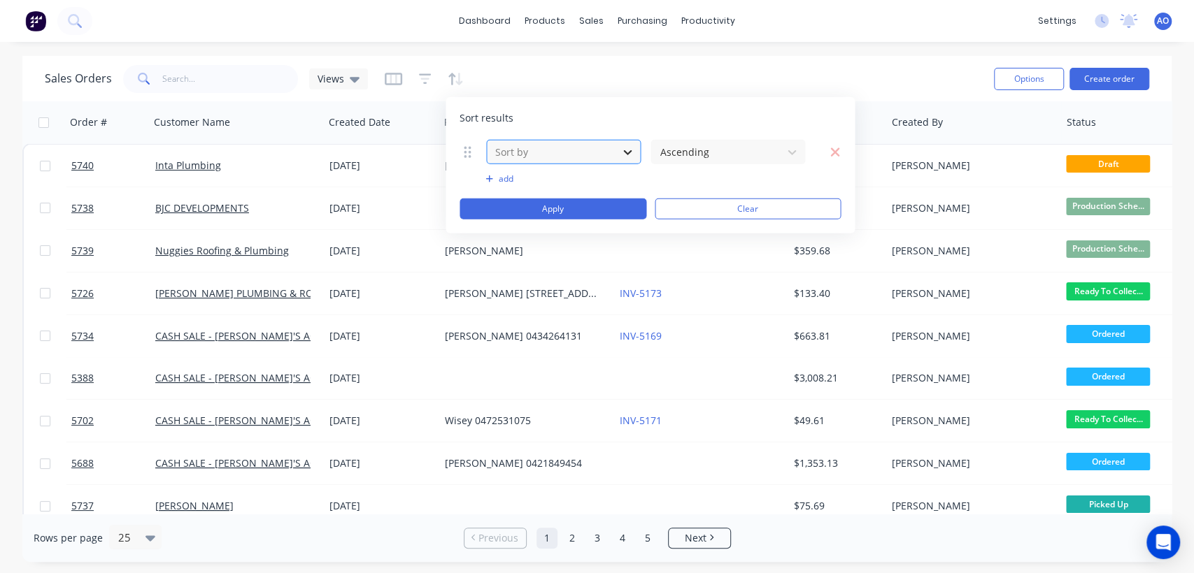
click at [627, 148] on icon at bounding box center [627, 152] width 14 height 14
click at [794, 148] on icon at bounding box center [792, 152] width 14 height 14
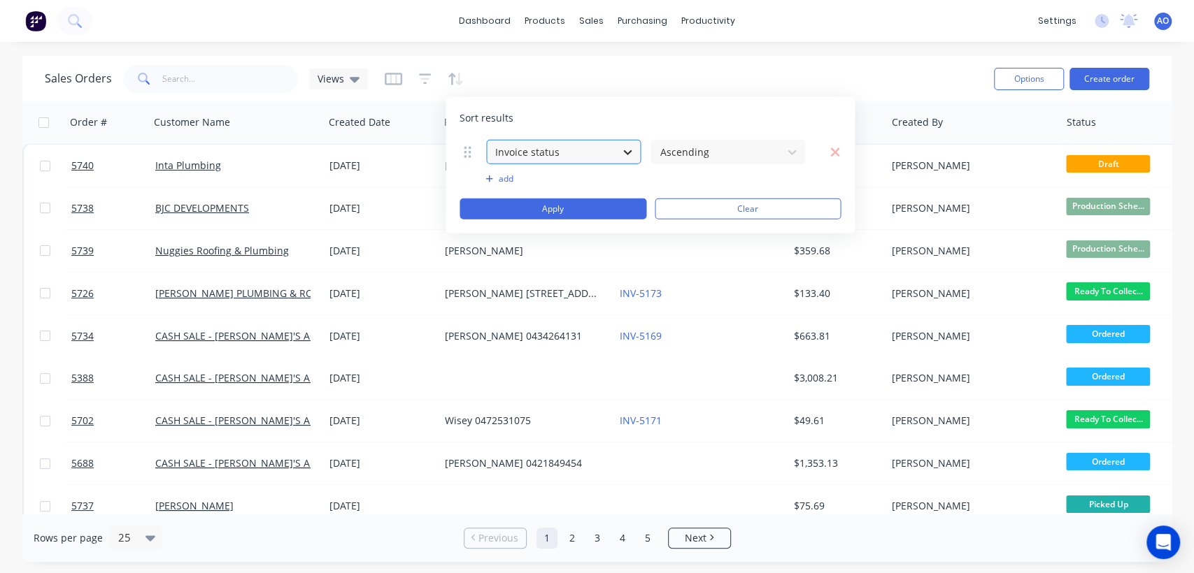
click at [628, 147] on icon at bounding box center [627, 152] width 14 height 14
click at [796, 148] on icon at bounding box center [792, 152] width 14 height 14
click at [834, 148] on icon "button" at bounding box center [834, 152] width 10 height 14
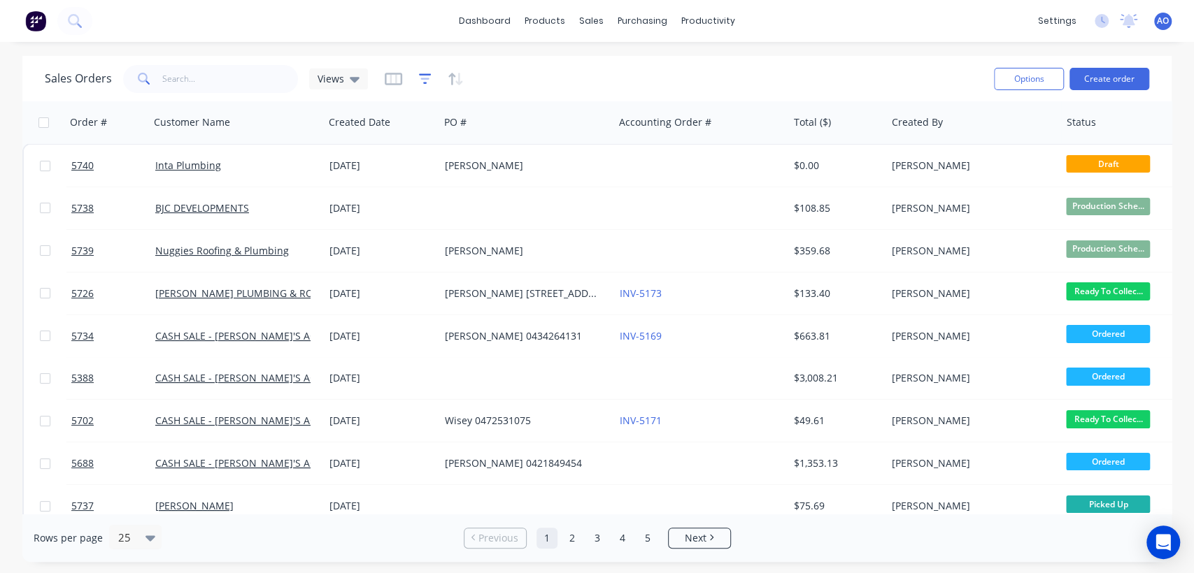
click at [420, 76] on icon "button" at bounding box center [425, 79] width 13 height 14
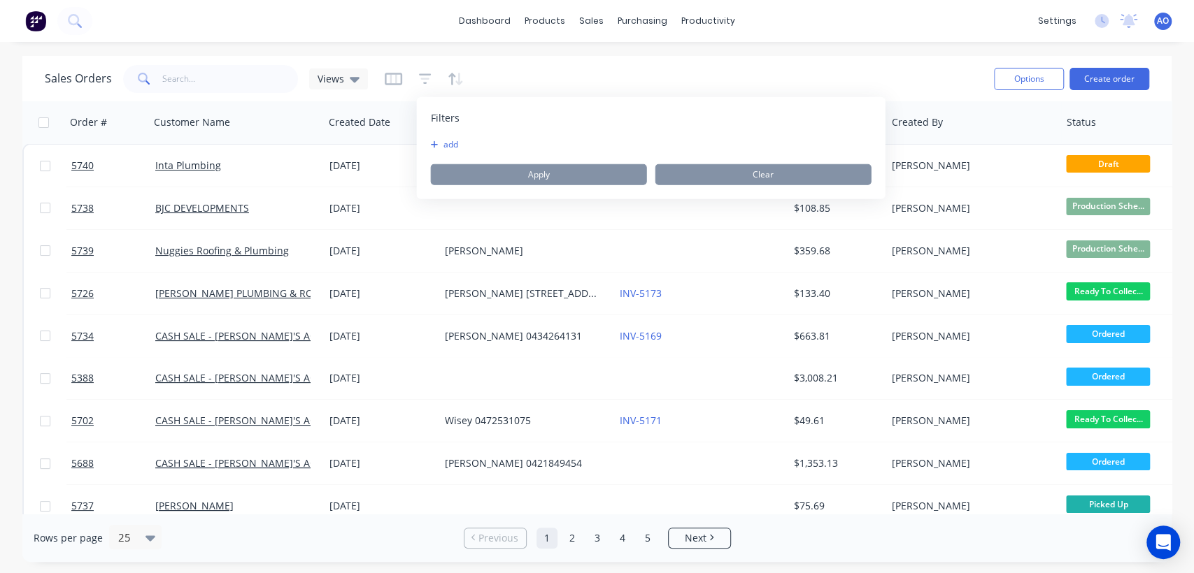
click at [435, 139] on button "add" at bounding box center [448, 144] width 35 height 11
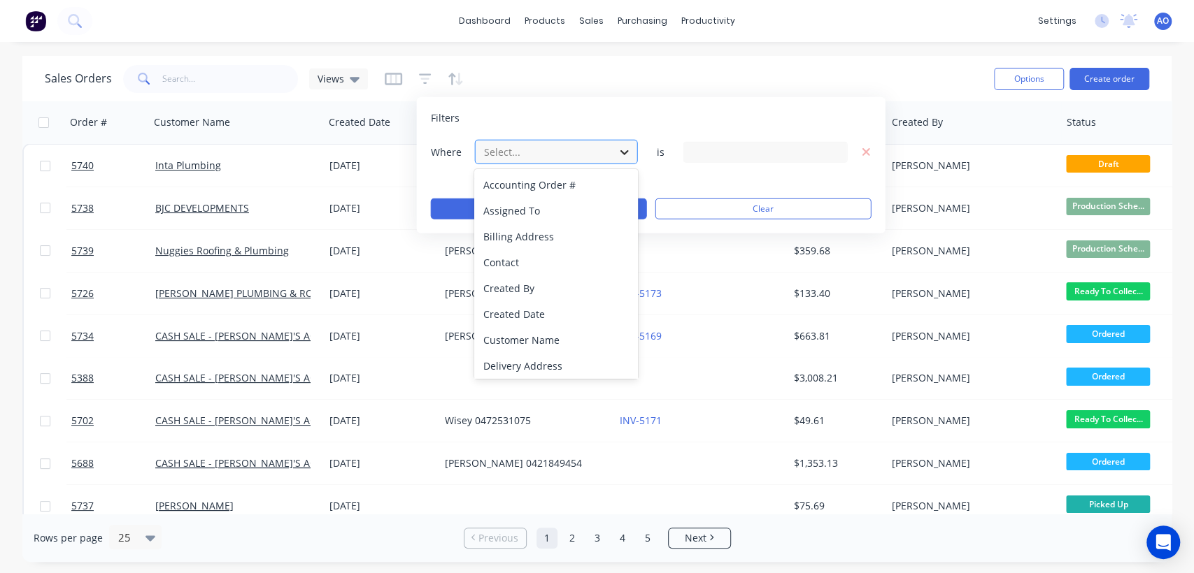
click at [627, 152] on icon at bounding box center [624, 152] width 8 height 5
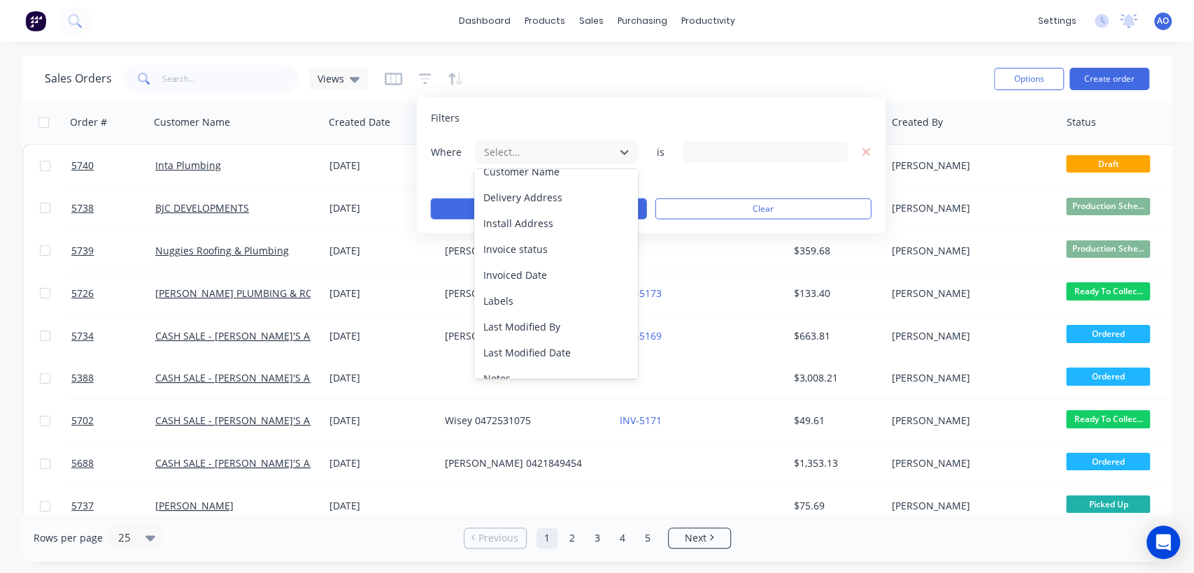
scroll to position [155, 0]
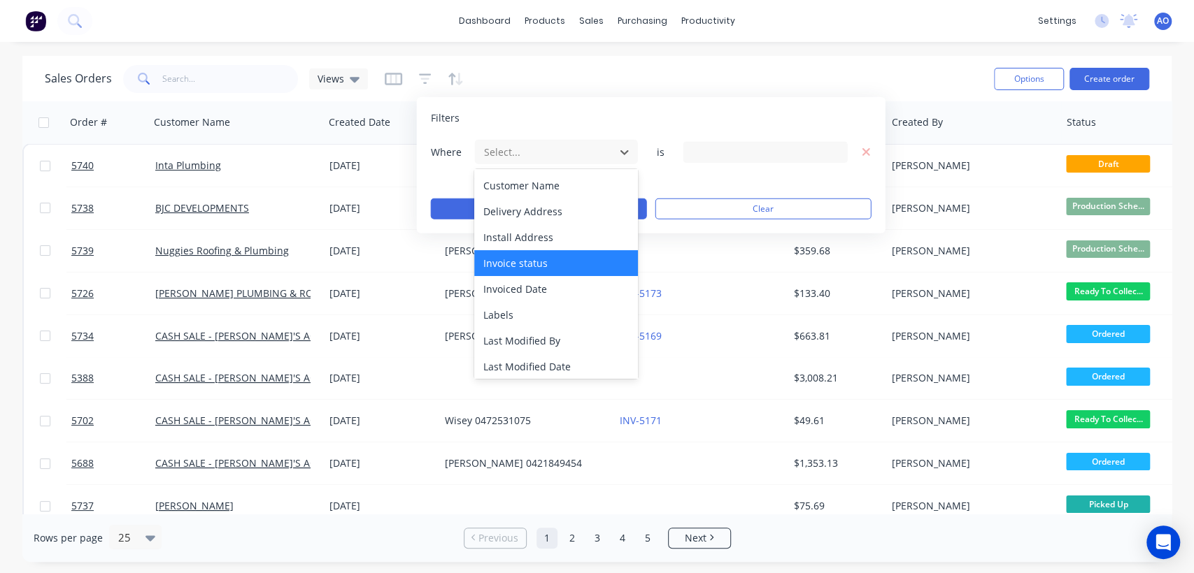
click at [525, 263] on div "Invoice status" at bounding box center [555, 263] width 163 height 26
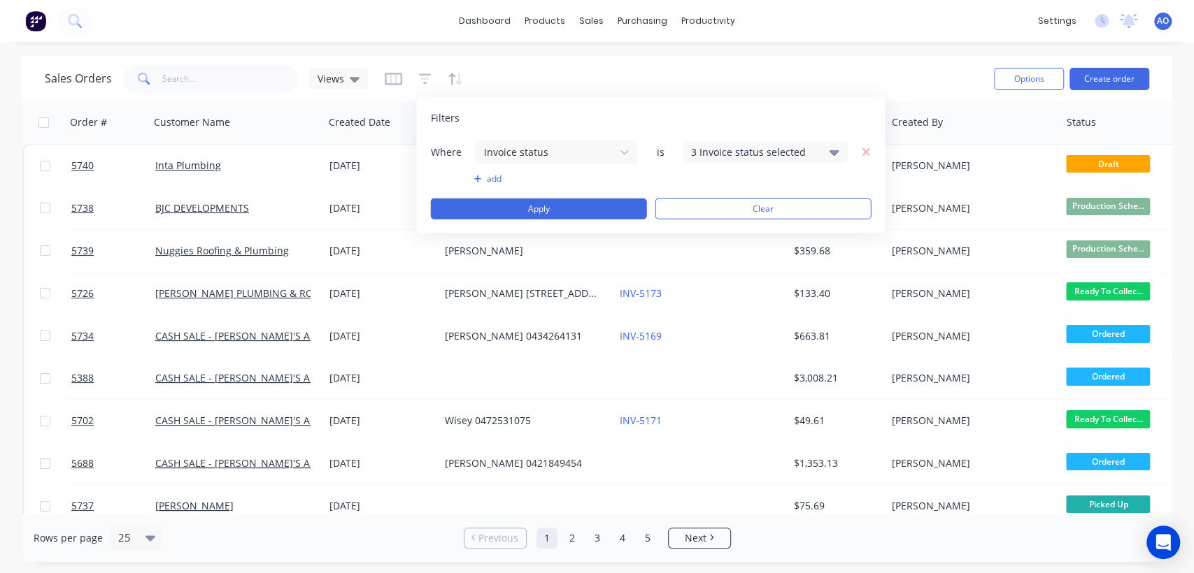
click at [831, 153] on icon at bounding box center [834, 151] width 10 height 15
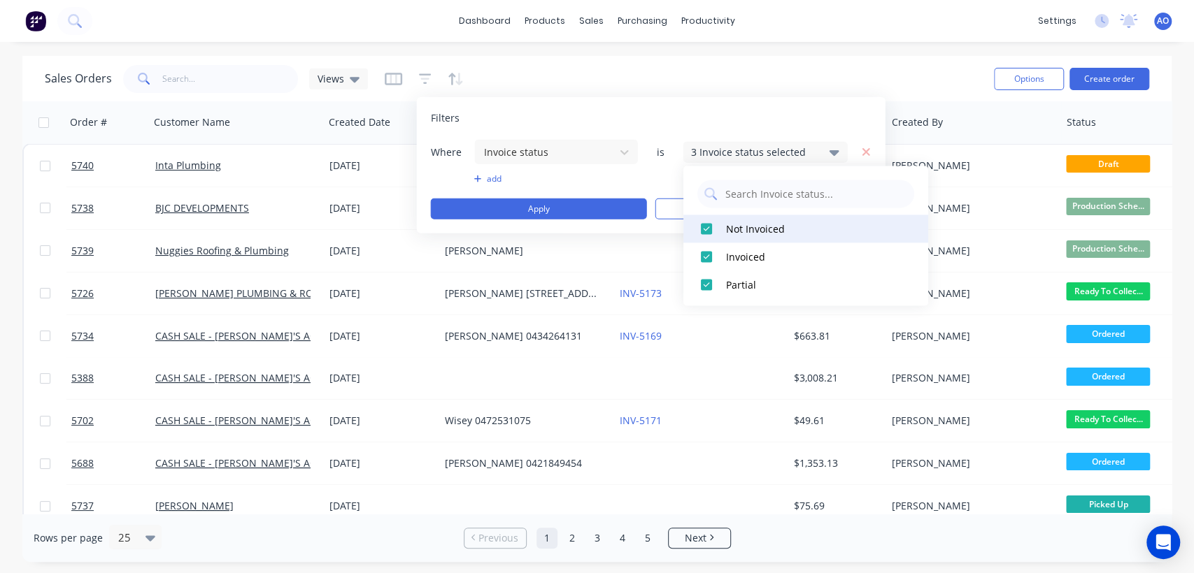
click at [699, 229] on div at bounding box center [706, 229] width 28 height 28
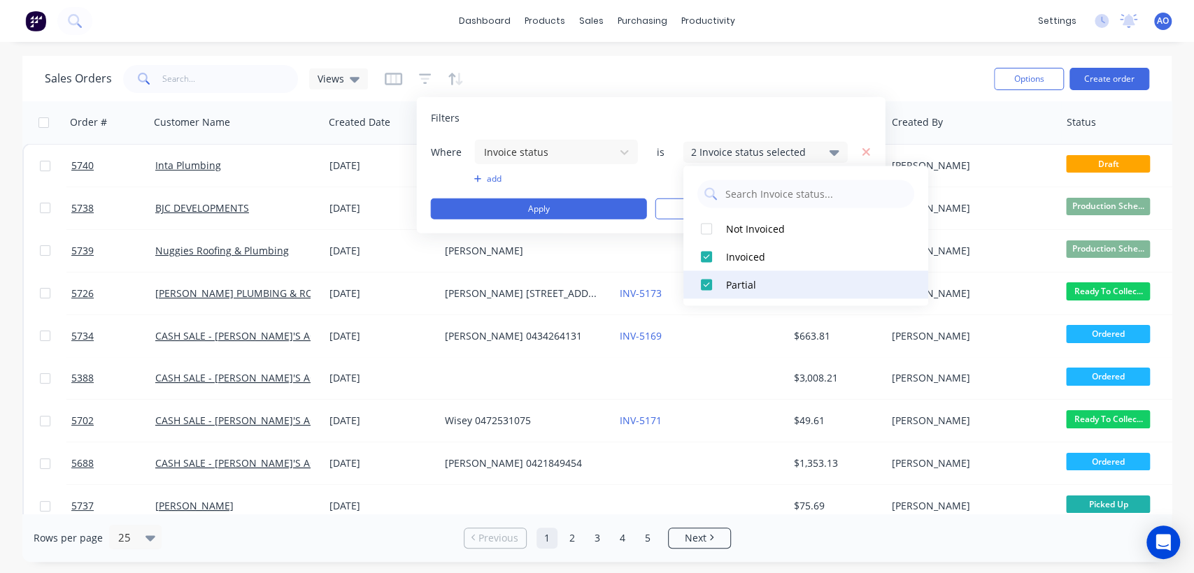
click at [701, 282] on div at bounding box center [706, 285] width 28 height 28
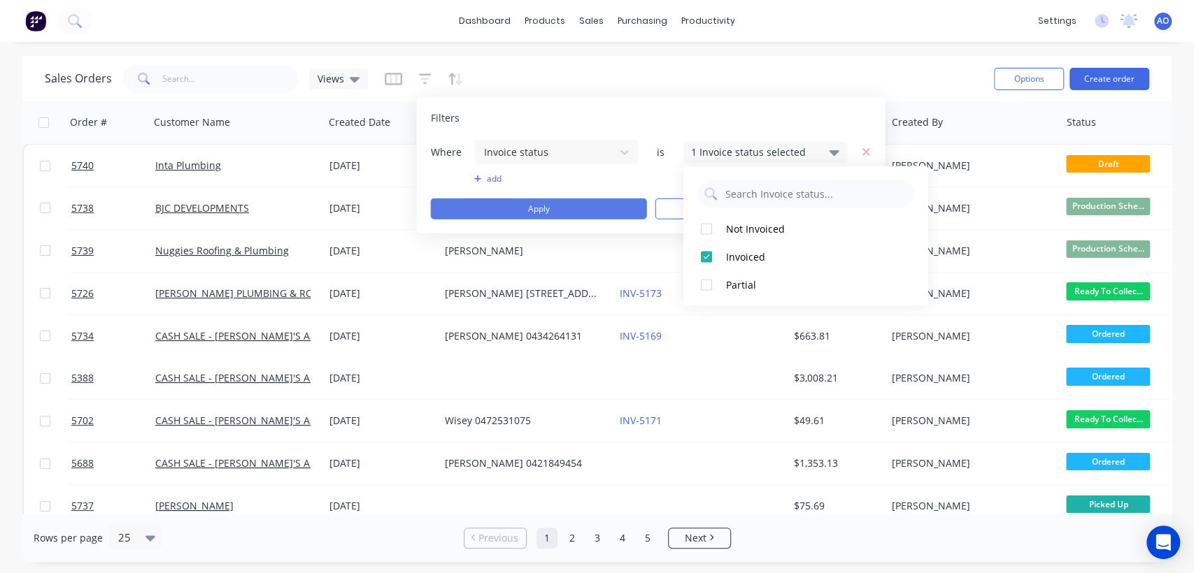
click at [570, 206] on button "Apply" at bounding box center [539, 209] width 216 height 21
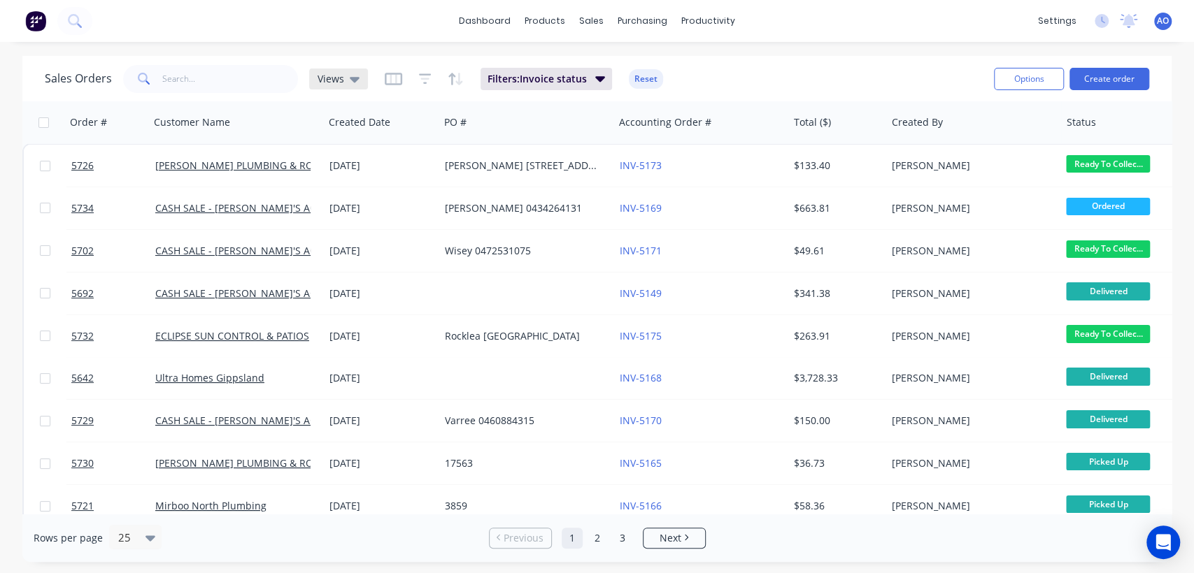
click at [352, 76] on icon at bounding box center [355, 78] width 10 height 15
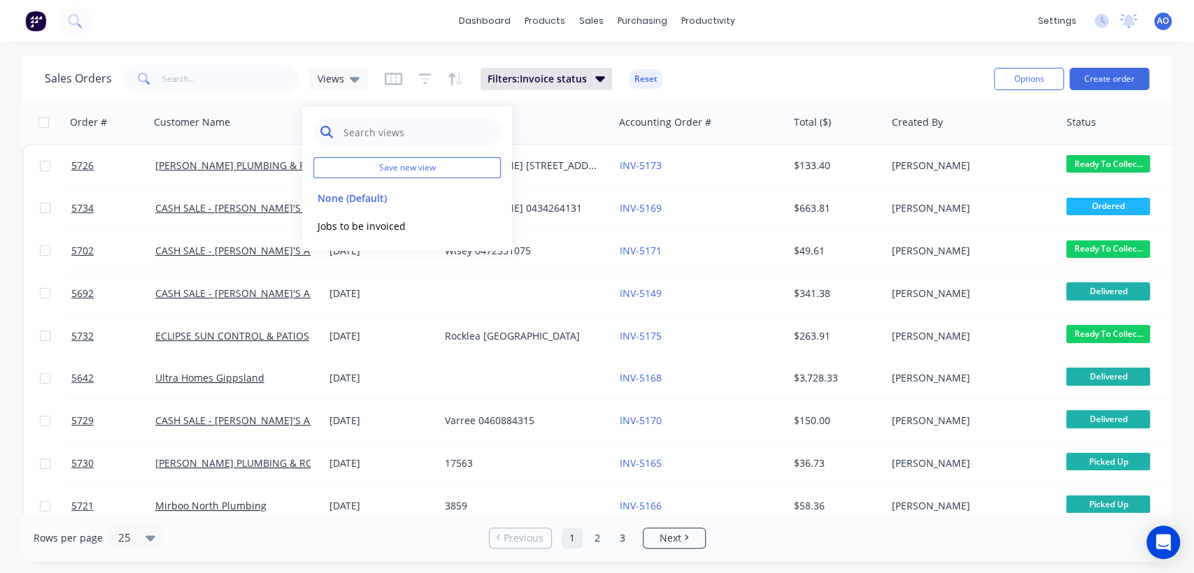
click at [396, 128] on input "text" at bounding box center [418, 132] width 152 height 28
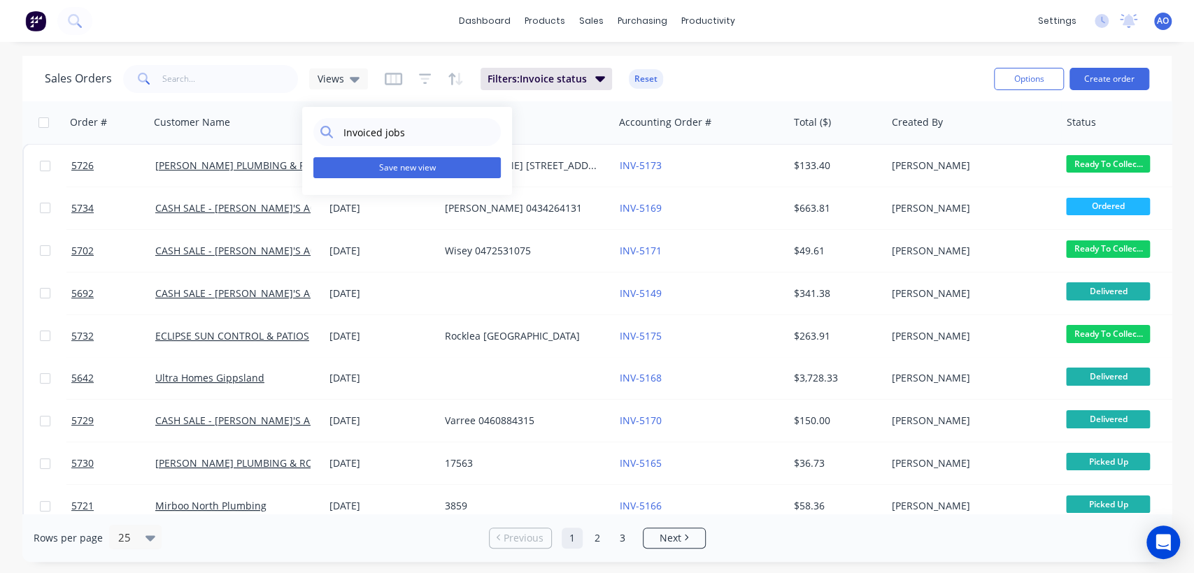
type input "Invoiced jobs"
click at [410, 169] on button "Save new view" at bounding box center [406, 167] width 187 height 21
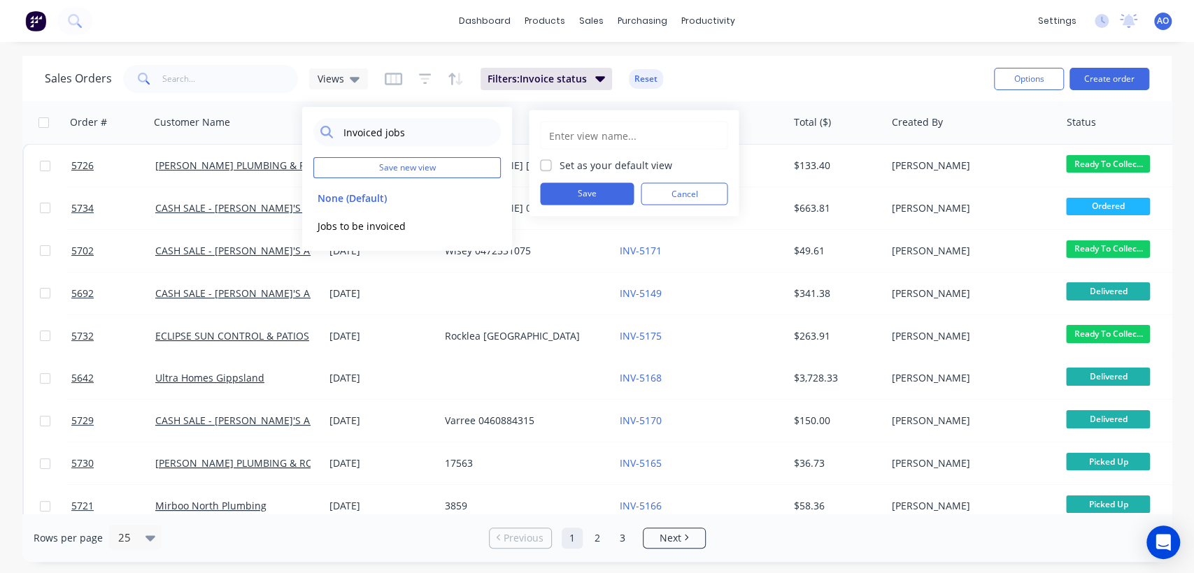
click at [587, 141] on input "text" at bounding box center [634, 135] width 172 height 27
type input "Invoiced jobs"
click at [579, 192] on button "Save" at bounding box center [587, 194] width 94 height 22
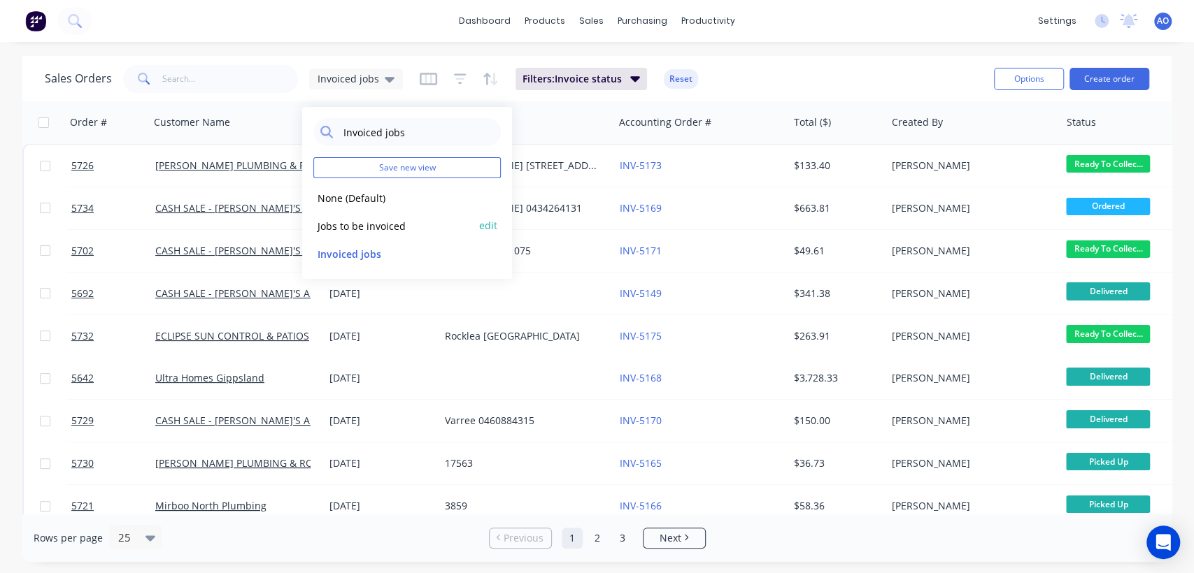
click at [381, 224] on button "Jobs to be invoiced" at bounding box center [392, 225] width 159 height 16
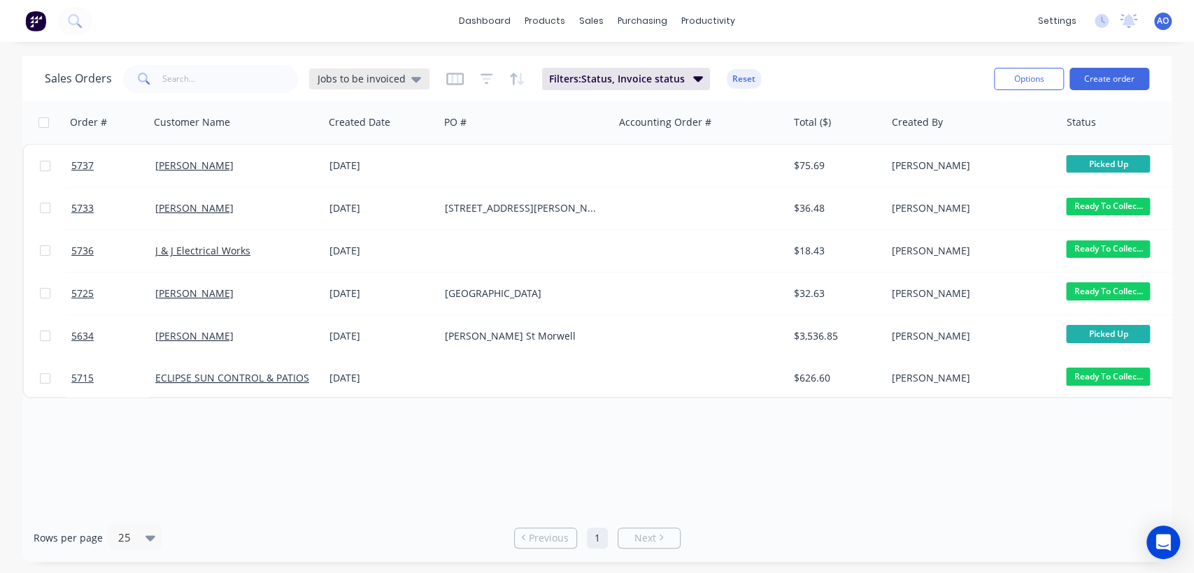
click at [411, 74] on icon at bounding box center [416, 78] width 10 height 15
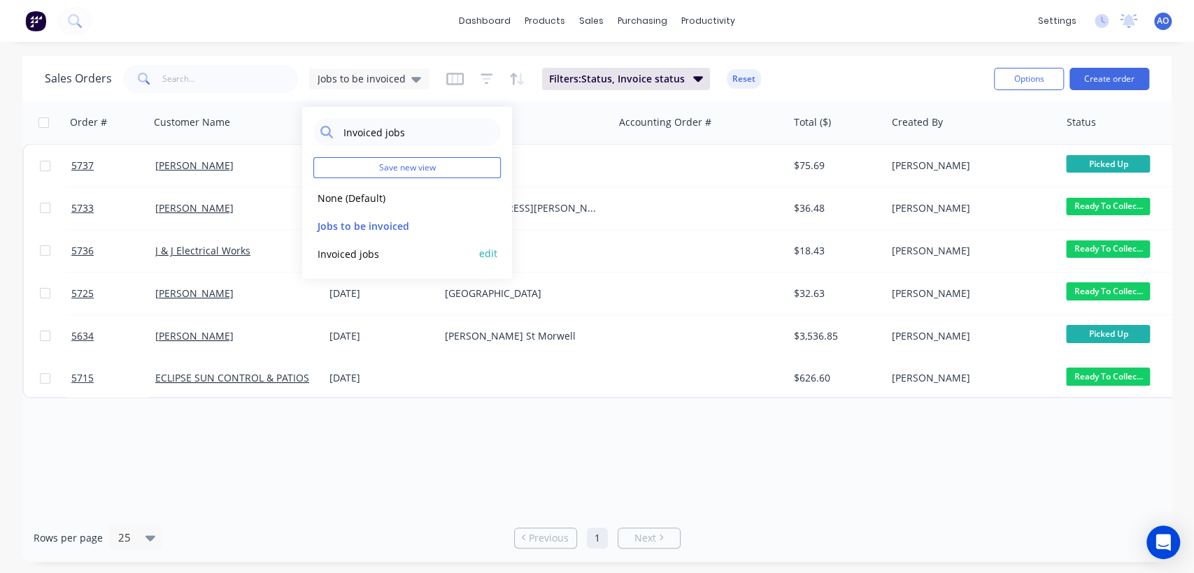
click at [353, 250] on button "Invoiced jobs" at bounding box center [392, 253] width 159 height 16
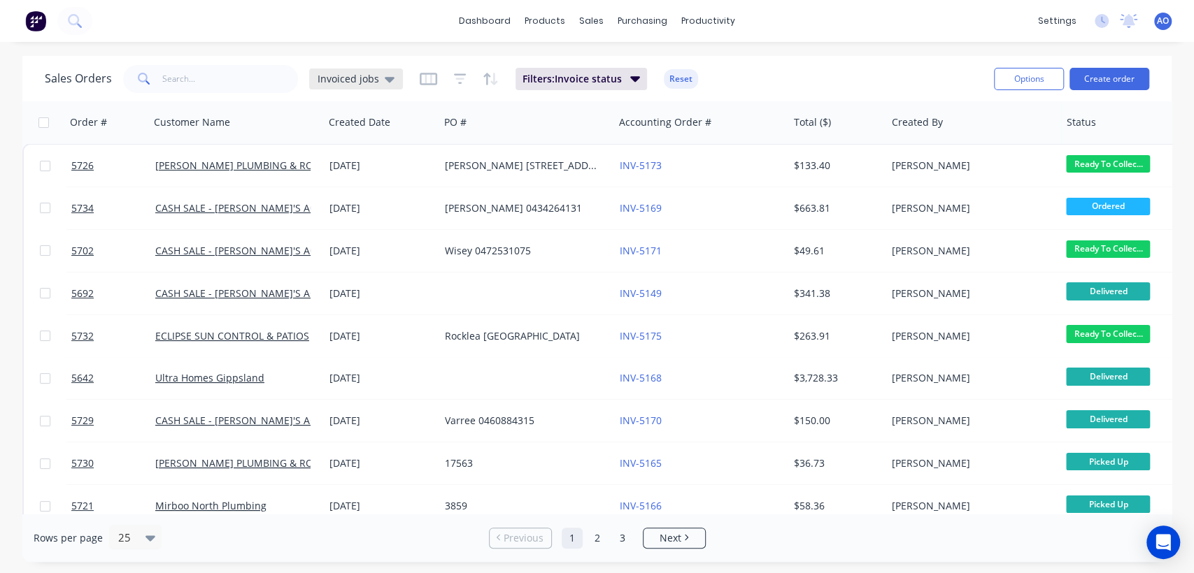
click at [390, 76] on icon at bounding box center [390, 78] width 10 height 15
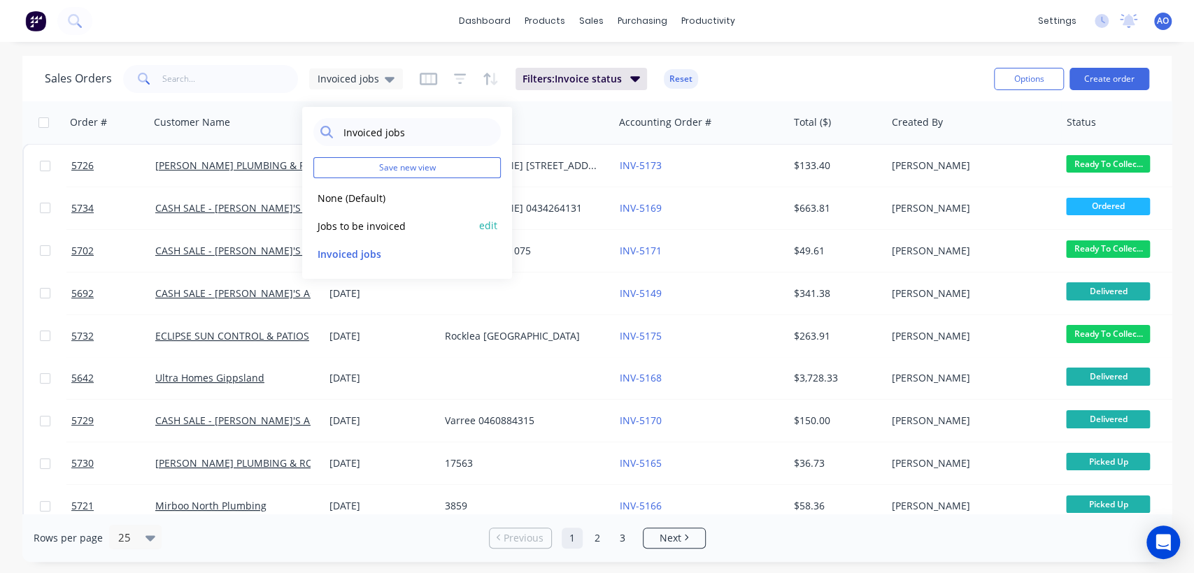
click at [371, 224] on button "Jobs to be invoiced" at bounding box center [392, 225] width 159 height 16
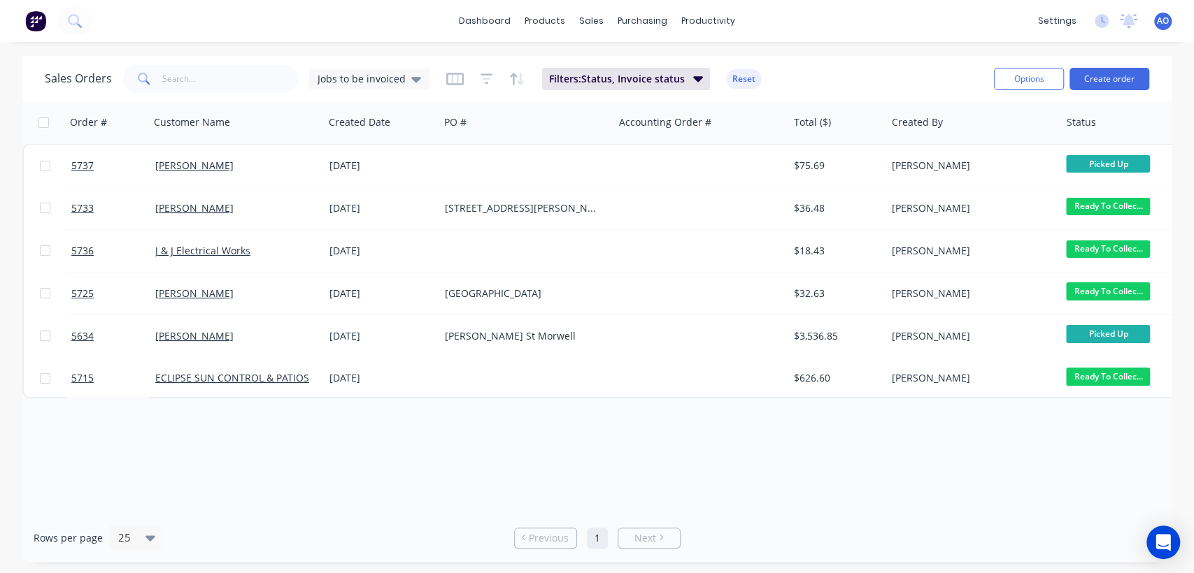
click at [1157, 20] on span "AO" at bounding box center [1163, 21] width 12 height 13
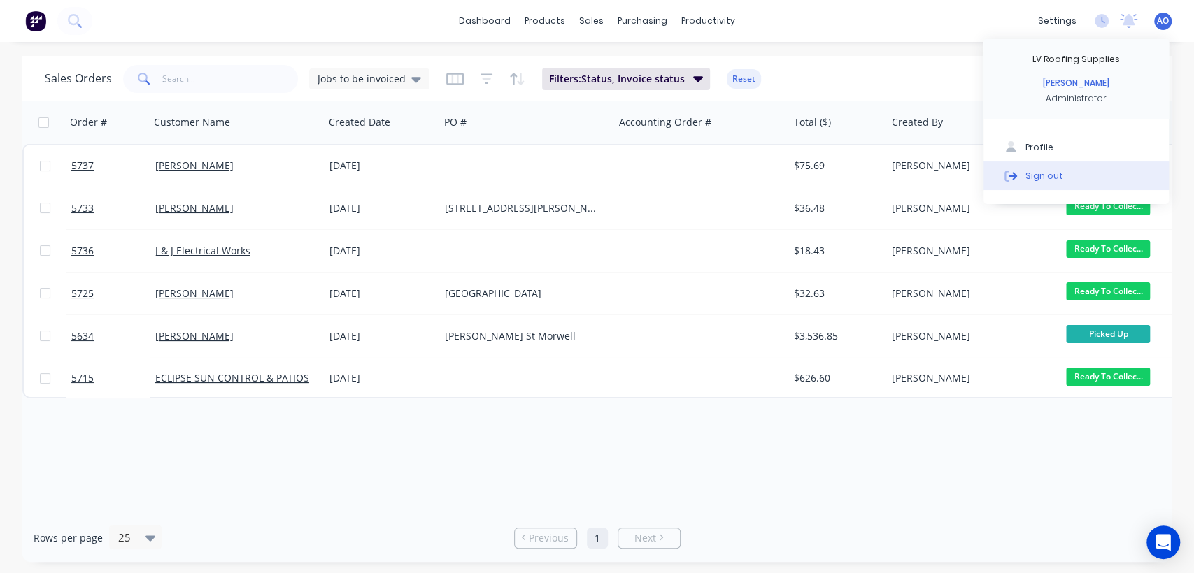
click at [1068, 169] on button "Sign out" at bounding box center [1075, 176] width 185 height 28
